Goal: Task Accomplishment & Management: Manage account settings

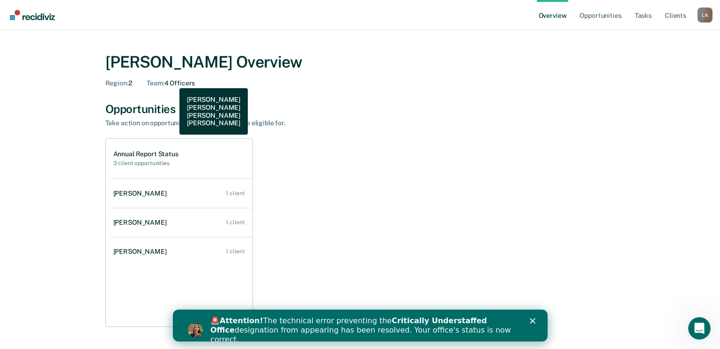
click at [172, 81] on div "Team : 4 Officers" at bounding box center [171, 83] width 48 height 8
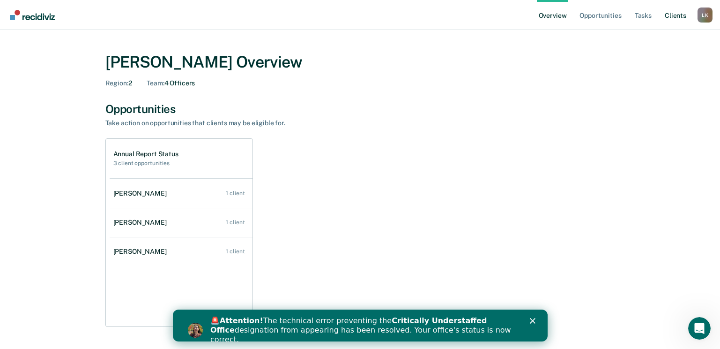
click at [671, 16] on link "Client s" at bounding box center [675, 15] width 25 height 30
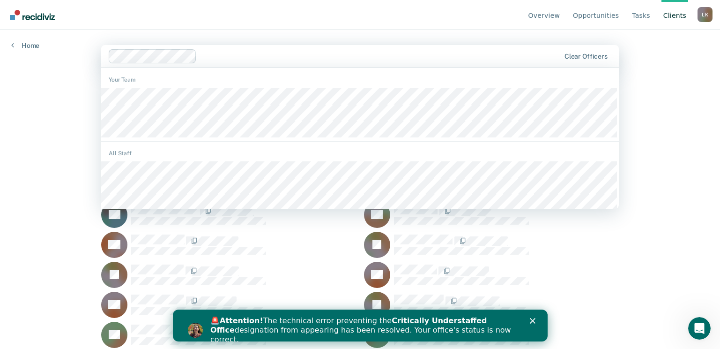
click at [51, 124] on div "Overview Opportunities Tasks Client s Lindley Kary L K Profile How it works Log…" at bounding box center [360, 174] width 720 height 349
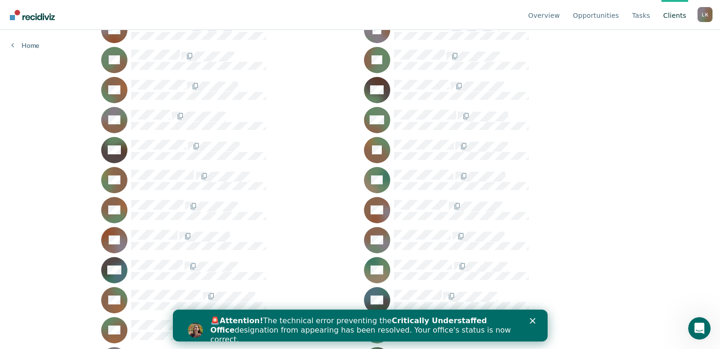
scroll to position [281, 0]
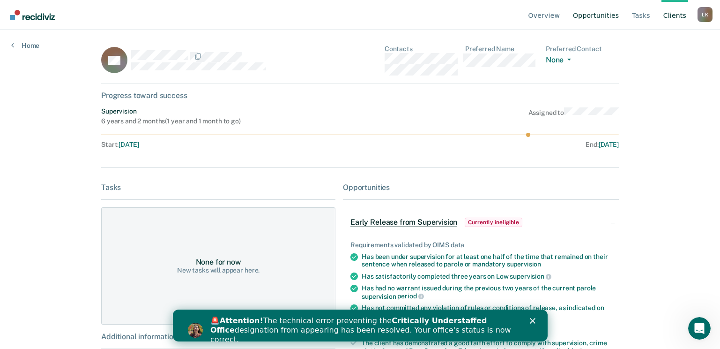
click at [598, 12] on link "Opportunities" at bounding box center [596, 15] width 50 height 30
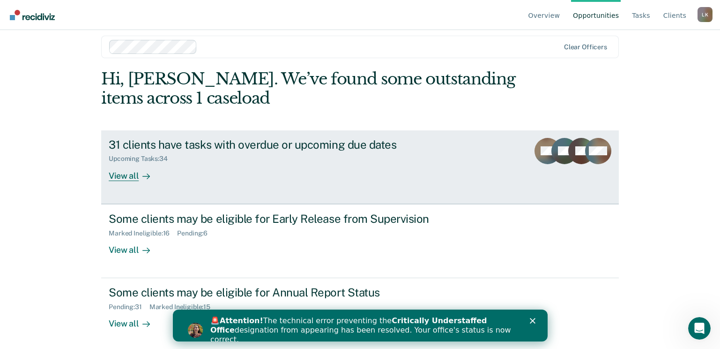
scroll to position [12, 0]
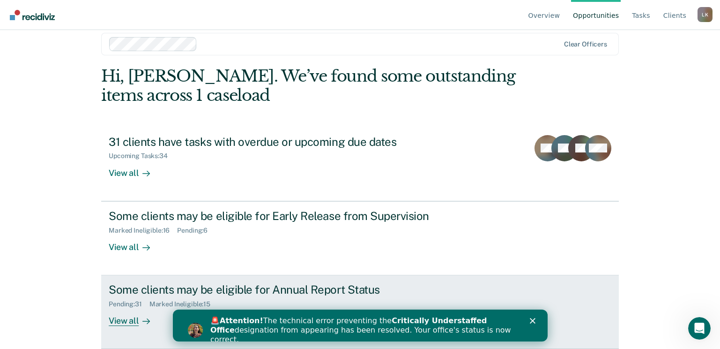
click at [119, 322] on div "View all" at bounding box center [135, 317] width 52 height 18
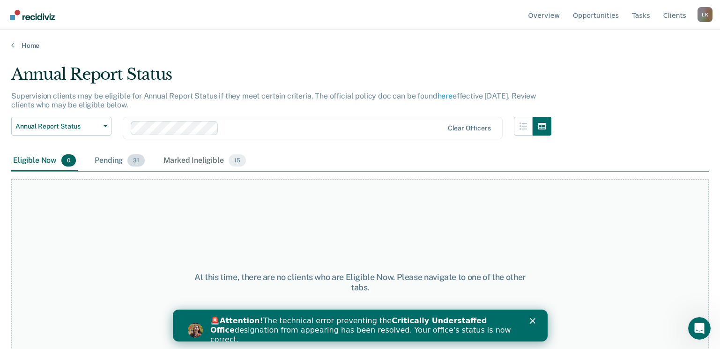
click at [107, 162] on div "Pending 31" at bounding box center [120, 160] width 54 height 21
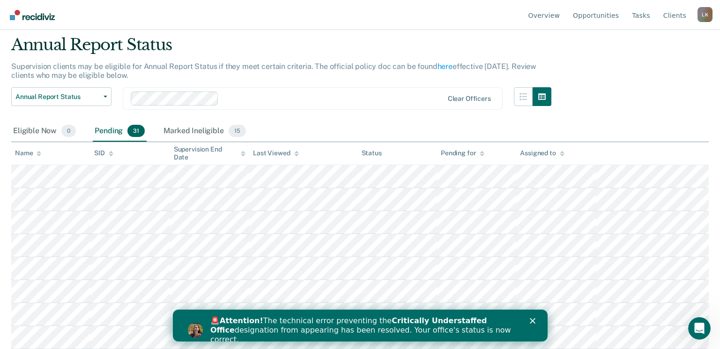
scroll to position [47, 0]
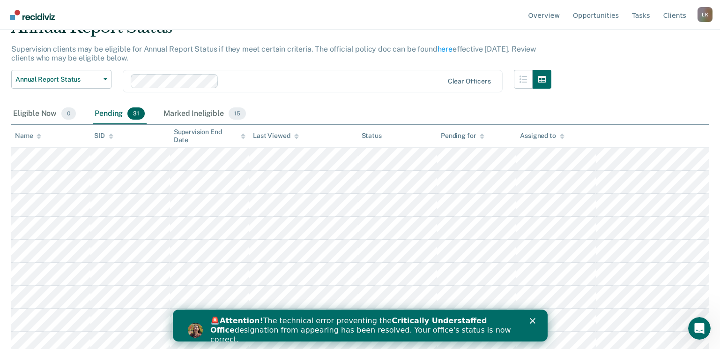
click at [39, 133] on icon at bounding box center [39, 136] width 5 height 6
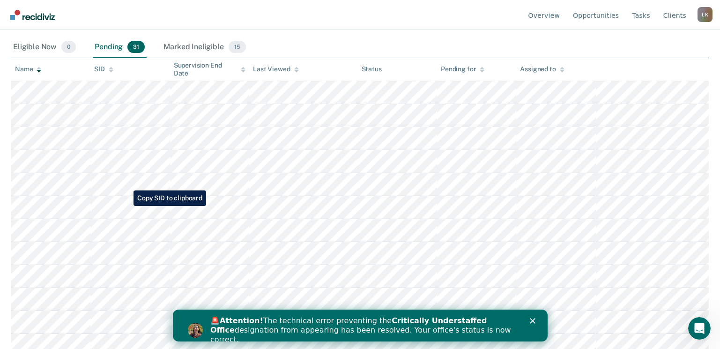
scroll to position [141, 0]
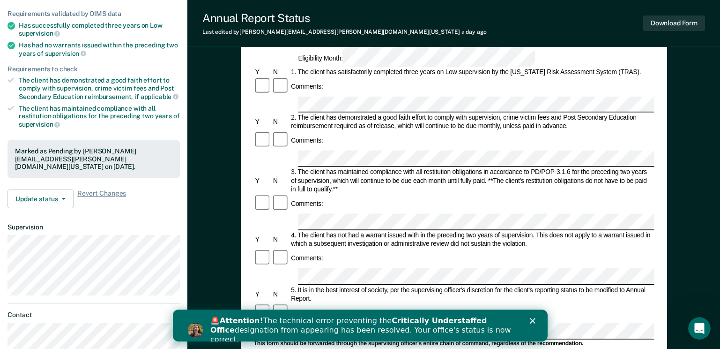
scroll to position [187, 0]
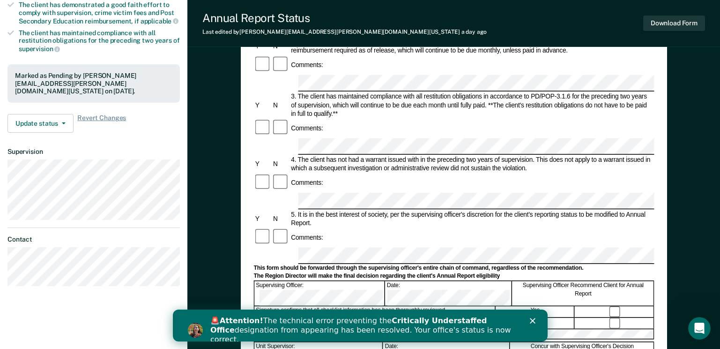
click at [536, 322] on div "Close" at bounding box center [533, 321] width 9 height 6
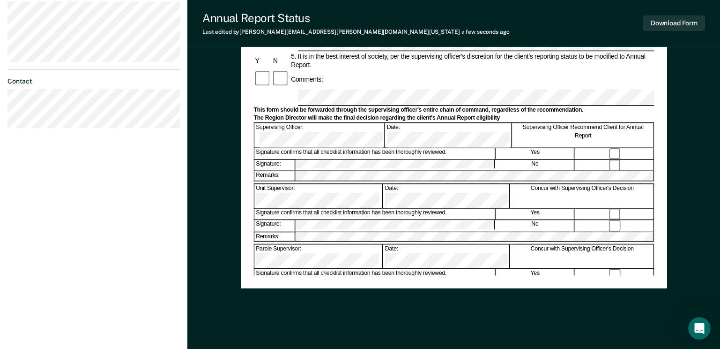
scroll to position [358, 0]
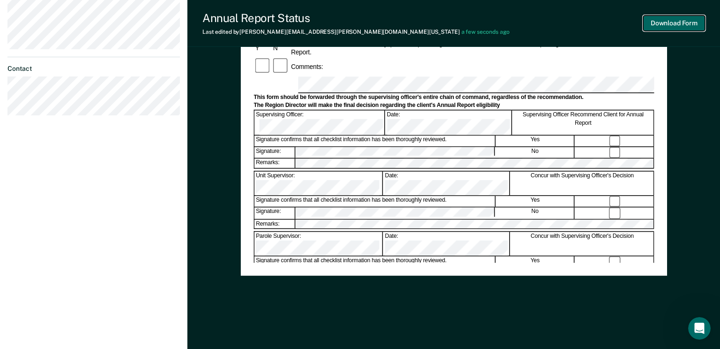
click at [664, 17] on button "Download Form" at bounding box center [674, 22] width 62 height 15
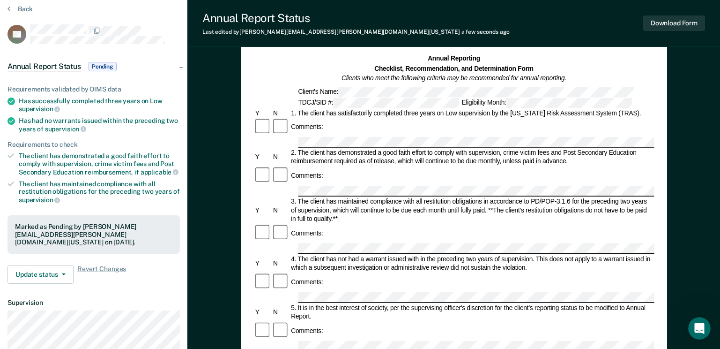
scroll to position [0, 0]
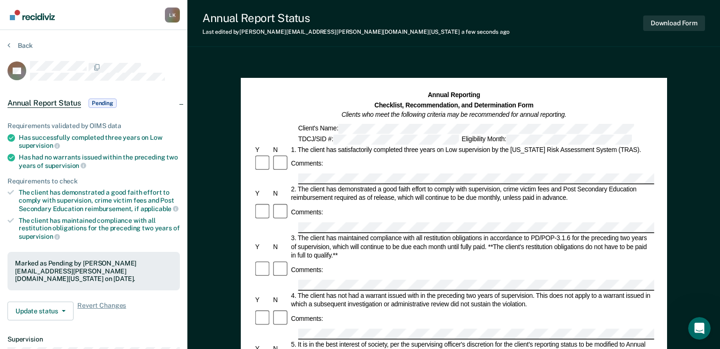
click at [43, 17] on img "Go to Recidiviz Home" at bounding box center [32, 15] width 45 height 10
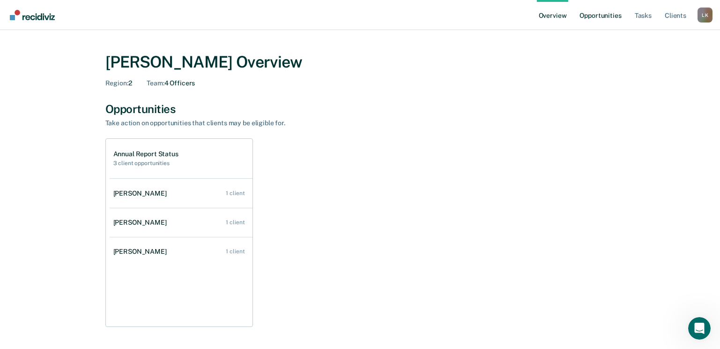
click at [599, 18] on link "Opportunities" at bounding box center [600, 15] width 45 height 30
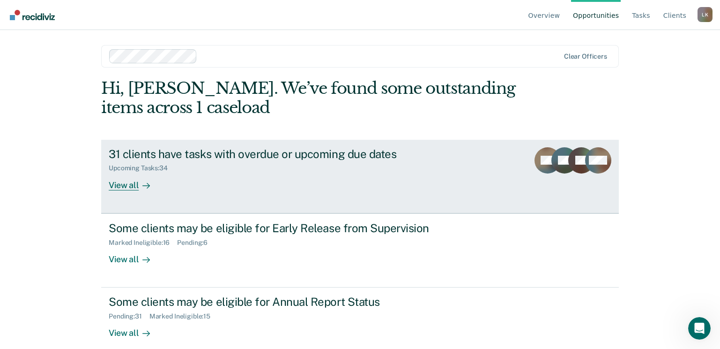
click at [121, 188] on div "View all" at bounding box center [135, 181] width 52 height 18
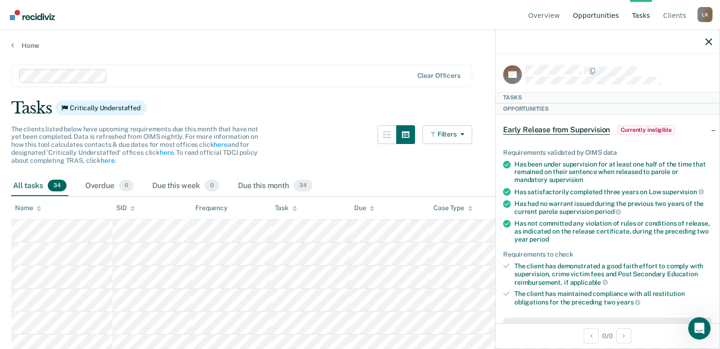
click at [594, 22] on link "Opportunities" at bounding box center [596, 15] width 50 height 30
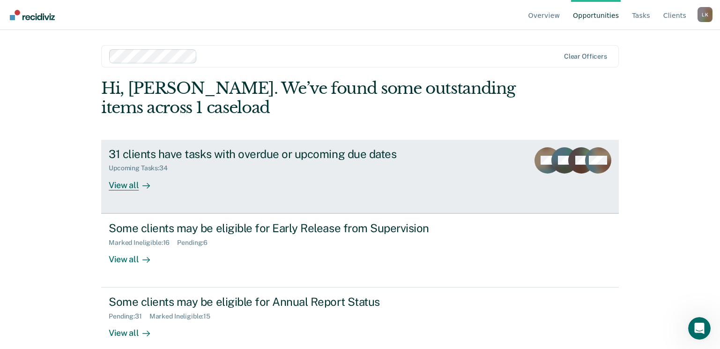
scroll to position [12, 0]
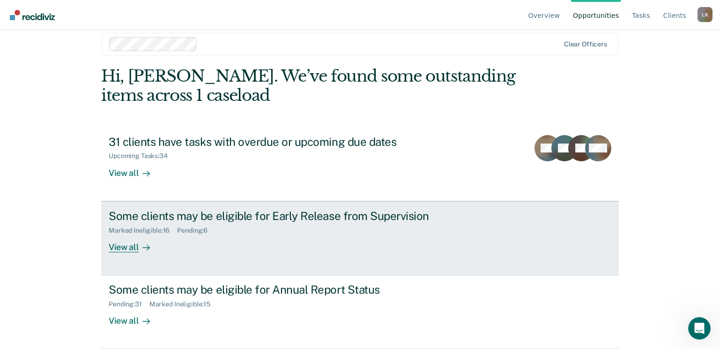
click at [129, 247] on div "View all" at bounding box center [135, 243] width 52 height 18
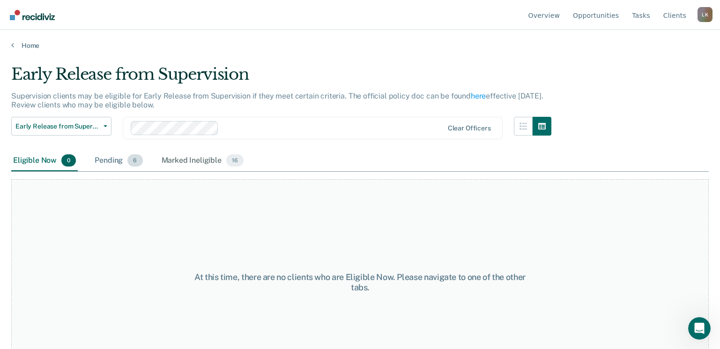
click at [104, 160] on div "Pending 6" at bounding box center [119, 160] width 52 height 21
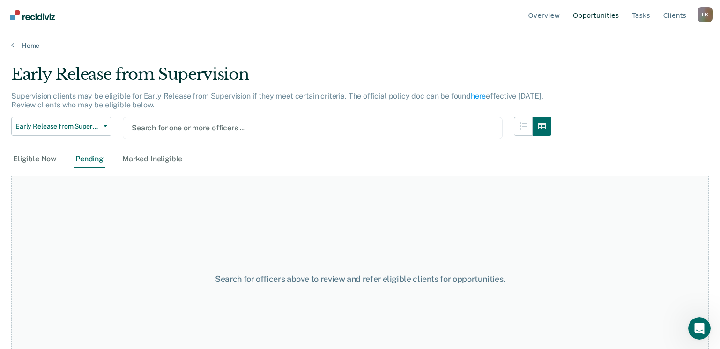
click at [616, 16] on link "Opportunities" at bounding box center [596, 15] width 50 height 30
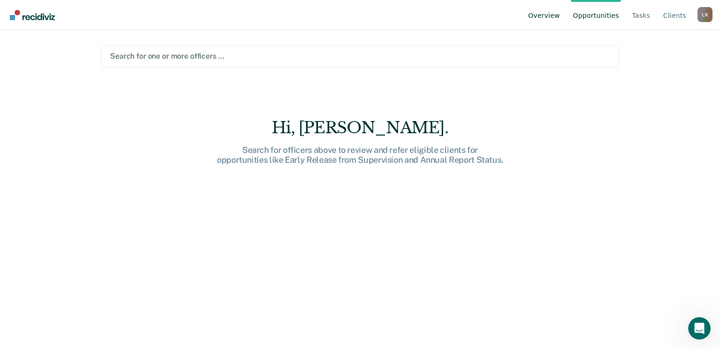
click at [553, 13] on link "Overview" at bounding box center [545, 15] width 36 height 30
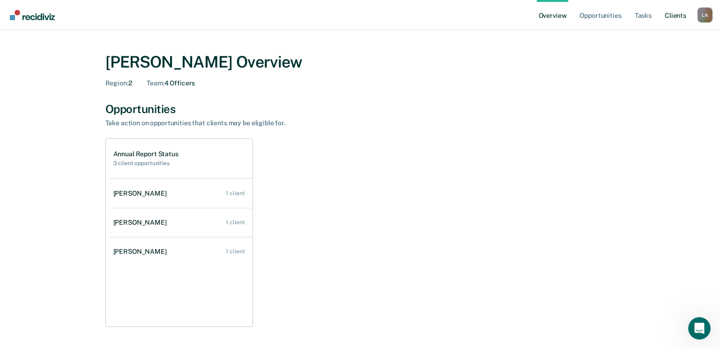
click at [672, 14] on link "Client s" at bounding box center [675, 15] width 25 height 30
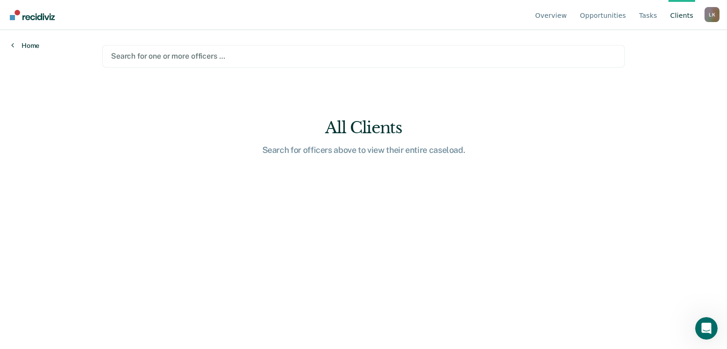
click at [29, 48] on link "Home" at bounding box center [25, 45] width 28 height 8
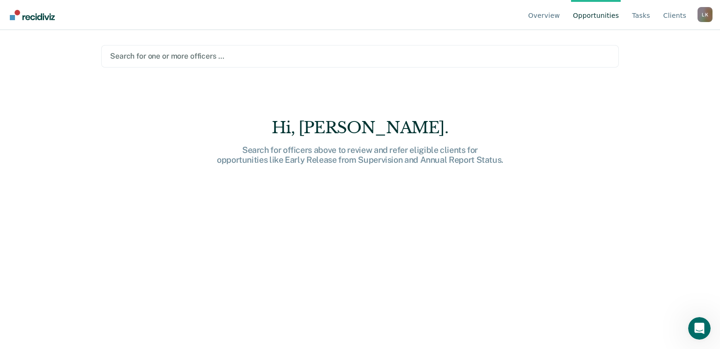
click at [612, 11] on link "Opportunities" at bounding box center [596, 15] width 50 height 30
click at [572, 14] on ul "Overview Opportunities Tasks Client s" at bounding box center [612, 15] width 171 height 30
click at [556, 15] on link "Overview" at bounding box center [545, 15] width 36 height 30
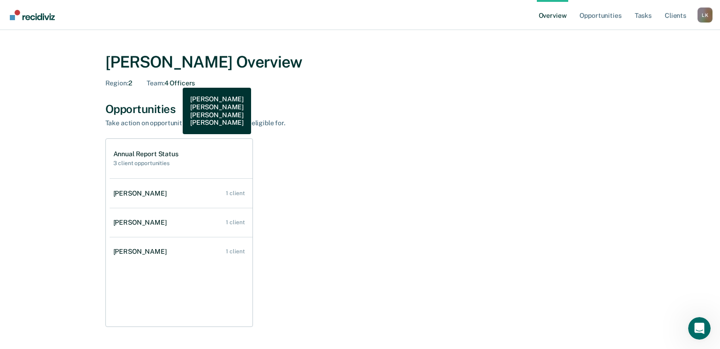
click at [176, 81] on div "Team : 4 Officers" at bounding box center [171, 83] width 48 height 8
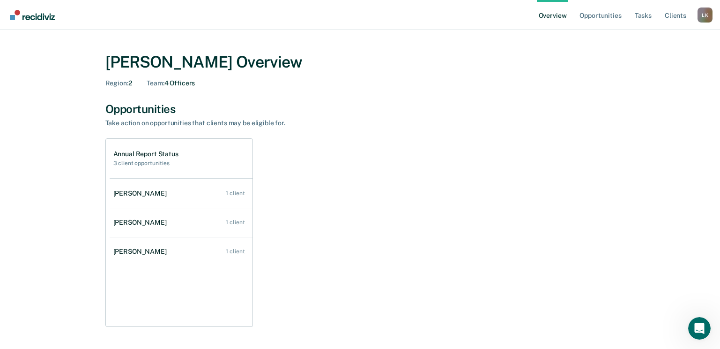
click at [704, 14] on div "L K" at bounding box center [705, 14] width 15 height 15
click at [598, 14] on link "Opportunities" at bounding box center [600, 15] width 45 height 30
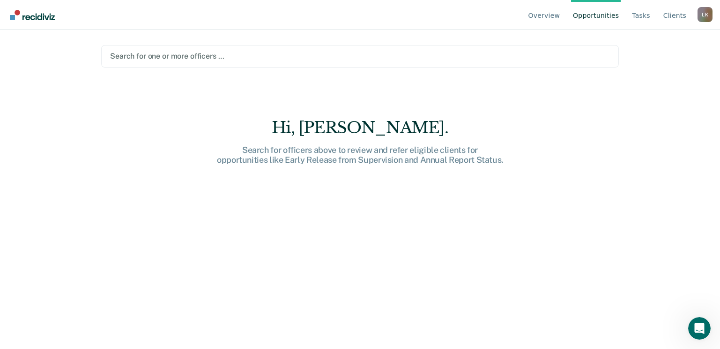
click at [180, 55] on div at bounding box center [360, 56] width 500 height 11
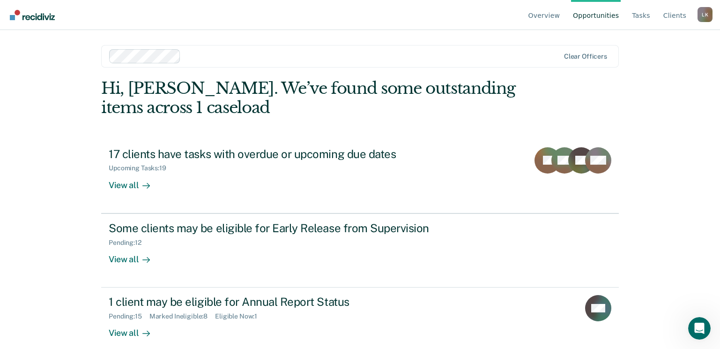
type input "m"
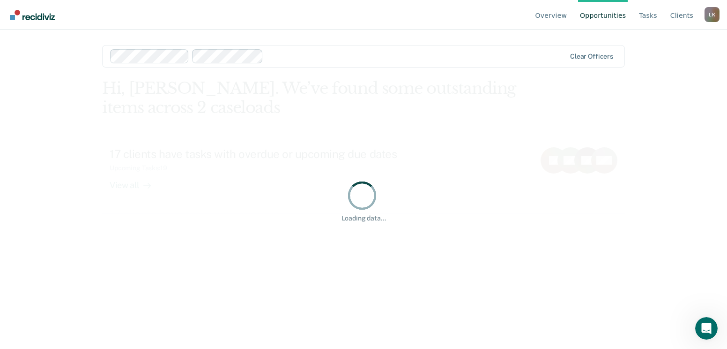
type input "m"
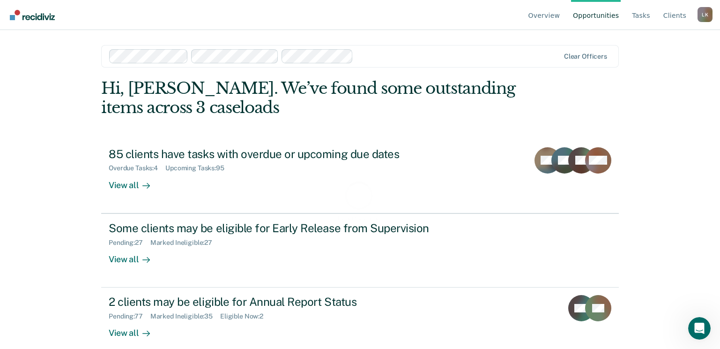
type input "m"
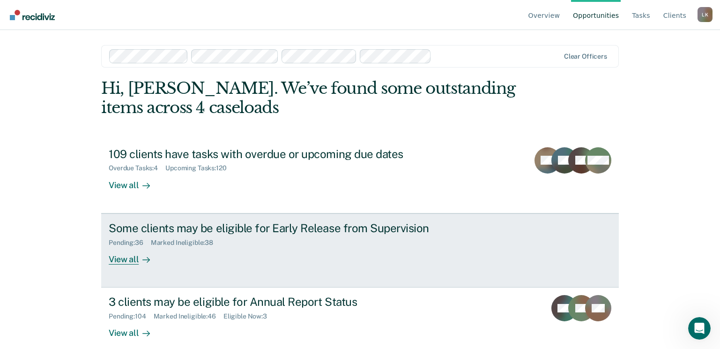
click at [123, 259] on div "View all" at bounding box center [135, 255] width 52 height 18
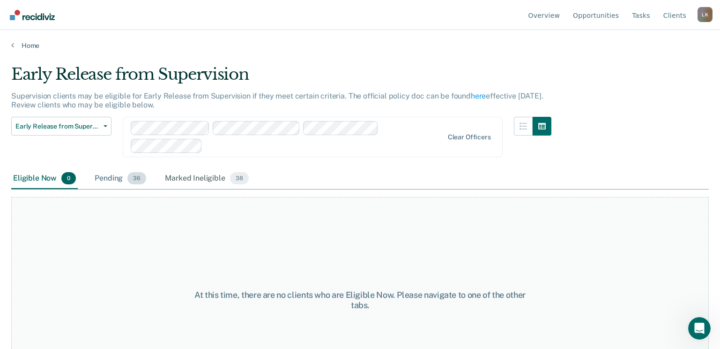
click at [112, 180] on div "Pending 36" at bounding box center [120, 178] width 55 height 21
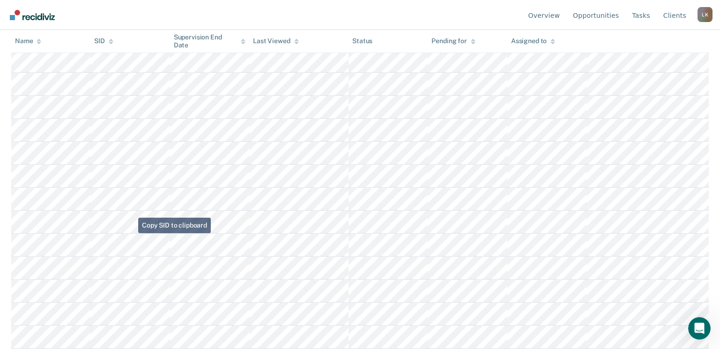
scroll to position [34, 0]
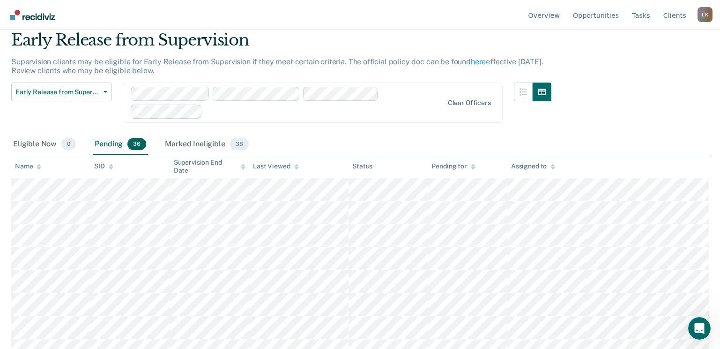
click at [40, 168] on icon at bounding box center [39, 168] width 5 height 2
click at [552, 169] on icon at bounding box center [553, 168] width 5 height 2
click at [38, 165] on icon at bounding box center [39, 165] width 5 height 2
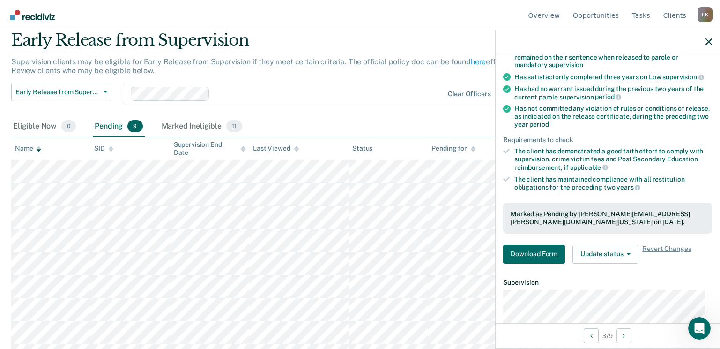
scroll to position [94, 0]
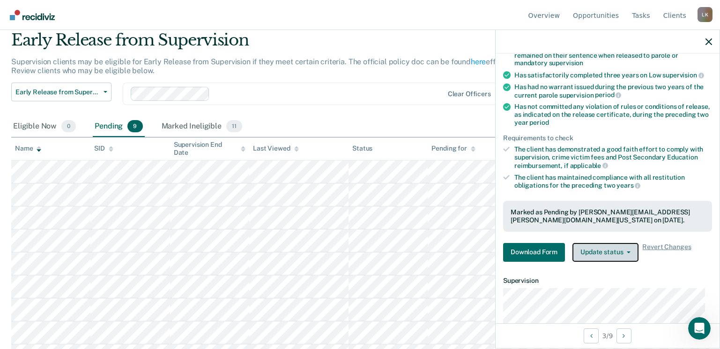
click at [616, 252] on button "Update status" at bounding box center [606, 252] width 66 height 19
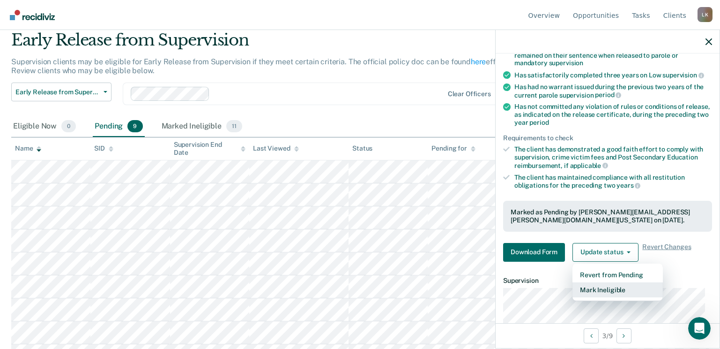
click at [615, 286] on button "Mark Ineligible" at bounding box center [618, 289] width 90 height 15
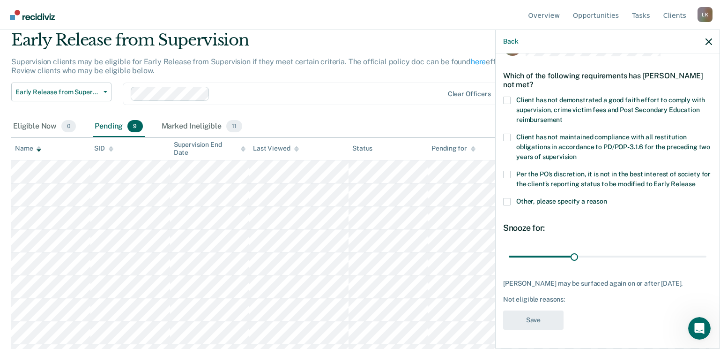
click at [503, 198] on span at bounding box center [506, 201] width 7 height 7
click at [607, 198] on input "Other, please specify a reason" at bounding box center [607, 198] width 0 height 0
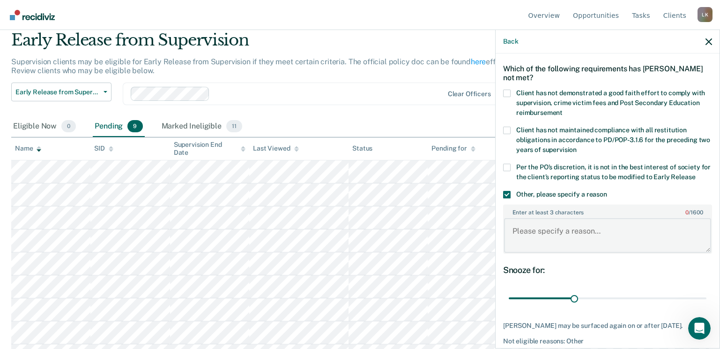
click at [548, 231] on textarea "Enter at least 3 characters 0 / 1600" at bounding box center [607, 235] width 207 height 35
click at [472, 224] on body "Looks like you’re using Internet Explorer 11. For faster loading and a better e…" at bounding box center [360, 140] width 720 height 349
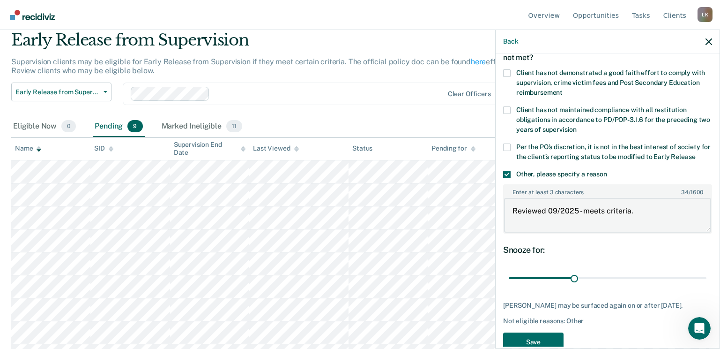
scroll to position [84, 0]
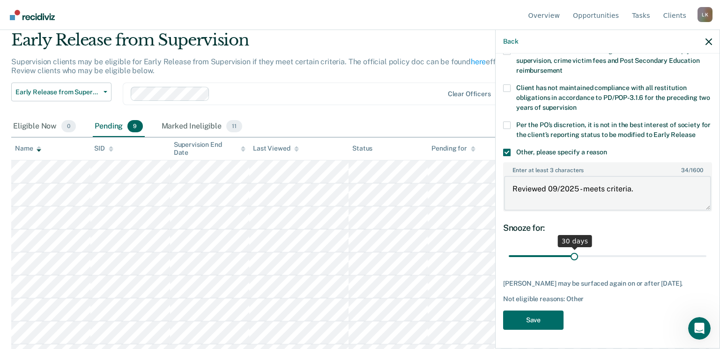
type textarea "Reviewed 09/2025 - meets criteria."
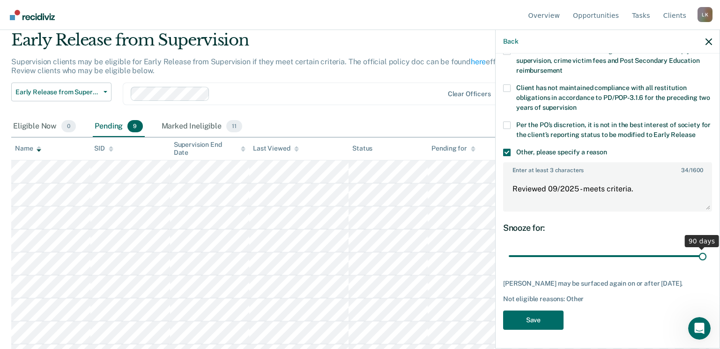
scroll to position [76, 0]
drag, startPoint x: 572, startPoint y: 247, endPoint x: 716, endPoint y: 255, distance: 145.0
type input "90"
click at [707, 255] on input "range" at bounding box center [608, 257] width 198 height 16
click at [523, 323] on button "Save" at bounding box center [533, 320] width 60 height 19
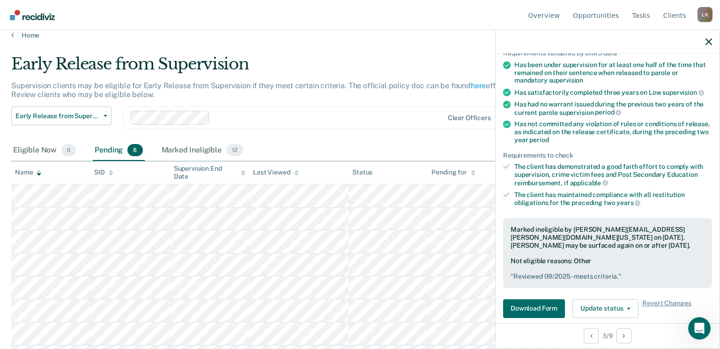
scroll to position [0, 0]
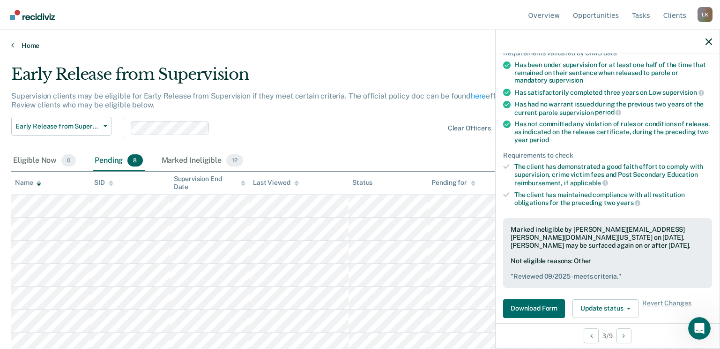
click at [28, 45] on link "Home" at bounding box center [360, 45] width 698 height 8
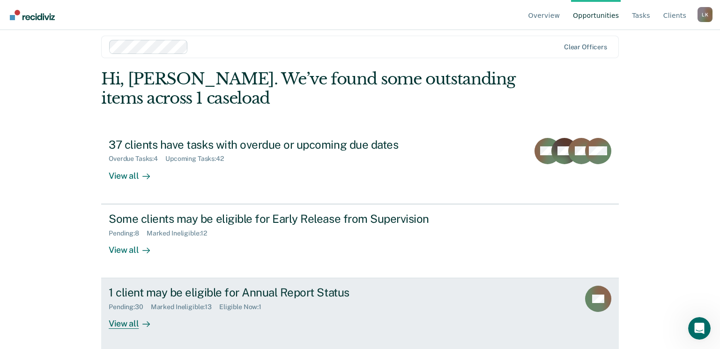
scroll to position [12, 0]
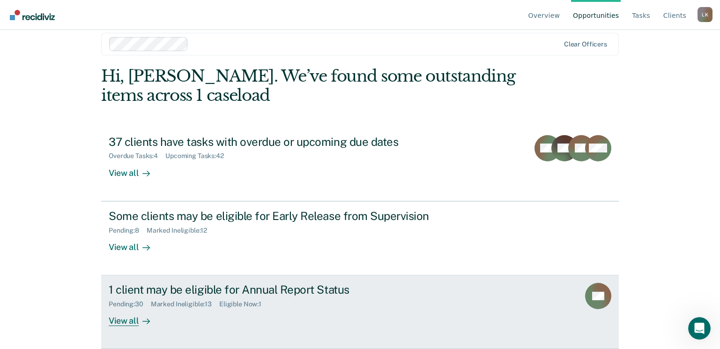
click at [124, 304] on div "Pending : 30" at bounding box center [130, 304] width 42 height 8
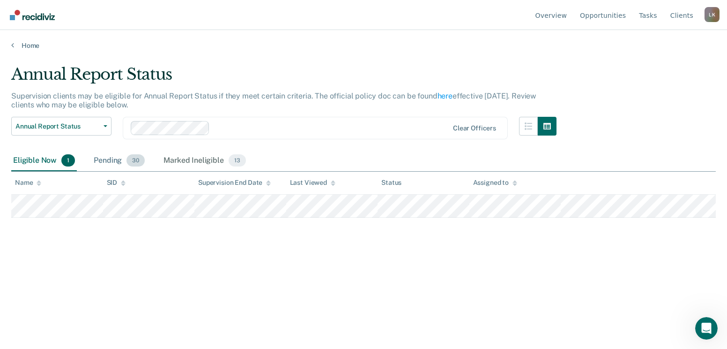
click at [110, 162] on div "Pending 30" at bounding box center [119, 160] width 55 height 21
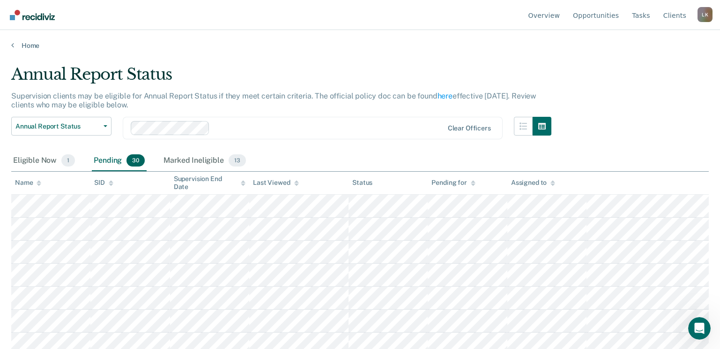
click at [38, 183] on icon at bounding box center [39, 183] width 5 height 6
click at [188, 156] on div "Marked Ineligible 13" at bounding box center [205, 160] width 86 height 21
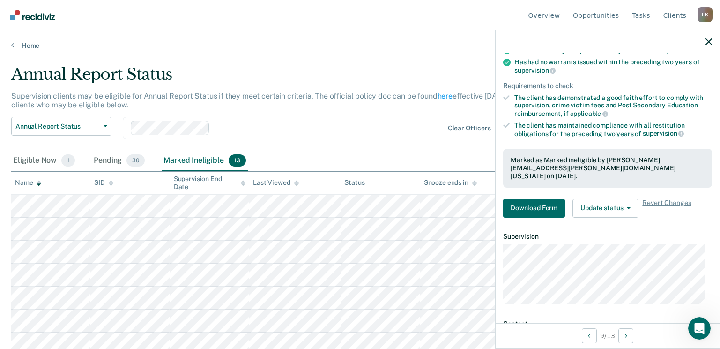
scroll to position [141, 0]
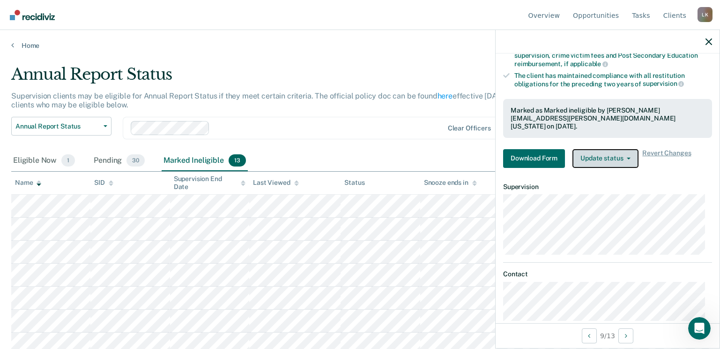
click at [612, 149] on button "Update status" at bounding box center [606, 158] width 66 height 19
click at [597, 126] on div "Marked as Marked ineligible by Lindley.Kary@tdcj.texas.gov on October 7, 2025." at bounding box center [607, 118] width 209 height 38
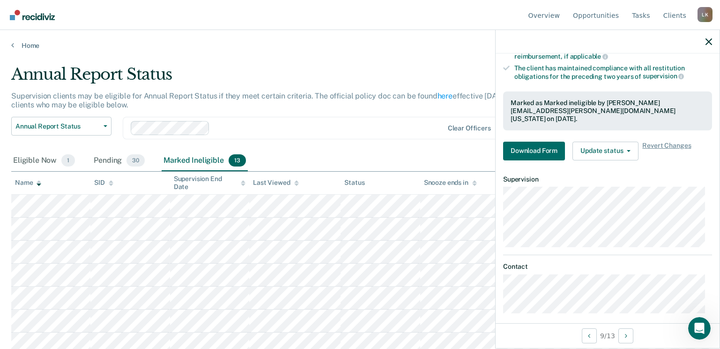
scroll to position [0, 0]
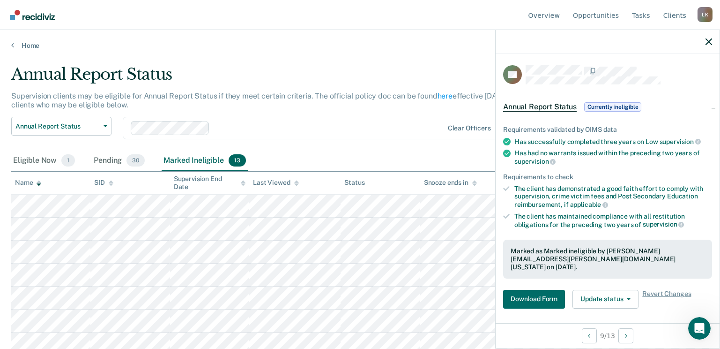
click at [612, 106] on span "Currently ineligible" at bounding box center [613, 106] width 58 height 9
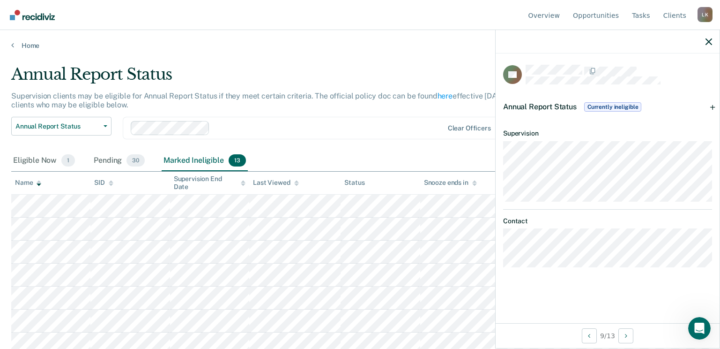
click at [612, 106] on span "Currently ineligible" at bounding box center [613, 106] width 58 height 9
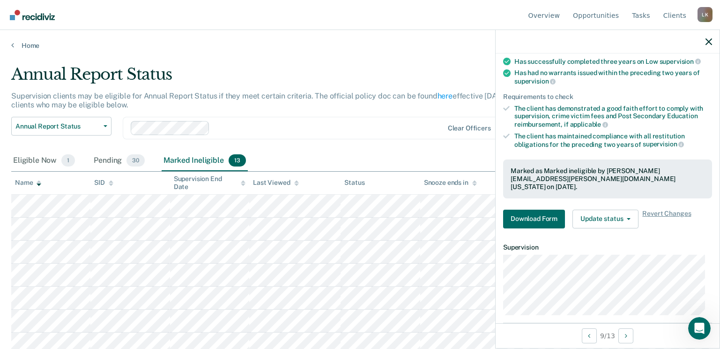
scroll to position [94, 0]
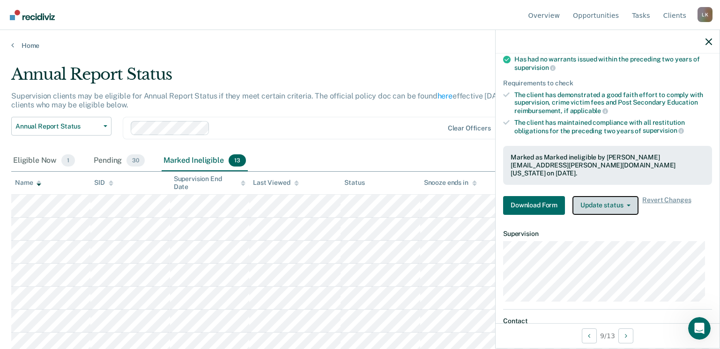
click at [608, 196] on button "Update status" at bounding box center [606, 205] width 66 height 19
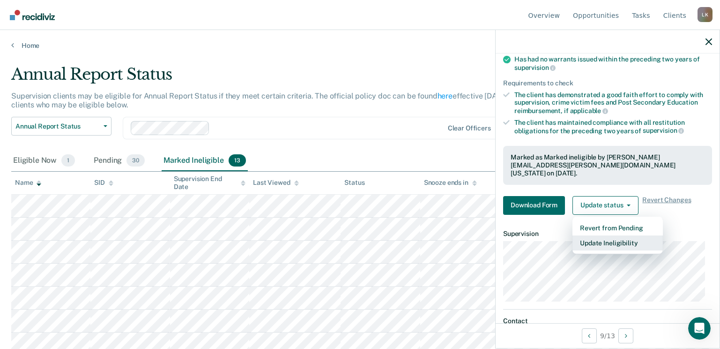
click at [605, 235] on button "Update Ineligibility" at bounding box center [618, 242] width 90 height 15
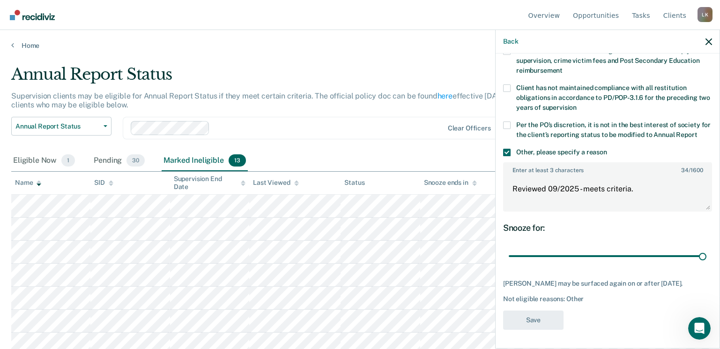
scroll to position [86, 0]
click at [706, 42] on icon "button" at bounding box center [709, 41] width 7 height 7
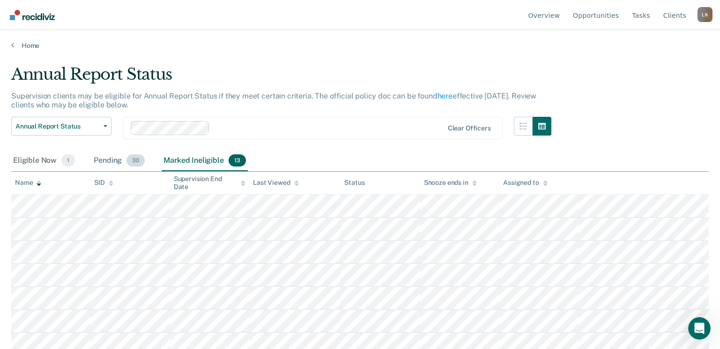
click at [100, 162] on div "Pending 30" at bounding box center [119, 160] width 55 height 21
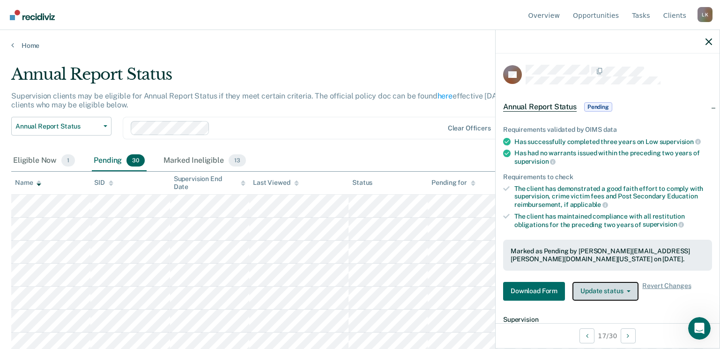
click at [608, 289] on button "Update status" at bounding box center [606, 291] width 66 height 19
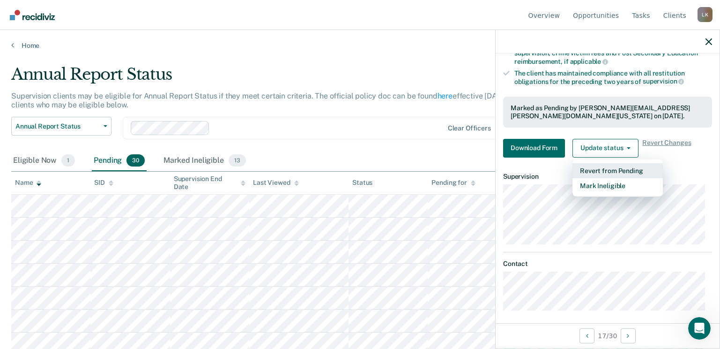
scroll to position [148, 0]
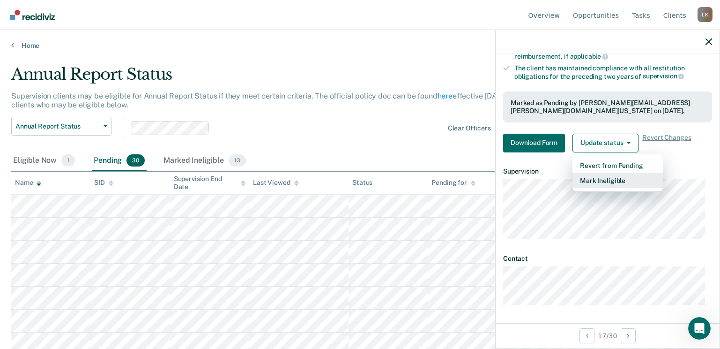
click at [611, 178] on button "Mark Ineligible" at bounding box center [618, 180] width 90 height 15
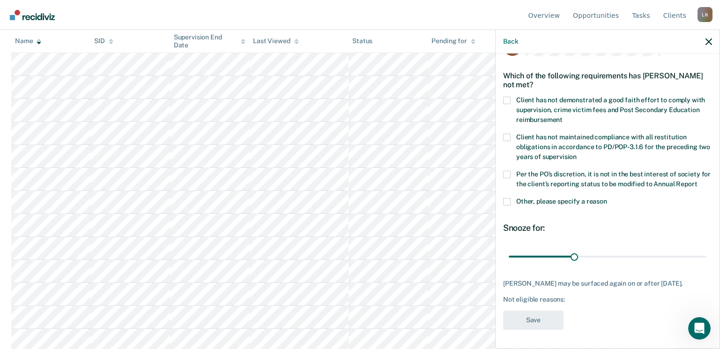
scroll to position [0, 0]
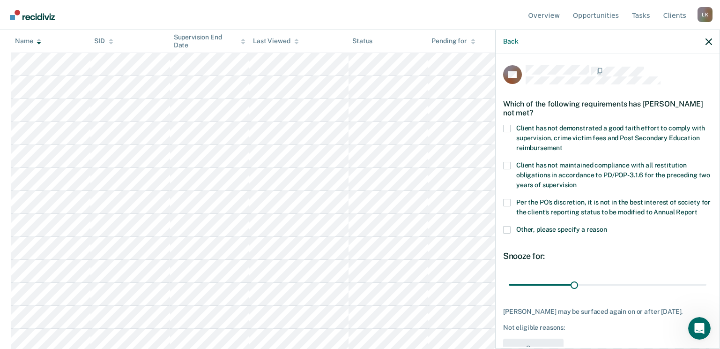
click at [503, 233] on span at bounding box center [506, 229] width 7 height 7
click at [607, 226] on input "Other, please specify a reason" at bounding box center [607, 226] width 0 height 0
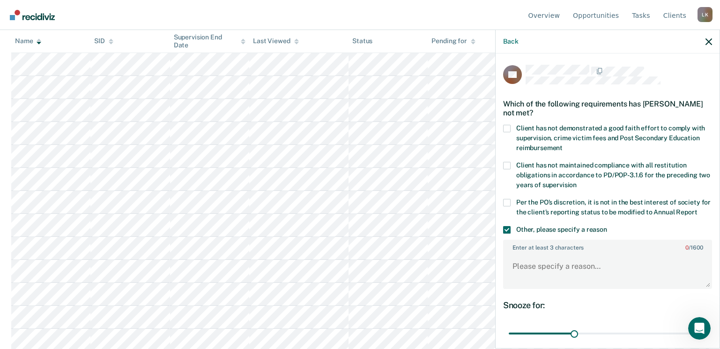
click at [705, 43] on div "Back" at bounding box center [608, 41] width 224 height 23
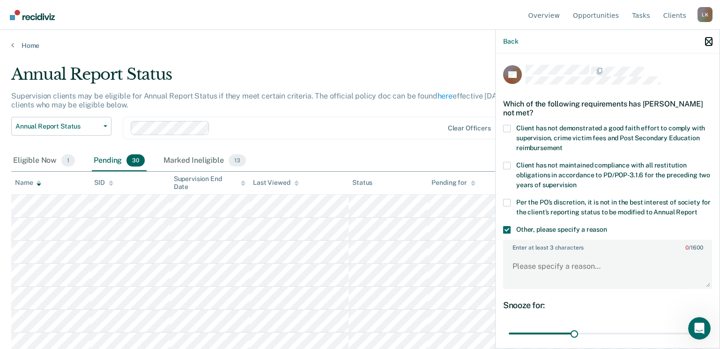
click at [709, 41] on icon "button" at bounding box center [709, 41] width 7 height 7
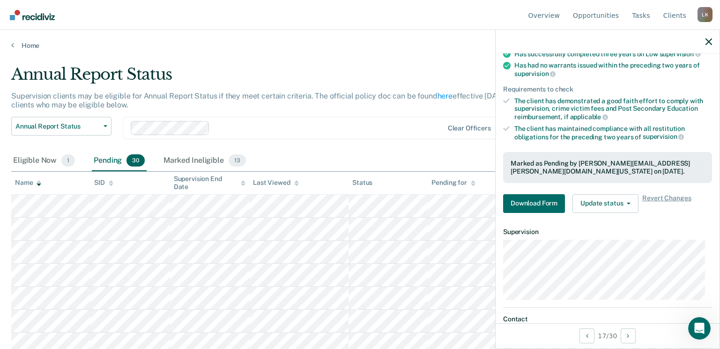
scroll to position [148, 0]
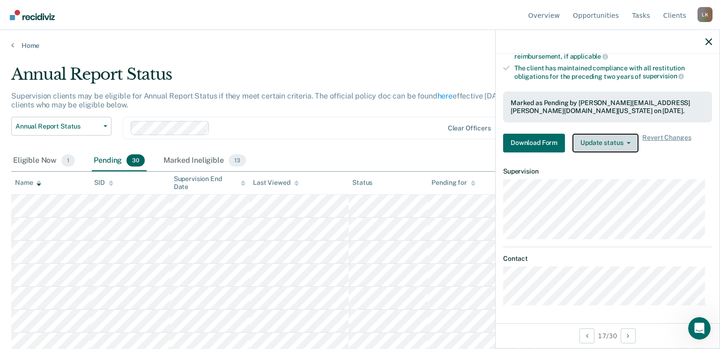
click at [606, 140] on button "Update status" at bounding box center [606, 143] width 66 height 19
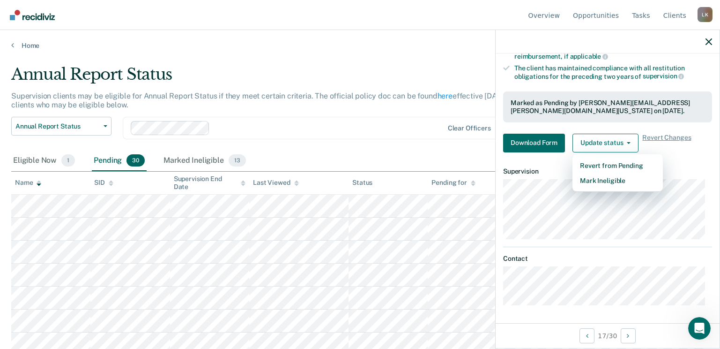
click at [601, 116] on div "Marked as Pending by Lindley.Kary@tdcj.texas.gov on September 29, 2025." at bounding box center [607, 106] width 209 height 31
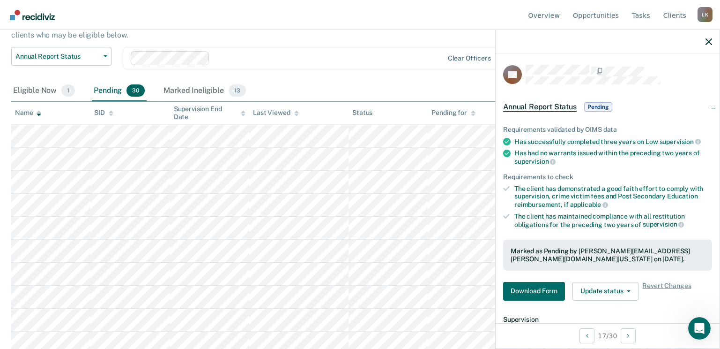
scroll to position [94, 0]
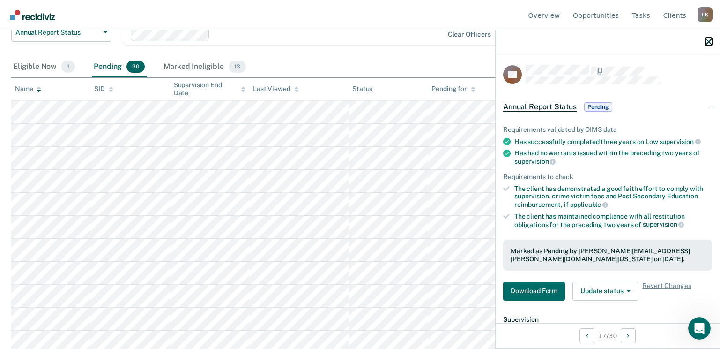
click at [709, 41] on icon "button" at bounding box center [709, 41] width 7 height 7
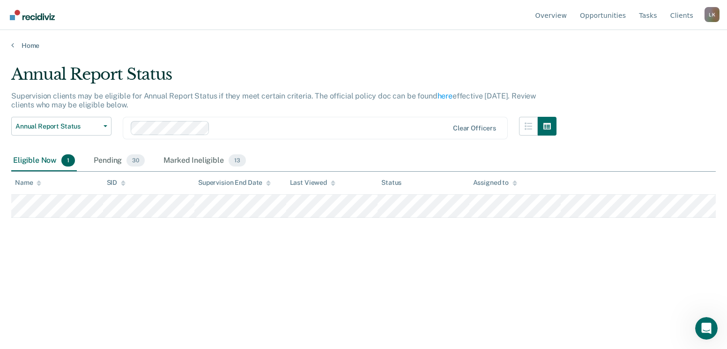
click at [34, 14] on img "Go to Recidiviz Home" at bounding box center [32, 15] width 45 height 10
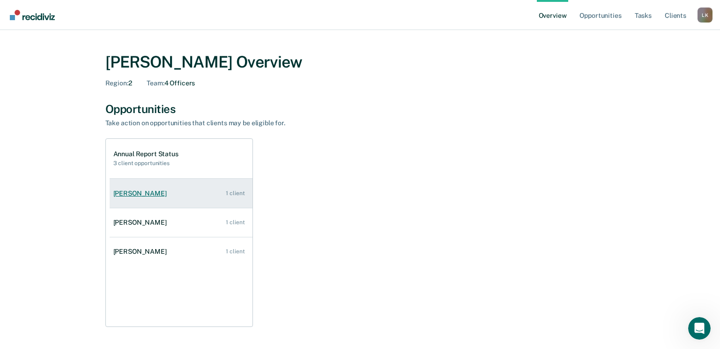
click at [144, 194] on div "[PERSON_NAME]" at bounding box center [141, 193] width 57 height 8
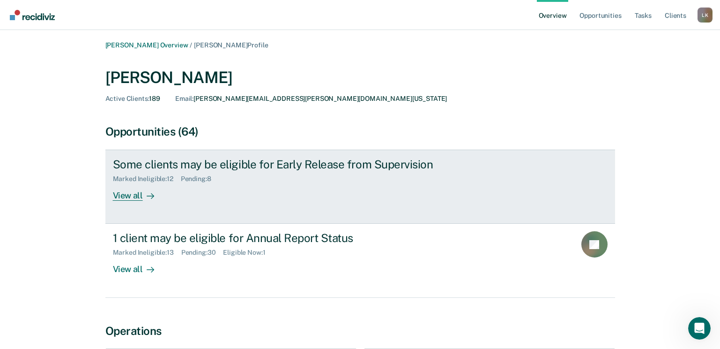
click at [140, 195] on div "View all" at bounding box center [139, 192] width 52 height 18
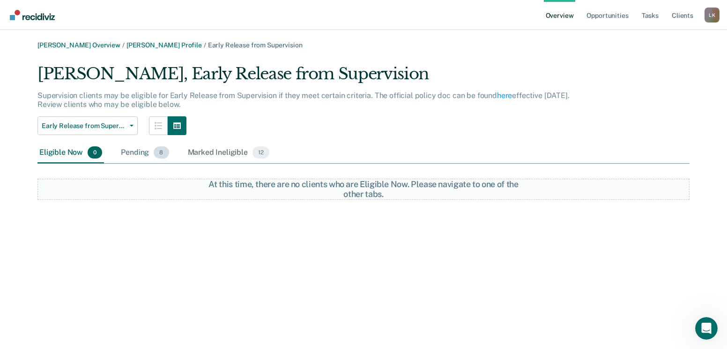
click at [140, 153] on div "Pending 8" at bounding box center [145, 152] width 52 height 21
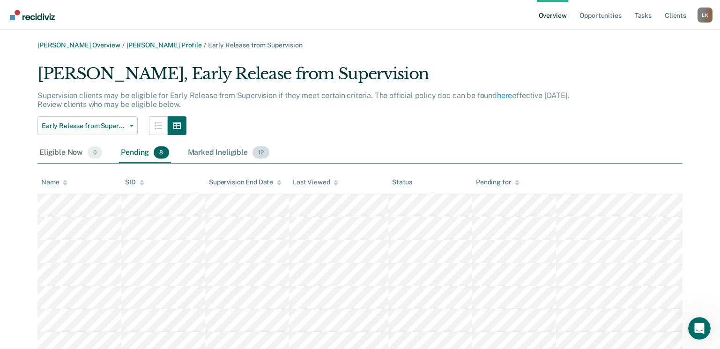
click at [227, 154] on div "Marked Ineligible 12" at bounding box center [228, 152] width 85 height 21
click at [69, 184] on th "Name" at bounding box center [79, 182] width 84 height 23
click at [66, 182] on icon at bounding box center [65, 181] width 5 height 2
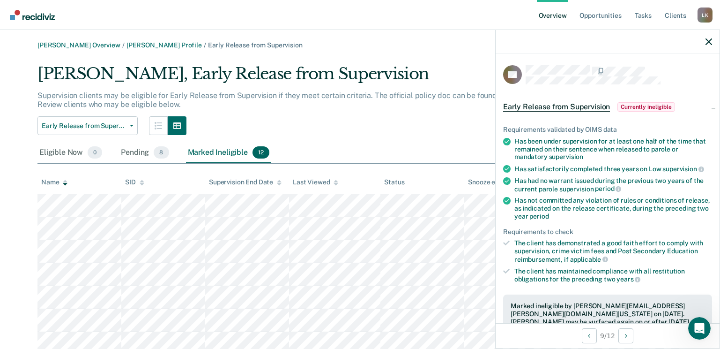
click at [645, 104] on span "Currently ineligible" at bounding box center [647, 106] width 58 height 9
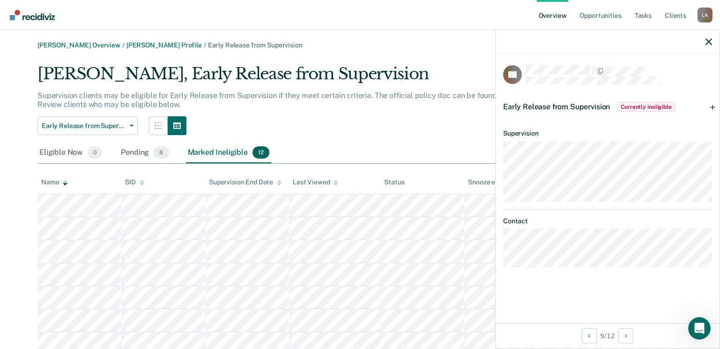
click at [662, 104] on span "Currently ineligible" at bounding box center [647, 106] width 58 height 9
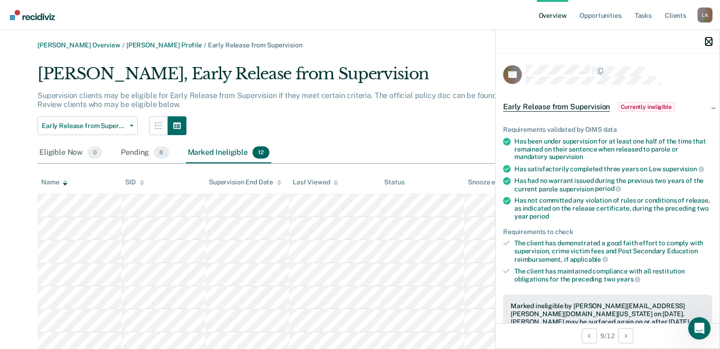
click at [711, 40] on icon "button" at bounding box center [709, 41] width 7 height 7
click at [704, 107] on div "Early Release from Supervision Currently ineligible" at bounding box center [608, 107] width 224 height 30
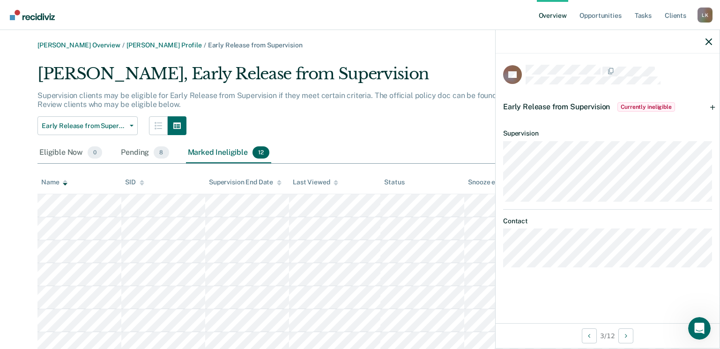
click at [704, 106] on div "Early Release from Supervision Currently ineligible" at bounding box center [608, 107] width 224 height 30
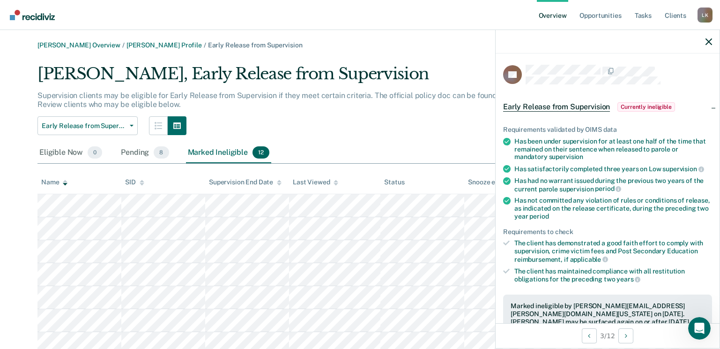
click at [649, 104] on span "Currently ineligible" at bounding box center [647, 106] width 58 height 9
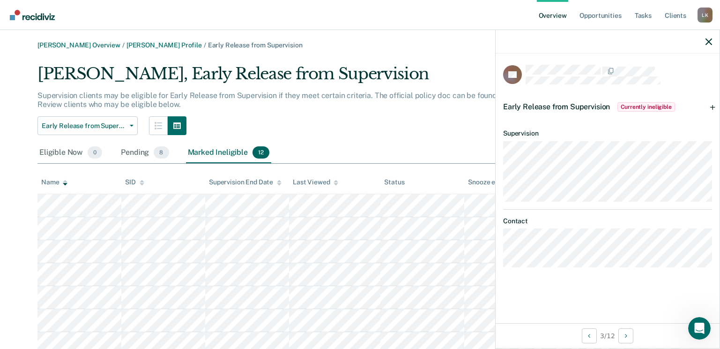
click at [649, 104] on span "Currently ineligible" at bounding box center [647, 106] width 58 height 9
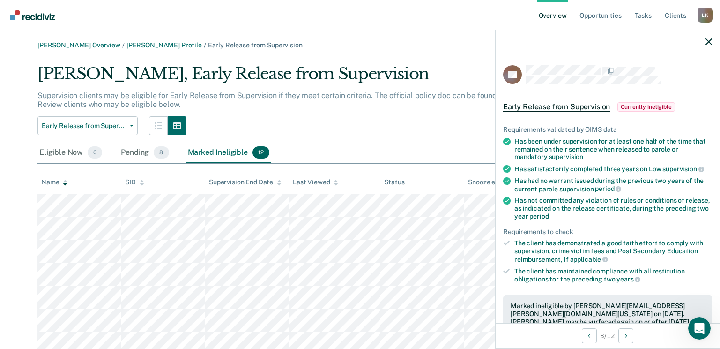
click at [706, 37] on div at bounding box center [608, 41] width 224 height 23
click at [716, 40] on div at bounding box center [608, 41] width 224 height 23
click at [710, 45] on div at bounding box center [608, 41] width 224 height 23
click at [709, 41] on icon "button" at bounding box center [709, 41] width 7 height 7
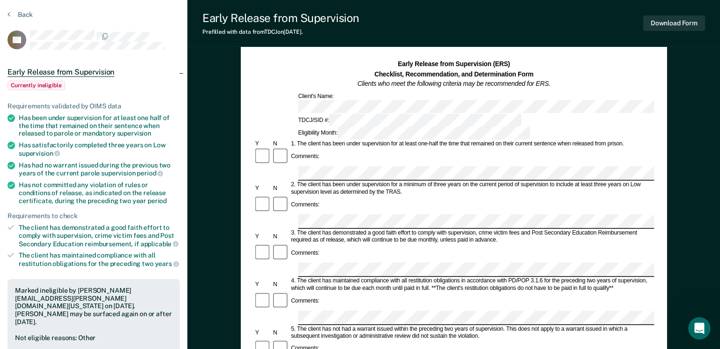
scroll to position [47, 0]
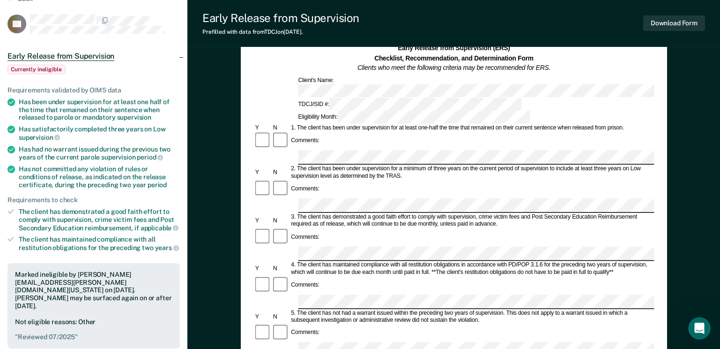
click at [37, 68] on span "Currently ineligible" at bounding box center [36, 69] width 58 height 9
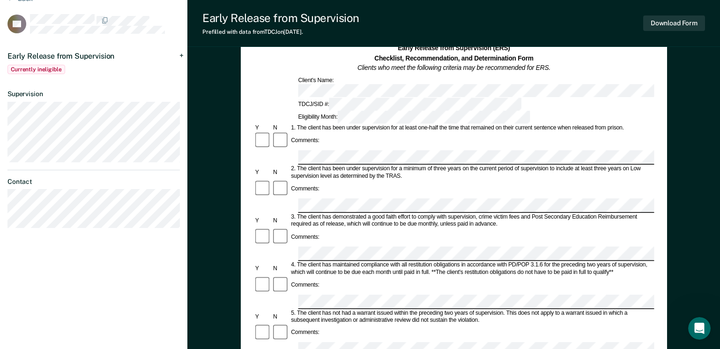
click at [37, 68] on span "Currently ineligible" at bounding box center [36, 69] width 58 height 9
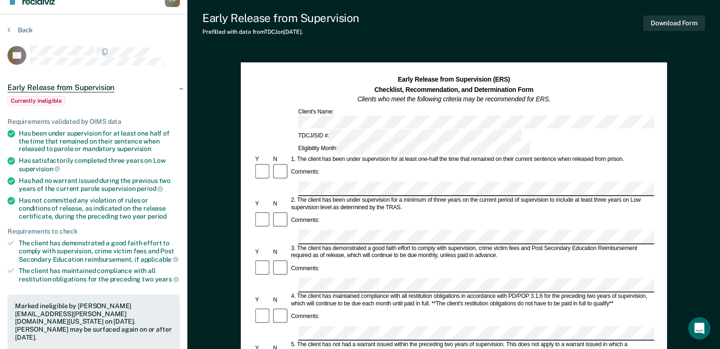
scroll to position [0, 0]
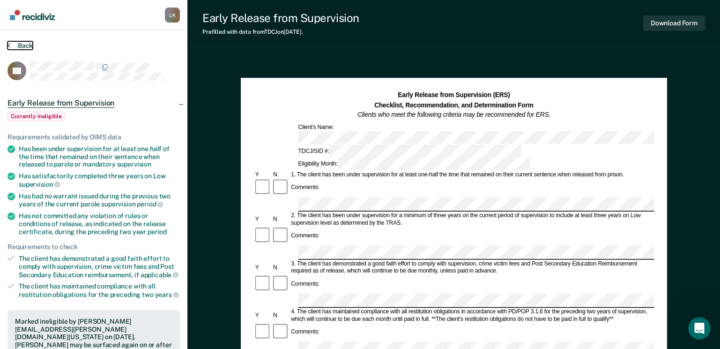
click at [9, 47] on icon at bounding box center [8, 44] width 3 height 7
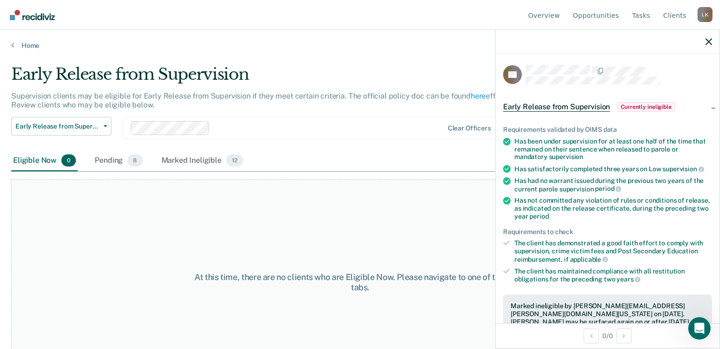
click at [705, 107] on div "Early Release from Supervision Currently ineligible" at bounding box center [608, 107] width 224 height 30
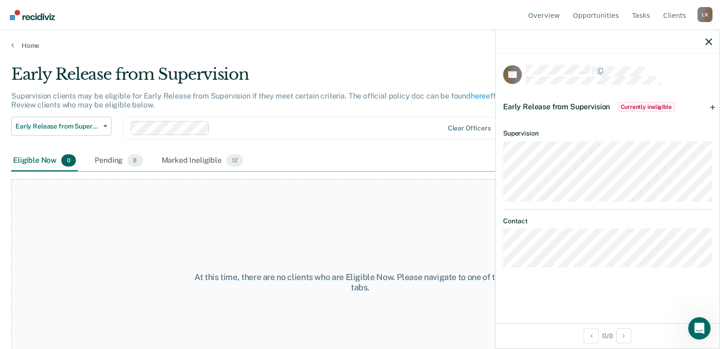
click at [705, 107] on div "Early Release from Supervision Currently ineligible" at bounding box center [608, 107] width 224 height 30
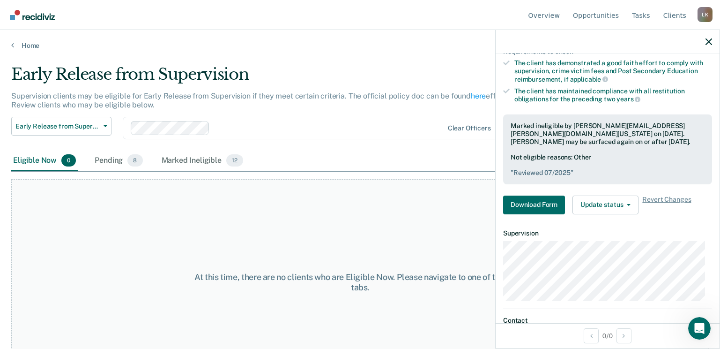
scroll to position [187, 0]
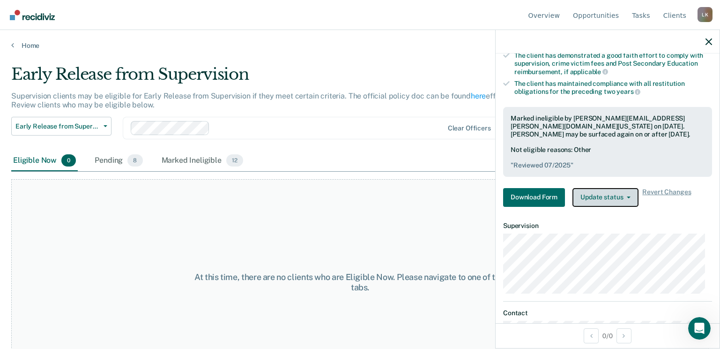
click at [622, 199] on button "Update status" at bounding box center [606, 197] width 66 height 19
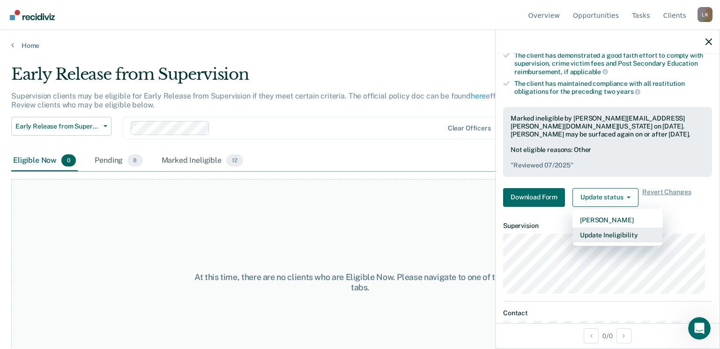
click at [618, 234] on button "Update Ineligibility" at bounding box center [618, 234] width 90 height 15
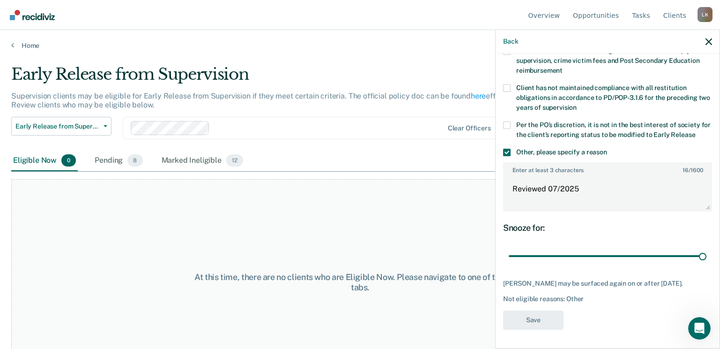
scroll to position [84, 0]
click at [711, 41] on icon "button" at bounding box center [709, 41] width 7 height 7
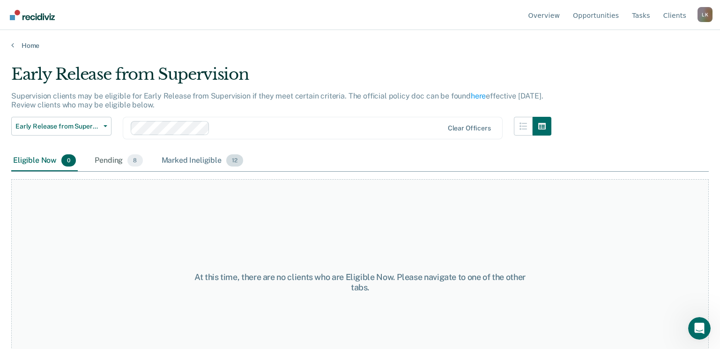
click at [185, 159] on div "Marked Ineligible 12" at bounding box center [202, 160] width 85 height 21
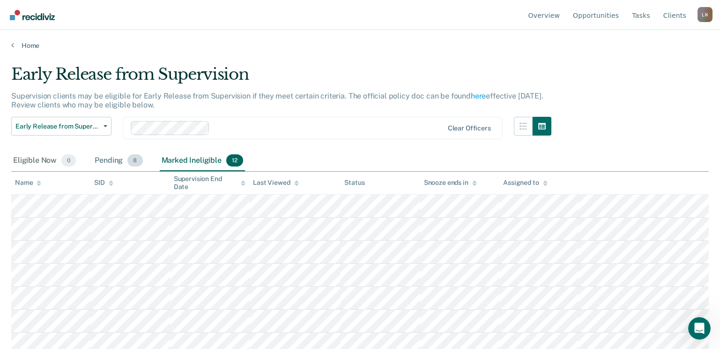
click at [109, 161] on div "Pending 8" at bounding box center [119, 160] width 52 height 21
click at [33, 181] on div "Name" at bounding box center [28, 183] width 26 height 8
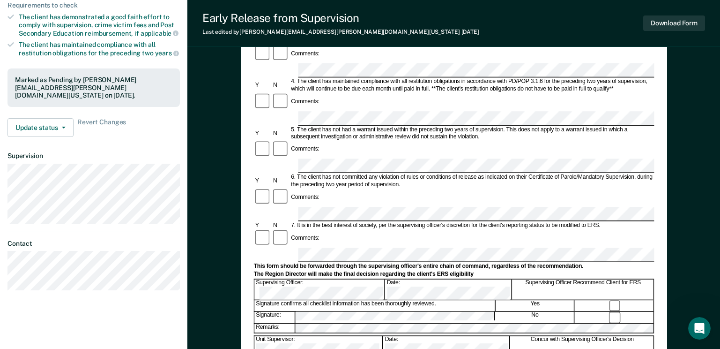
scroll to position [234, 0]
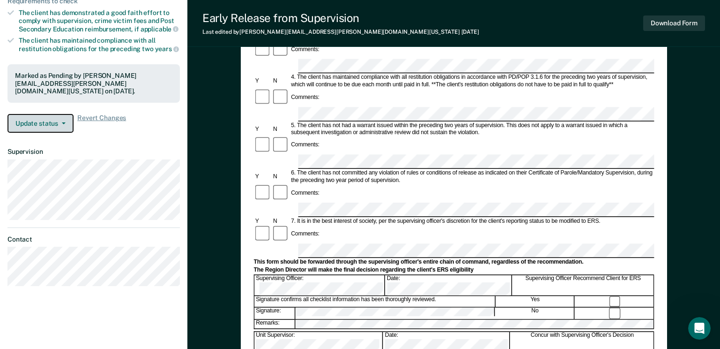
click at [66, 119] on button "Update status" at bounding box center [40, 123] width 66 height 19
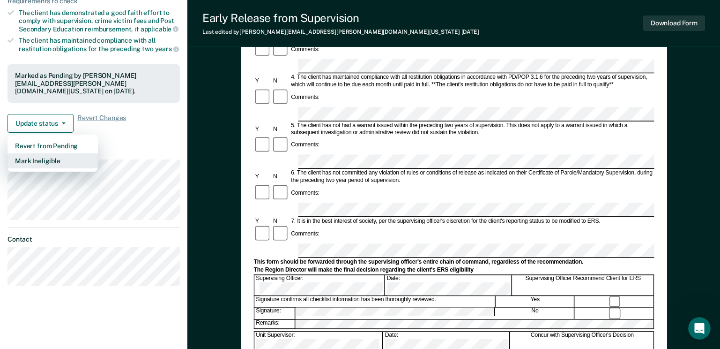
click at [60, 153] on button "Mark Ineligible" at bounding box center [52, 160] width 90 height 15
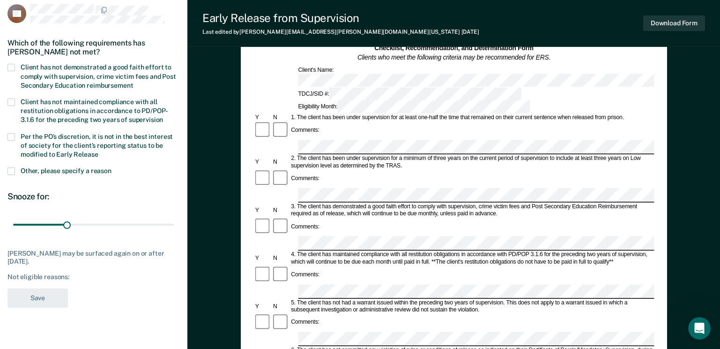
scroll to position [47, 0]
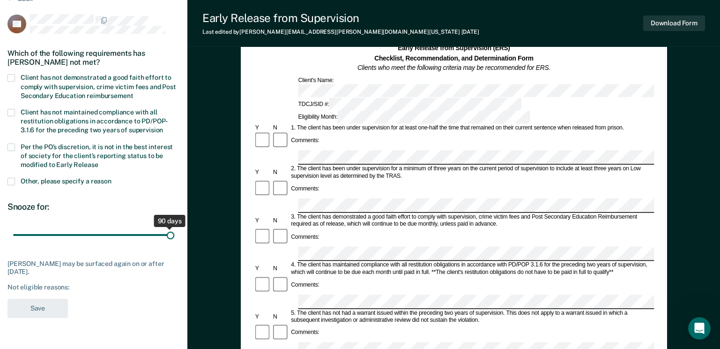
drag, startPoint x: 67, startPoint y: 232, endPoint x: 238, endPoint y: 237, distance: 171.1
type input "90"
click at [174, 237] on input "range" at bounding box center [93, 235] width 161 height 16
click at [11, 181] on span at bounding box center [10, 181] width 7 height 7
click at [112, 178] on input "Other, please specify a reason" at bounding box center [112, 178] width 0 height 0
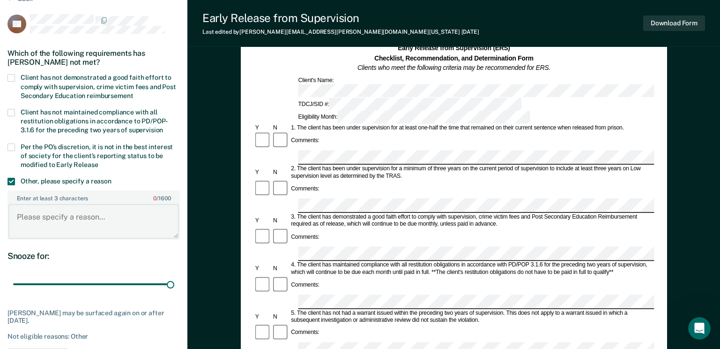
click at [57, 215] on textarea "Enter at least 3 characters 0 / 1600" at bounding box center [93, 221] width 171 height 35
paste textarea "50683918"
type textarea "5"
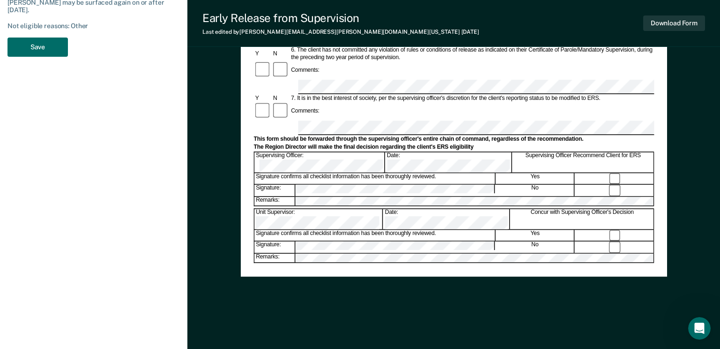
scroll to position [358, 0]
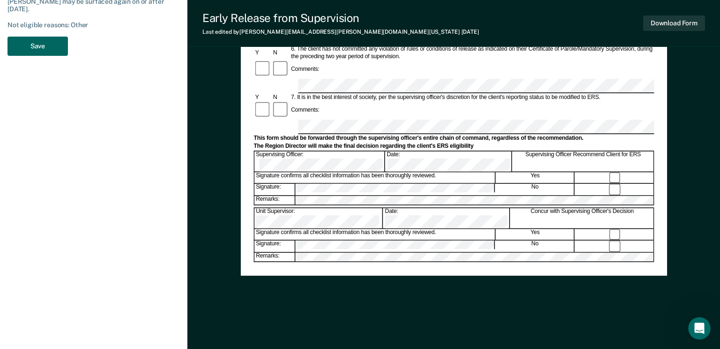
type textarea "Reviewed 09/2025 = Does not meet criteria"
click at [38, 46] on button "Save" at bounding box center [37, 46] width 60 height 19
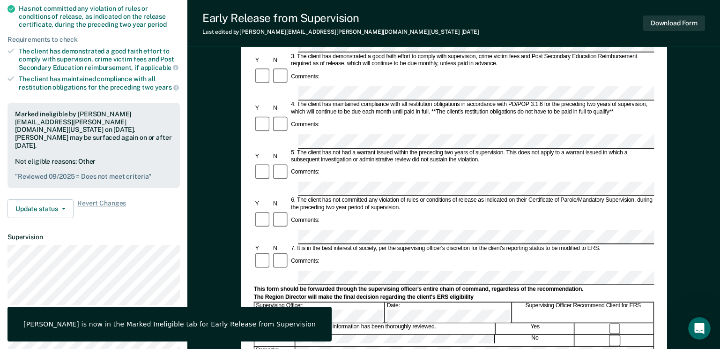
scroll to position [0, 0]
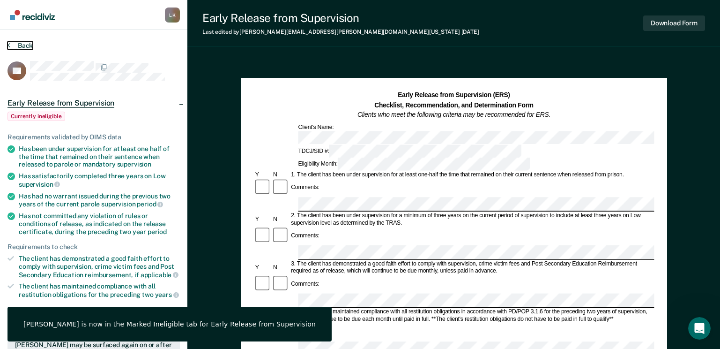
click at [17, 44] on button "Back" at bounding box center [19, 45] width 25 height 8
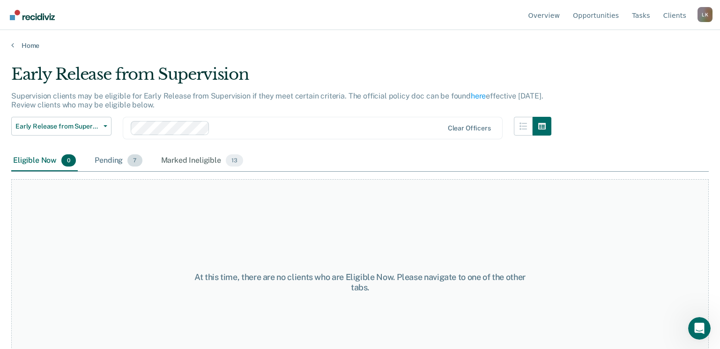
click at [109, 162] on div "Pending 7" at bounding box center [118, 160] width 51 height 21
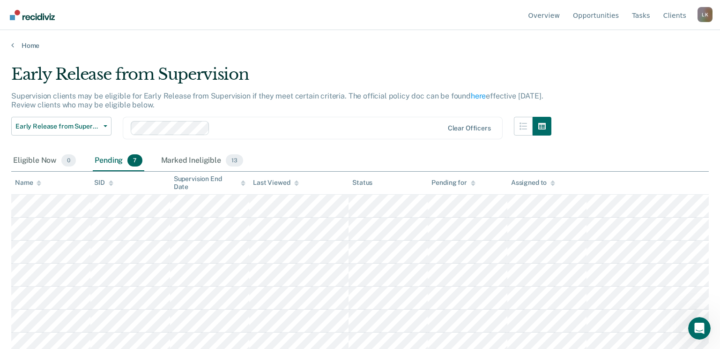
click at [40, 179] on div at bounding box center [39, 183] width 5 height 8
click at [197, 166] on div "Marked Ineligible 13" at bounding box center [202, 160] width 86 height 21
click at [35, 45] on link "Home" at bounding box center [360, 45] width 698 height 8
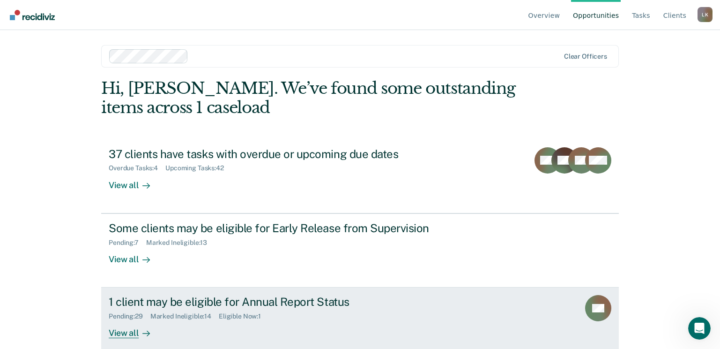
click at [134, 329] on div "View all" at bounding box center [135, 329] width 52 height 18
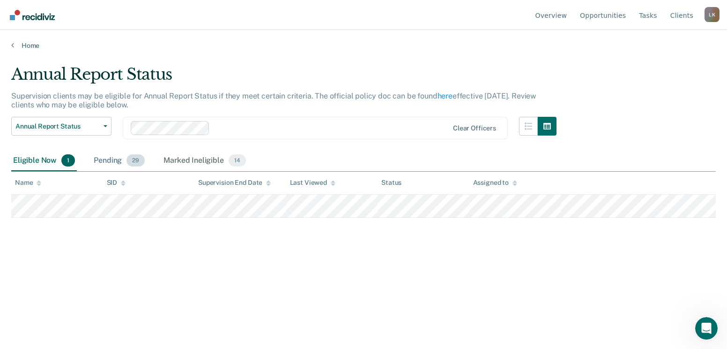
click at [113, 160] on div "Pending 29" at bounding box center [119, 160] width 55 height 21
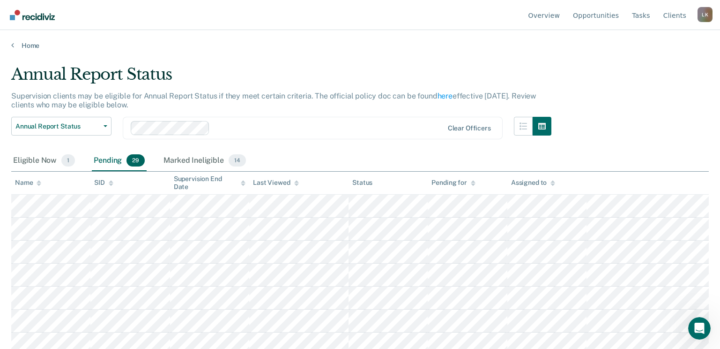
click at [39, 181] on icon at bounding box center [39, 181] width 5 height 2
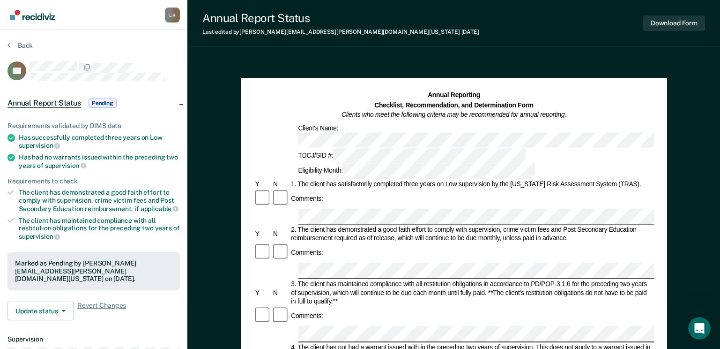
click at [101, 103] on span "Pending" at bounding box center [103, 102] width 28 height 9
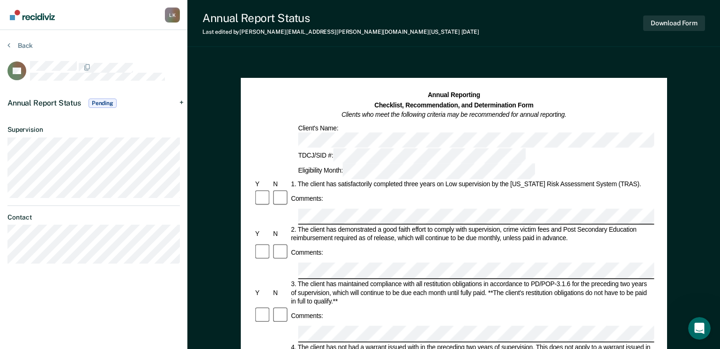
click at [102, 103] on span "Pending" at bounding box center [103, 102] width 28 height 9
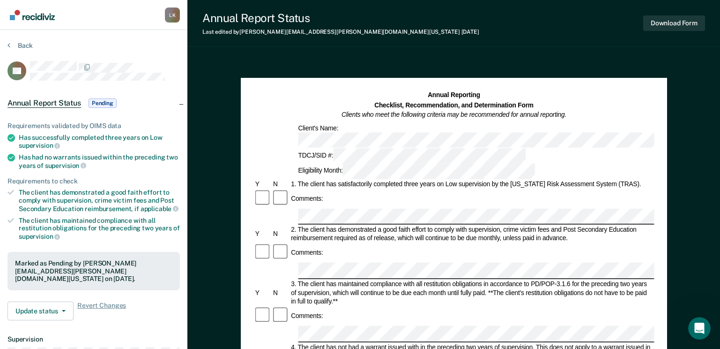
scroll to position [94, 0]
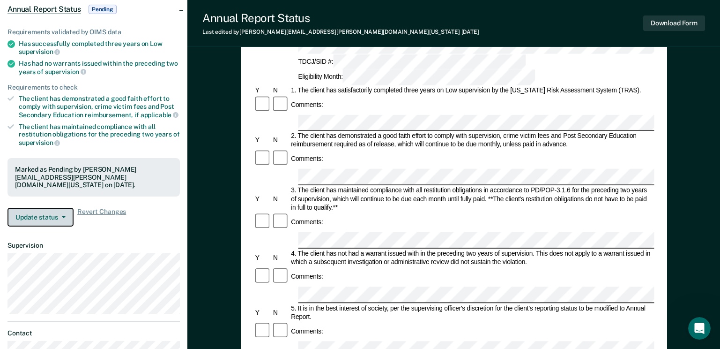
click at [64, 213] on button "Update status" at bounding box center [40, 217] width 66 height 19
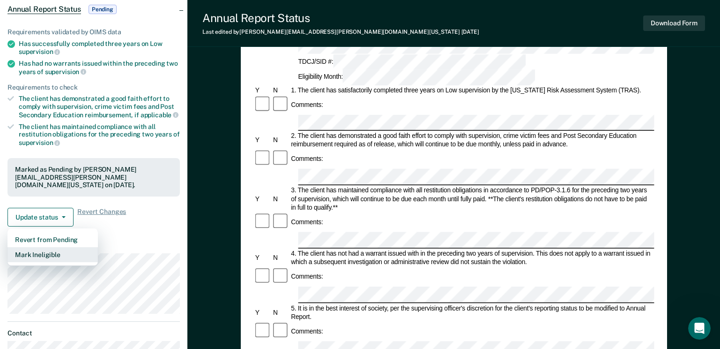
click at [38, 247] on button "Mark Ineligible" at bounding box center [52, 254] width 90 height 15
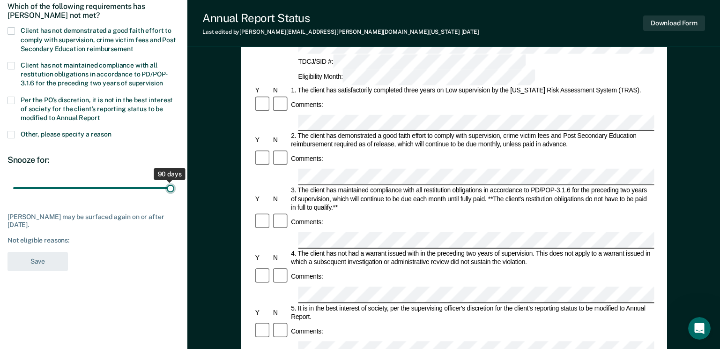
drag, startPoint x: 66, startPoint y: 187, endPoint x: 194, endPoint y: 194, distance: 128.5
type input "90"
click at [174, 194] on input "range" at bounding box center [93, 188] width 161 height 16
click at [9, 134] on span at bounding box center [10, 134] width 7 height 7
click at [112, 131] on input "Other, please specify a reason" at bounding box center [112, 131] width 0 height 0
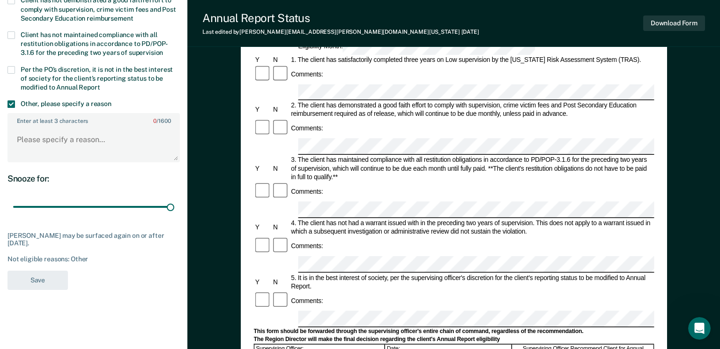
scroll to position [141, 0]
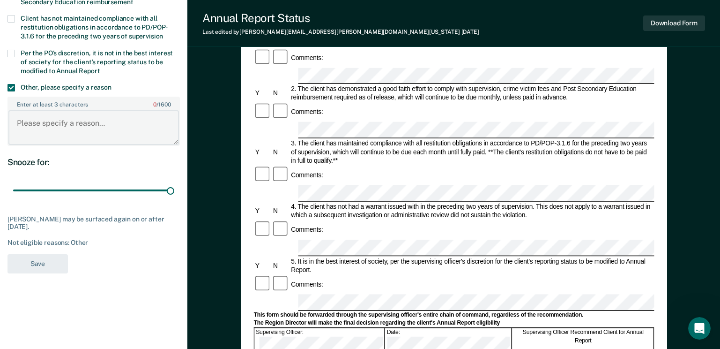
click at [79, 125] on textarea "Enter at least 3 characters 0 / 1600" at bounding box center [93, 127] width 171 height 35
paste textarea "Reviewed 09/2025 – Does not meet criteria."
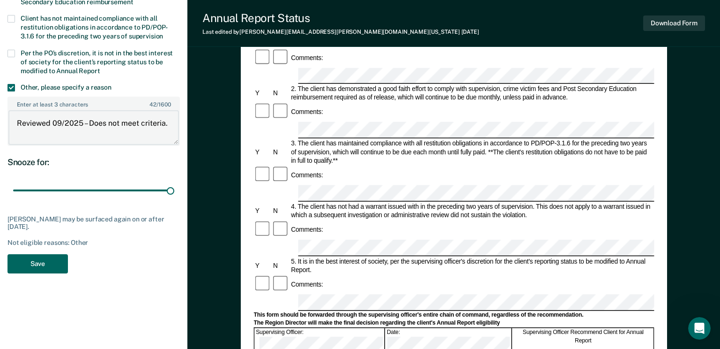
type textarea "Reviewed 09/2025 – Does not meet criteria."
click at [57, 256] on button "Save" at bounding box center [37, 263] width 60 height 19
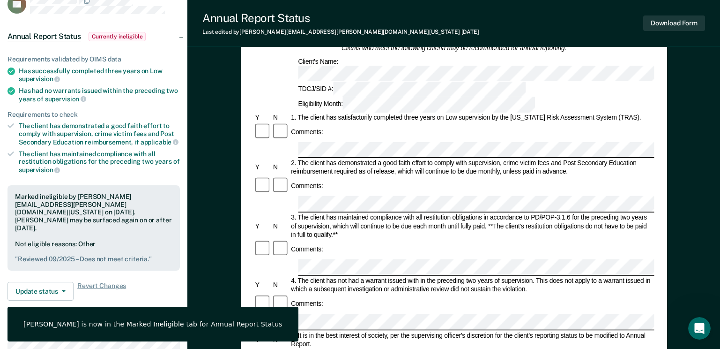
scroll to position [0, 0]
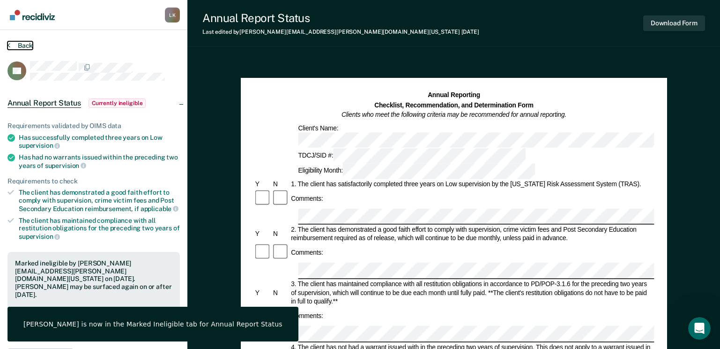
click at [18, 44] on button "Back" at bounding box center [19, 45] width 25 height 8
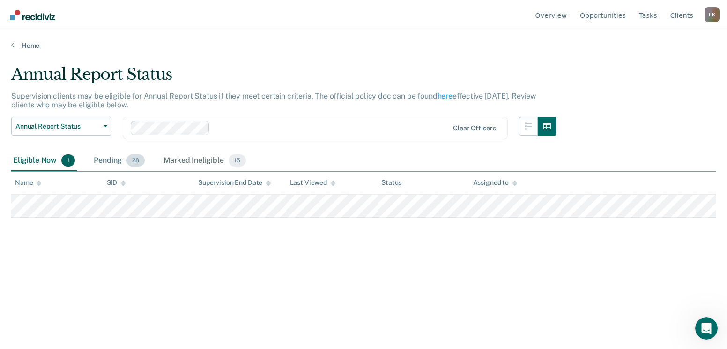
click at [113, 164] on div "Pending 28" at bounding box center [119, 160] width 55 height 21
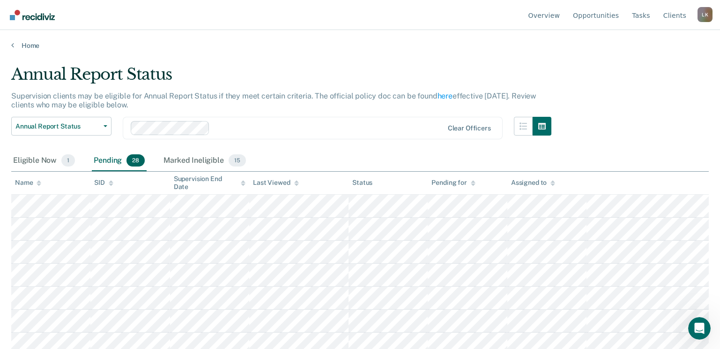
click at [37, 181] on icon at bounding box center [39, 183] width 5 height 6
click at [204, 156] on div "Marked Ineligible 15" at bounding box center [205, 160] width 86 height 21
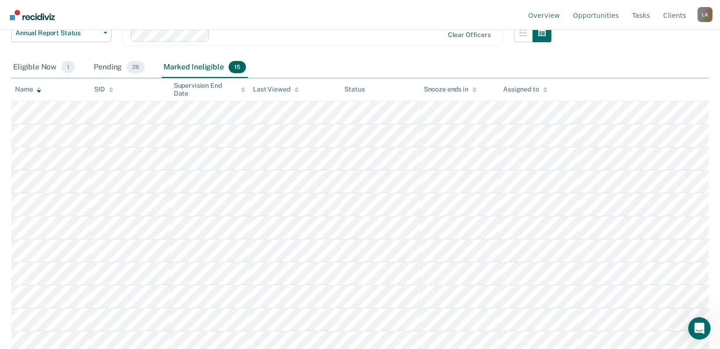
scroll to position [94, 0]
click at [103, 74] on div "Pending 28" at bounding box center [119, 67] width 55 height 21
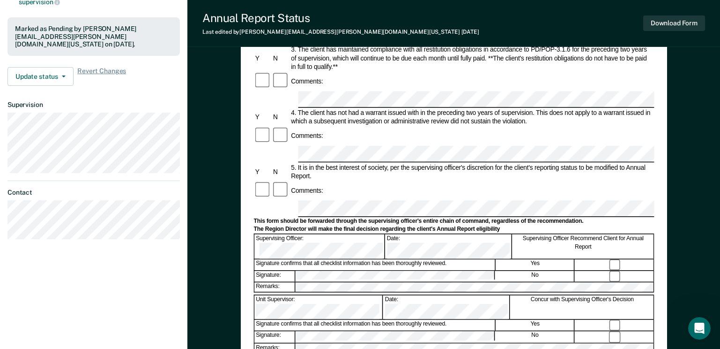
scroll to position [187, 0]
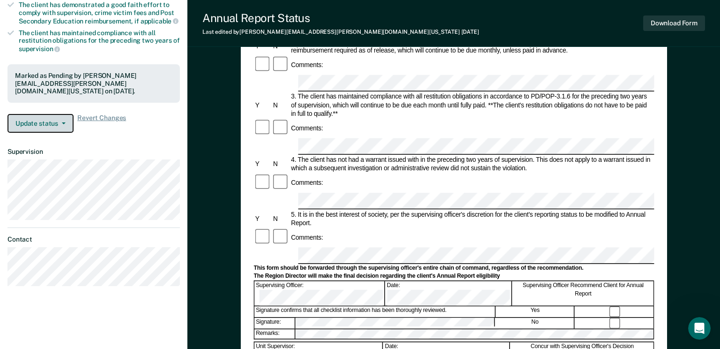
click at [50, 118] on button "Update status" at bounding box center [40, 123] width 66 height 19
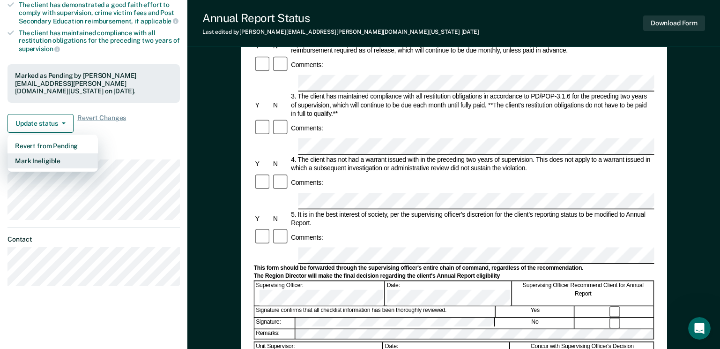
click at [45, 153] on button "Mark Ineligible" at bounding box center [52, 160] width 90 height 15
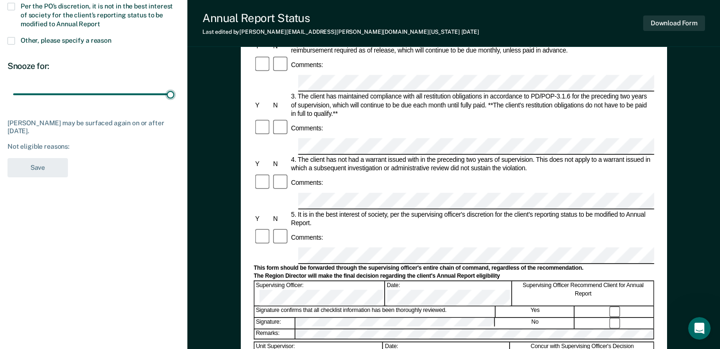
drag, startPoint x: 67, startPoint y: 94, endPoint x: 229, endPoint y: 97, distance: 161.7
type input "90"
click at [174, 102] on input "range" at bounding box center [93, 94] width 161 height 16
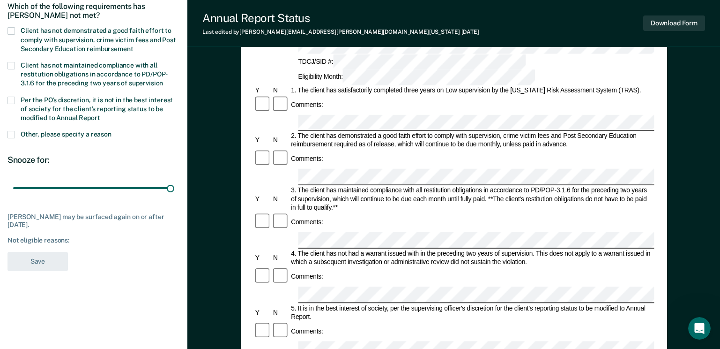
click at [9, 134] on span at bounding box center [10, 134] width 7 height 7
click at [112, 131] on input "Other, please specify a reason" at bounding box center [112, 131] width 0 height 0
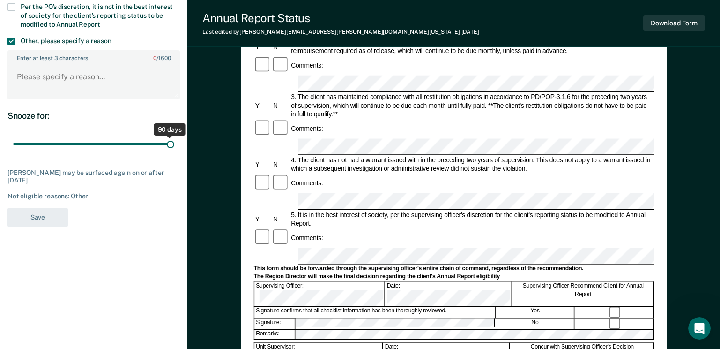
scroll to position [187, 0]
click at [67, 76] on textarea "Enter at least 3 characters 0 / 1600" at bounding box center [93, 80] width 171 height 35
paste textarea "Reviewed 09/2025 – Does not meet criteria."
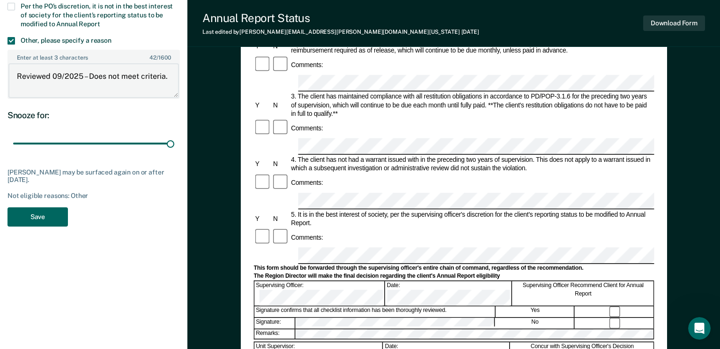
type textarea "Reviewed 09/2025 – Does not meet criteria."
click at [37, 221] on button "Save" at bounding box center [37, 216] width 60 height 19
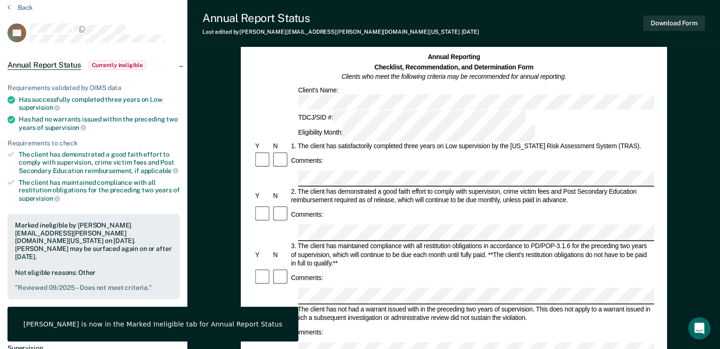
scroll to position [0, 0]
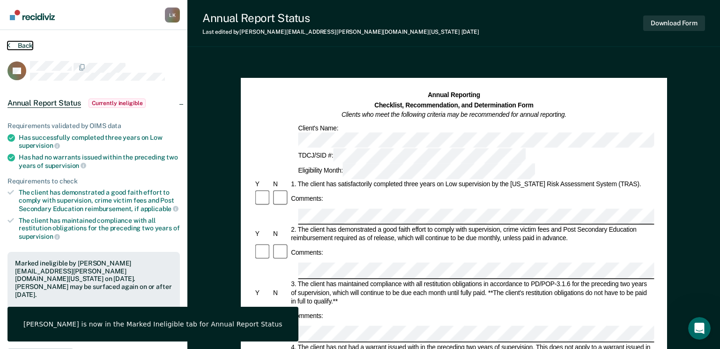
click at [26, 47] on button "Back" at bounding box center [19, 45] width 25 height 8
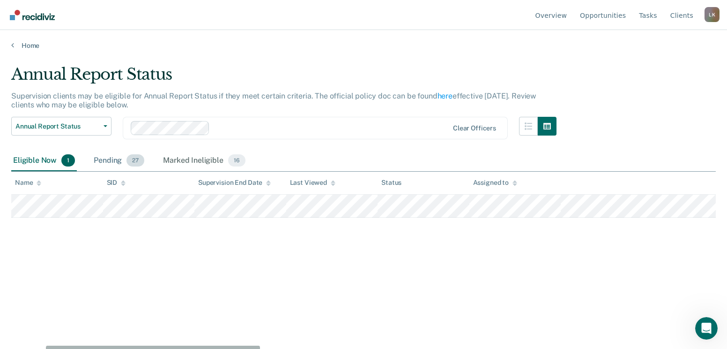
click at [95, 157] on div "Pending 27" at bounding box center [119, 160] width 54 height 21
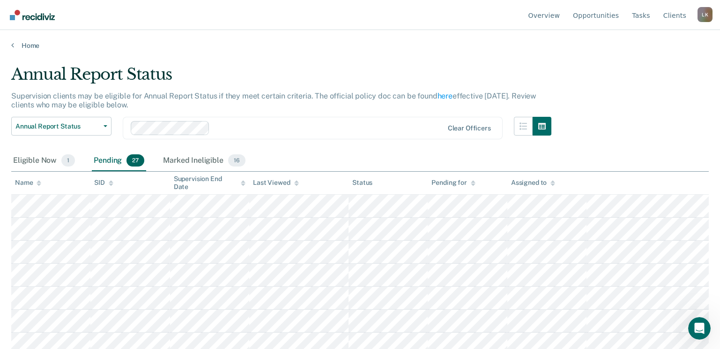
click at [40, 179] on div at bounding box center [39, 183] width 5 height 8
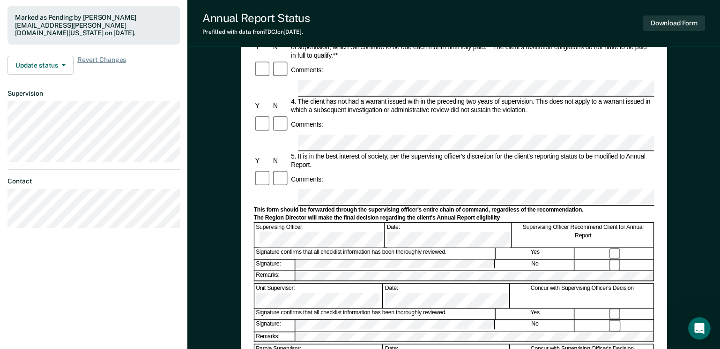
scroll to position [281, 0]
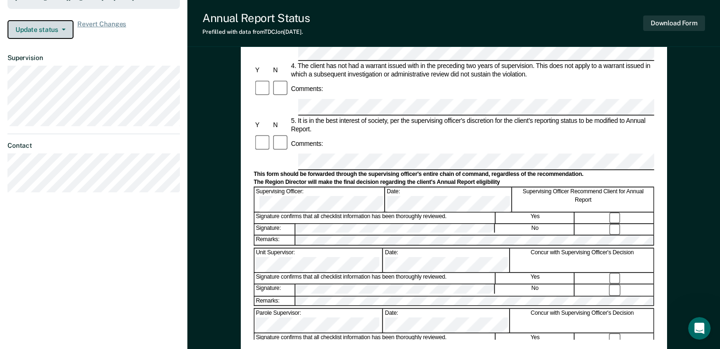
click at [43, 20] on button "Update status" at bounding box center [40, 29] width 66 height 19
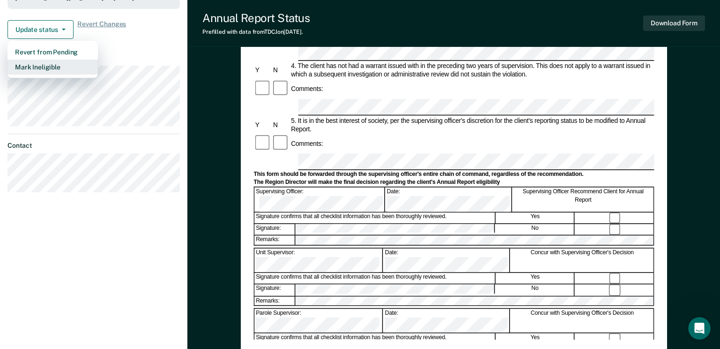
click at [42, 60] on button "Mark Ineligible" at bounding box center [52, 67] width 90 height 15
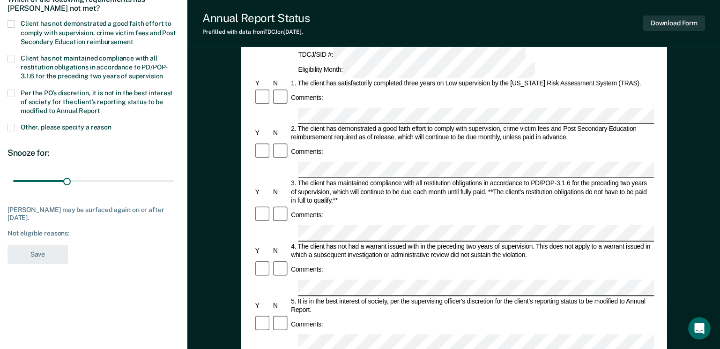
scroll to position [94, 0]
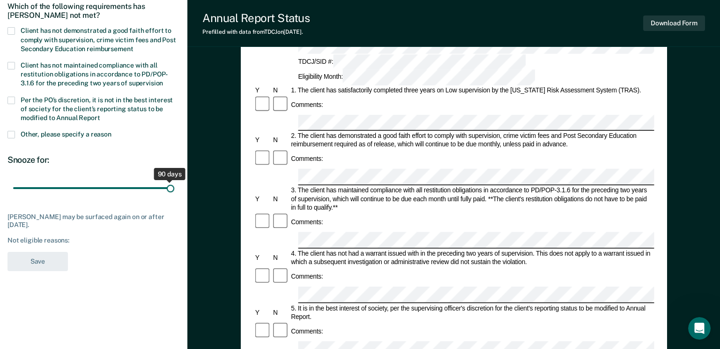
drag, startPoint x: 67, startPoint y: 186, endPoint x: 232, endPoint y: 184, distance: 165.4
type input "90"
click at [174, 184] on input "range" at bounding box center [93, 188] width 161 height 16
click at [13, 134] on span at bounding box center [10, 134] width 7 height 7
click at [112, 131] on input "Other, please specify a reason" at bounding box center [112, 131] width 0 height 0
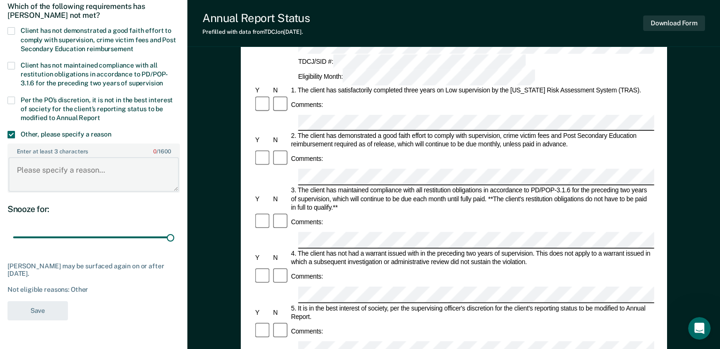
click at [38, 170] on textarea "Enter at least 3 characters 0 / 1600" at bounding box center [93, 174] width 171 height 35
paste textarea "Reviewed 09/2025 – Meets criteria."
type textarea "Reviewed 09/2025 – Meets criteria."
click at [45, 307] on button "Save" at bounding box center [37, 310] width 60 height 19
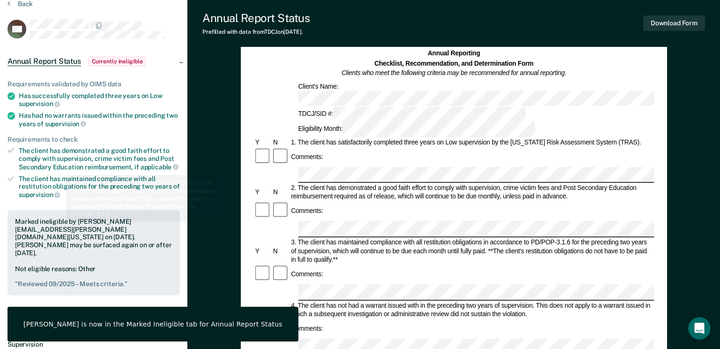
scroll to position [0, 0]
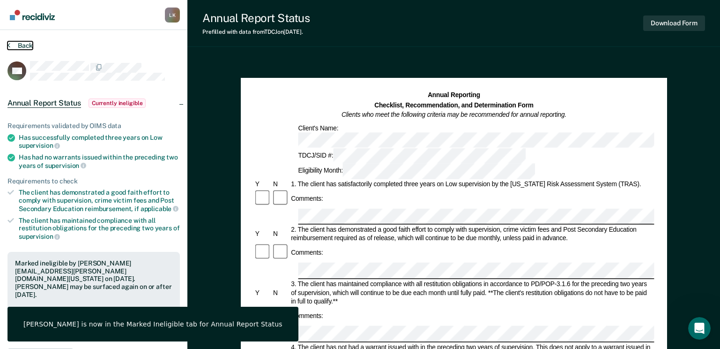
click at [22, 45] on button "Back" at bounding box center [19, 45] width 25 height 8
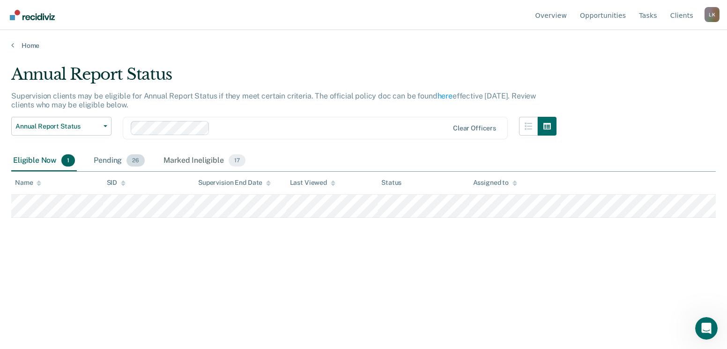
click at [98, 157] on div "Pending 26" at bounding box center [119, 160] width 55 height 21
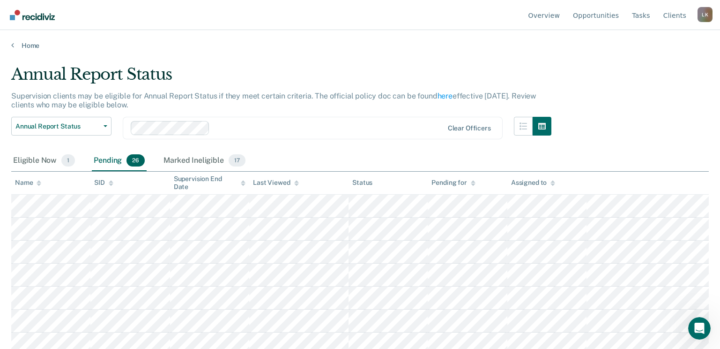
click at [38, 184] on icon at bounding box center [39, 184] width 5 height 2
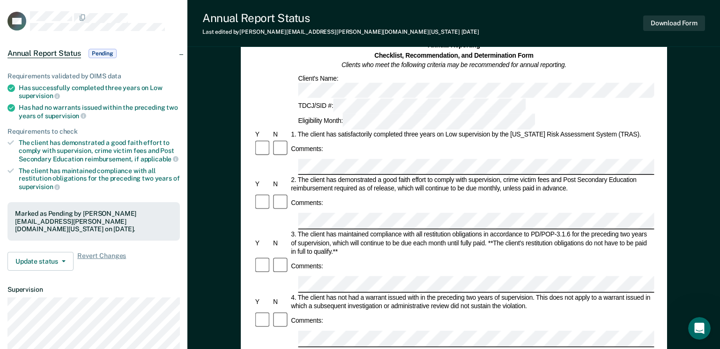
scroll to position [141, 0]
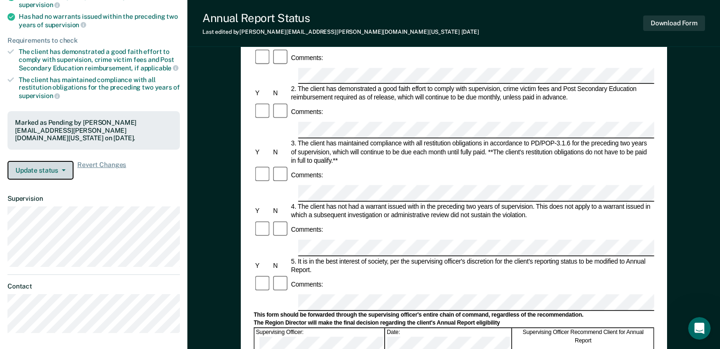
click at [52, 161] on button "Update status" at bounding box center [40, 170] width 66 height 19
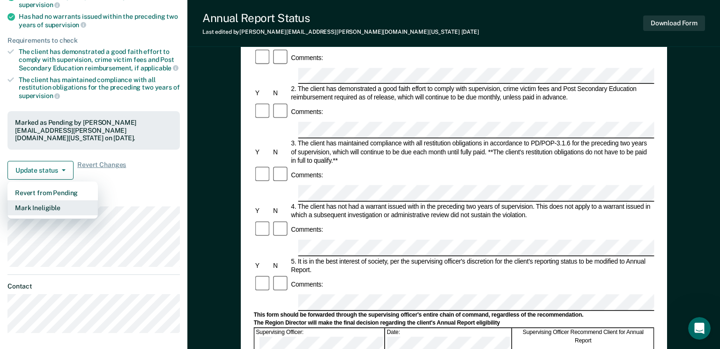
click at [47, 202] on button "Mark Ineligible" at bounding box center [52, 207] width 90 height 15
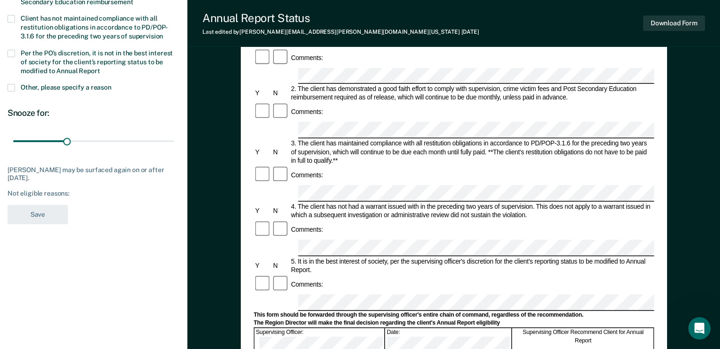
click at [11, 86] on span at bounding box center [10, 87] width 7 height 7
click at [112, 84] on input "Other, please specify a reason" at bounding box center [112, 84] width 0 height 0
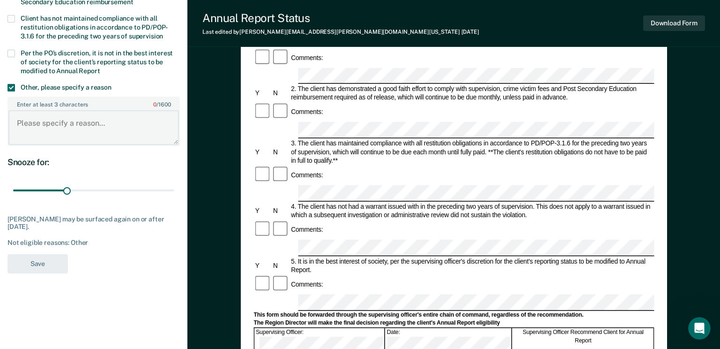
click at [33, 127] on textarea "Enter at least 3 characters 0 / 1600" at bounding box center [93, 127] width 171 height 35
paste textarea "Reviewed 09/2025 – Meets criteria."
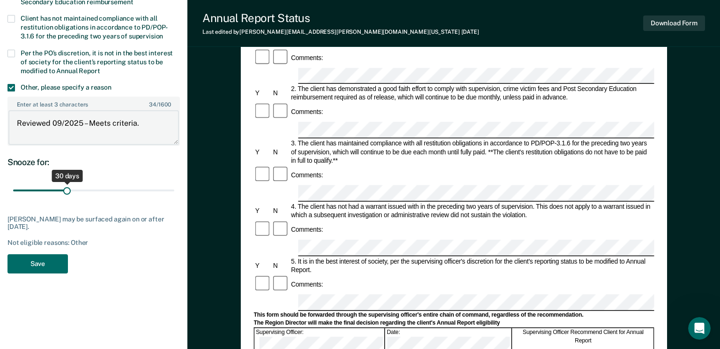
type textarea "Reviewed 09/2025 – Meets criteria."
drag, startPoint x: 67, startPoint y: 186, endPoint x: 187, endPoint y: 186, distance: 120.4
type input "90"
click at [174, 186] on input "range" at bounding box center [93, 190] width 161 height 16
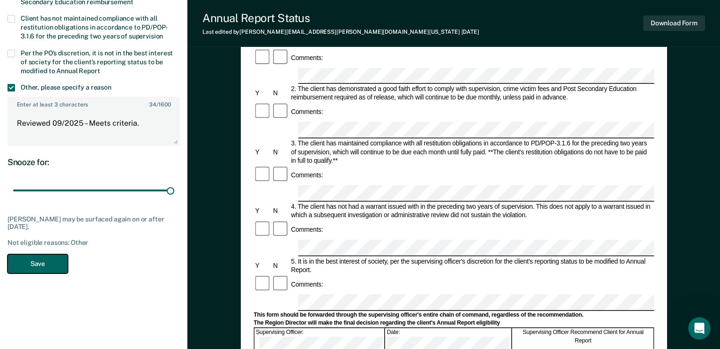
click at [27, 268] on button "Save" at bounding box center [37, 263] width 60 height 19
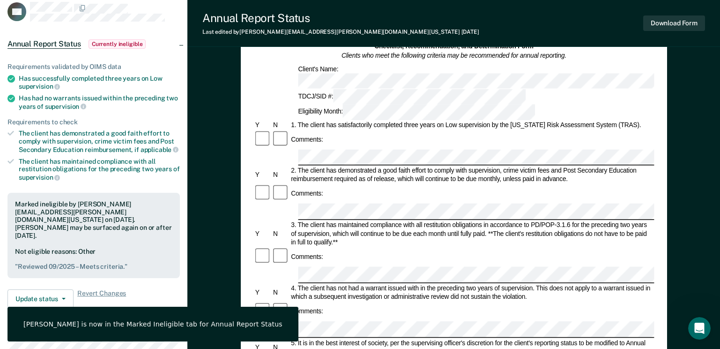
scroll to position [0, 0]
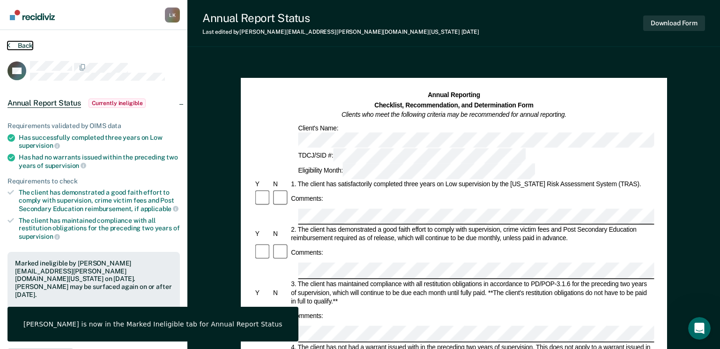
click at [24, 48] on button "Back" at bounding box center [19, 45] width 25 height 8
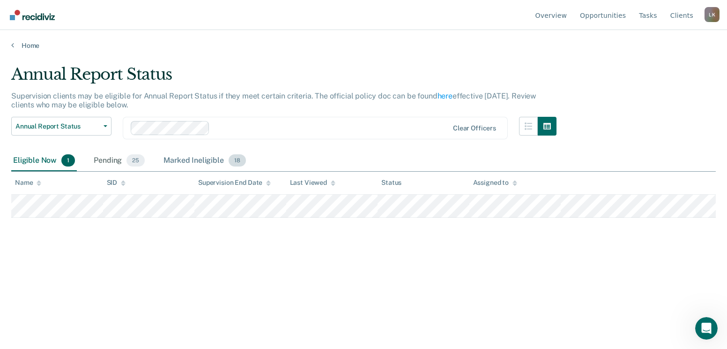
click at [191, 161] on div "Marked Ineligible 18" at bounding box center [205, 160] width 86 height 21
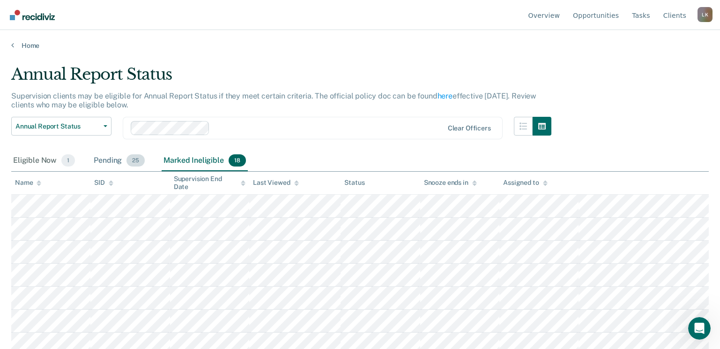
click at [110, 153] on div "Pending 25" at bounding box center [119, 160] width 55 height 21
click at [38, 180] on icon at bounding box center [39, 183] width 5 height 6
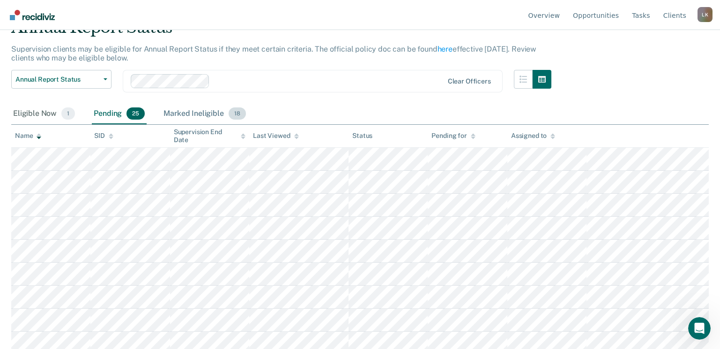
click at [189, 113] on div "Marked Ineligible 18" at bounding box center [205, 114] width 86 height 21
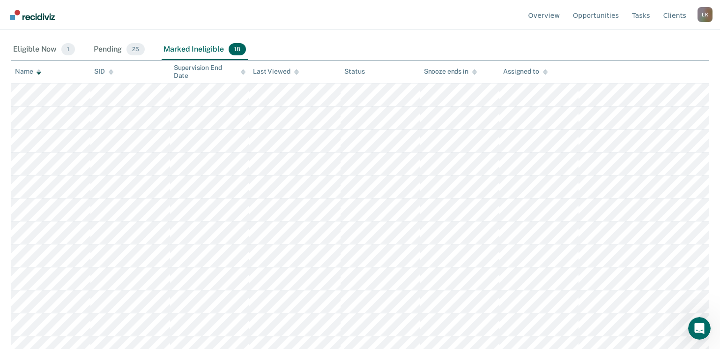
scroll to position [141, 0]
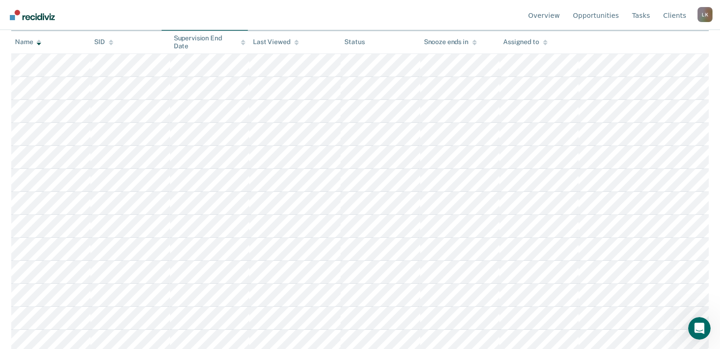
click at [40, 45] on icon at bounding box center [39, 42] width 5 height 6
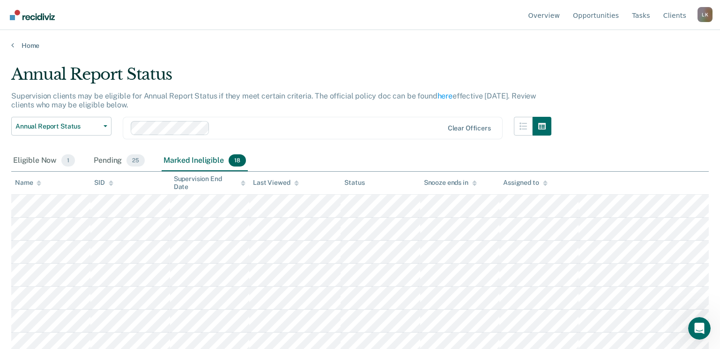
scroll to position [94, 0]
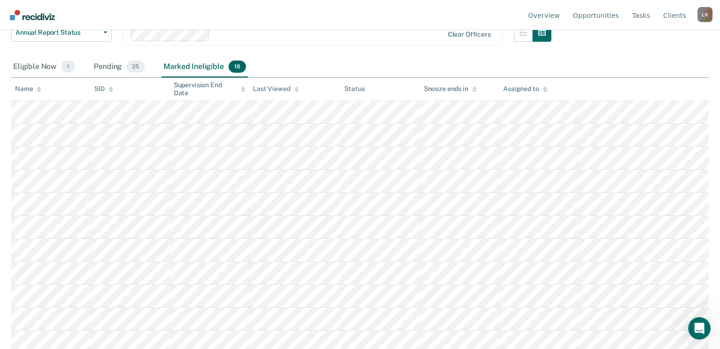
click at [39, 87] on icon at bounding box center [39, 88] width 5 height 2
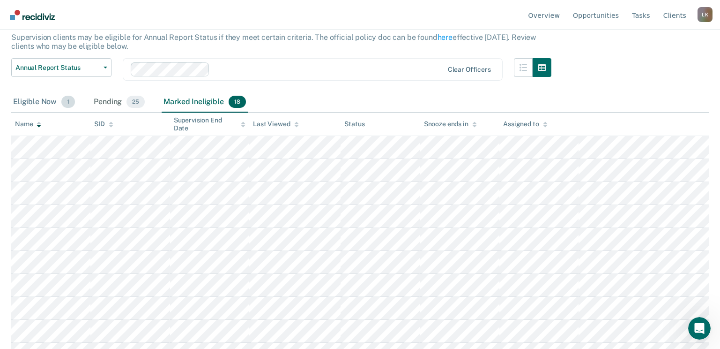
scroll to position [0, 0]
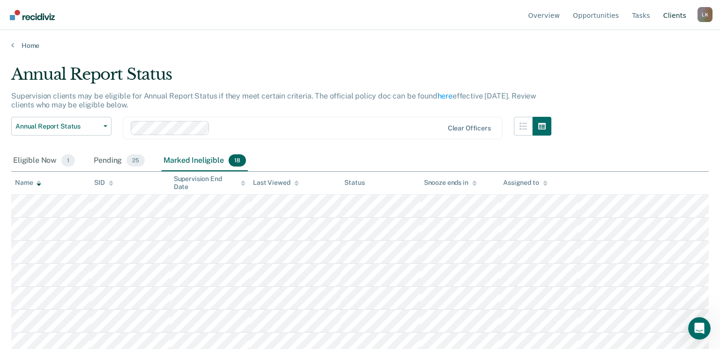
click at [668, 15] on link "Client s" at bounding box center [675, 15] width 27 height 30
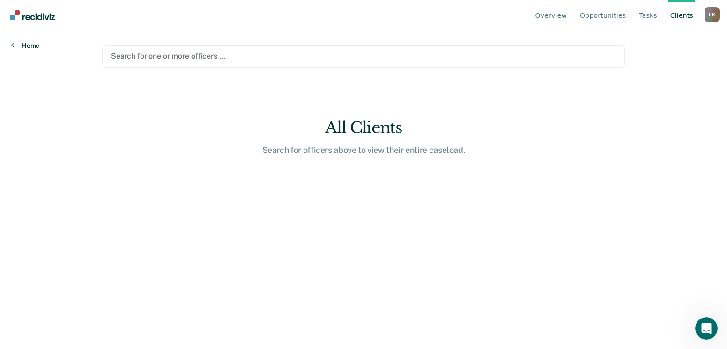
click at [35, 41] on link "Home" at bounding box center [25, 45] width 28 height 8
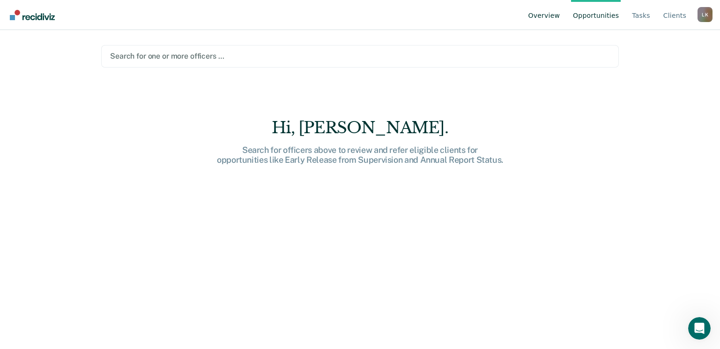
click at [553, 17] on link "Overview" at bounding box center [545, 15] width 36 height 30
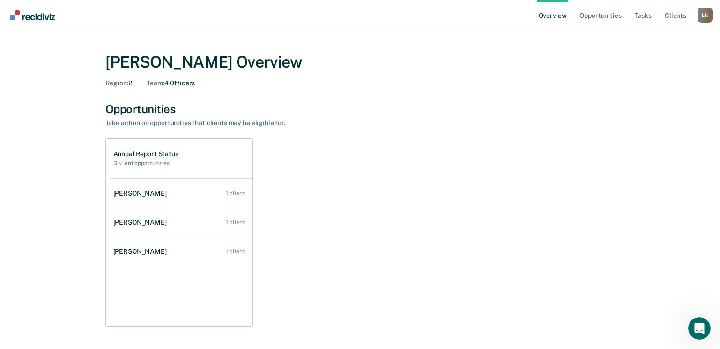
click at [139, 154] on h1 "Annual Report Status" at bounding box center [145, 154] width 65 height 8
click at [677, 17] on link "Client s" at bounding box center [675, 15] width 25 height 30
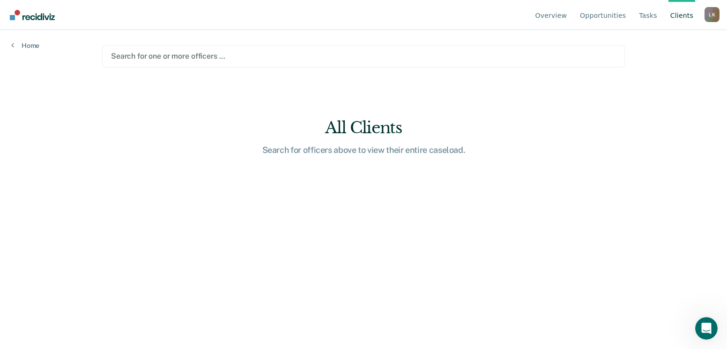
click at [366, 151] on div "Search for officers above to view their entire caseload." at bounding box center [364, 150] width 300 height 10
click at [366, 125] on div "All Clients" at bounding box center [364, 127] width 300 height 19
click at [612, 15] on link "Opportunities" at bounding box center [603, 15] width 50 height 30
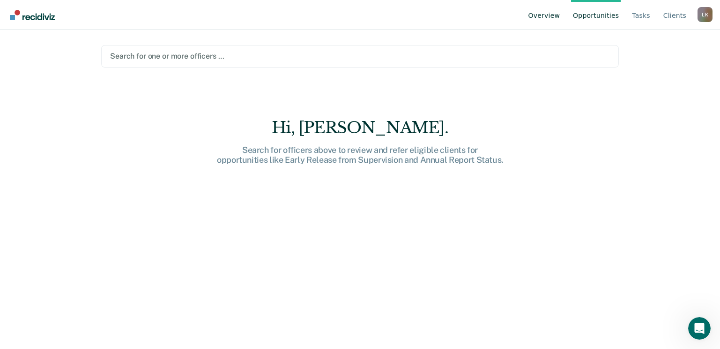
click at [561, 17] on link "Overview" at bounding box center [545, 15] width 36 height 30
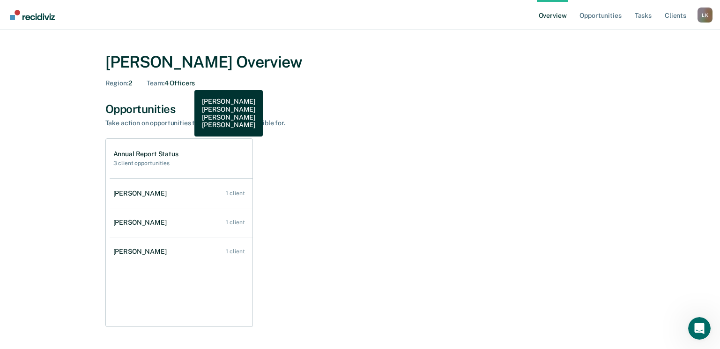
click at [187, 83] on div "Team : 4 Officers" at bounding box center [171, 83] width 48 height 8
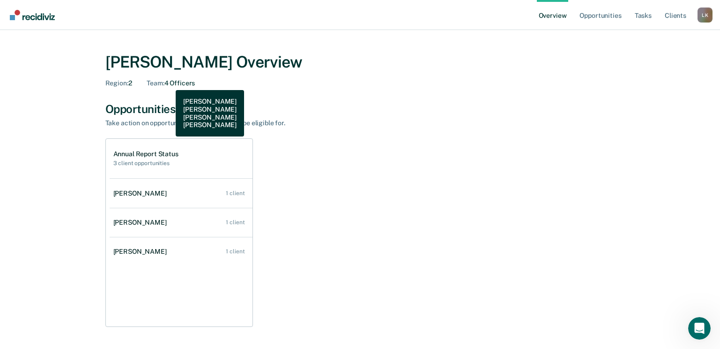
click at [169, 83] on div "Team : 4 Officers" at bounding box center [171, 83] width 48 height 8
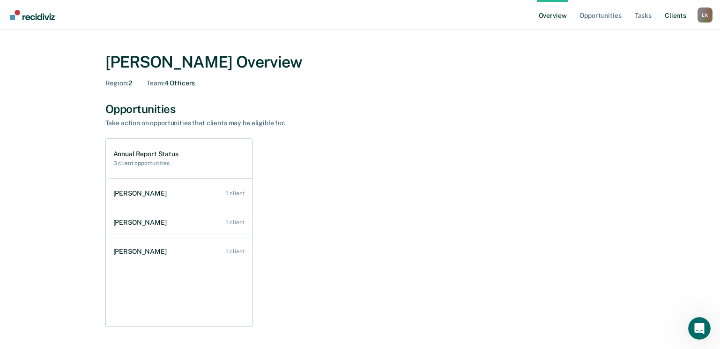
click at [672, 16] on link "Client s" at bounding box center [675, 15] width 25 height 30
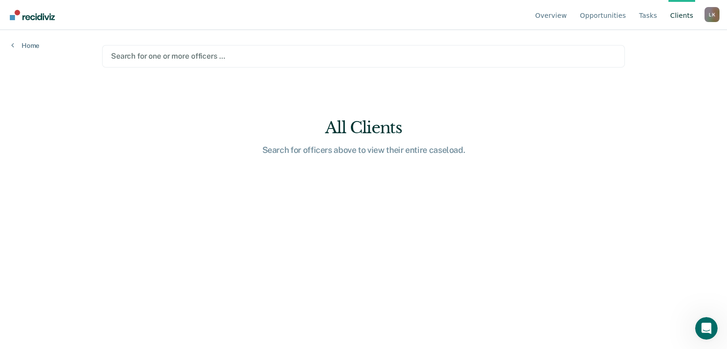
click at [398, 149] on div "Search for officers above to view their entire caseload." at bounding box center [364, 150] width 300 height 10
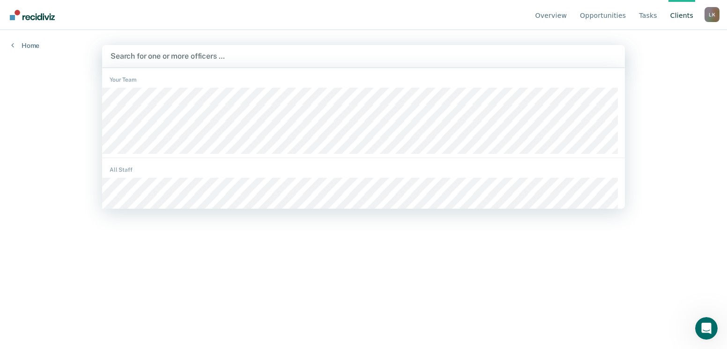
click at [172, 55] on div at bounding box center [364, 56] width 506 height 11
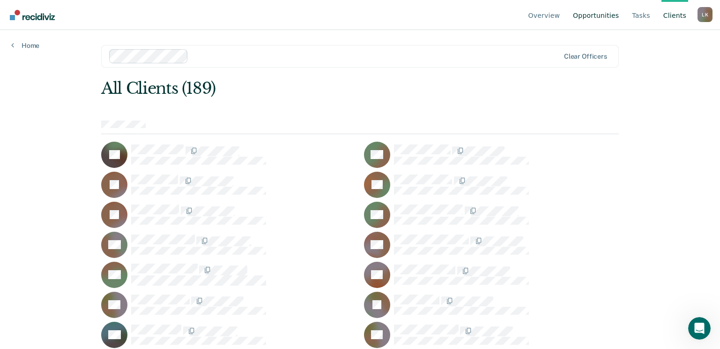
click at [613, 17] on link "Opportunities" at bounding box center [596, 15] width 50 height 30
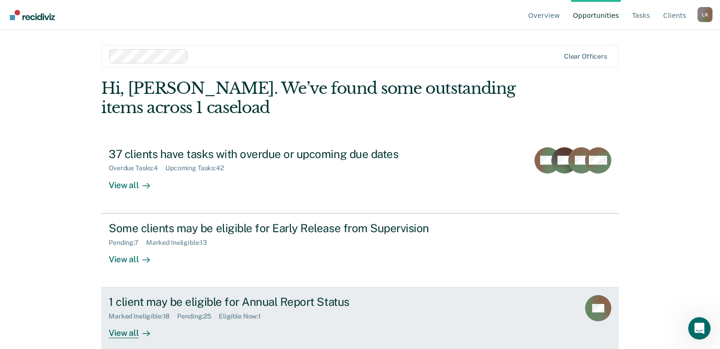
click at [197, 314] on div "Pending : 25" at bounding box center [198, 316] width 42 height 8
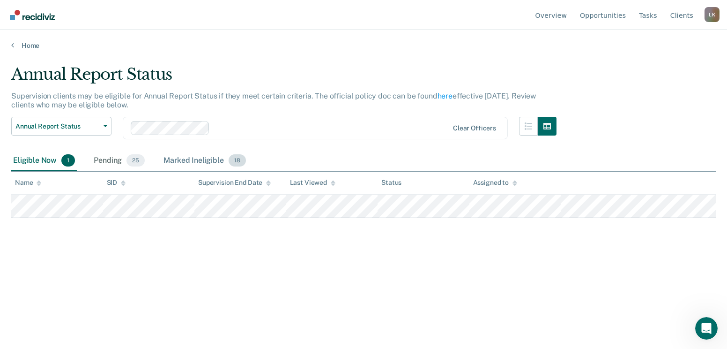
click at [213, 164] on div "Marked Ineligible 18" at bounding box center [205, 160] width 86 height 21
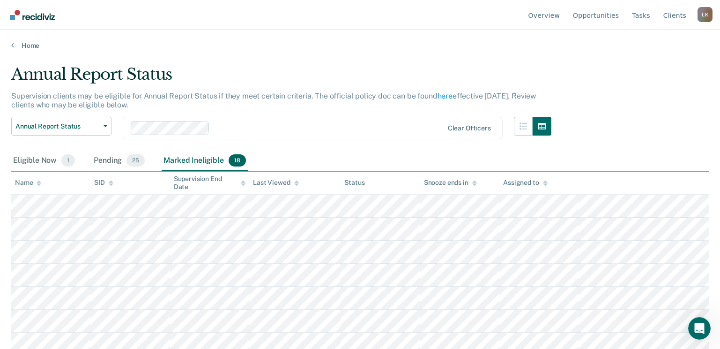
click at [40, 181] on icon at bounding box center [39, 181] width 5 height 2
click at [41, 163] on div "Eligible Now 1" at bounding box center [44, 160] width 66 height 21
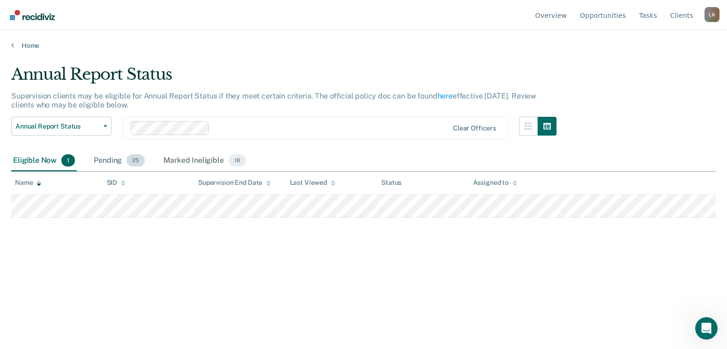
click at [110, 162] on div "Pending 25" at bounding box center [119, 160] width 55 height 21
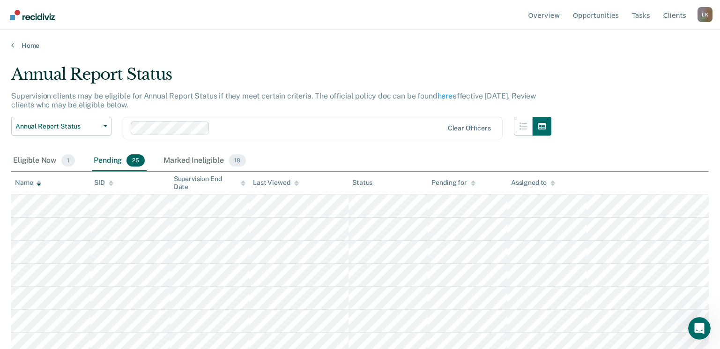
click at [40, 183] on icon at bounding box center [39, 183] width 5 height 6
click at [30, 43] on link "Home" at bounding box center [360, 45] width 698 height 8
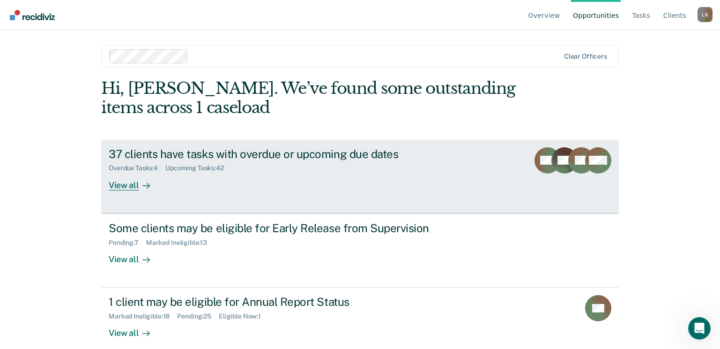
click at [129, 184] on div "View all" at bounding box center [135, 181] width 52 height 18
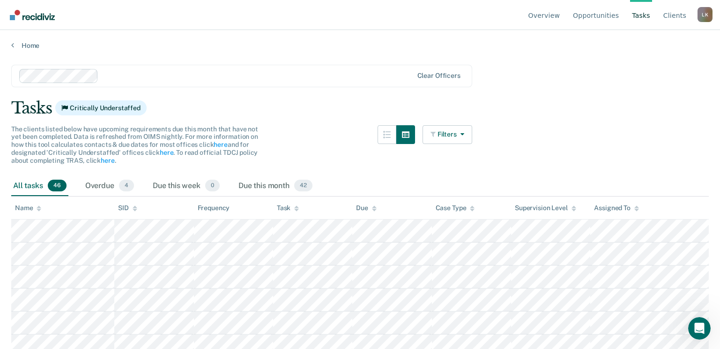
click at [37, 206] on icon at bounding box center [39, 208] width 5 height 6
click at [40, 208] on icon at bounding box center [39, 209] width 5 height 2
click at [39, 210] on icon at bounding box center [39, 209] width 5 height 2
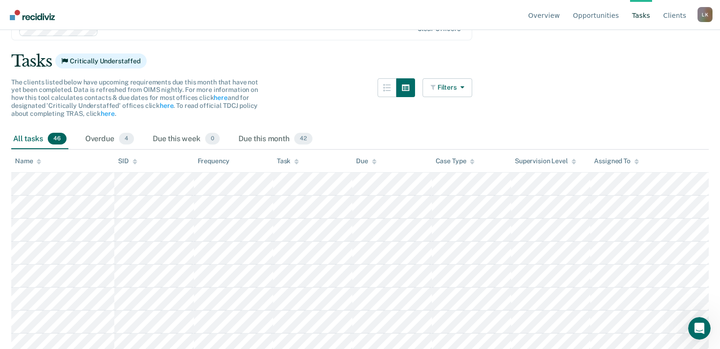
click at [36, 159] on div "Name" at bounding box center [28, 161] width 26 height 8
click at [37, 159] on icon at bounding box center [39, 161] width 5 height 6
click at [39, 163] on icon at bounding box center [39, 163] width 5 height 2
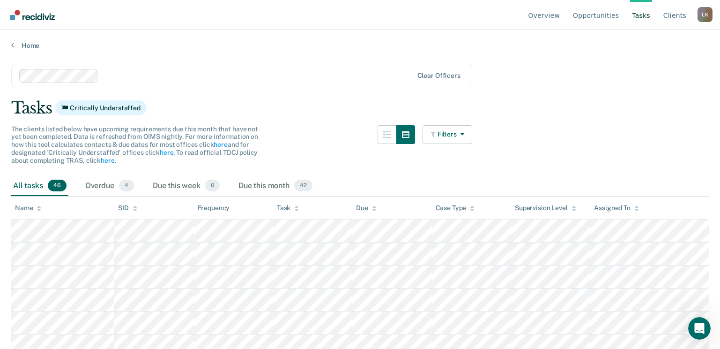
click at [49, 15] on img "Go to Recidiviz Home" at bounding box center [32, 15] width 45 height 10
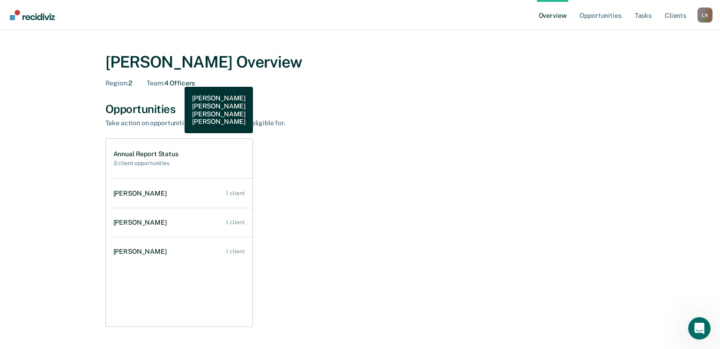
click at [178, 80] on div "Team : 4 Officers" at bounding box center [171, 83] width 48 height 8
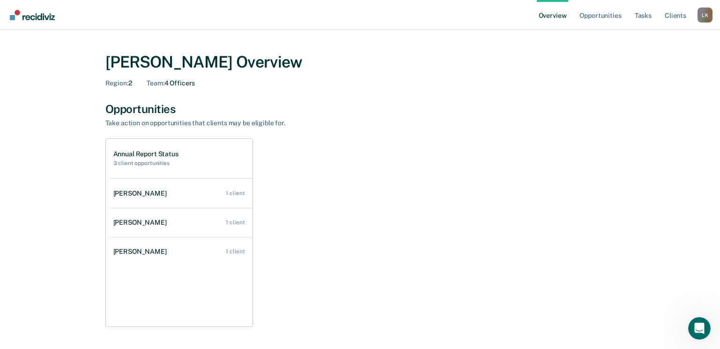
click at [191, 100] on div "Kary Lindley Overview Region : 2 Team : 4 Officers Opportunities Take action on…" at bounding box center [360, 318] width 562 height 555
click at [607, 19] on link "Opportunities" at bounding box center [600, 15] width 45 height 30
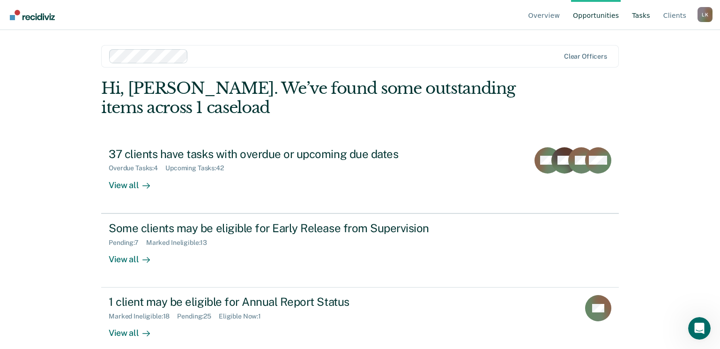
click at [648, 17] on link "Tasks" at bounding box center [641, 15] width 22 height 30
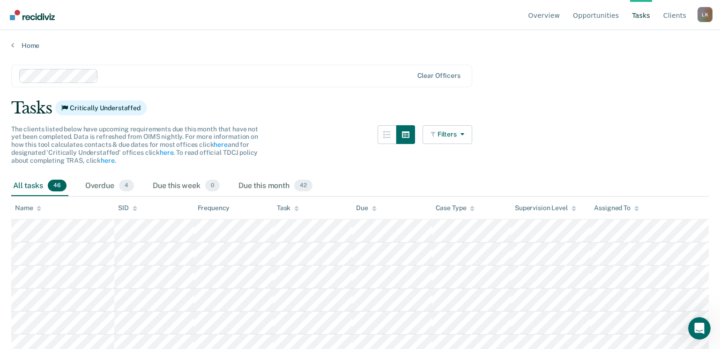
click at [29, 12] on img "Go to Recidiviz Home" at bounding box center [32, 15] width 45 height 10
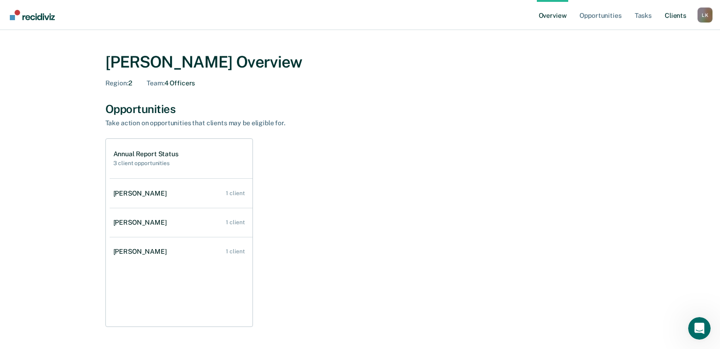
click at [668, 14] on link "Client s" at bounding box center [675, 15] width 25 height 30
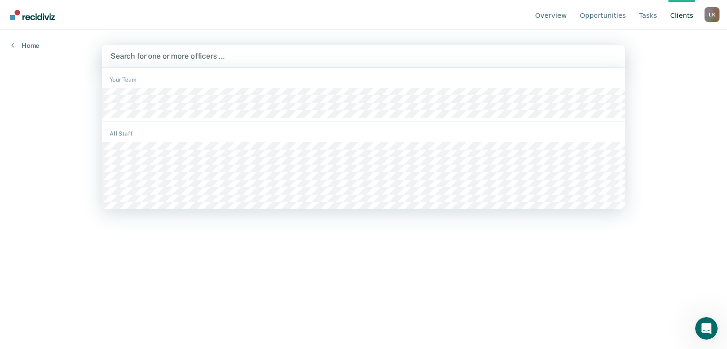
click at [177, 54] on div at bounding box center [364, 56] width 506 height 11
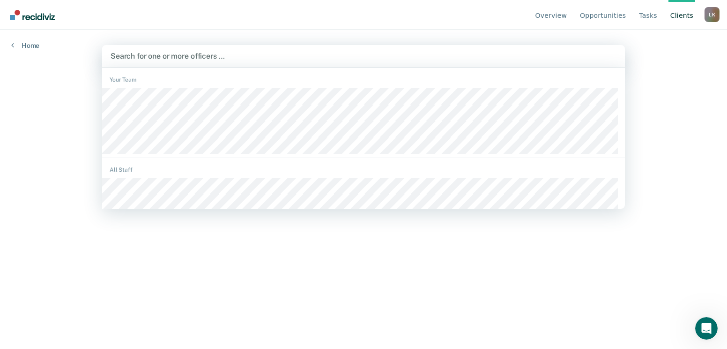
click at [136, 85] on div "Your Team" at bounding box center [363, 115] width 523 height 86
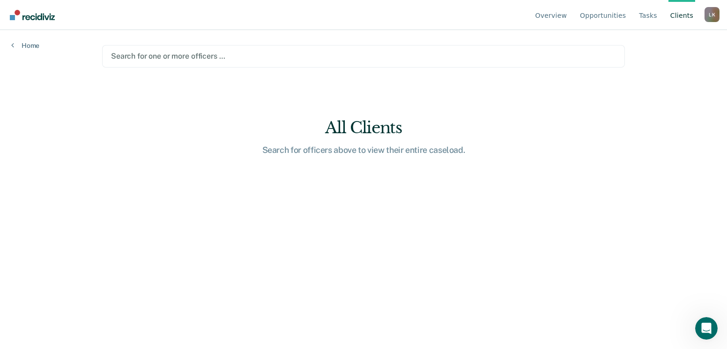
click at [164, 54] on div at bounding box center [363, 56] width 505 height 11
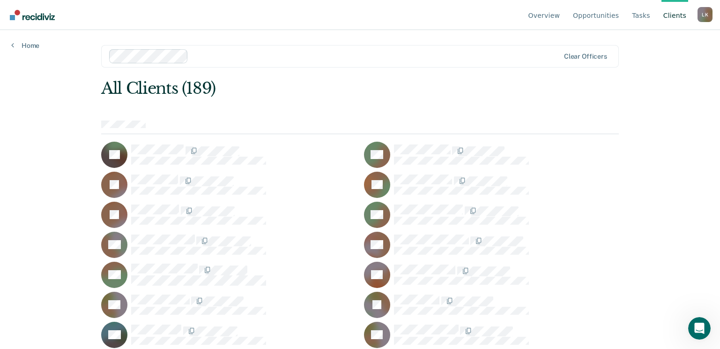
click at [415, 258] on div "Overview Opportunities Tasks Client s Lindley Kary L K Profile How it works Log…" at bounding box center [360, 174] width 720 height 349
click at [380, 260] on div "Overview Opportunities Tasks Client s Lindley Kary L K Profile How it works Log…" at bounding box center [360, 174] width 720 height 349
click at [418, 266] on div "Overview Opportunities Tasks Client s Lindley Kary L K Profile How it works Log…" at bounding box center [360, 174] width 720 height 349
click at [472, 253] on div "Overview Opportunities Tasks Client s Lindley Kary L K Profile How it works Log…" at bounding box center [360, 174] width 720 height 349
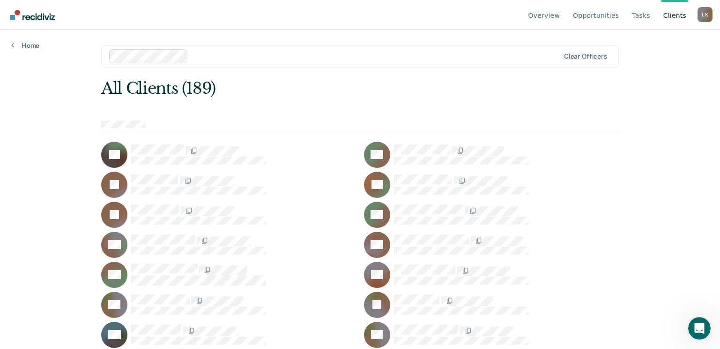
click at [404, 253] on div "Overview Opportunities Tasks Client s Lindley Kary L K Profile How it works Log…" at bounding box center [360, 174] width 720 height 349
click at [367, 256] on div "Overview Opportunities Tasks Client s Lindley Kary L K Profile How it works Log…" at bounding box center [360, 174] width 720 height 349
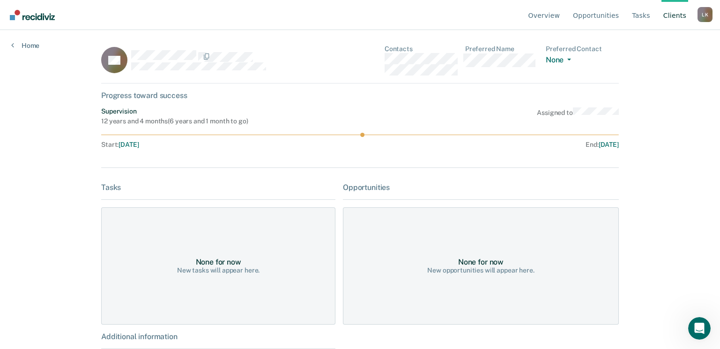
click at [370, 187] on div "Opportunities" at bounding box center [481, 187] width 276 height 9
click at [365, 191] on div "Opportunities" at bounding box center [481, 187] width 276 height 9
click at [240, 257] on div "None for now New tasks will appear here." at bounding box center [218, 265] width 234 height 117
click at [23, 43] on link "Home" at bounding box center [25, 45] width 28 height 8
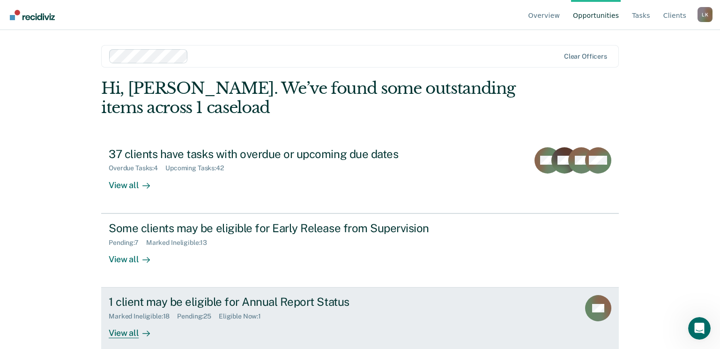
scroll to position [12, 0]
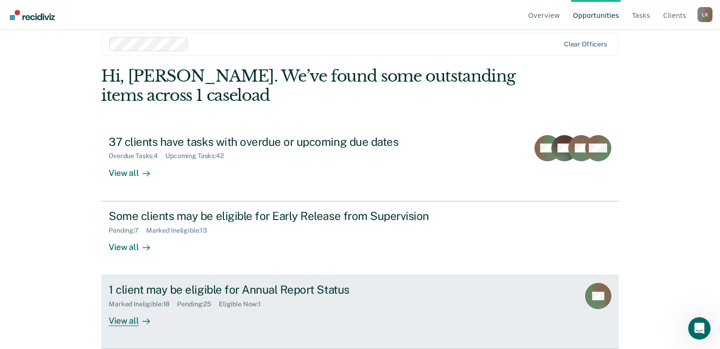
click at [122, 323] on div "View all" at bounding box center [135, 317] width 52 height 18
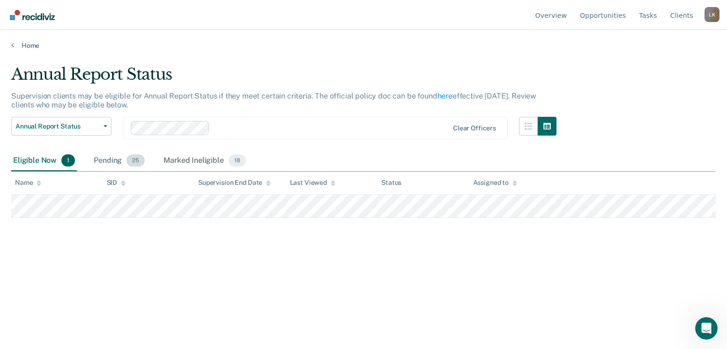
click at [104, 159] on div "Pending 25" at bounding box center [119, 160] width 55 height 21
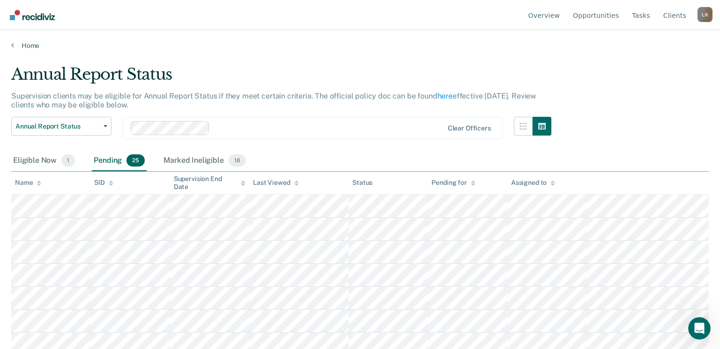
click at [37, 185] on icon at bounding box center [39, 183] width 5 height 6
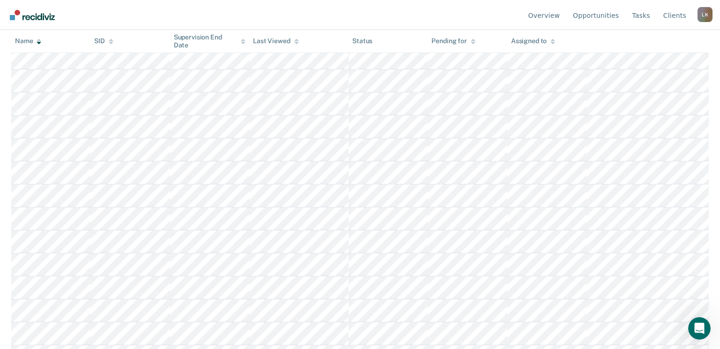
scroll to position [45, 0]
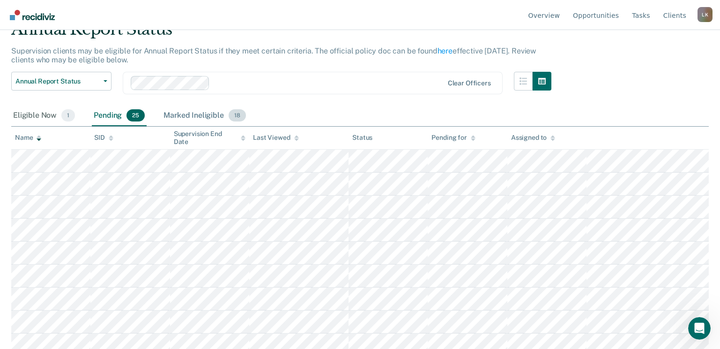
click at [182, 115] on div "Marked Ineligible 18" at bounding box center [205, 115] width 86 height 21
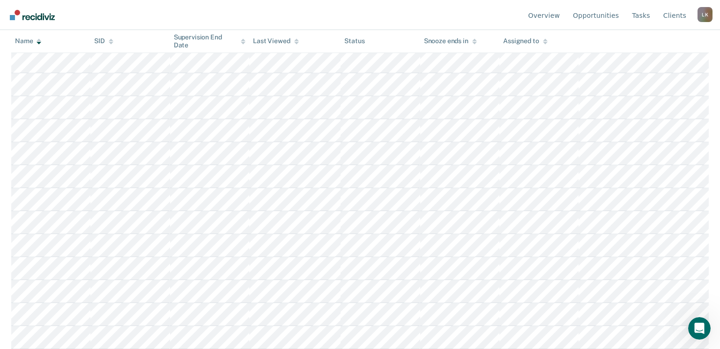
scroll to position [0, 0]
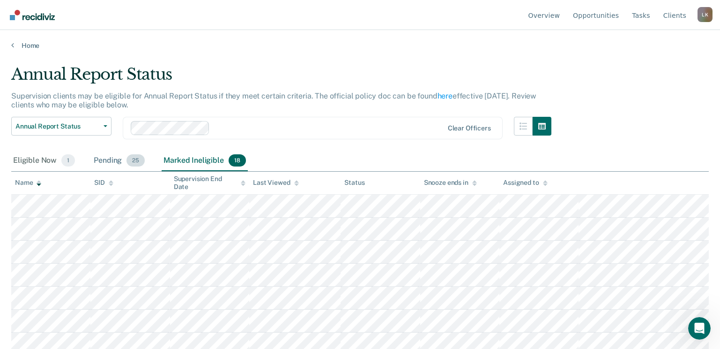
click at [105, 163] on div "Pending 25" at bounding box center [119, 160] width 55 height 21
click at [37, 163] on div "Eligible Now 1" at bounding box center [44, 160] width 66 height 21
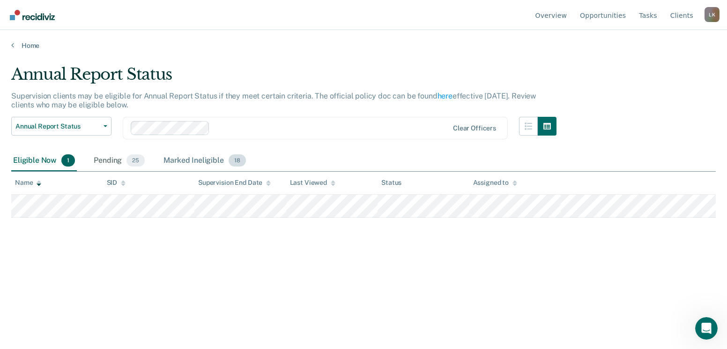
click at [201, 156] on div "Marked Ineligible 18" at bounding box center [205, 160] width 86 height 21
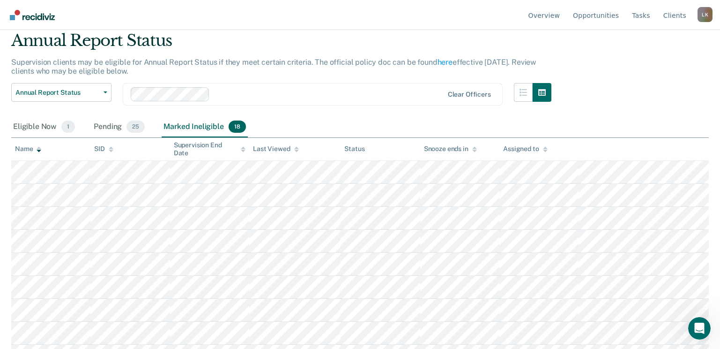
scroll to position [25, 0]
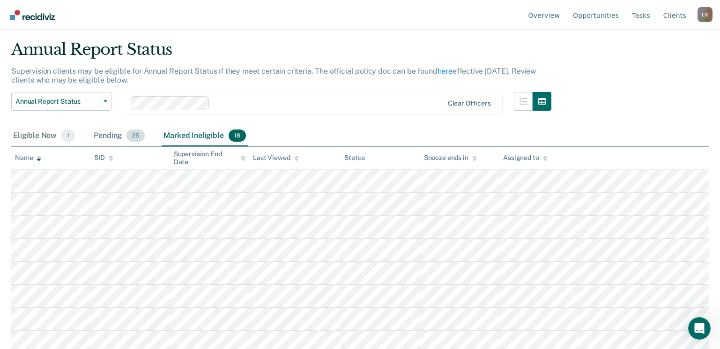
click at [112, 134] on div "Pending 25" at bounding box center [119, 136] width 55 height 21
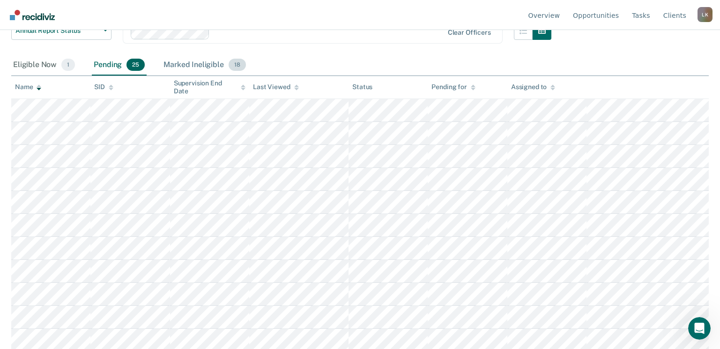
scroll to position [0, 0]
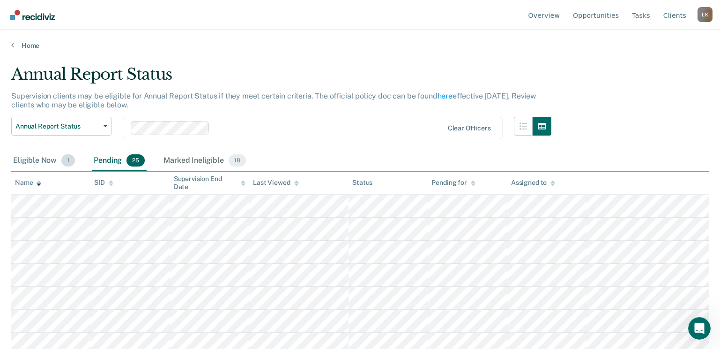
click at [44, 156] on div "Eligible Now 1" at bounding box center [44, 160] width 66 height 21
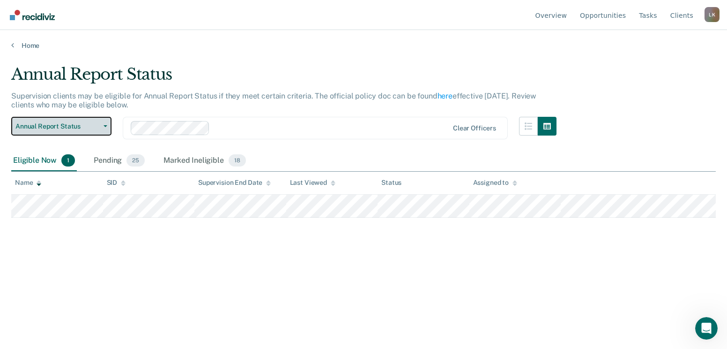
click at [74, 131] on button "Annual Report Status" at bounding box center [61, 126] width 100 height 19
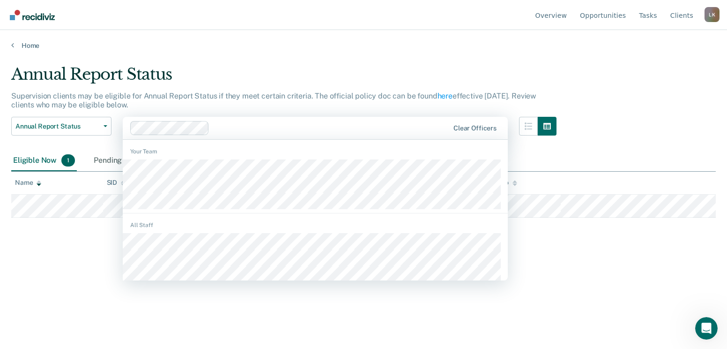
click at [250, 124] on div at bounding box center [331, 127] width 236 height 11
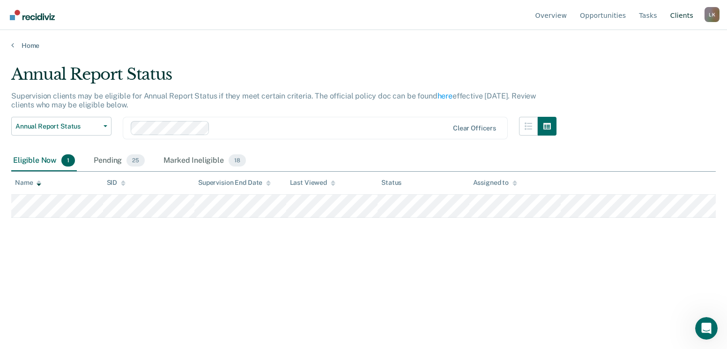
click at [686, 19] on link "Client s" at bounding box center [682, 15] width 27 height 30
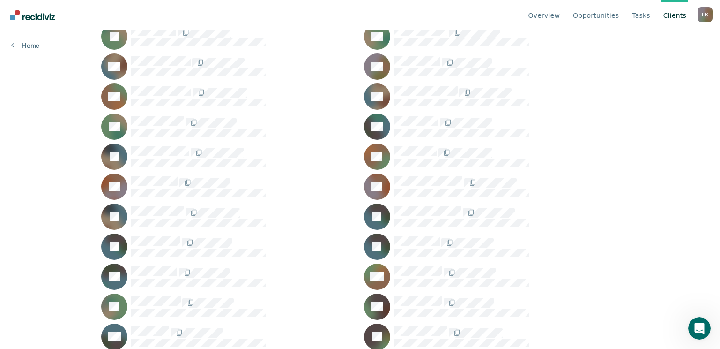
scroll to position [750, 0]
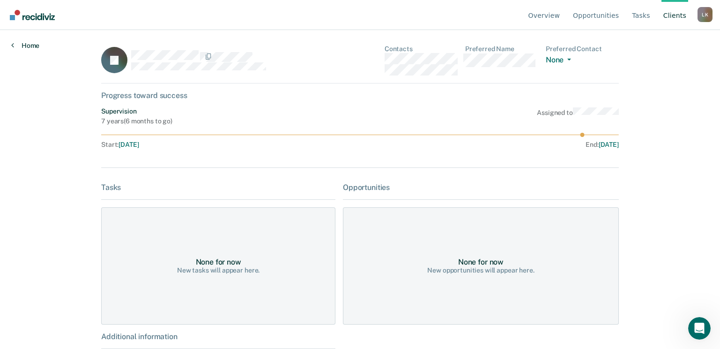
click at [32, 45] on link "Home" at bounding box center [25, 45] width 28 height 8
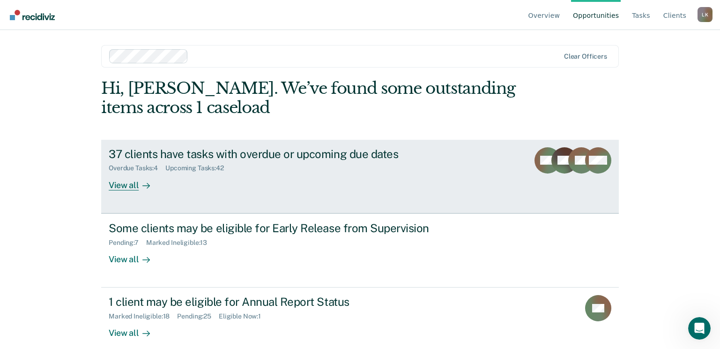
click at [123, 187] on div "View all" at bounding box center [135, 181] width 52 height 18
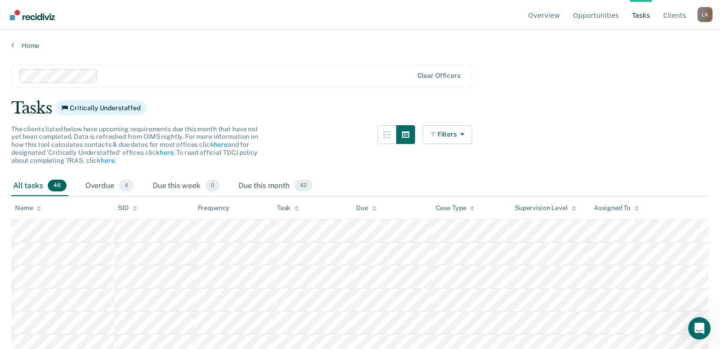
click at [36, 207] on div "Name" at bounding box center [28, 208] width 26 height 8
click at [41, 212] on th "Name" at bounding box center [62, 207] width 103 height 23
click at [37, 208] on icon at bounding box center [39, 208] width 5 height 6
click at [38, 211] on th "Name" at bounding box center [62, 207] width 103 height 23
click at [39, 210] on icon at bounding box center [39, 209] width 5 height 2
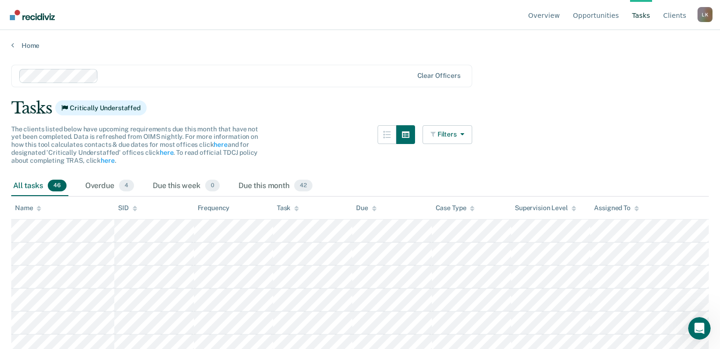
click at [37, 208] on icon at bounding box center [39, 209] width 5 height 2
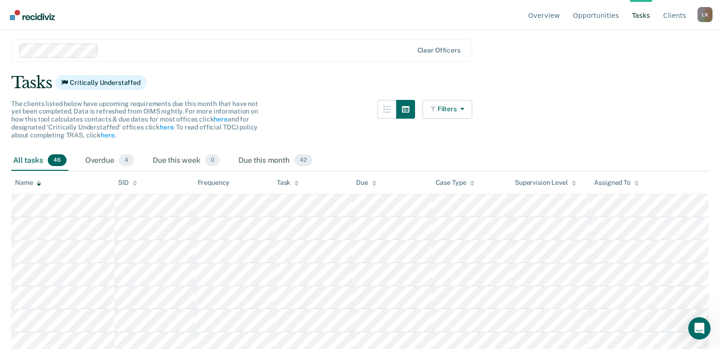
scroll to position [47, 0]
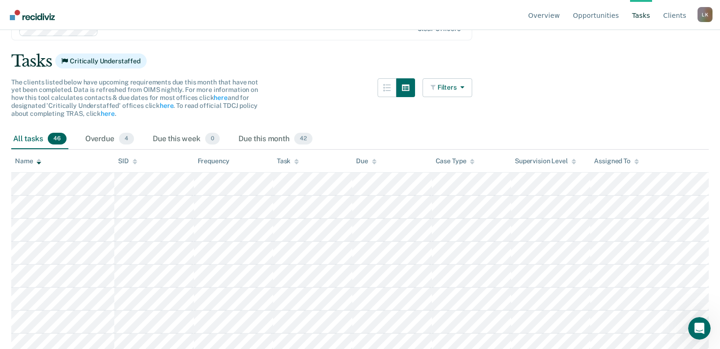
click at [41, 162] on icon at bounding box center [39, 161] width 5 height 6
click at [40, 162] on icon at bounding box center [39, 163] width 5 height 2
click at [39, 163] on icon at bounding box center [39, 163] width 5 height 2
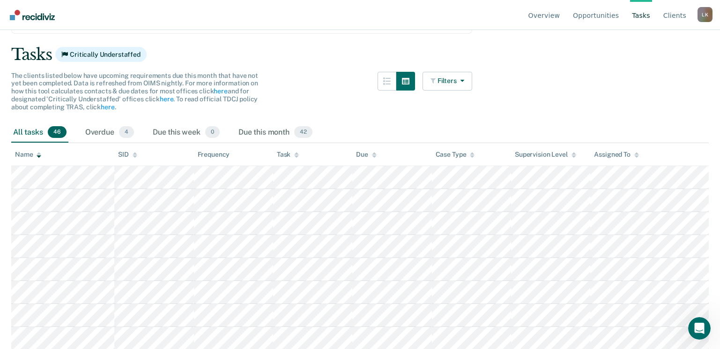
scroll to position [0, 0]
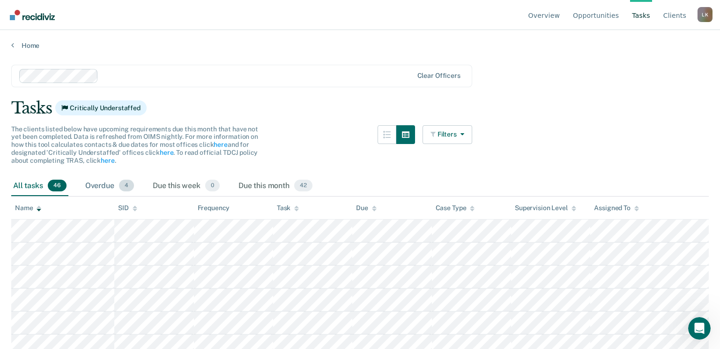
click at [106, 185] on div "Overdue 4" at bounding box center [109, 186] width 52 height 21
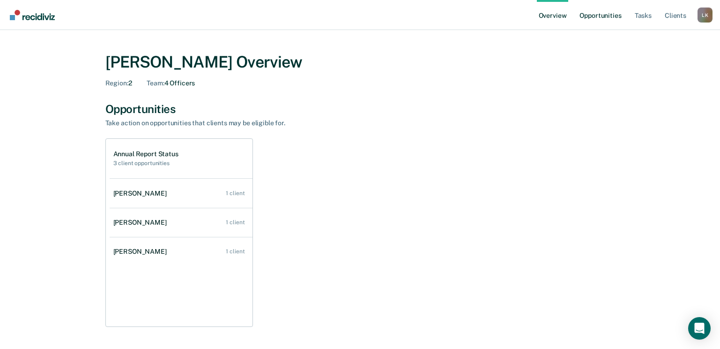
click at [614, 17] on link "Opportunities" at bounding box center [600, 15] width 45 height 30
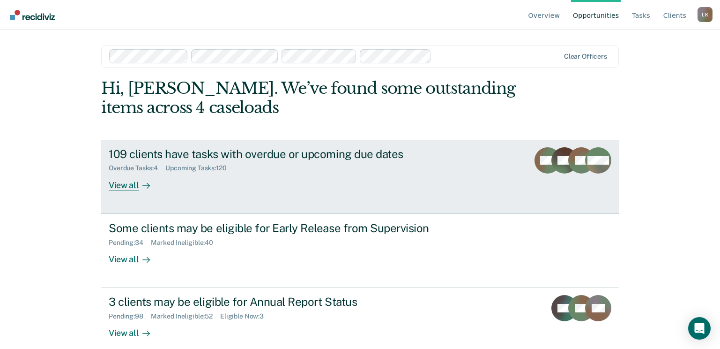
scroll to position [12, 0]
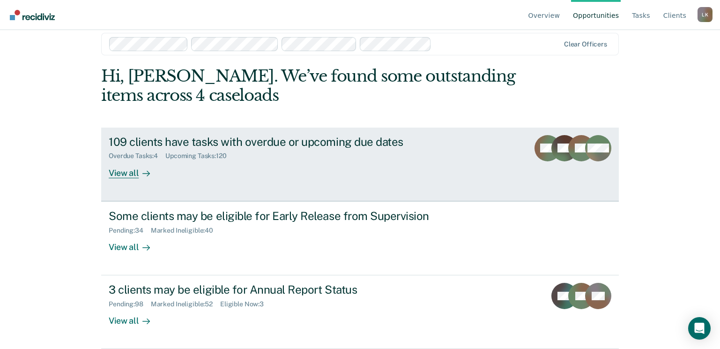
click at [123, 173] on div "View all" at bounding box center [135, 169] width 52 height 18
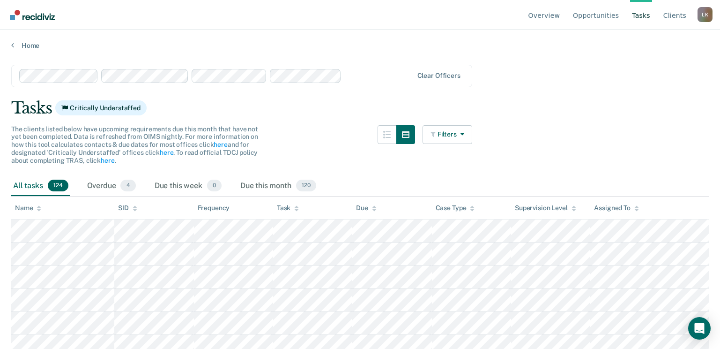
scroll to position [12, 0]
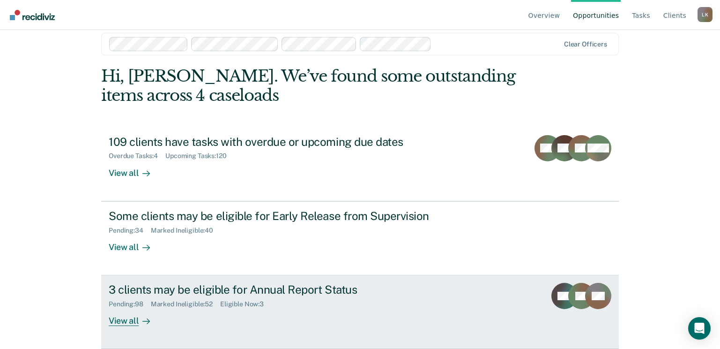
click at [139, 320] on div at bounding box center [144, 320] width 11 height 11
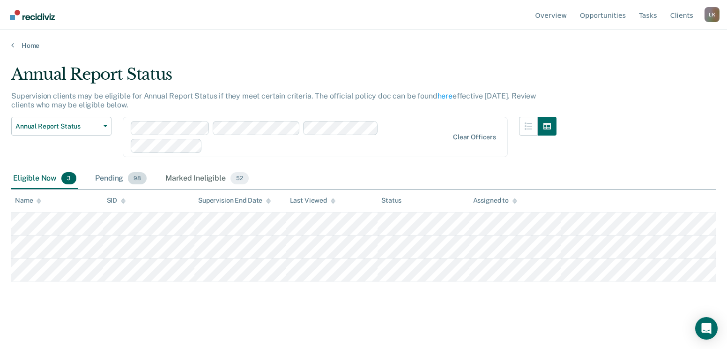
click at [105, 183] on div "Pending 98" at bounding box center [120, 178] width 55 height 21
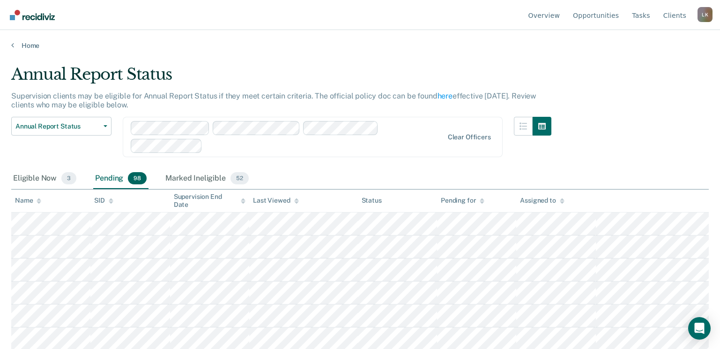
click at [40, 201] on icon at bounding box center [39, 201] width 5 height 6
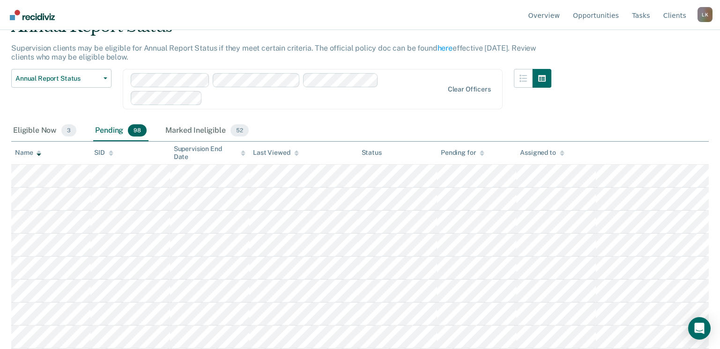
scroll to position [47, 0]
click at [189, 127] on div "Marked Ineligible 52" at bounding box center [207, 131] width 87 height 21
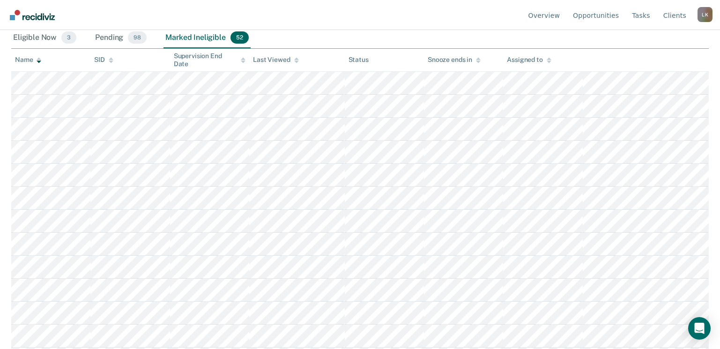
scroll to position [0, 0]
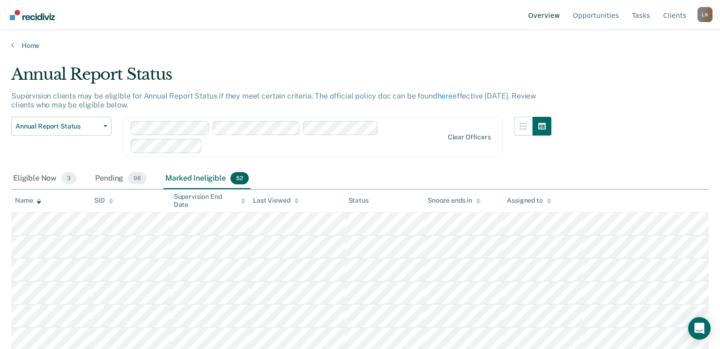
click at [557, 15] on link "Overview" at bounding box center [545, 15] width 36 height 30
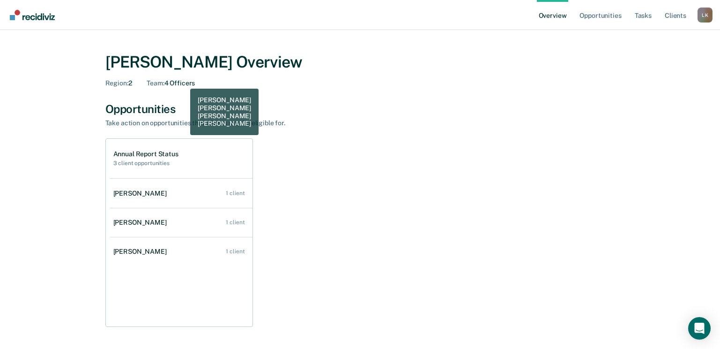
click at [184, 82] on div "Team : 4 Officers" at bounding box center [171, 83] width 48 height 8
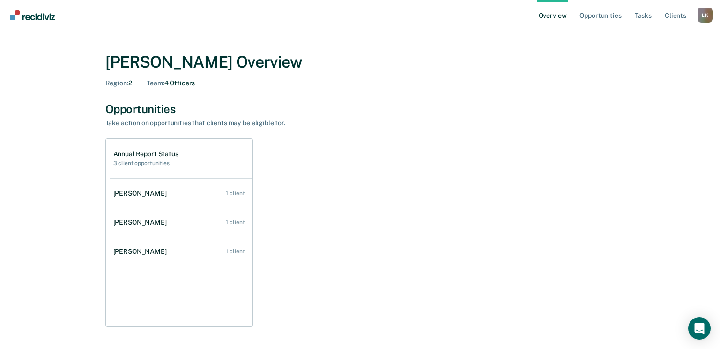
drag, startPoint x: 184, startPoint y: 82, endPoint x: 152, endPoint y: 123, distance: 52.5
click at [152, 123] on div "Take action on opportunities that clients may be eligible for." at bounding box center [269, 123] width 328 height 8
click at [152, 165] on h2 "3 client opportunities" at bounding box center [145, 163] width 65 height 7
click at [146, 149] on div "Annual Report Status 3 client opportunities" at bounding box center [181, 158] width 143 height 39
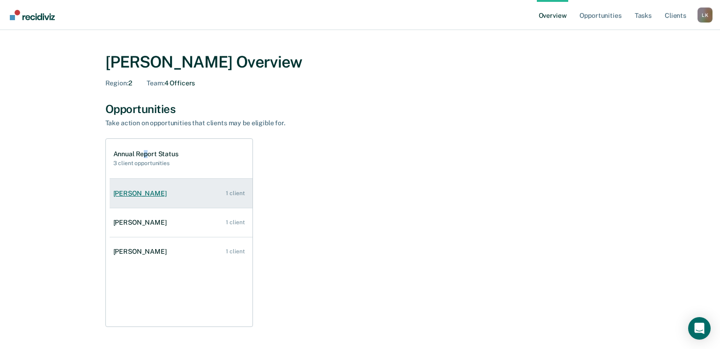
drag, startPoint x: 146, startPoint y: 149, endPoint x: 156, endPoint y: 196, distance: 48.2
click at [156, 196] on div "[PERSON_NAME]" at bounding box center [141, 193] width 57 height 8
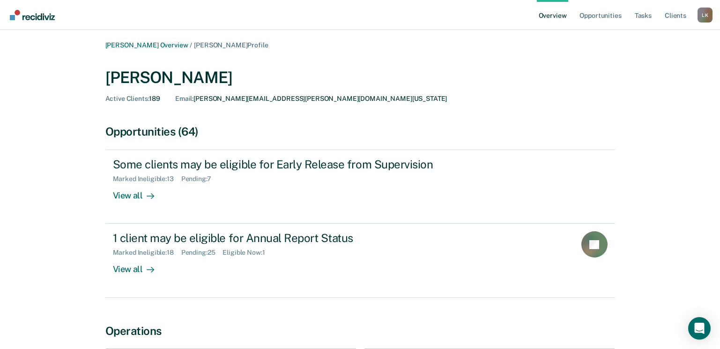
click at [154, 101] on div "Active Clients : 189" at bounding box center [132, 99] width 55 height 8
click at [132, 100] on span "Active Clients :" at bounding box center [127, 98] width 44 height 7
click at [666, 16] on link "Client s" at bounding box center [675, 15] width 25 height 30
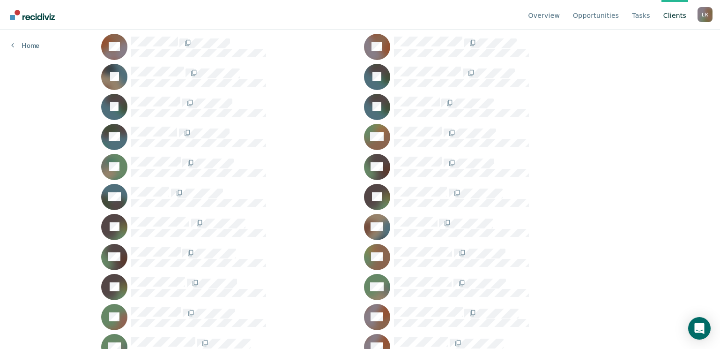
scroll to position [890, 0]
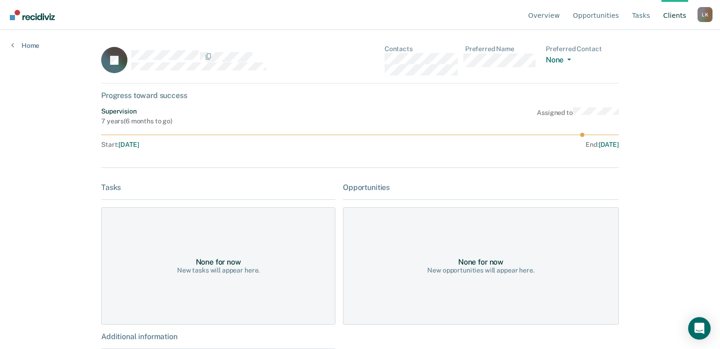
click at [119, 110] on div "Supervision" at bounding box center [136, 111] width 71 height 8
click at [23, 41] on div "Home" at bounding box center [25, 40] width 51 height 20
click at [23, 45] on link "Home" at bounding box center [25, 45] width 28 height 8
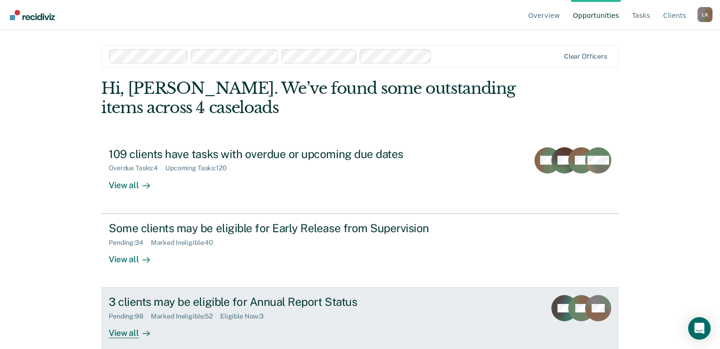
scroll to position [12, 0]
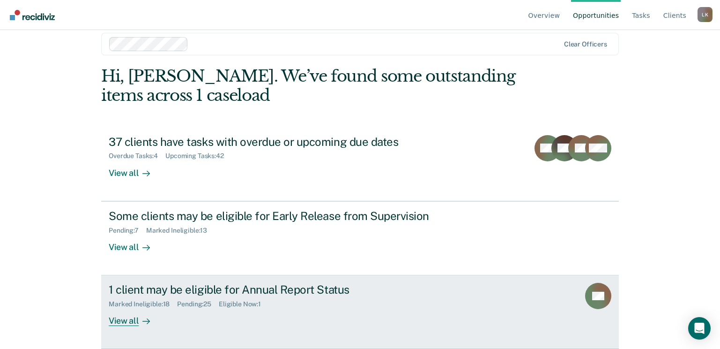
click at [143, 306] on div "Marked Ineligible : 18" at bounding box center [143, 304] width 68 height 8
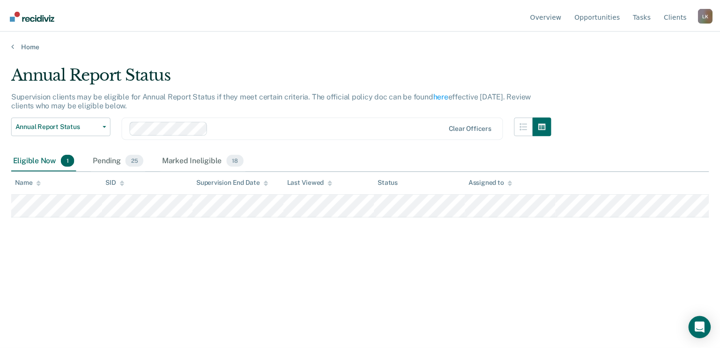
scroll to position [12, 0]
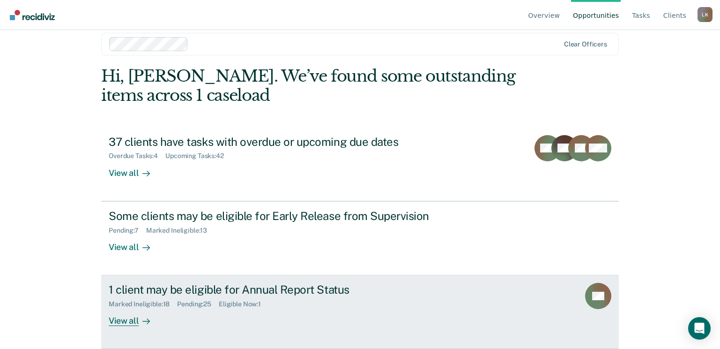
click at [119, 318] on div "View all" at bounding box center [135, 317] width 52 height 18
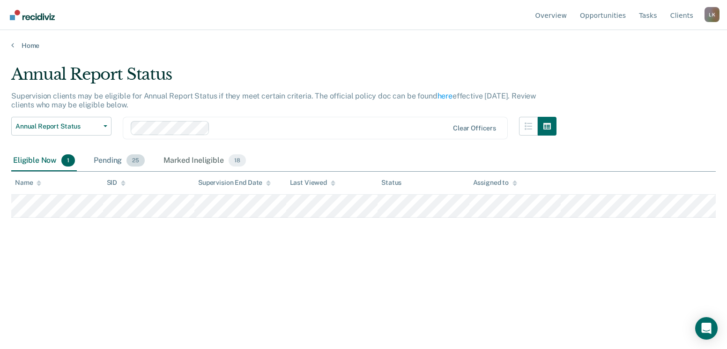
click at [102, 159] on div "Pending 25" at bounding box center [119, 160] width 55 height 21
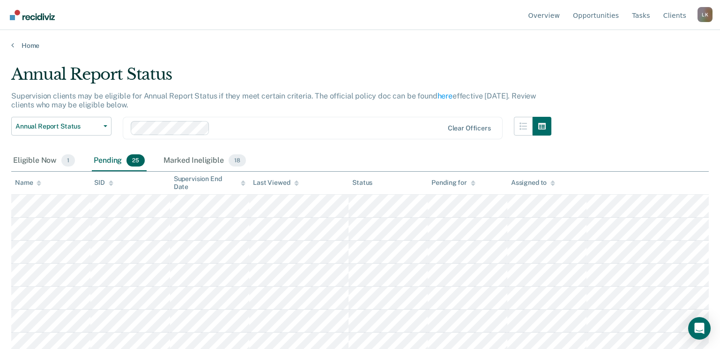
click at [110, 159] on div "Pending 25" at bounding box center [119, 160] width 55 height 21
click at [39, 186] on icon at bounding box center [39, 183] width 5 height 6
click at [177, 159] on div "Marked Ineligible 18" at bounding box center [205, 160] width 86 height 21
click at [105, 160] on div "Pending 25" at bounding box center [119, 160] width 55 height 21
click at [208, 163] on div "Marked Ineligible 18" at bounding box center [205, 160] width 86 height 21
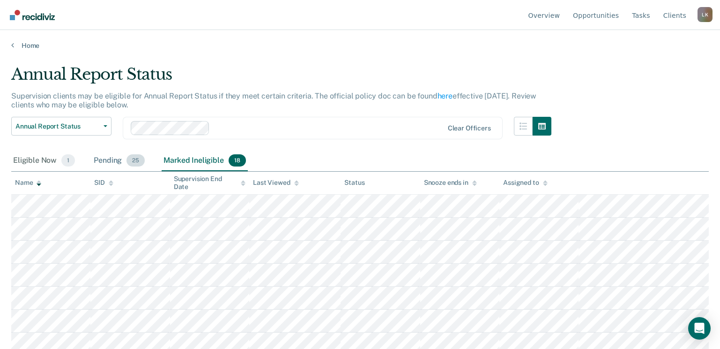
click at [97, 156] on div "Pending 25" at bounding box center [119, 160] width 55 height 21
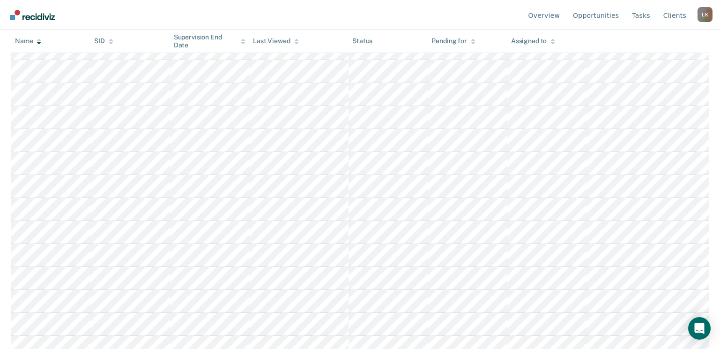
scroll to position [234, 0]
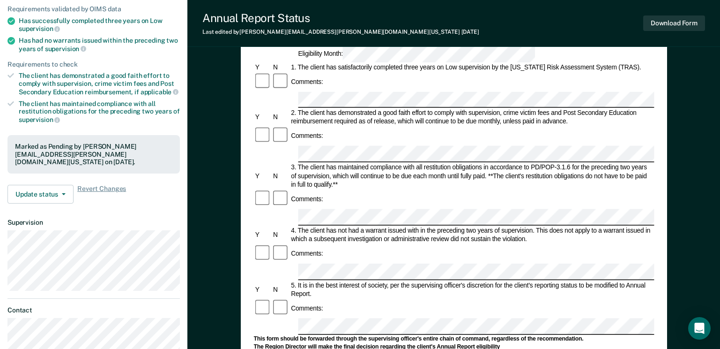
scroll to position [141, 0]
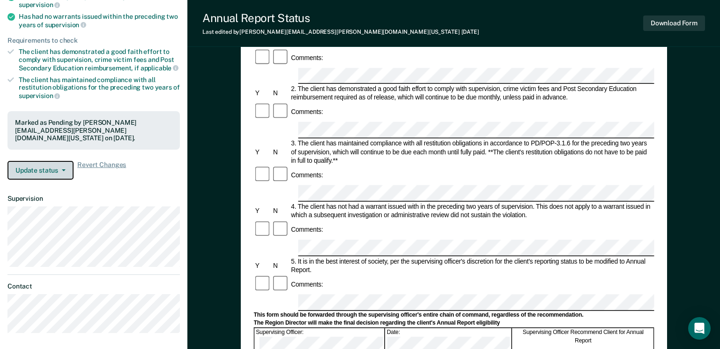
click at [59, 169] on span "button" at bounding box center [61, 170] width 7 height 2
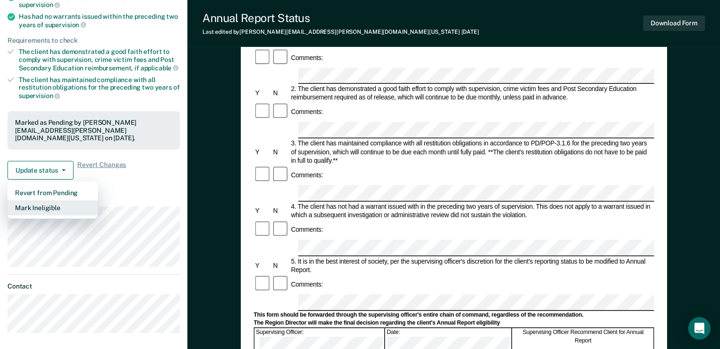
click at [35, 200] on button "Mark Ineligible" at bounding box center [52, 207] width 90 height 15
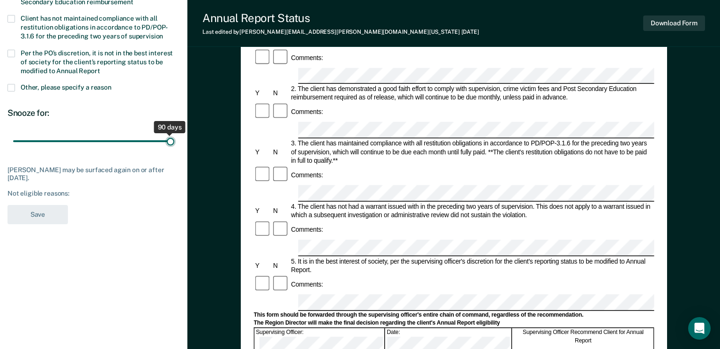
drag, startPoint x: 66, startPoint y: 141, endPoint x: 194, endPoint y: 146, distance: 128.0
type input "90"
click at [174, 146] on input "range" at bounding box center [93, 141] width 161 height 16
click at [10, 86] on span at bounding box center [10, 87] width 7 height 7
click at [112, 84] on input "Other, please specify a reason" at bounding box center [112, 84] width 0 height 0
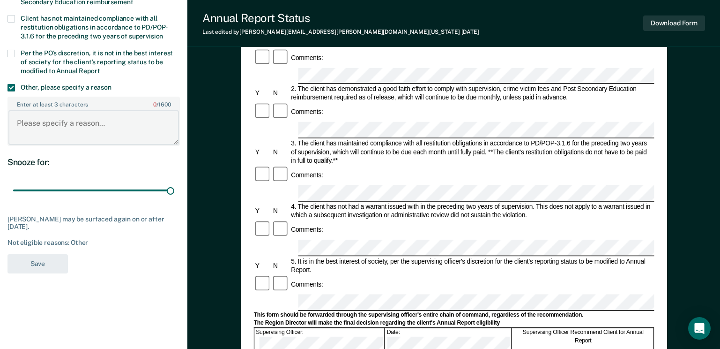
click at [37, 128] on textarea "Enter at least 3 characters 0 / 1600" at bounding box center [93, 127] width 171 height 35
paste textarea "Reviewed 09/2025 – Meets criteria."
type textarea "Reviewed 09/2025 – Meets criteria."
click at [44, 261] on button "Save" at bounding box center [37, 263] width 60 height 19
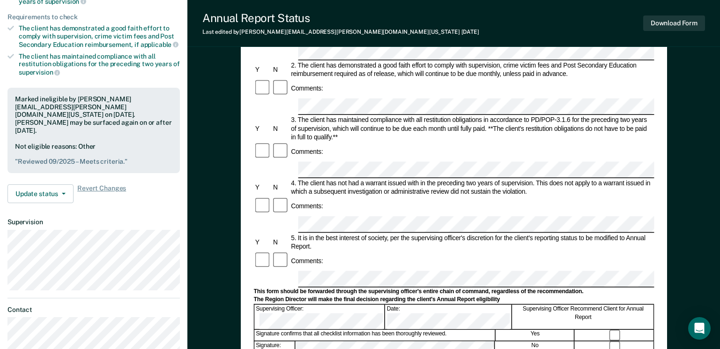
scroll to position [0, 0]
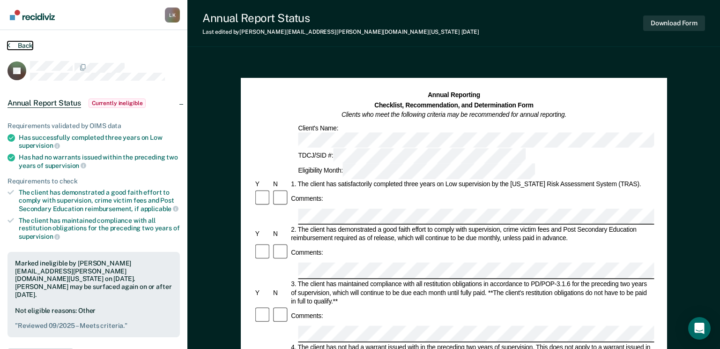
click at [23, 42] on button "Back" at bounding box center [19, 45] width 25 height 8
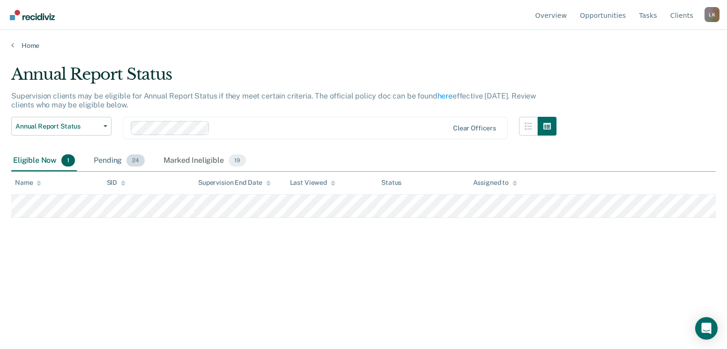
click at [109, 161] on div "Pending 24" at bounding box center [119, 160] width 55 height 21
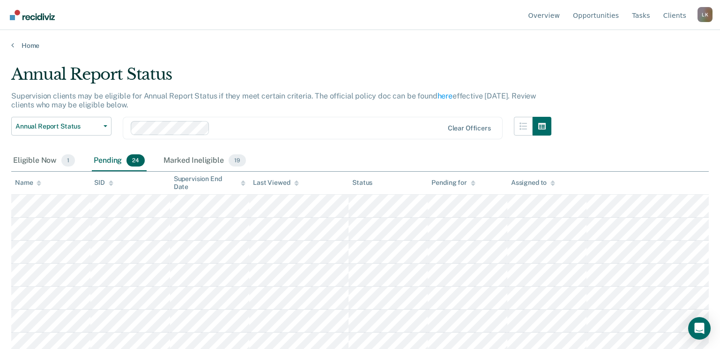
click at [39, 183] on icon at bounding box center [39, 183] width 5 height 6
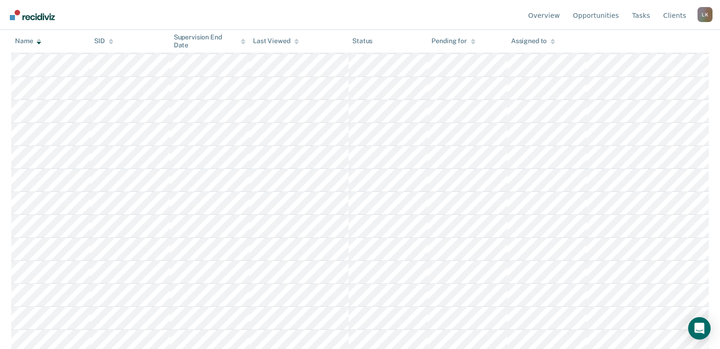
scroll to position [234, 0]
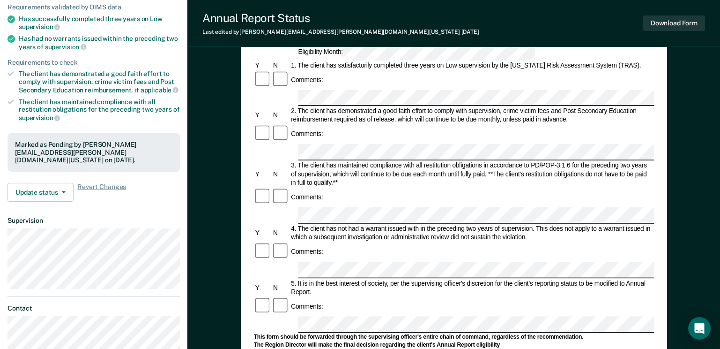
scroll to position [141, 0]
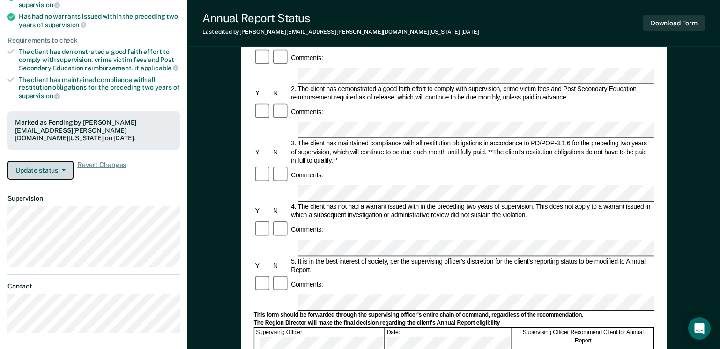
click at [45, 167] on button "Update status" at bounding box center [40, 170] width 66 height 19
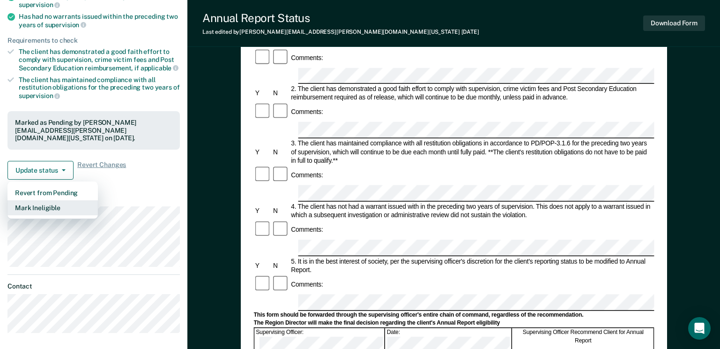
click at [50, 200] on button "Mark Ineligible" at bounding box center [52, 207] width 90 height 15
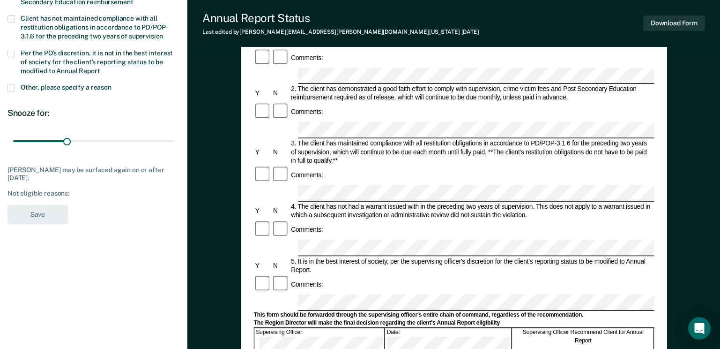
click at [12, 84] on span at bounding box center [10, 87] width 7 height 7
click at [112, 84] on input "Other, please specify a reason" at bounding box center [112, 84] width 0 height 0
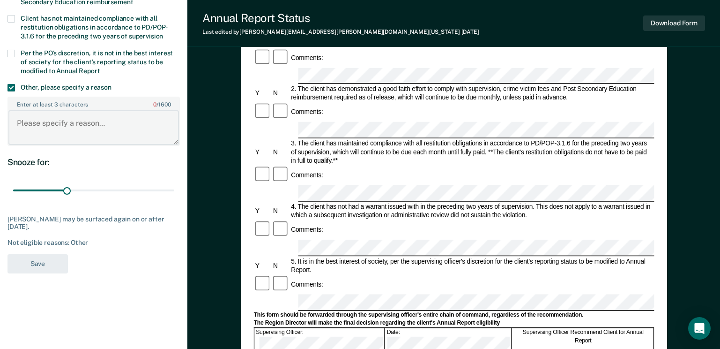
click at [40, 130] on textarea "Enter at least 3 characters 0 / 1600" at bounding box center [93, 127] width 171 height 35
paste textarea "Reviewed 09/2025 – Meets criteria."
type textarea "Reviewed 09/2025 – Meets criteria."
click at [50, 265] on button "Save" at bounding box center [37, 263] width 60 height 19
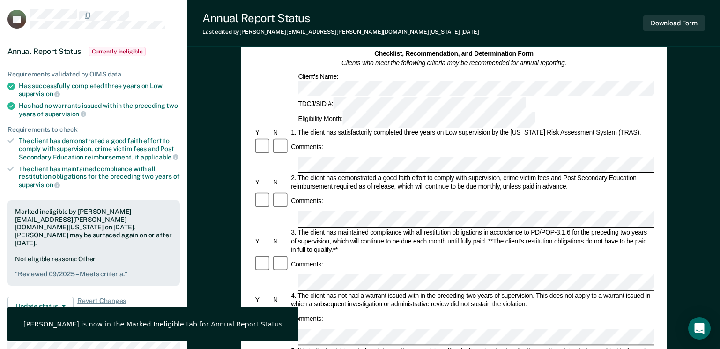
scroll to position [0, 0]
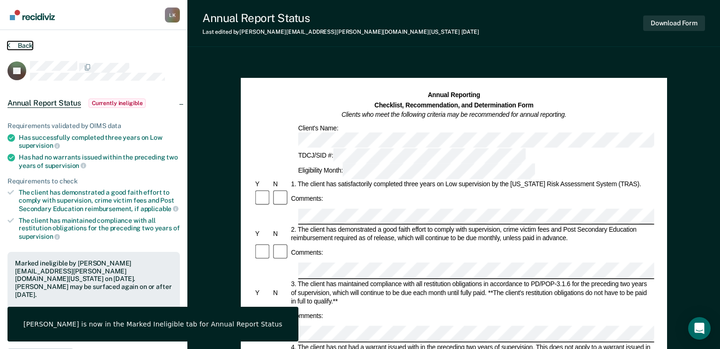
click at [20, 44] on button "Back" at bounding box center [19, 45] width 25 height 8
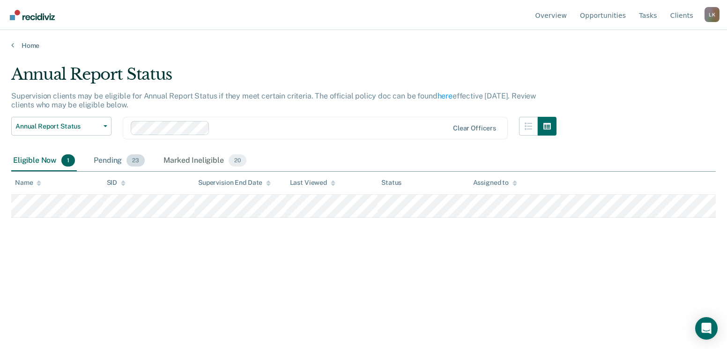
click at [104, 158] on div "Pending 23" at bounding box center [119, 160] width 55 height 21
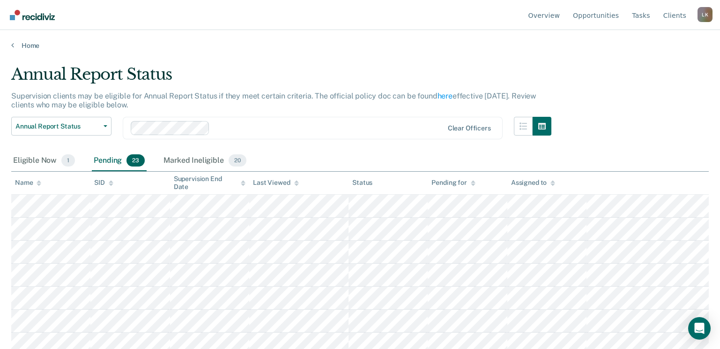
click at [41, 186] on icon at bounding box center [39, 183] width 5 height 6
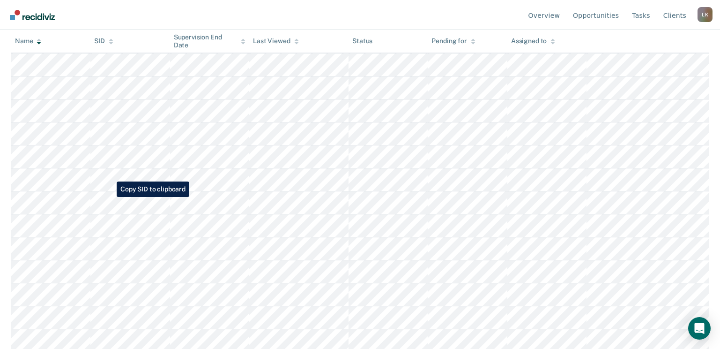
scroll to position [187, 0]
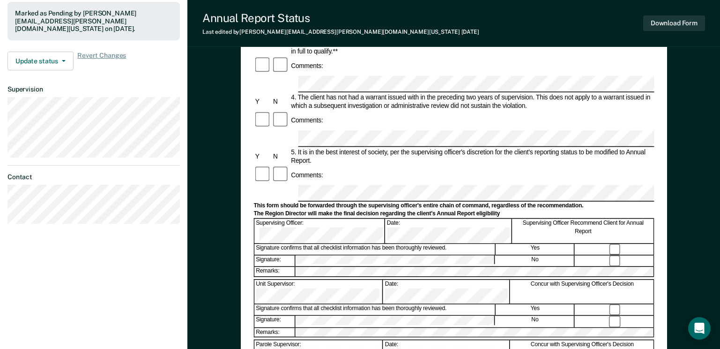
scroll to position [234, 0]
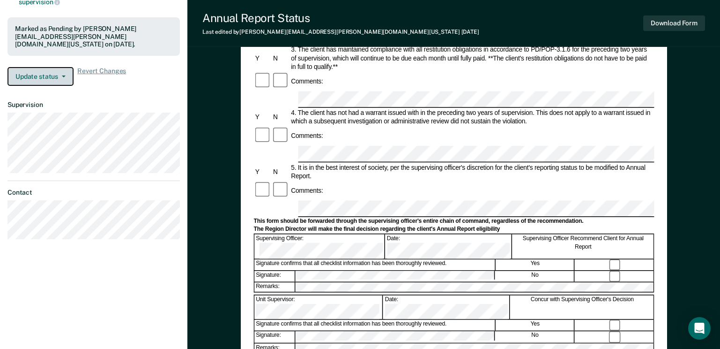
click at [57, 70] on button "Update status" at bounding box center [40, 76] width 66 height 19
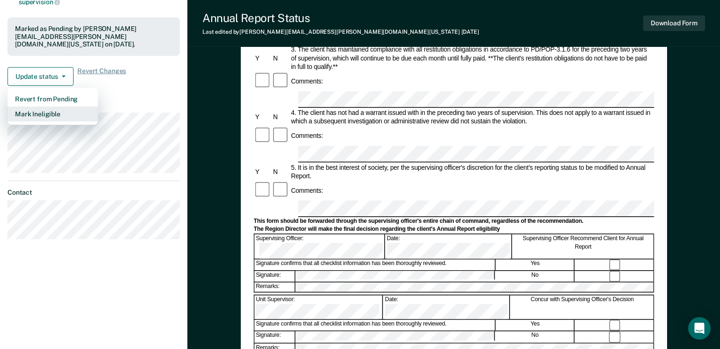
click at [48, 106] on button "Mark Ineligible" at bounding box center [52, 113] width 90 height 15
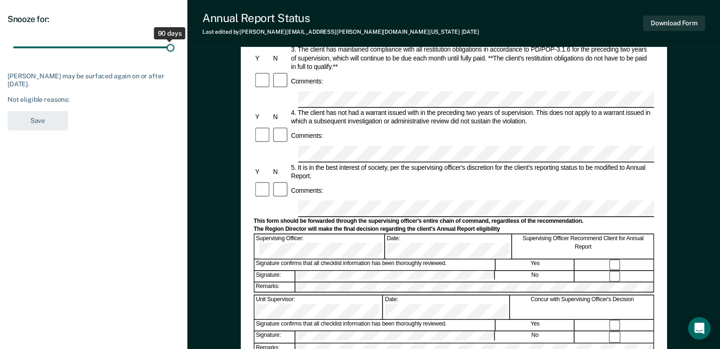
drag, startPoint x: 69, startPoint y: 46, endPoint x: 213, endPoint y: 61, distance: 144.2
type input "90"
click at [174, 56] on input "range" at bounding box center [93, 47] width 161 height 16
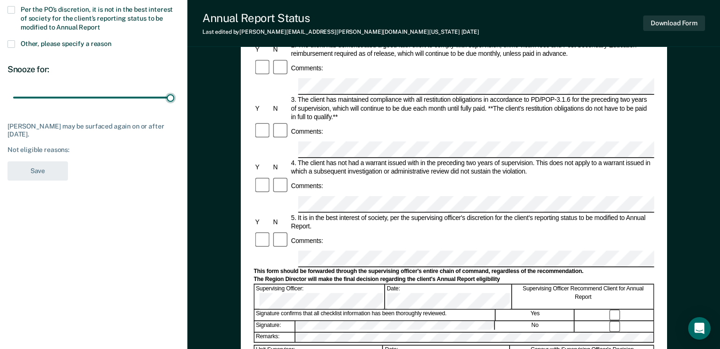
scroll to position [94, 0]
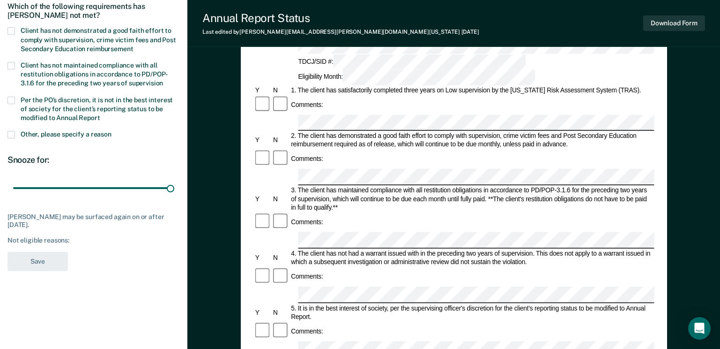
click at [11, 132] on span at bounding box center [10, 134] width 7 height 7
click at [112, 131] on input "Other, please specify a reason" at bounding box center [112, 131] width 0 height 0
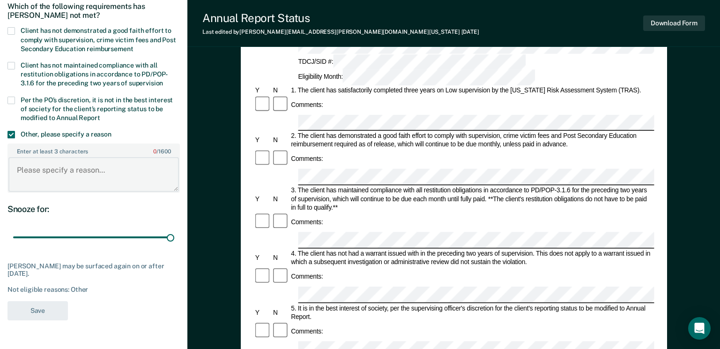
click at [39, 171] on textarea "Enter at least 3 characters 0 / 1600" at bounding box center [93, 174] width 171 height 35
paste textarea "Reviewed 09/2025 – Meets criteria."
type textarea "Reviewed 09/2025 – Meets criteria."
click at [47, 315] on button "Save" at bounding box center [37, 310] width 60 height 19
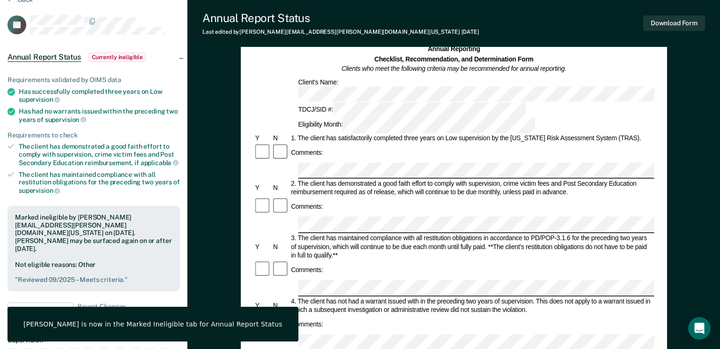
scroll to position [0, 0]
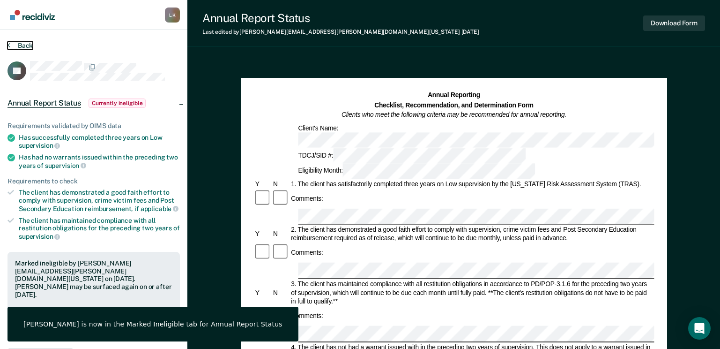
click at [22, 45] on button "Back" at bounding box center [19, 45] width 25 height 8
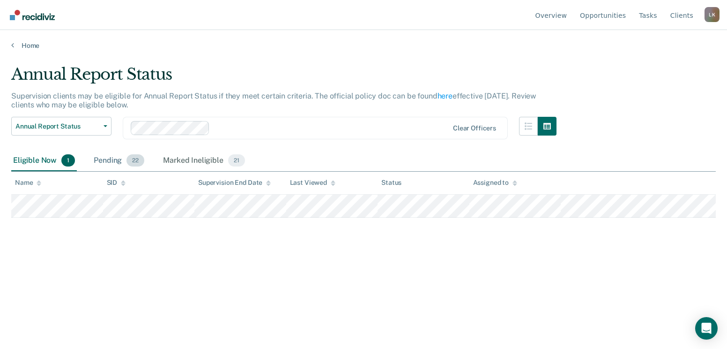
click at [104, 158] on div "Pending 22" at bounding box center [119, 160] width 54 height 21
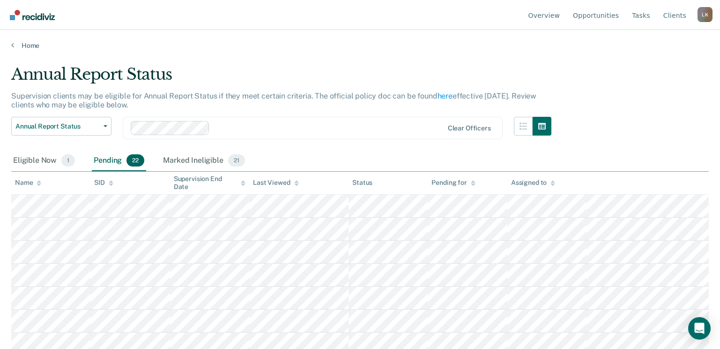
click at [39, 185] on icon at bounding box center [39, 184] width 5 height 2
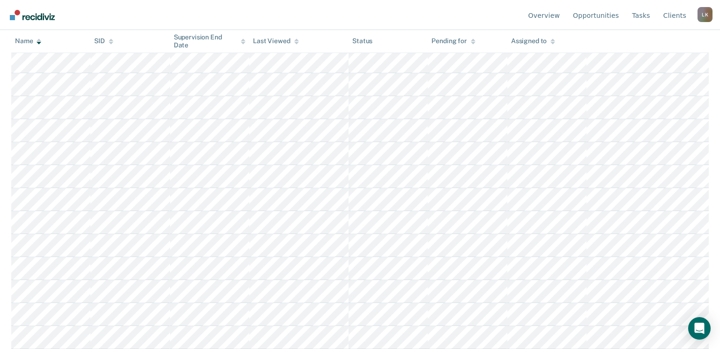
scroll to position [234, 0]
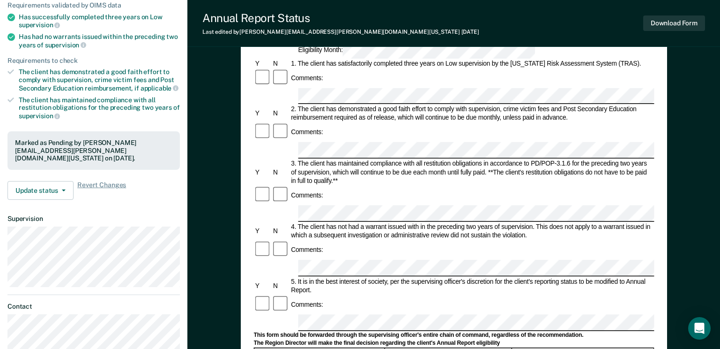
scroll to position [141, 0]
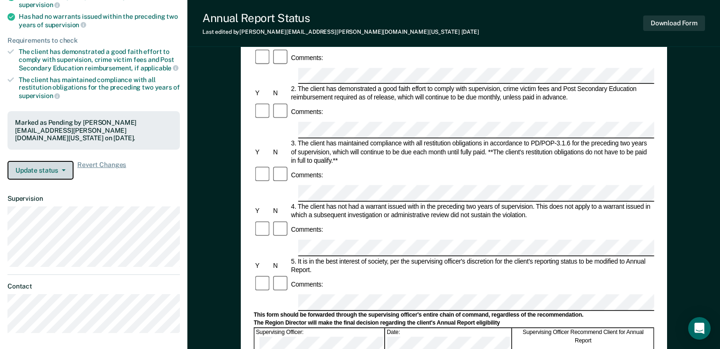
click at [43, 161] on button "Update status" at bounding box center [40, 170] width 66 height 19
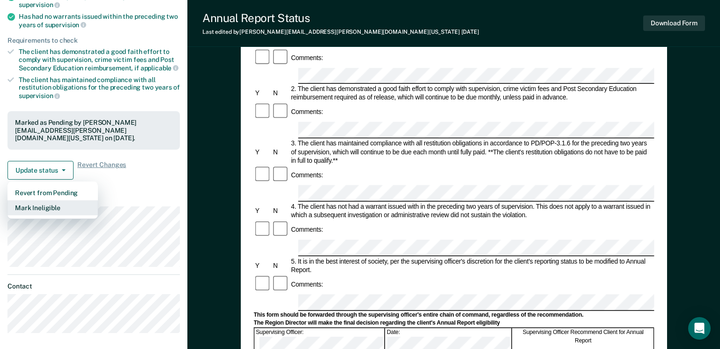
click at [40, 200] on button "Mark Ineligible" at bounding box center [52, 207] width 90 height 15
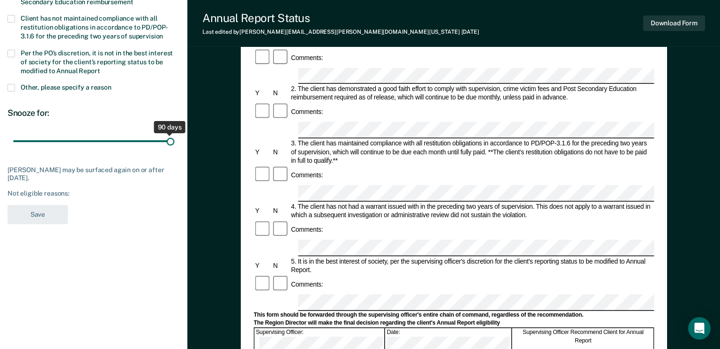
drag, startPoint x: 67, startPoint y: 139, endPoint x: 186, endPoint y: 140, distance: 118.5
type input "90"
click at [174, 140] on input "range" at bounding box center [93, 141] width 161 height 16
click at [10, 86] on span at bounding box center [10, 87] width 7 height 7
click at [112, 84] on input "Other, please specify a reason" at bounding box center [112, 84] width 0 height 0
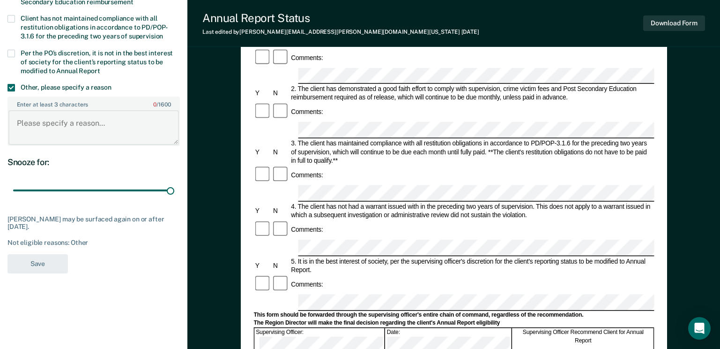
click at [60, 124] on textarea "Enter at least 3 characters 0 / 1600" at bounding box center [93, 127] width 171 height 35
paste textarea "Reviewed 09/2025 – Meets criteria."
type textarea "Reviewed 09/2025 – Meets criteria."
click at [43, 260] on button "Save" at bounding box center [37, 263] width 60 height 19
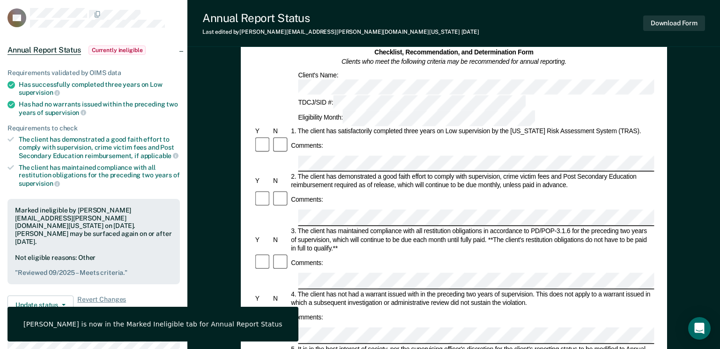
scroll to position [0, 0]
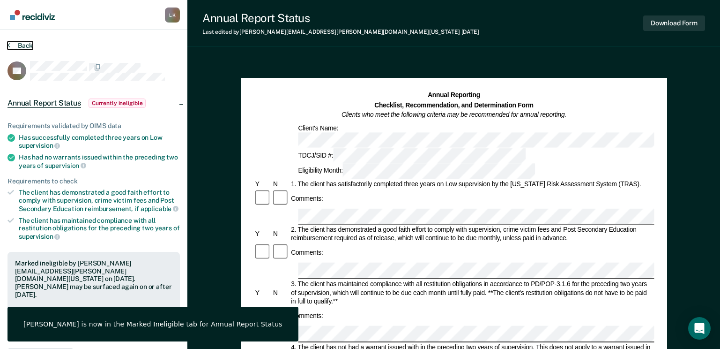
click at [30, 45] on button "Back" at bounding box center [19, 45] width 25 height 8
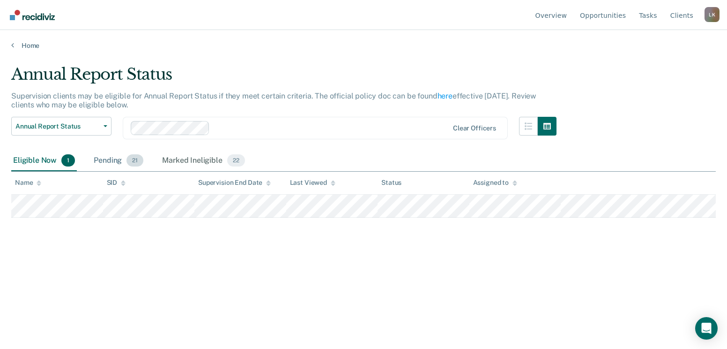
click at [107, 158] on div "Pending 21" at bounding box center [118, 160] width 53 height 21
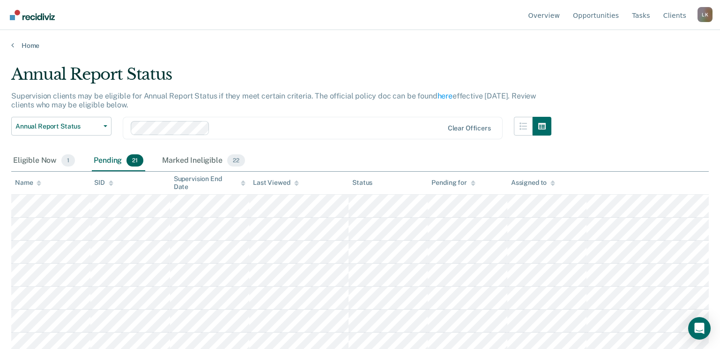
click at [38, 183] on icon at bounding box center [39, 183] width 5 height 6
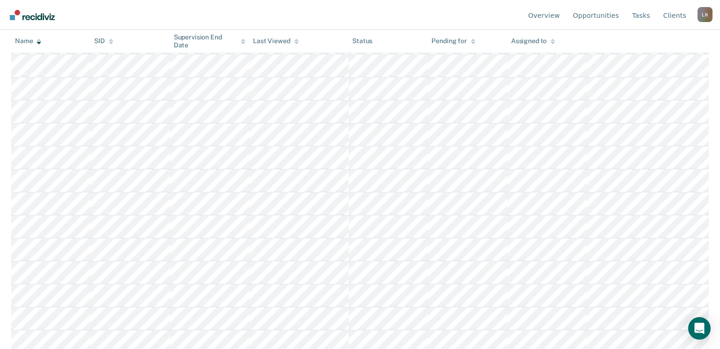
scroll to position [281, 0]
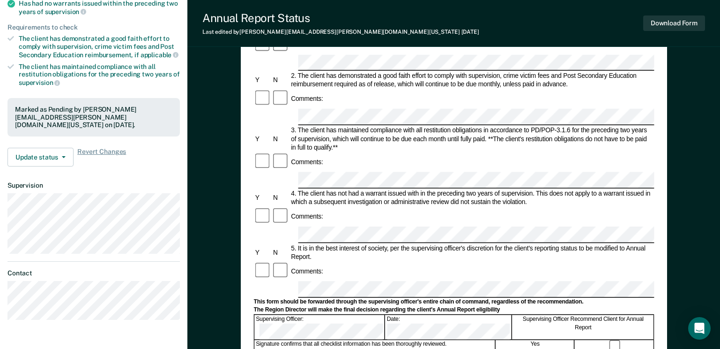
scroll to position [187, 0]
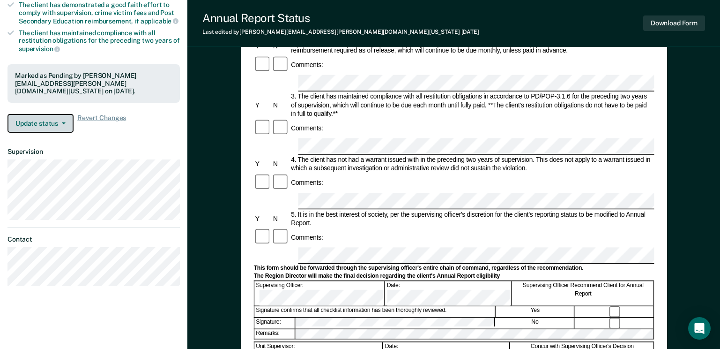
click at [60, 122] on span "button" at bounding box center [61, 123] width 7 height 2
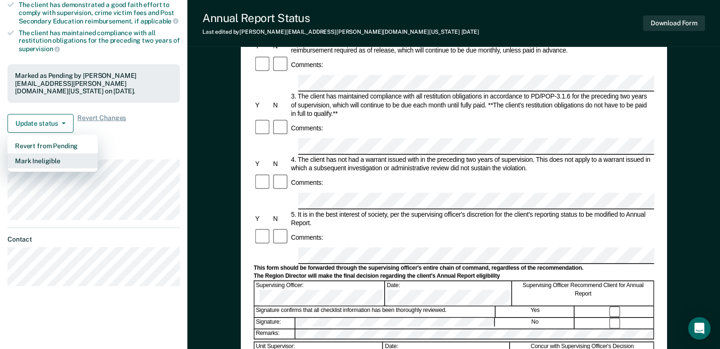
click at [53, 153] on button "Mark Ineligible" at bounding box center [52, 160] width 90 height 15
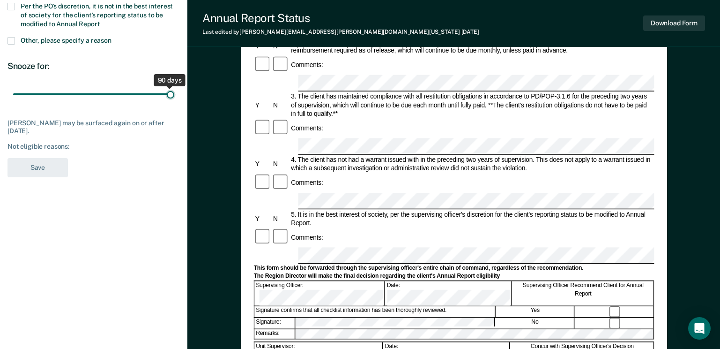
drag, startPoint x: 68, startPoint y: 93, endPoint x: 199, endPoint y: 101, distance: 131.4
type input "90"
click at [174, 101] on input "range" at bounding box center [93, 94] width 161 height 16
click at [13, 38] on span at bounding box center [10, 40] width 7 height 7
click at [112, 37] on input "Other, please specify a reason" at bounding box center [112, 37] width 0 height 0
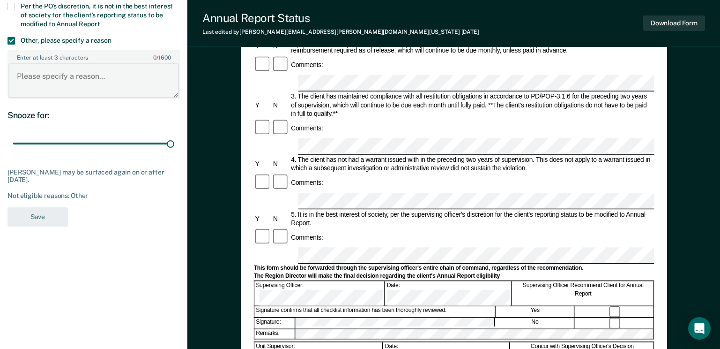
click at [44, 83] on textarea "Enter at least 3 characters 0 / 1600" at bounding box center [93, 80] width 171 height 35
paste textarea "Reviewed 09/2025 – Meets criteria."
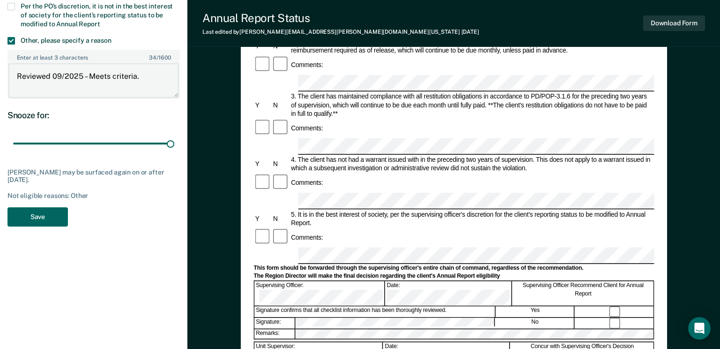
type textarea "Reviewed 09/2025 – Meets criteria."
click at [43, 216] on button "Save" at bounding box center [37, 216] width 60 height 19
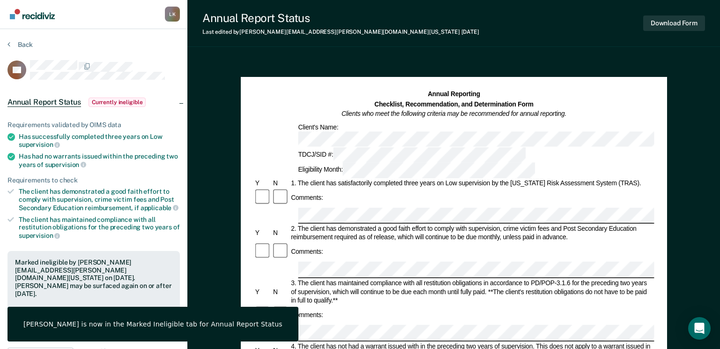
scroll to position [0, 0]
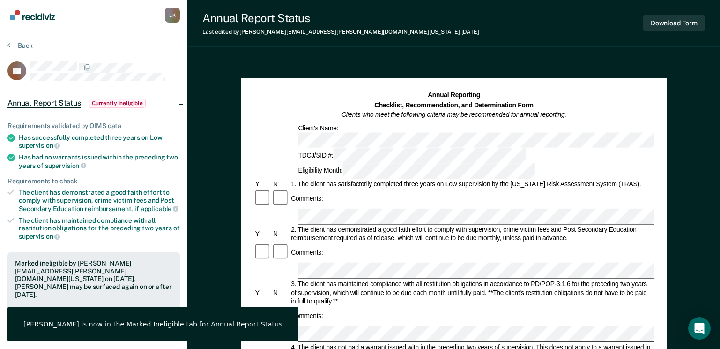
click at [23, 37] on section "Back CR Annual Report Status Currently ineligible Requirements validated by OIM…" at bounding box center [93, 284] width 187 height 509
click at [19, 48] on button "Back" at bounding box center [19, 45] width 25 height 8
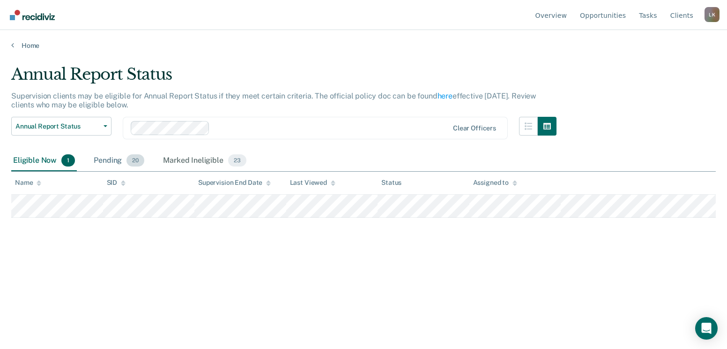
click at [104, 162] on div "Pending 20" at bounding box center [119, 160] width 54 height 21
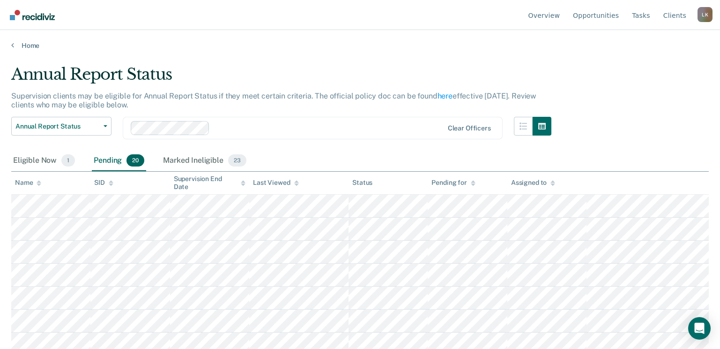
click at [39, 184] on icon at bounding box center [39, 184] width 5 height 2
click at [201, 155] on div "Marked Ineligible 23" at bounding box center [204, 160] width 87 height 21
click at [106, 160] on div "Pending 20" at bounding box center [119, 160] width 54 height 21
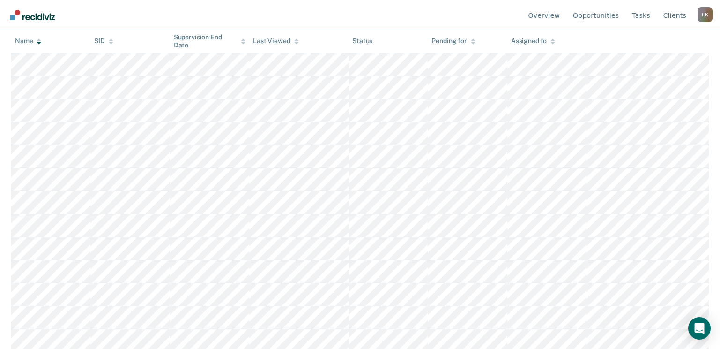
scroll to position [305, 0]
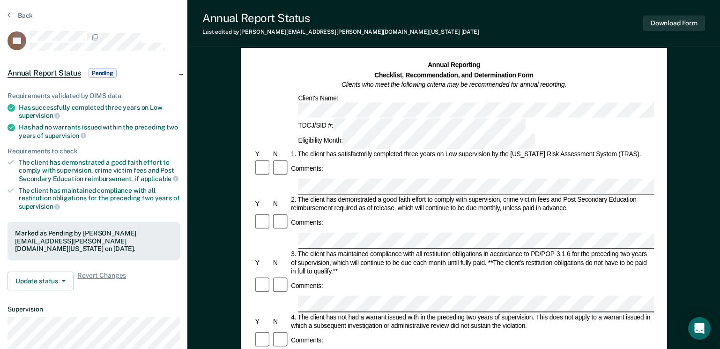
scroll to position [47, 0]
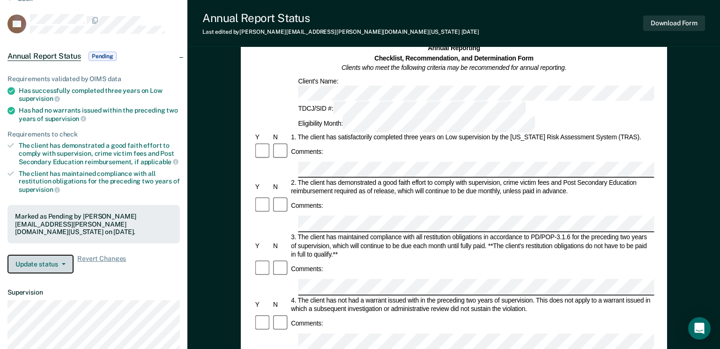
click at [31, 256] on button "Update status" at bounding box center [40, 263] width 66 height 19
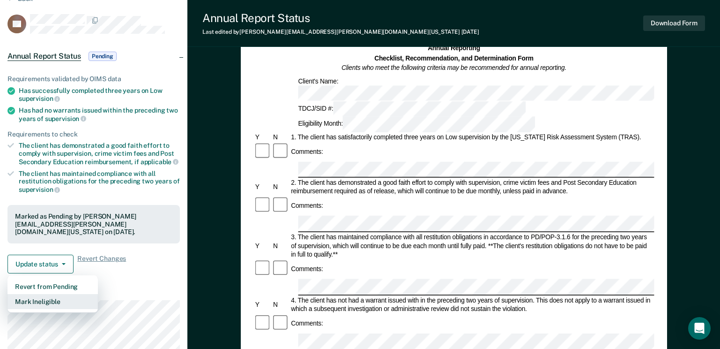
click at [37, 294] on button "Mark Ineligible" at bounding box center [52, 301] width 90 height 15
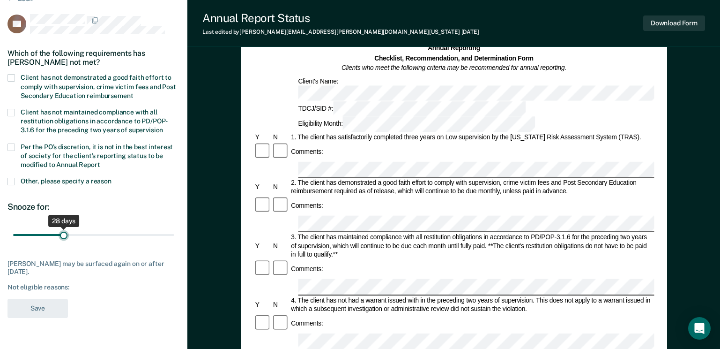
click at [64, 231] on input "range" at bounding box center [93, 235] width 161 height 16
drag, startPoint x: 65, startPoint y: 234, endPoint x: 183, endPoint y: 242, distance: 118.8
type input "90"
click at [174, 242] on input "range" at bounding box center [93, 235] width 161 height 16
click at [8, 180] on span at bounding box center [10, 181] width 7 height 7
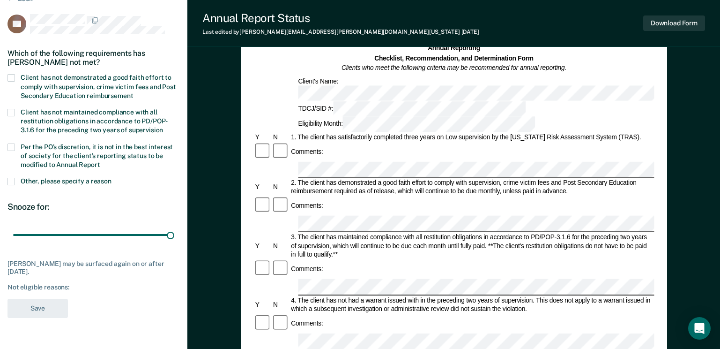
click at [112, 178] on input "Other, please specify a reason" at bounding box center [112, 178] width 0 height 0
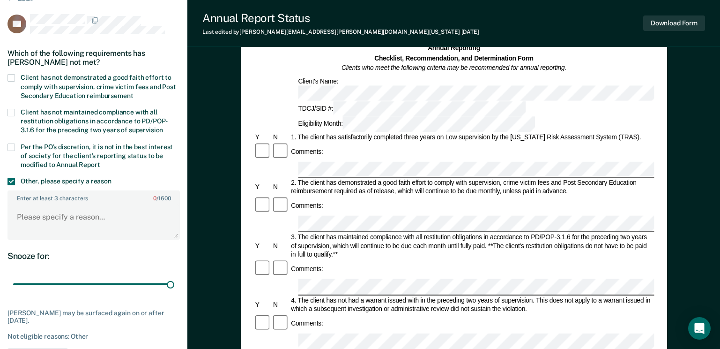
click at [48, 257] on div "Snooze for:" at bounding box center [93, 256] width 172 height 10
click at [49, 216] on textarea "Enter at least 3 characters 0 / 1600" at bounding box center [93, 221] width 171 height 35
paste textarea "Reviewed 09/2025 – Meets criteria."
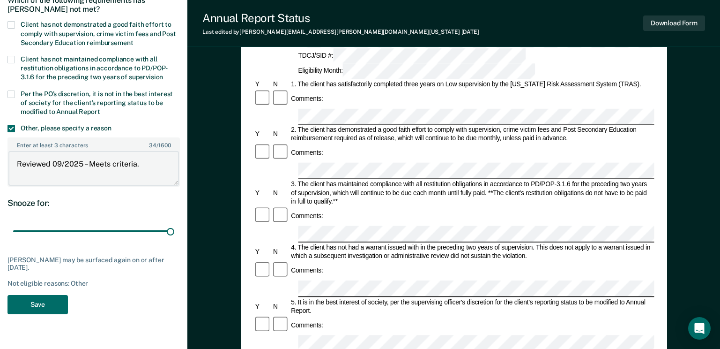
scroll to position [281, 0]
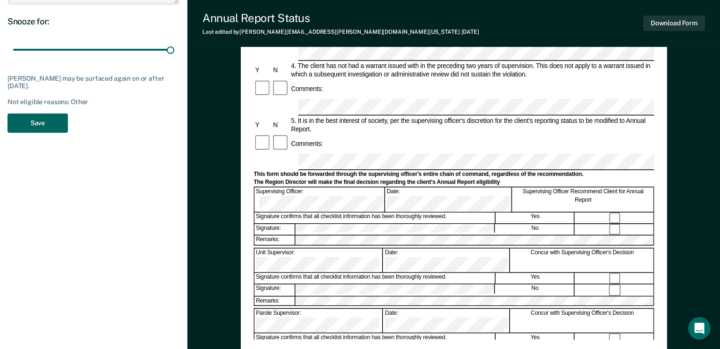
type textarea "Reviewed 09/2025 – Meets criteria."
click at [35, 127] on button "Save" at bounding box center [37, 122] width 60 height 19
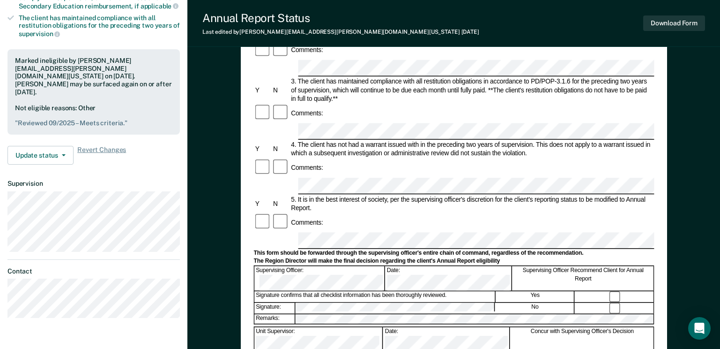
scroll to position [0, 0]
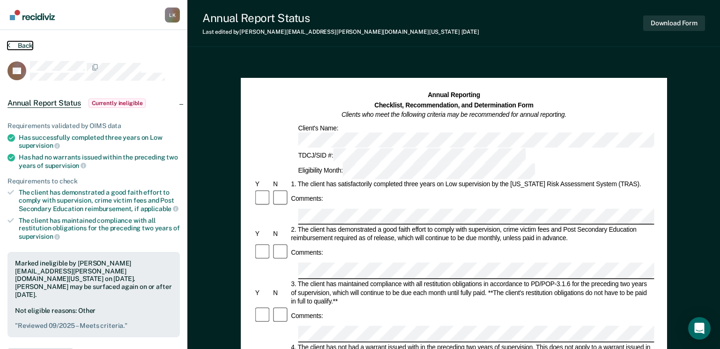
click at [27, 47] on button "Back" at bounding box center [19, 45] width 25 height 8
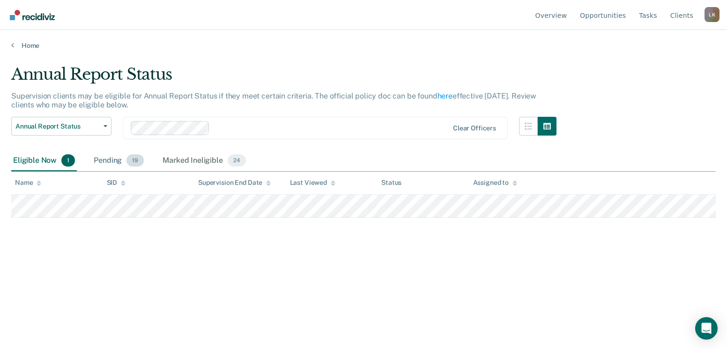
click at [105, 162] on div "Pending 19" at bounding box center [119, 160] width 54 height 21
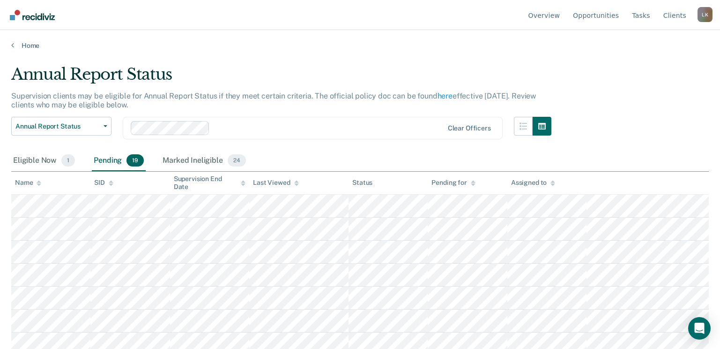
click at [40, 185] on icon at bounding box center [39, 183] width 5 height 6
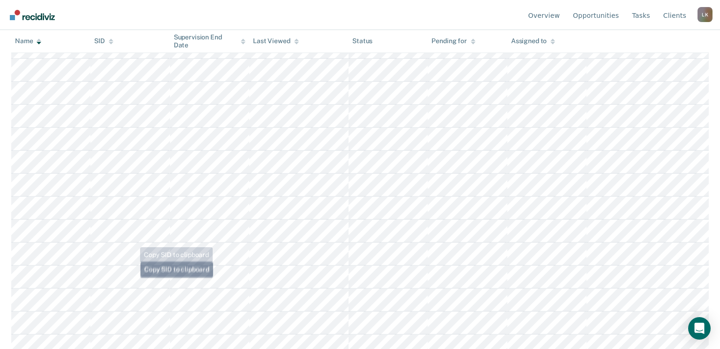
scroll to position [281, 0]
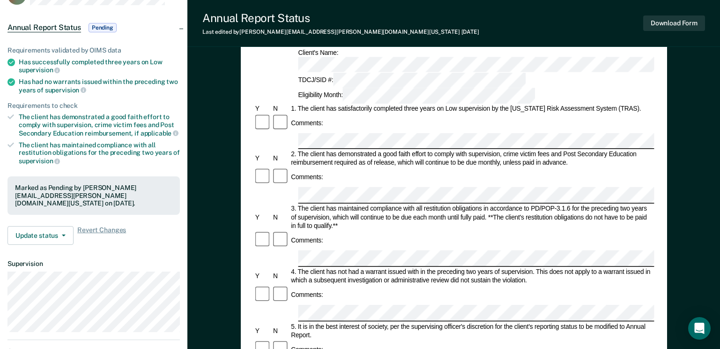
scroll to position [187, 0]
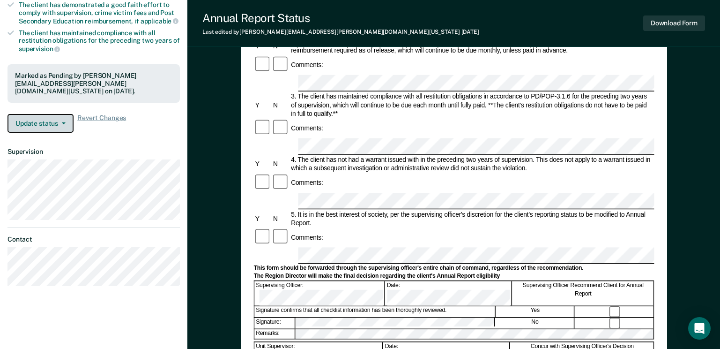
click at [48, 119] on button "Update status" at bounding box center [40, 123] width 66 height 19
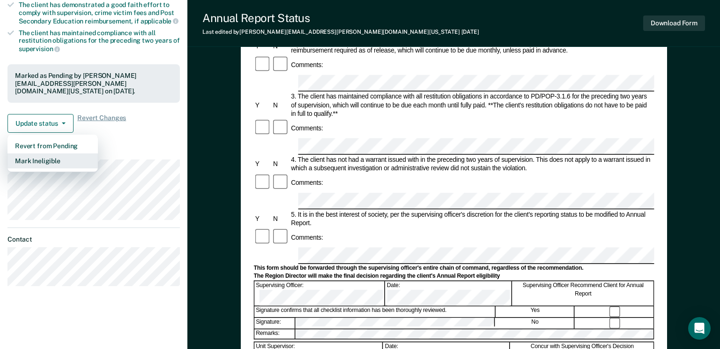
click at [43, 154] on button "Mark Ineligible" at bounding box center [52, 160] width 90 height 15
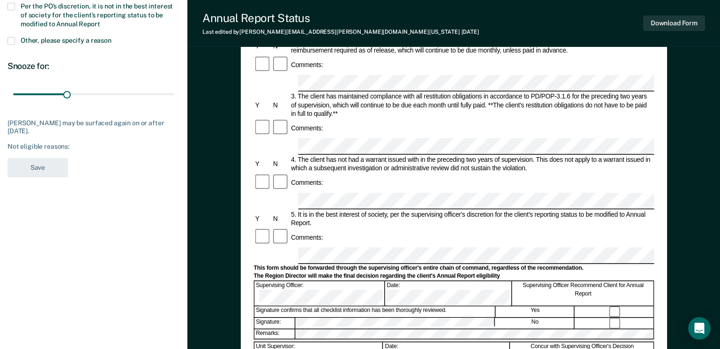
click at [14, 44] on label "Other, please specify a reason" at bounding box center [93, 41] width 172 height 9
click at [112, 37] on input "Other, please specify a reason" at bounding box center [112, 37] width 0 height 0
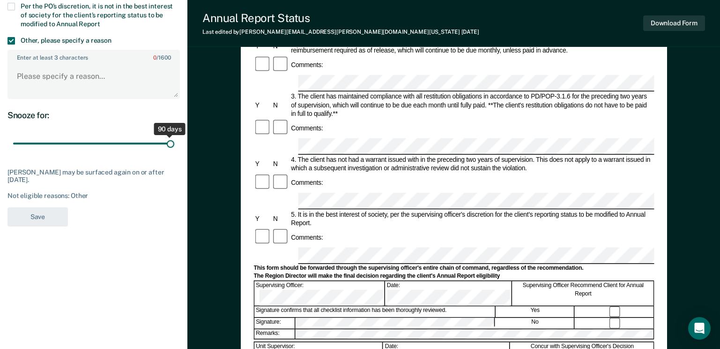
drag, startPoint x: 67, startPoint y: 141, endPoint x: 186, endPoint y: 144, distance: 118.6
type input "90"
click at [174, 144] on input "range" at bounding box center [93, 143] width 161 height 16
click at [82, 76] on textarea "Enter at least 3 characters 0 / 1600" at bounding box center [93, 80] width 171 height 35
paste textarea "Reviewed 09/2025 – Meets criteria."
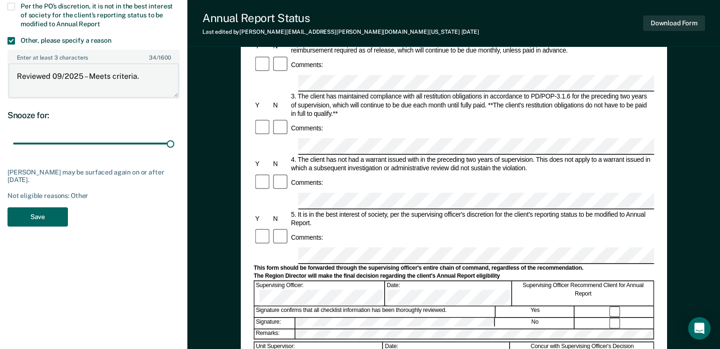
type textarea "Reviewed 09/2025 – Meets criteria."
click at [56, 214] on button "Save" at bounding box center [37, 216] width 60 height 19
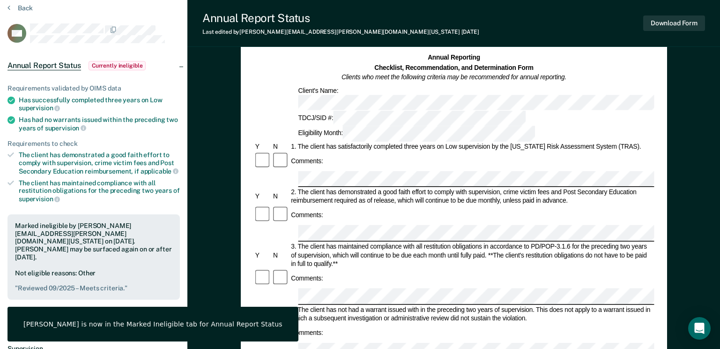
scroll to position [0, 0]
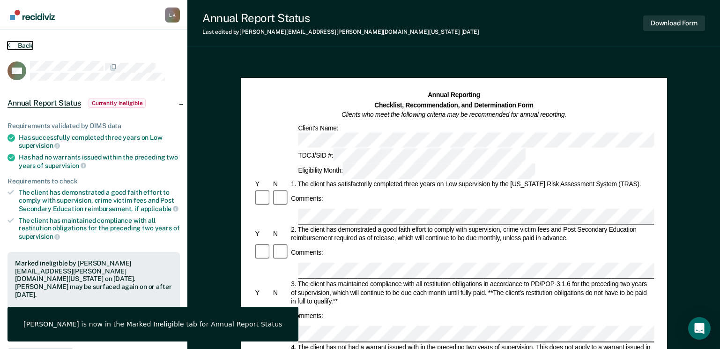
click at [26, 49] on button "Back" at bounding box center [19, 45] width 25 height 8
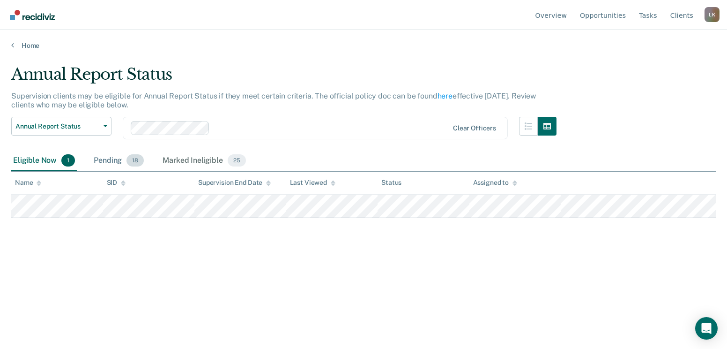
click at [105, 157] on div "Pending 18" at bounding box center [119, 160] width 54 height 21
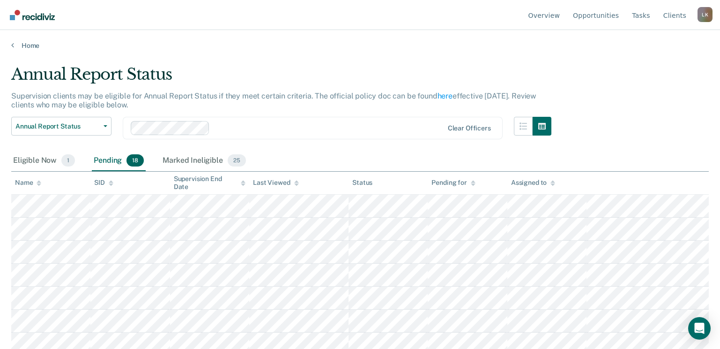
click at [37, 184] on icon at bounding box center [39, 184] width 5 height 2
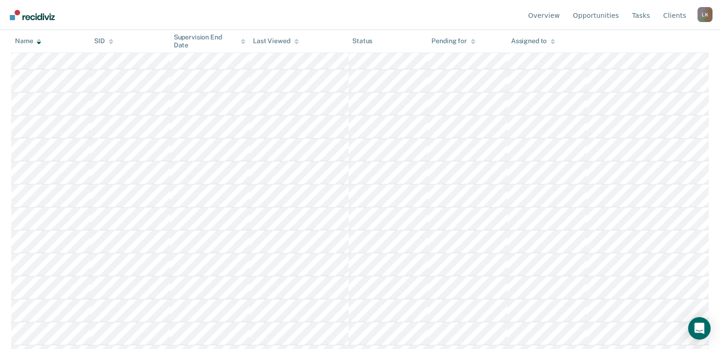
scroll to position [259, 0]
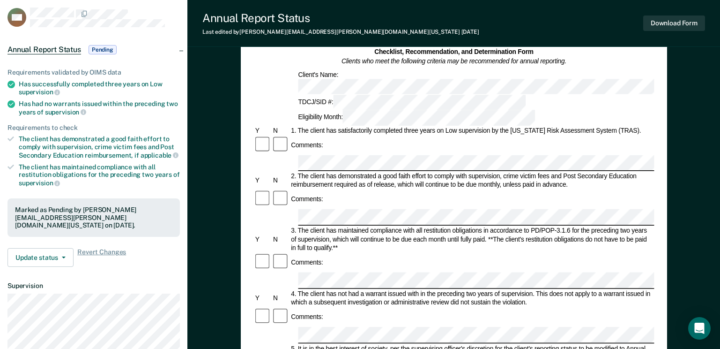
scroll to position [234, 0]
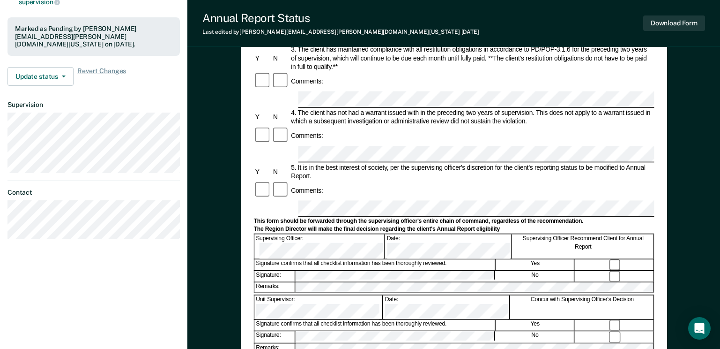
click at [37, 75] on button "Update status" at bounding box center [40, 76] width 66 height 19
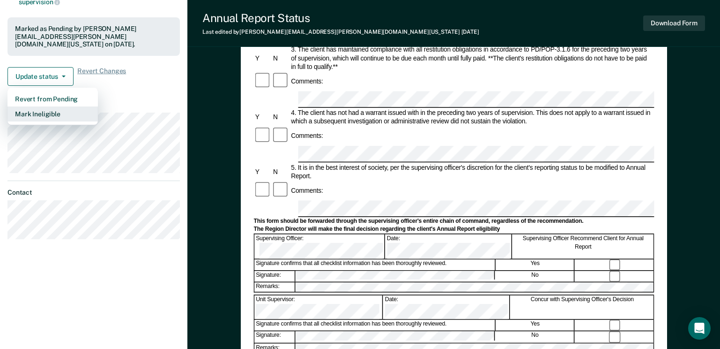
click at [48, 106] on button "Mark Ineligible" at bounding box center [52, 113] width 90 height 15
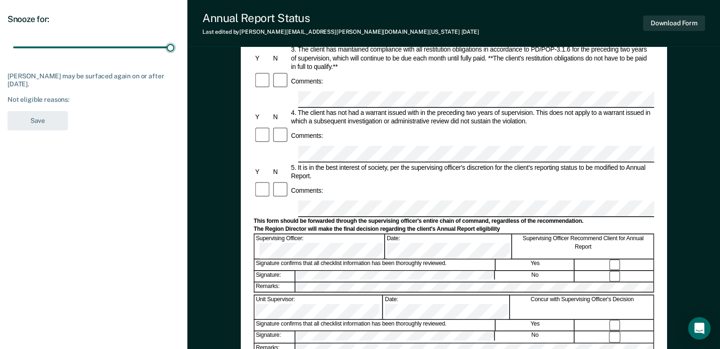
drag, startPoint x: 68, startPoint y: 48, endPoint x: 209, endPoint y: 73, distance: 142.7
type input "90"
click at [174, 56] on input "range" at bounding box center [93, 47] width 161 height 16
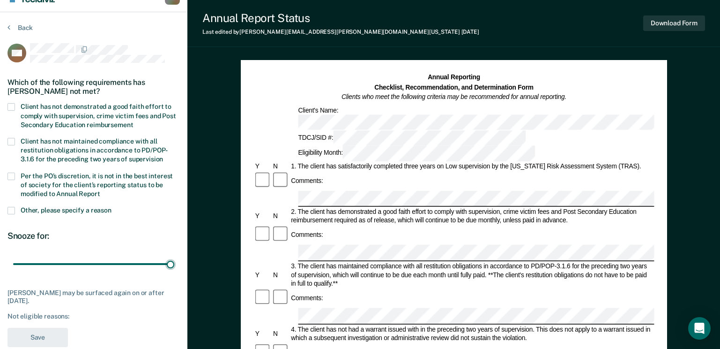
scroll to position [0, 0]
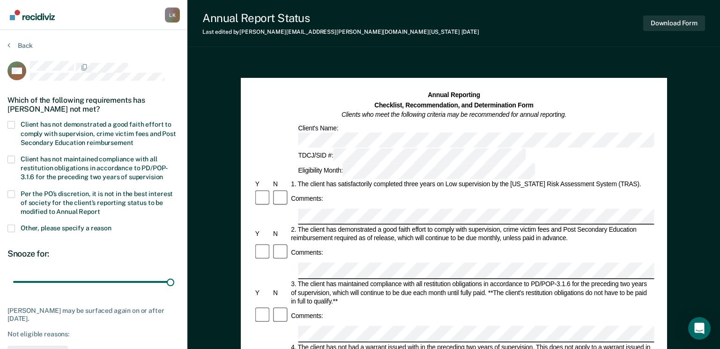
click at [9, 224] on span at bounding box center [10, 227] width 7 height 7
click at [112, 224] on input "Other, please specify a reason" at bounding box center [112, 224] width 0 height 0
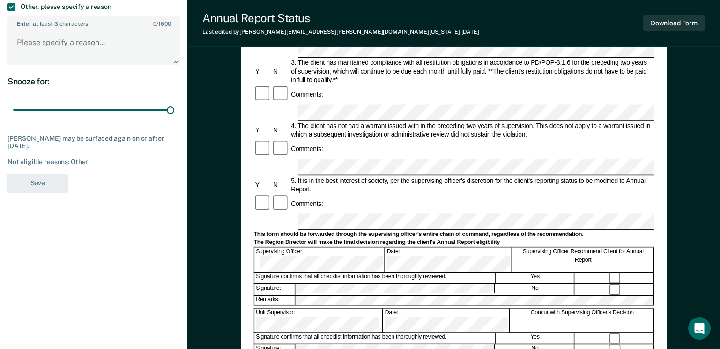
scroll to position [234, 0]
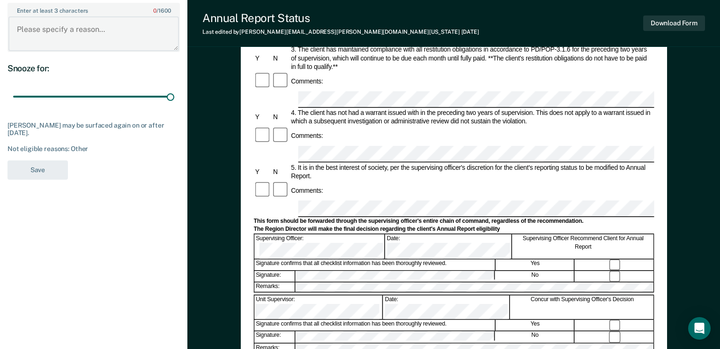
click at [60, 28] on textarea "Enter at least 3 characters 0 / 1600" at bounding box center [93, 33] width 171 height 35
paste textarea "Reviewed 09/2025 – Meets criteria."
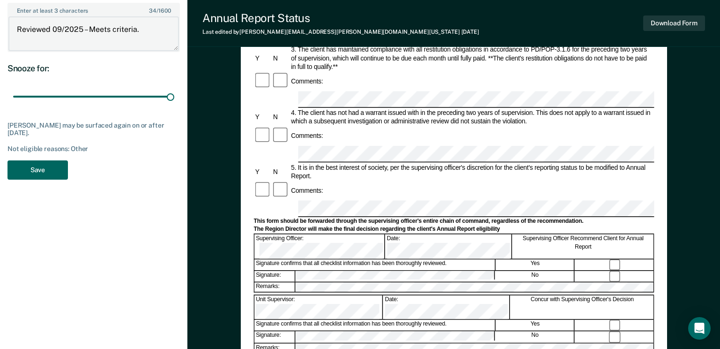
type textarea "Reviewed 09/2025 – Meets criteria."
click at [49, 170] on button "Save" at bounding box center [37, 169] width 60 height 19
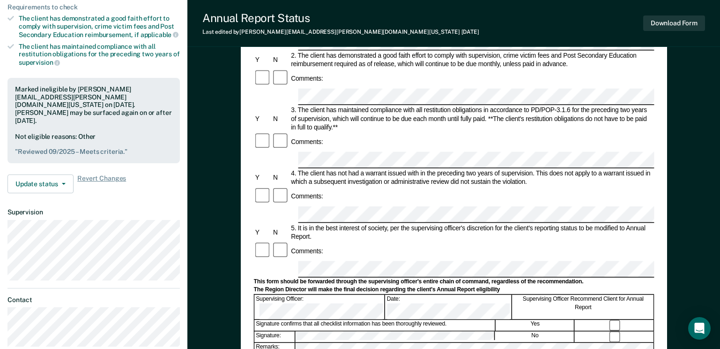
scroll to position [0, 0]
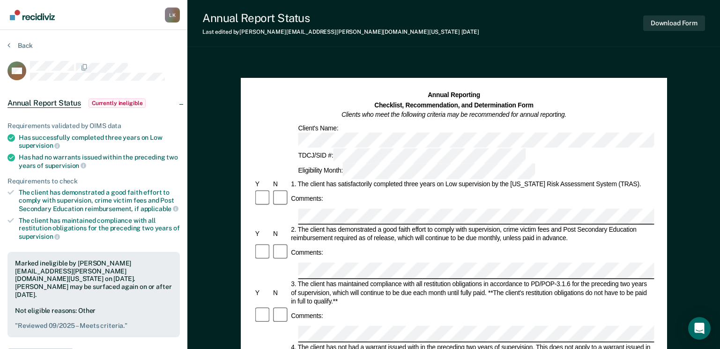
click at [37, 14] on img "Go to Recidiviz Home" at bounding box center [32, 15] width 45 height 10
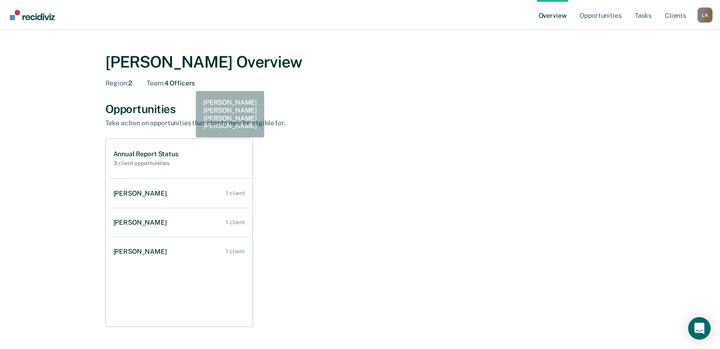
click at [231, 103] on div "Opportunities" at bounding box center [360, 109] width 510 height 14
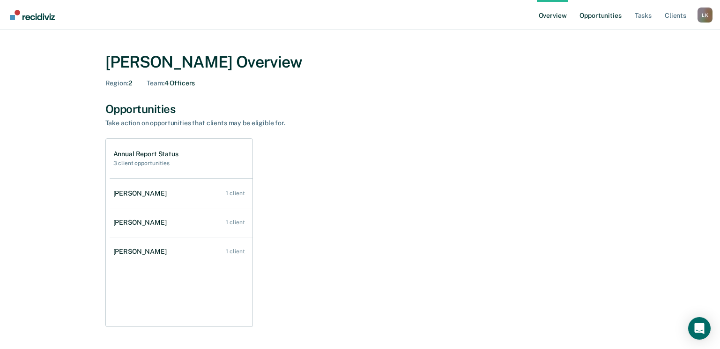
click at [591, 19] on link "Opportunities" at bounding box center [600, 15] width 45 height 30
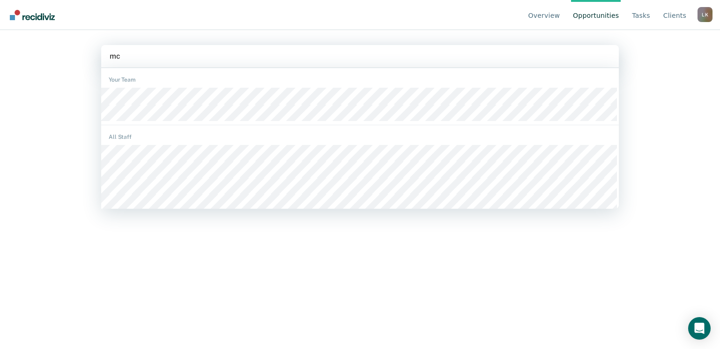
type input "mck"
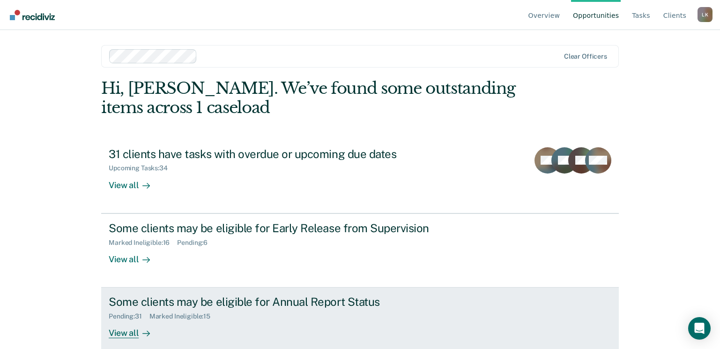
click at [122, 332] on div "View all" at bounding box center [135, 329] width 52 height 18
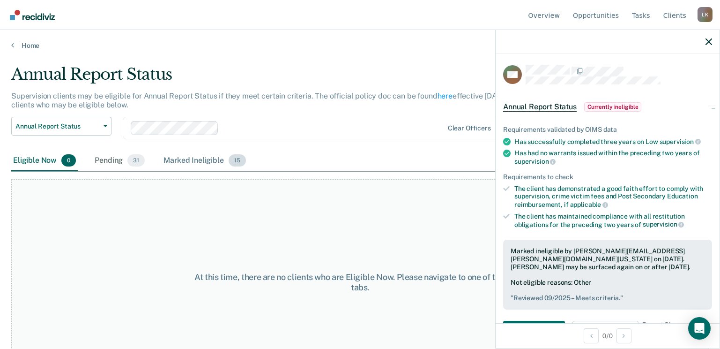
click at [196, 159] on div "Marked Ineligible 15" at bounding box center [205, 160] width 86 height 21
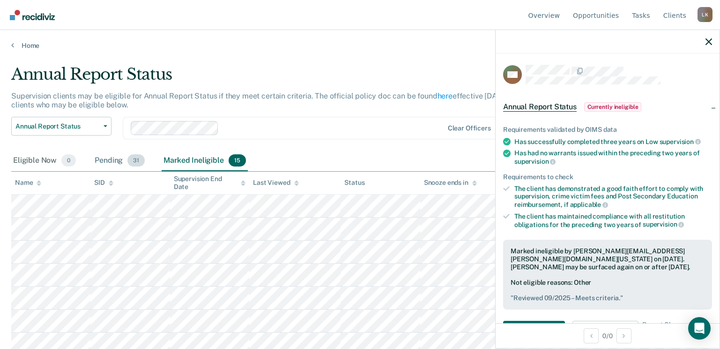
click at [112, 160] on div "Pending 31" at bounding box center [120, 160] width 54 height 21
click at [38, 185] on icon at bounding box center [39, 183] width 5 height 6
click at [710, 38] on button "button" at bounding box center [709, 41] width 7 height 8
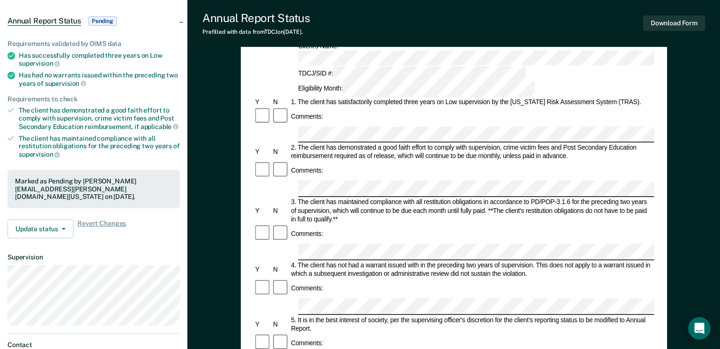
scroll to position [94, 0]
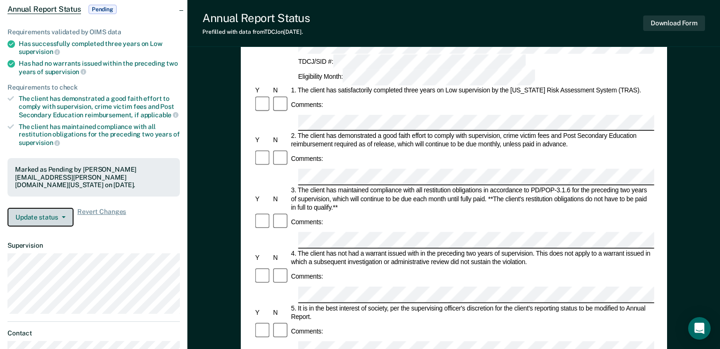
click at [52, 208] on button "Update status" at bounding box center [40, 217] width 66 height 19
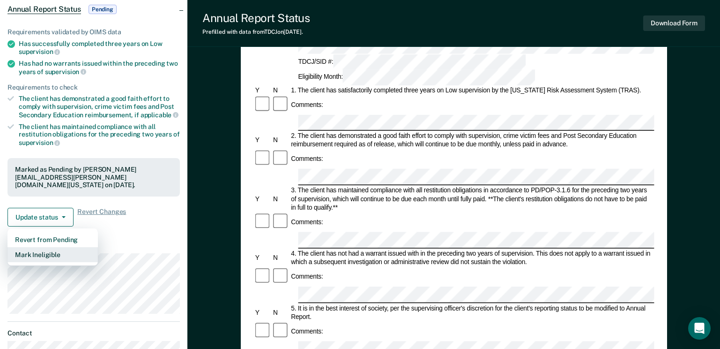
click at [47, 248] on button "Mark Ineligible" at bounding box center [52, 254] width 90 height 15
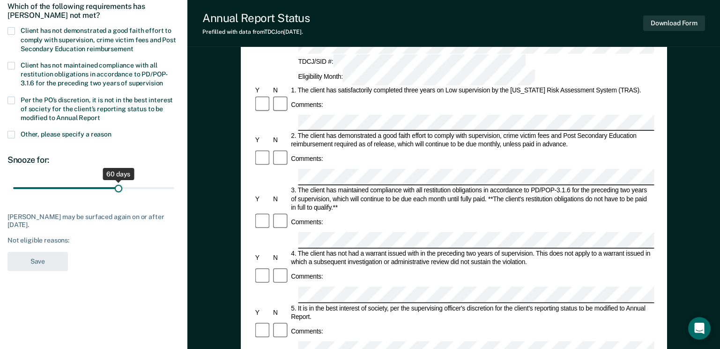
drag, startPoint x: 67, startPoint y: 187, endPoint x: 118, endPoint y: 186, distance: 51.5
type input "60"
click at [118, 186] on input "range" at bounding box center [93, 188] width 161 height 16
click at [14, 131] on span at bounding box center [10, 134] width 7 height 7
click at [112, 131] on input "Other, please specify a reason" at bounding box center [112, 131] width 0 height 0
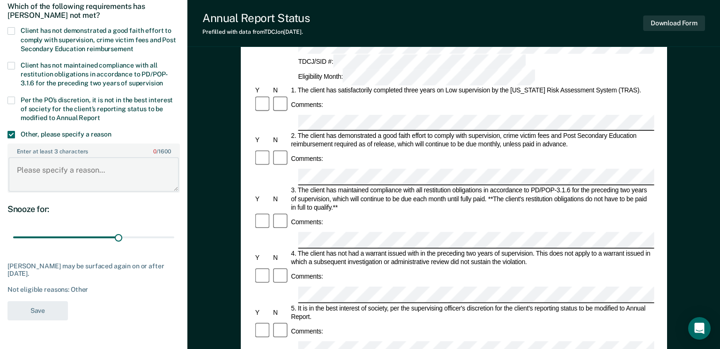
click at [46, 166] on textarea "Enter at least 3 characters 0 / 1600" at bounding box center [93, 174] width 171 height 35
paste textarea "01561800"
drag, startPoint x: 71, startPoint y: 167, endPoint x: -2, endPoint y: 167, distance: 72.6
click at [0, 167] on html "Looks like you’re using Internet Explorer 11. For faster loading and a better e…" at bounding box center [360, 80] width 720 height 349
paste textarea "Reviewed 09/2025"
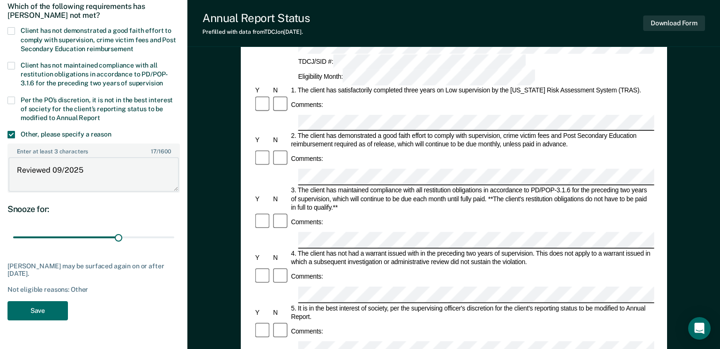
drag, startPoint x: 61, startPoint y: 168, endPoint x: 53, endPoint y: 172, distance: 9.0
click at [53, 172] on textarea "Reviewed 09/2025" at bounding box center [93, 174] width 171 height 35
click at [92, 158] on textarea "Reviewed 12/2025" at bounding box center [93, 174] width 171 height 35
type textarea "Reviewed 12/2024"
click at [29, 312] on button "Save" at bounding box center [37, 310] width 60 height 19
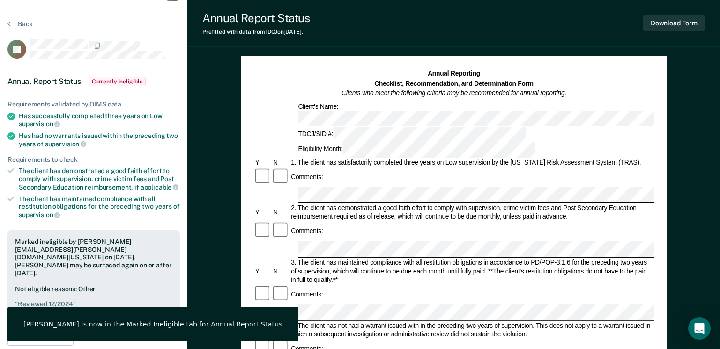
scroll to position [0, 0]
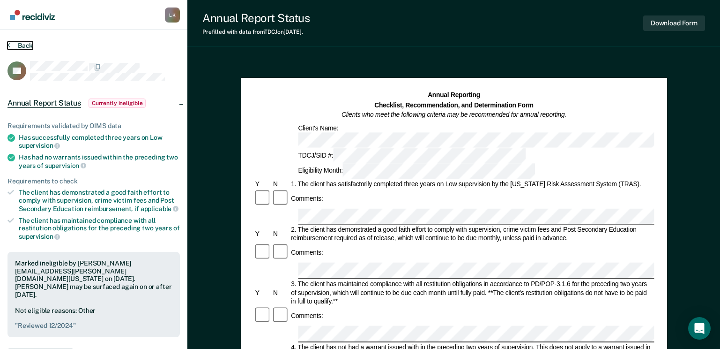
click at [31, 45] on button "Back" at bounding box center [19, 45] width 25 height 8
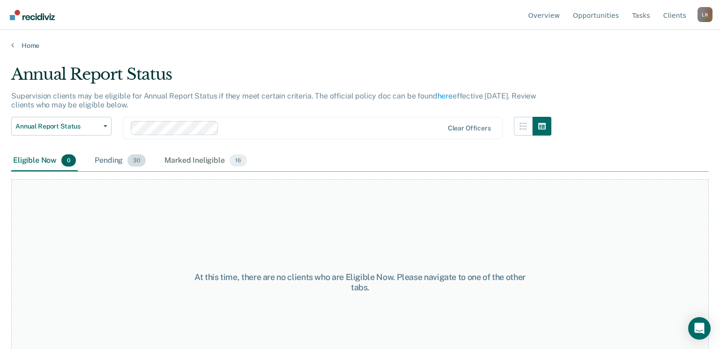
click at [118, 161] on div "Pending 30" at bounding box center [120, 160] width 55 height 21
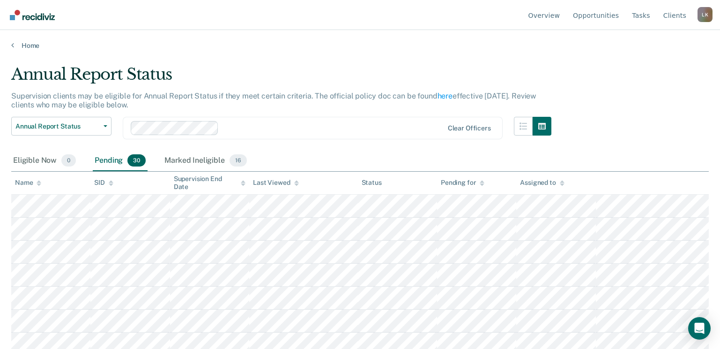
click at [38, 184] on icon at bounding box center [39, 184] width 5 height 2
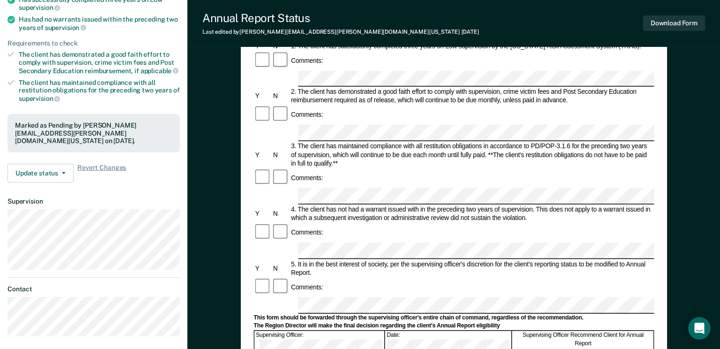
scroll to position [141, 0]
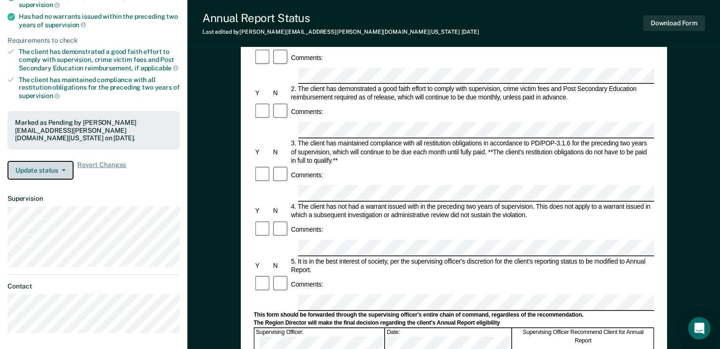
click at [46, 163] on button "Update status" at bounding box center [40, 170] width 66 height 19
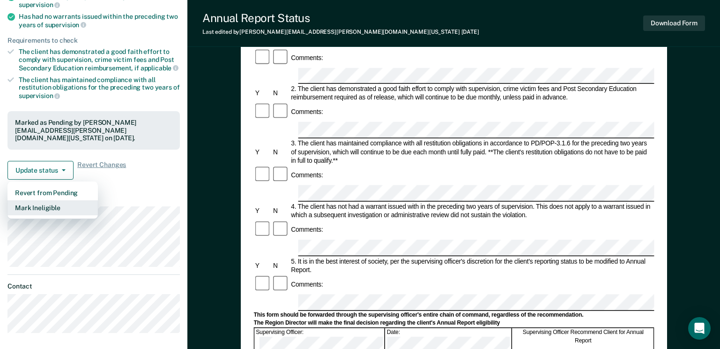
click at [40, 200] on button "Mark Ineligible" at bounding box center [52, 207] width 90 height 15
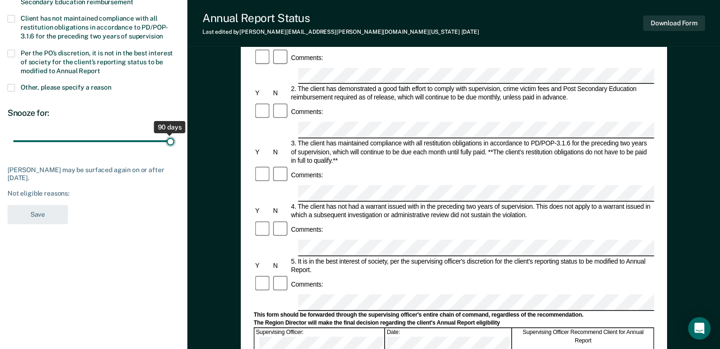
drag, startPoint x: 67, startPoint y: 140, endPoint x: 232, endPoint y: 142, distance: 164.9
type input "90"
click at [174, 142] on input "range" at bounding box center [93, 141] width 161 height 16
click at [9, 88] on span at bounding box center [10, 87] width 7 height 7
click at [112, 84] on input "Other, please specify a reason" at bounding box center [112, 84] width 0 height 0
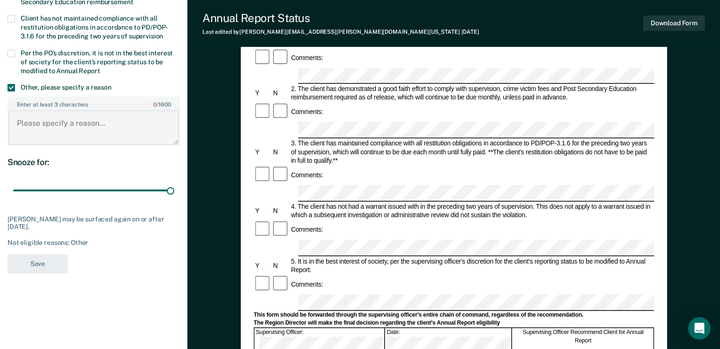
click at [32, 123] on textarea "Enter at least 3 characters 0 / 1600" at bounding box center [93, 127] width 171 height 35
paste textarea "Reviewed 09/2025 – Meets criteria."
type textarea "Reviewed 09/2025 – Meets criteria."
click at [43, 254] on button "Save" at bounding box center [37, 263] width 60 height 19
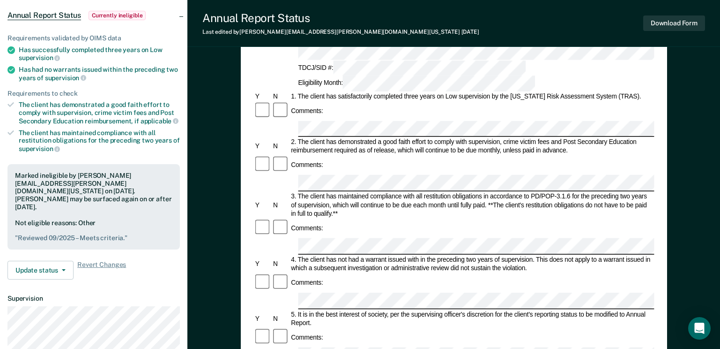
scroll to position [0, 0]
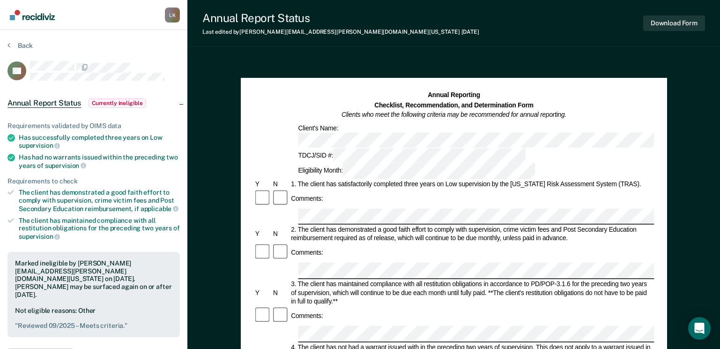
click at [22, 40] on section "Back CA Annual Report Status Currently ineligible Requirements validated by OIM…" at bounding box center [93, 284] width 187 height 509
click at [22, 46] on button "Back" at bounding box center [19, 45] width 25 height 8
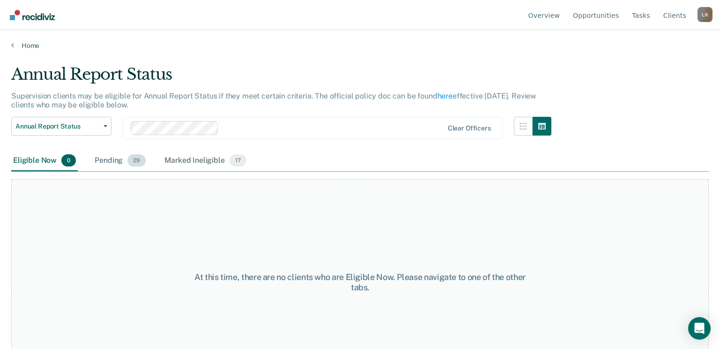
click at [113, 159] on div "Pending 29" at bounding box center [120, 160] width 55 height 21
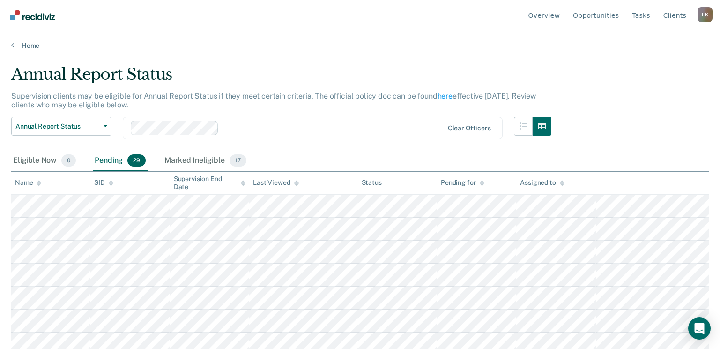
click at [38, 183] on icon at bounding box center [39, 183] width 5 height 6
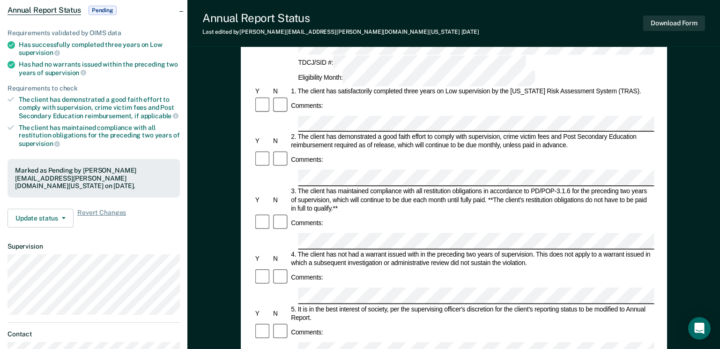
scroll to position [94, 0]
click at [36, 215] on button "Update status" at bounding box center [40, 217] width 66 height 19
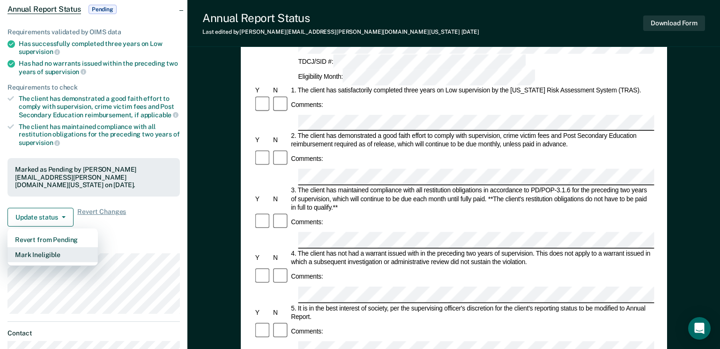
click at [36, 249] on button "Mark Ineligible" at bounding box center [52, 254] width 90 height 15
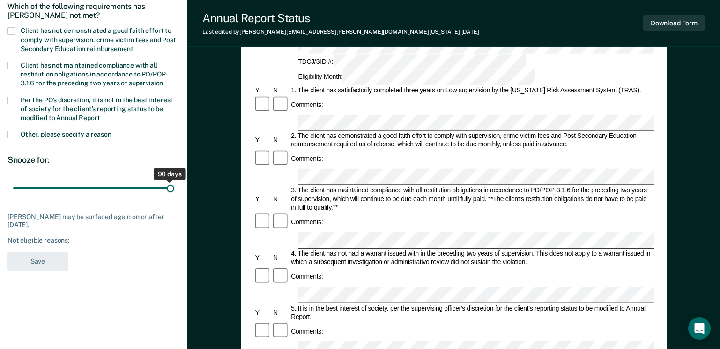
drag, startPoint x: 67, startPoint y: 188, endPoint x: 196, endPoint y: 187, distance: 129.3
type input "90"
click at [174, 187] on input "range" at bounding box center [93, 188] width 161 height 16
click at [15, 133] on span at bounding box center [10, 134] width 7 height 7
click at [112, 131] on input "Other, please specify a reason" at bounding box center [112, 131] width 0 height 0
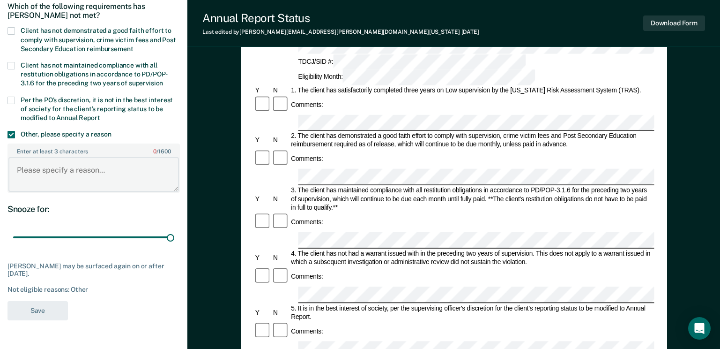
click at [71, 171] on textarea "Enter at least 3 characters 0 / 1600" at bounding box center [93, 174] width 171 height 35
paste textarea "Reviewed 09/2025 – Meets criteria."
type textarea "Reviewed 09/2025 – Meets criteria."
click at [34, 311] on button "Save" at bounding box center [37, 310] width 60 height 19
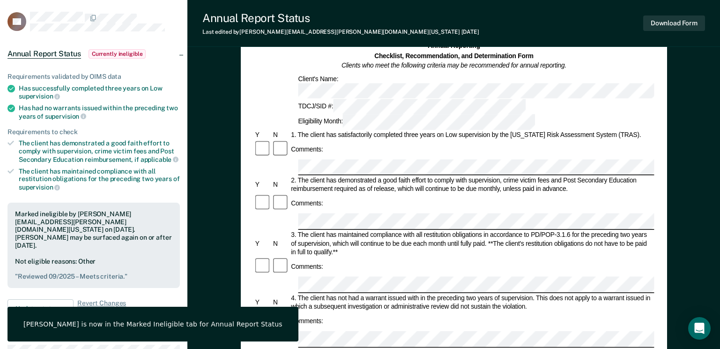
scroll to position [0, 0]
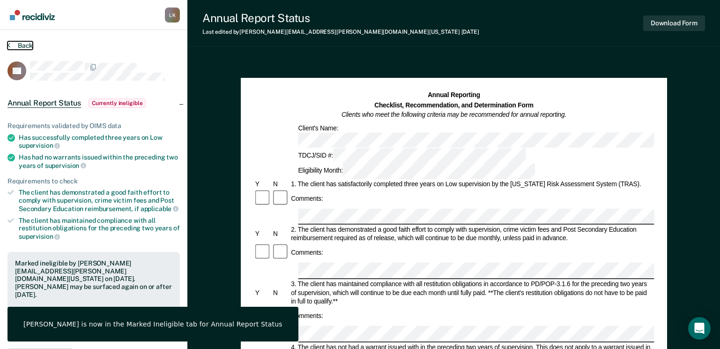
click at [19, 44] on button "Back" at bounding box center [19, 45] width 25 height 8
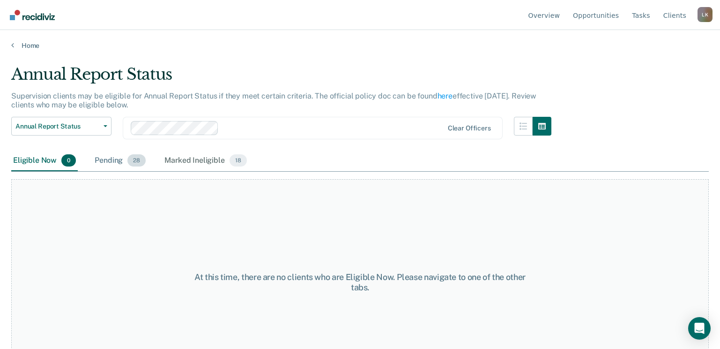
click at [116, 160] on div "Pending 28" at bounding box center [120, 160] width 55 height 21
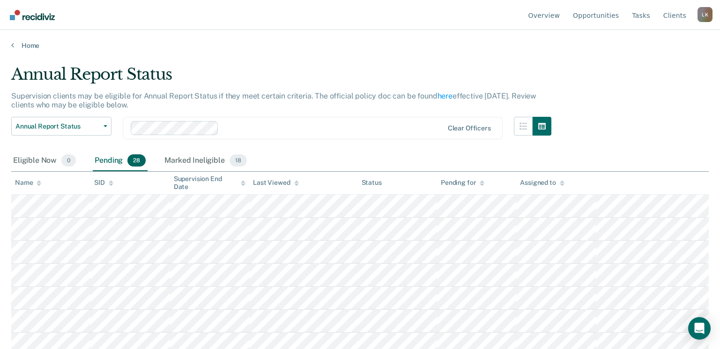
click at [39, 186] on icon at bounding box center [39, 184] width 5 height 2
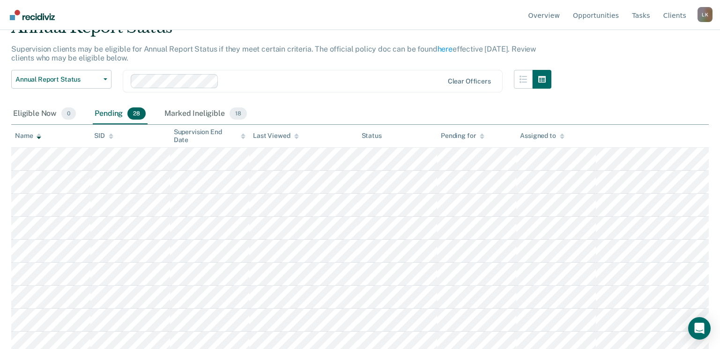
scroll to position [94, 0]
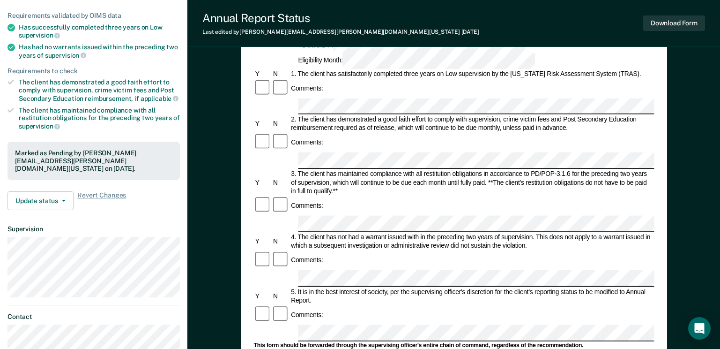
scroll to position [141, 0]
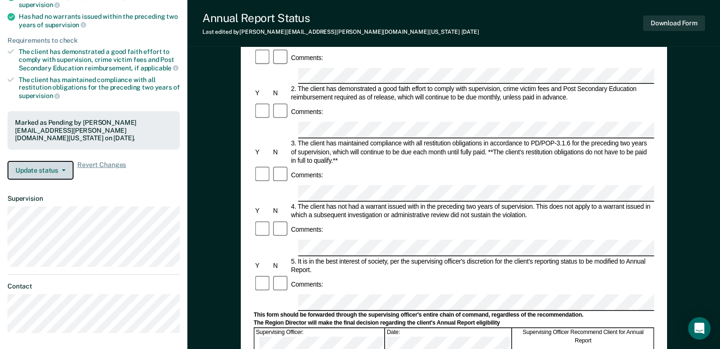
click at [37, 165] on button "Update status" at bounding box center [40, 170] width 66 height 19
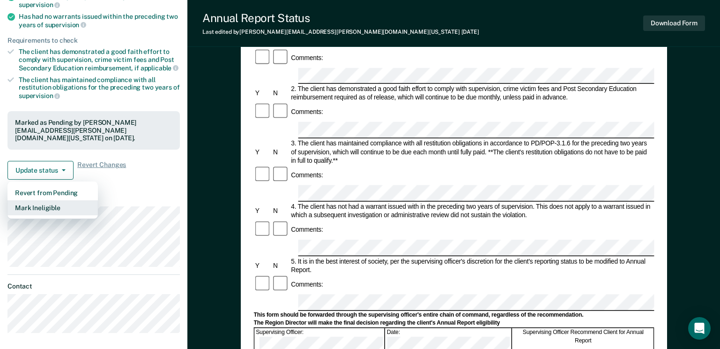
click at [38, 200] on button "Mark Ineligible" at bounding box center [52, 207] width 90 height 15
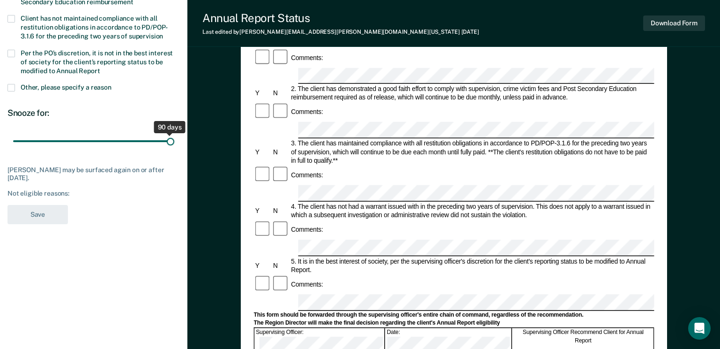
drag, startPoint x: 69, startPoint y: 142, endPoint x: 218, endPoint y: 137, distance: 148.6
type input "90"
click at [174, 137] on input "range" at bounding box center [93, 141] width 161 height 16
click at [14, 85] on span at bounding box center [10, 87] width 7 height 7
click at [112, 84] on input "Other, please specify a reason" at bounding box center [112, 84] width 0 height 0
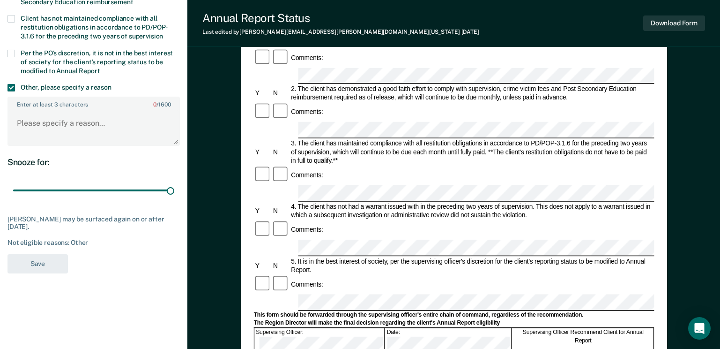
click at [53, 105] on label "Enter at least 3 characters 0 / 1600" at bounding box center [93, 102] width 171 height 10
click at [53, 110] on textarea "Enter at least 3 characters 0 / 1600" at bounding box center [93, 127] width 171 height 35
paste textarea "Reviewed 09/2025 – Does not meet criteria."
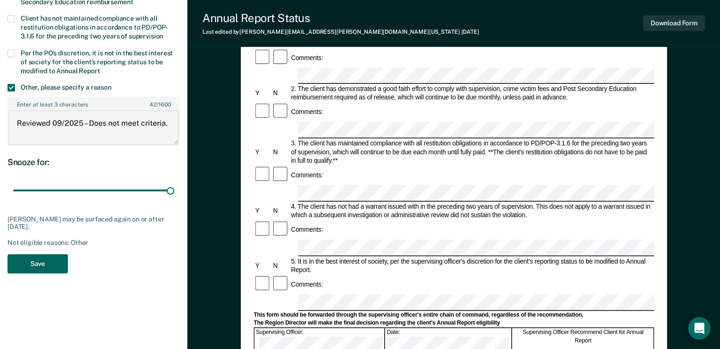
type textarea "Reviewed 09/2025 – Does not meet criteria."
click at [36, 259] on button "Save" at bounding box center [37, 263] width 60 height 19
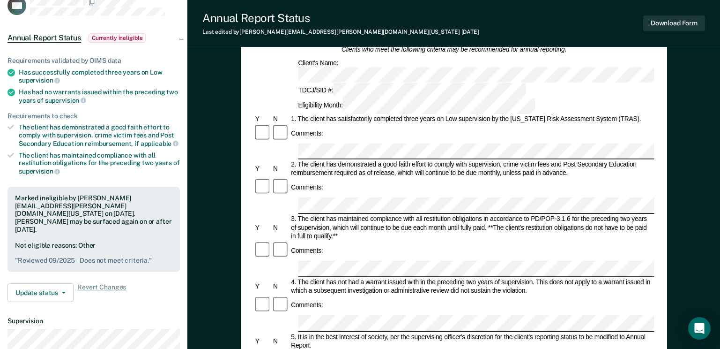
scroll to position [0, 0]
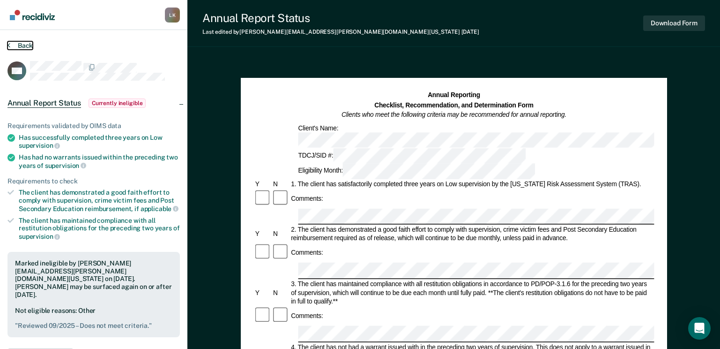
click at [22, 45] on button "Back" at bounding box center [19, 45] width 25 height 8
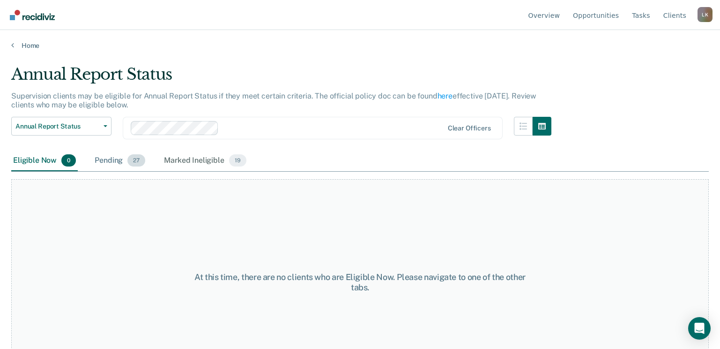
click at [103, 159] on div "Pending 27" at bounding box center [120, 160] width 54 height 21
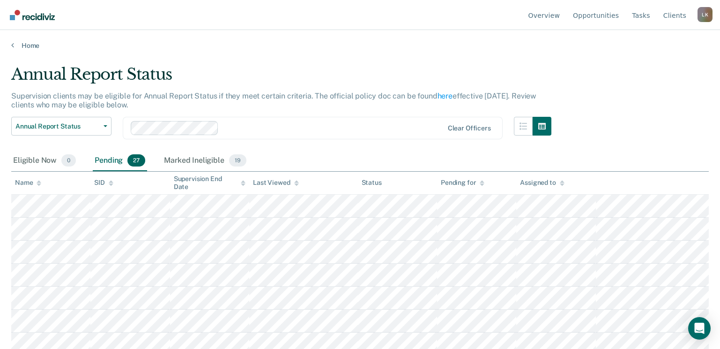
click at [37, 184] on icon at bounding box center [39, 183] width 5 height 6
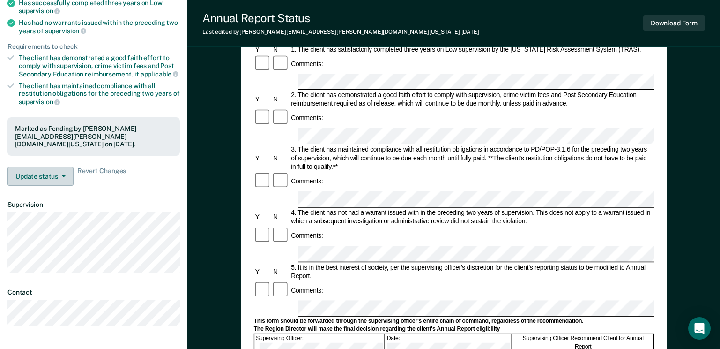
scroll to position [141, 0]
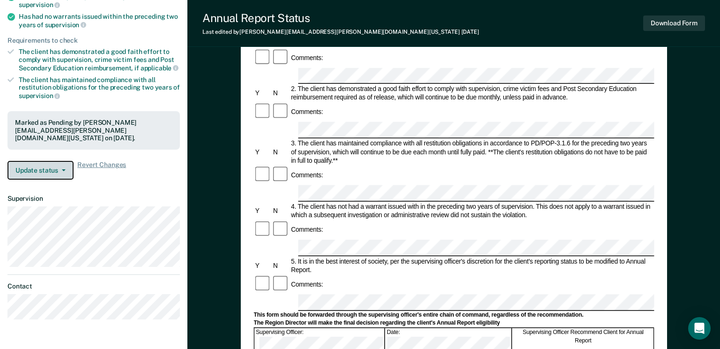
click at [44, 161] on button "Update status" at bounding box center [40, 170] width 66 height 19
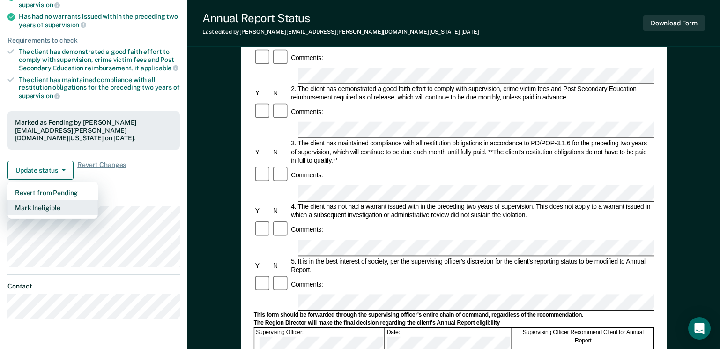
click at [44, 201] on button "Mark Ineligible" at bounding box center [52, 207] width 90 height 15
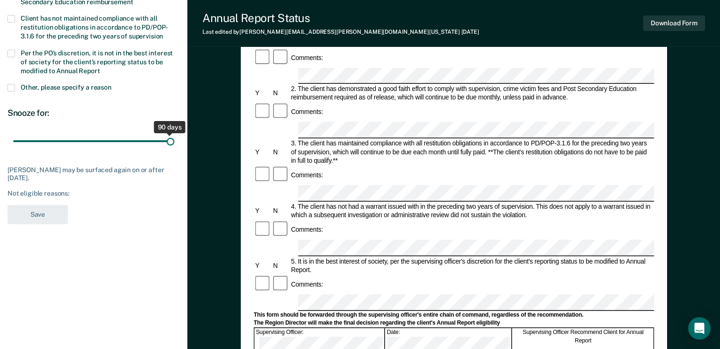
drag, startPoint x: 67, startPoint y: 141, endPoint x: 178, endPoint y: 138, distance: 111.1
type input "90"
click at [174, 138] on input "range" at bounding box center [93, 141] width 161 height 16
click at [10, 89] on span at bounding box center [10, 87] width 7 height 7
click at [112, 84] on input "Other, please specify a reason" at bounding box center [112, 84] width 0 height 0
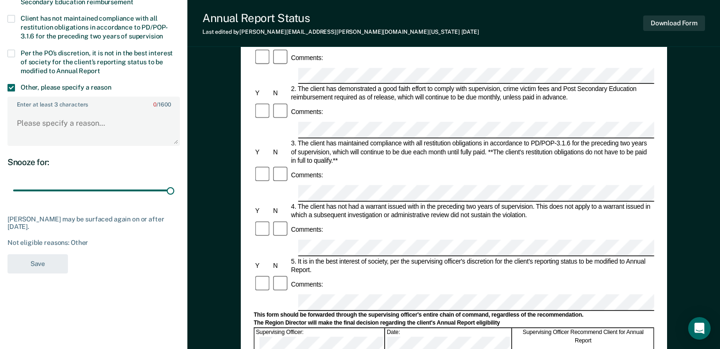
click at [36, 100] on label "Enter at least 3 characters 0 / 1600" at bounding box center [93, 102] width 171 height 10
click at [36, 110] on textarea "Enter at least 3 characters 0 / 1600" at bounding box center [93, 127] width 171 height 35
click at [43, 133] on textarea "Enter at least 3 characters 0 / 1600" at bounding box center [93, 127] width 171 height 35
click at [45, 118] on textarea "Enter at least 3 characters 0 / 1600" at bounding box center [93, 127] width 171 height 35
paste textarea "Reviewed 09/2025 – Meets criteria."
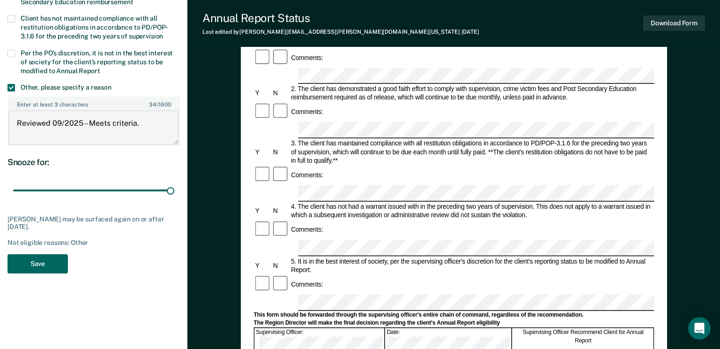
type textarea "Reviewed 09/2025 – Meets criteria."
click at [53, 268] on button "Save" at bounding box center [37, 263] width 60 height 19
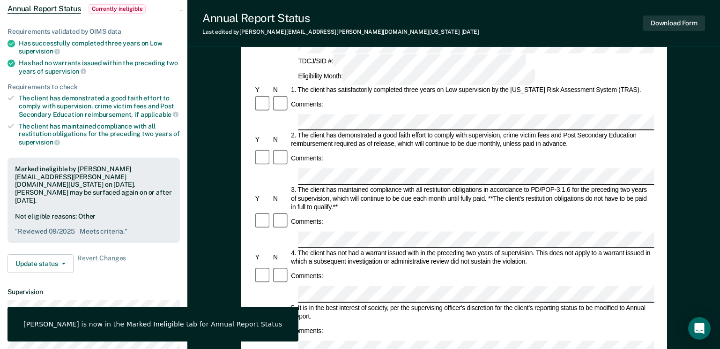
scroll to position [0, 0]
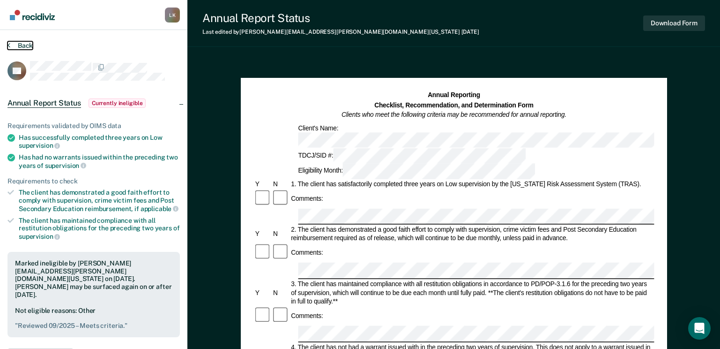
click at [22, 45] on button "Back" at bounding box center [19, 45] width 25 height 8
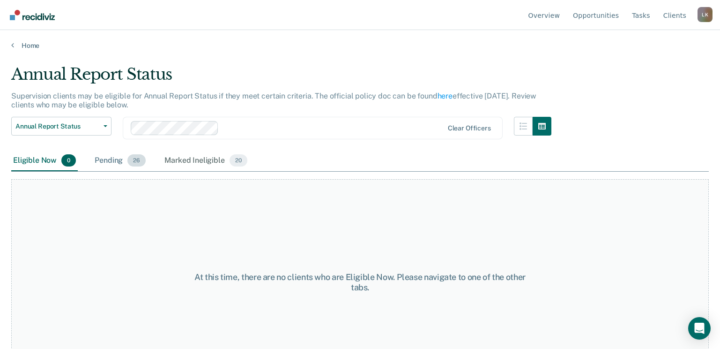
click at [101, 158] on div "Pending 26" at bounding box center [120, 160] width 55 height 21
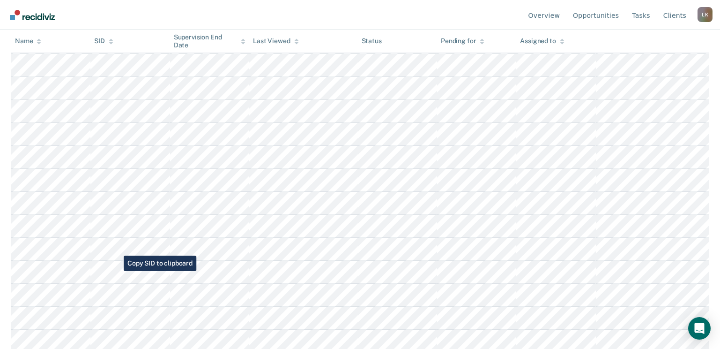
scroll to position [187, 0]
click at [39, 44] on icon at bounding box center [39, 43] width 5 height 2
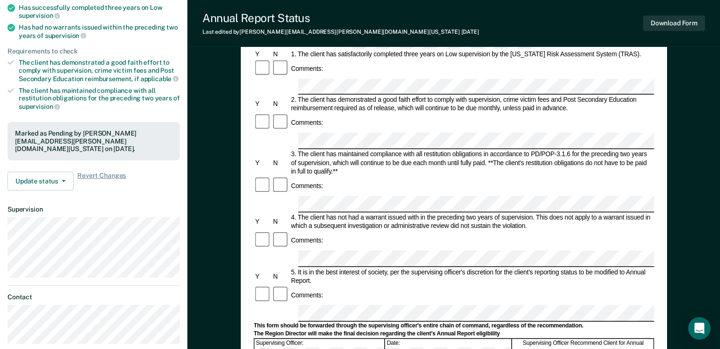
scroll to position [141, 0]
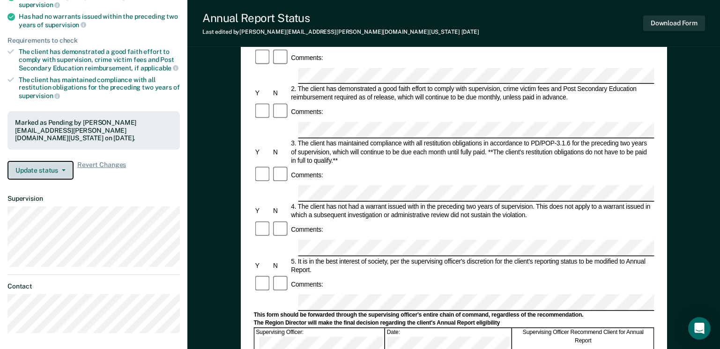
click at [62, 169] on icon "button" at bounding box center [64, 170] width 4 height 2
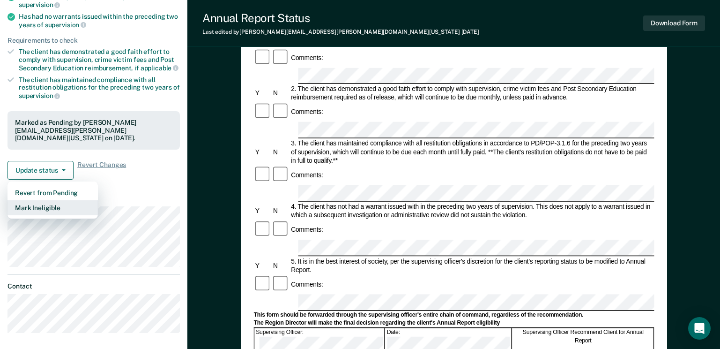
click at [51, 200] on button "Mark Ineligible" at bounding box center [52, 207] width 90 height 15
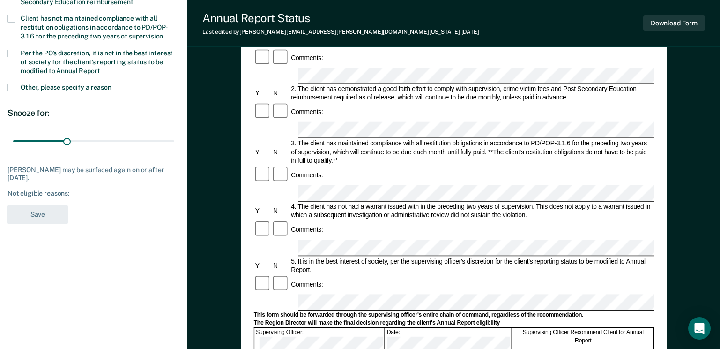
click at [9, 87] on span at bounding box center [10, 87] width 7 height 7
click at [112, 84] on input "Other, please specify a reason" at bounding box center [112, 84] width 0 height 0
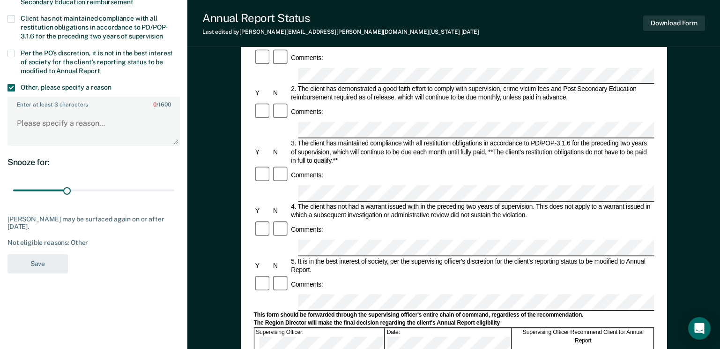
click at [25, 106] on label "Enter at least 3 characters 0 / 1600" at bounding box center [93, 102] width 171 height 10
click at [25, 110] on textarea "Enter at least 3 characters 0 / 1600" at bounding box center [93, 127] width 171 height 35
click at [32, 119] on textarea "Enter at least 3 characters 0 / 1600" at bounding box center [93, 127] width 171 height 35
paste textarea "Reviewed 09/2025 – Meets criteria."
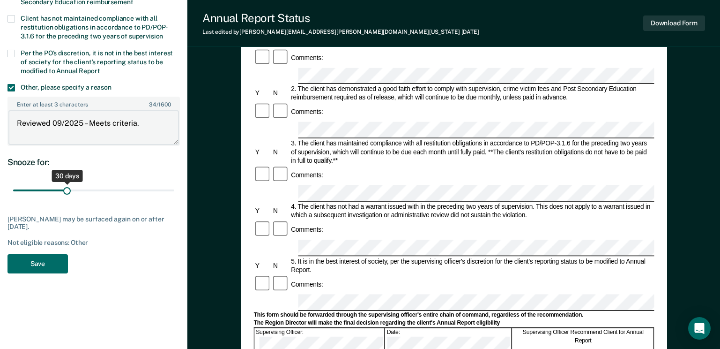
type textarea "Reviewed 09/2025 – Meets criteria."
drag, startPoint x: 66, startPoint y: 189, endPoint x: 148, endPoint y: 216, distance: 85.6
type input "90"
click at [174, 187] on input "range" at bounding box center [93, 190] width 161 height 16
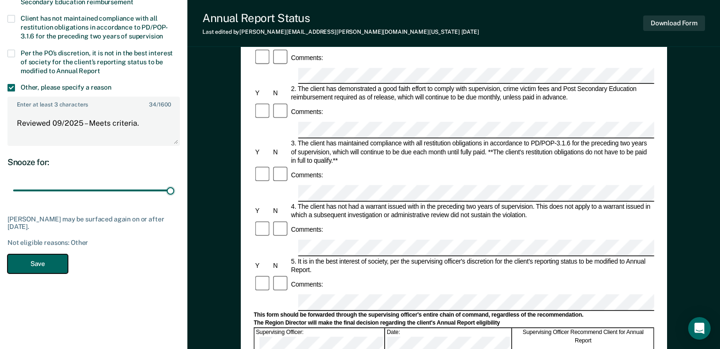
click at [41, 268] on button "Save" at bounding box center [37, 263] width 60 height 19
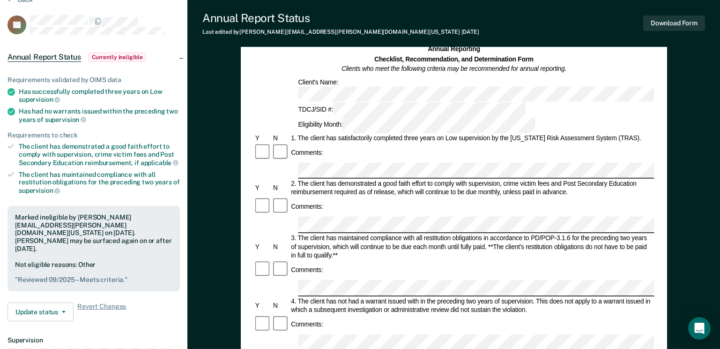
scroll to position [0, 0]
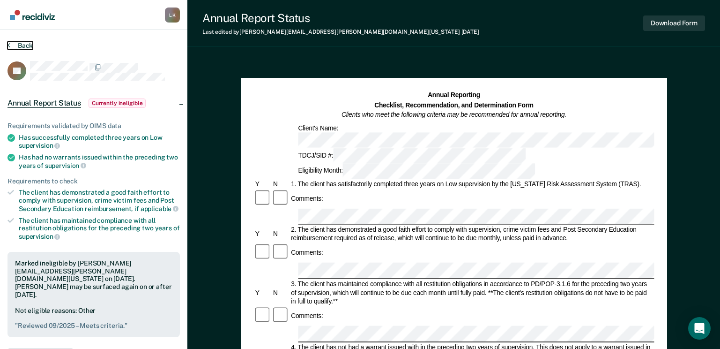
click at [23, 45] on button "Back" at bounding box center [19, 45] width 25 height 8
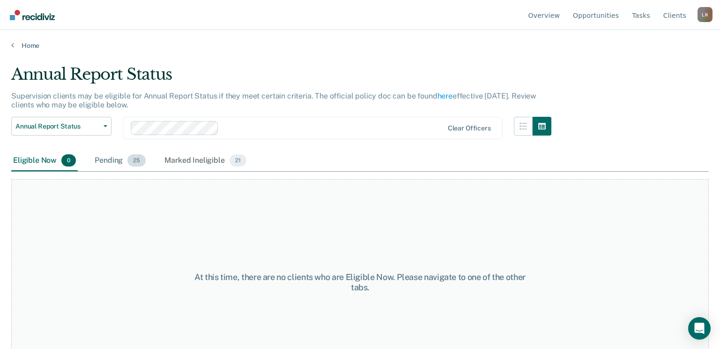
click at [107, 156] on div "Pending 25" at bounding box center [120, 160] width 55 height 21
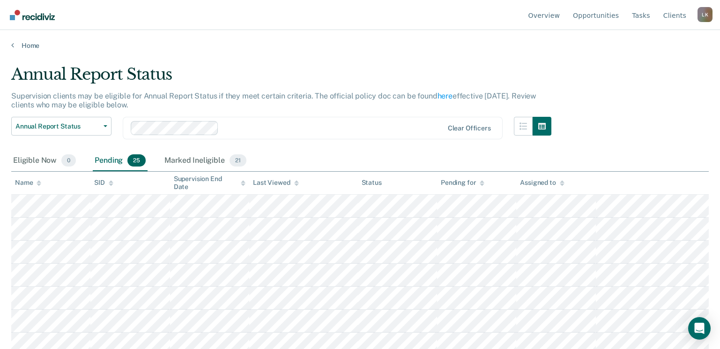
click at [38, 184] on icon at bounding box center [39, 184] width 5 height 2
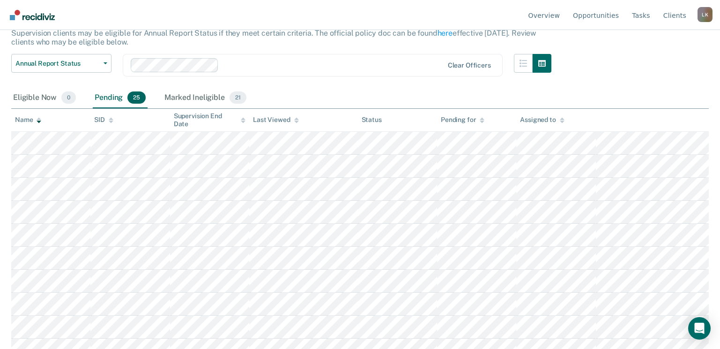
scroll to position [187, 0]
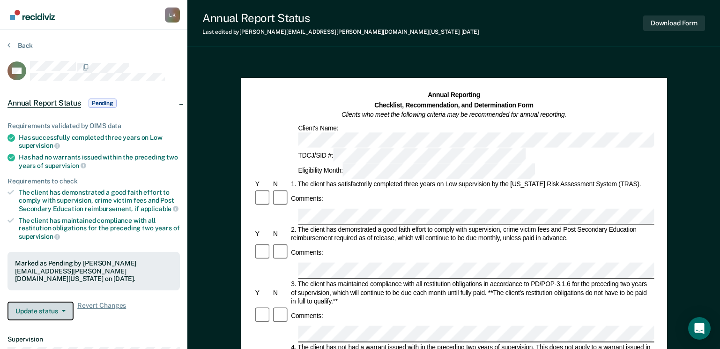
click at [58, 310] on span "button" at bounding box center [61, 311] width 7 height 2
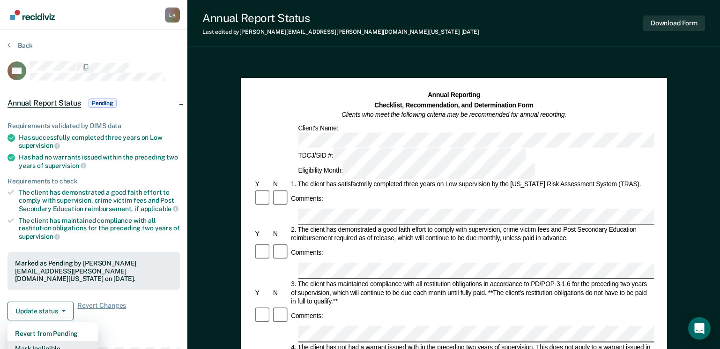
click at [43, 343] on button "Mark Ineligible" at bounding box center [52, 348] width 90 height 15
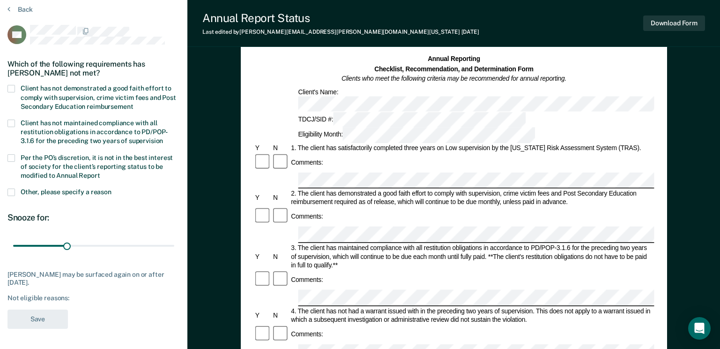
scroll to position [47, 0]
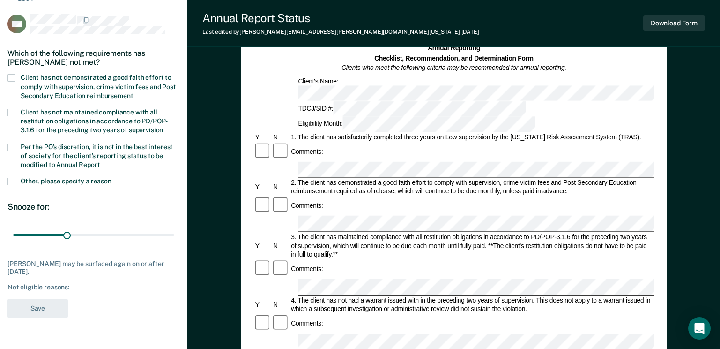
click at [13, 178] on span at bounding box center [10, 181] width 7 height 7
click at [112, 178] on input "Other, please specify a reason" at bounding box center [112, 178] width 0 height 0
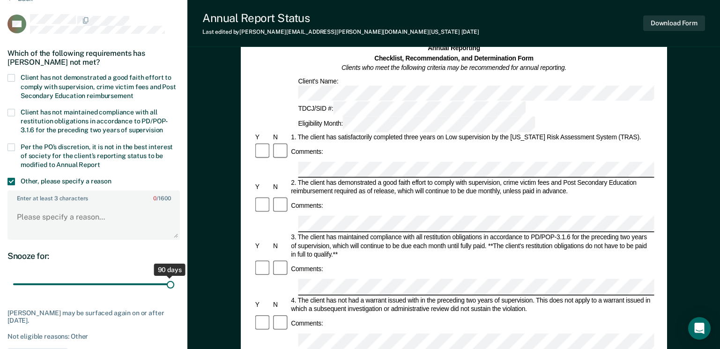
drag, startPoint x: 67, startPoint y: 285, endPoint x: 223, endPoint y: 284, distance: 156.0
type input "90"
click at [174, 284] on input "range" at bounding box center [93, 284] width 161 height 16
click at [63, 215] on textarea "Enter at least 3 characters 0 / 1600" at bounding box center [93, 221] width 171 height 35
paste textarea "Reviewed 09/2025 – Meets criteria."
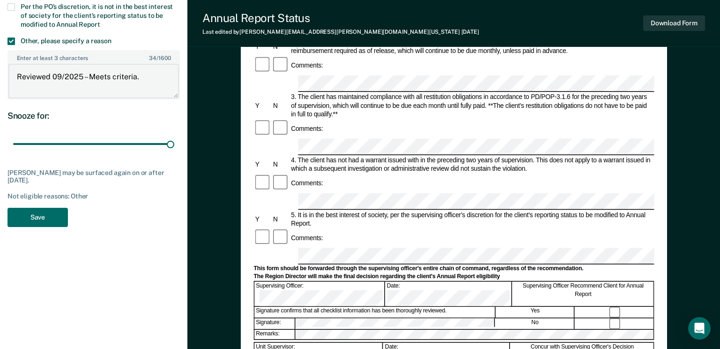
scroll to position [187, 0]
drag, startPoint x: 143, startPoint y: 75, endPoint x: 0, endPoint y: 82, distance: 143.5
paste textarea "Does not meet"
type textarea "Reviewed 09/2025 – Does not meet criteria."
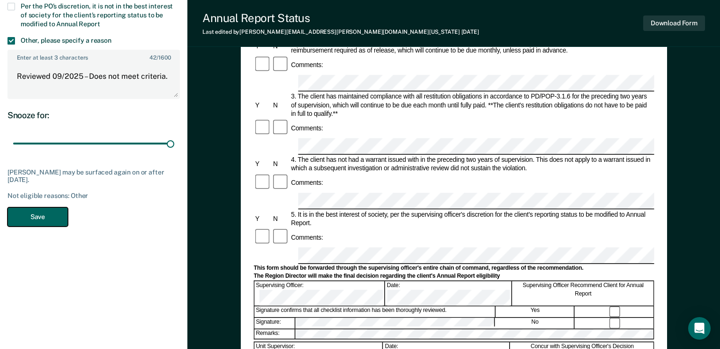
click at [58, 218] on button "Save" at bounding box center [37, 216] width 60 height 19
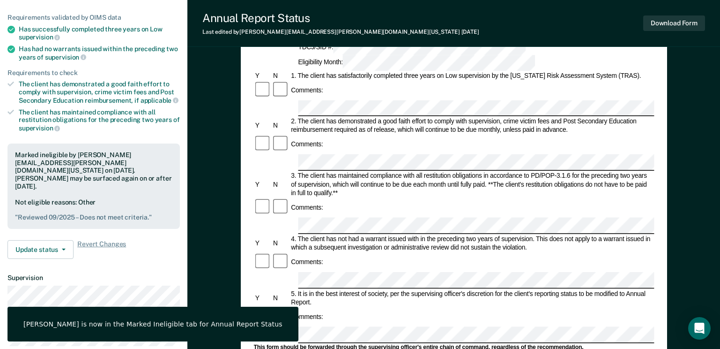
scroll to position [0, 0]
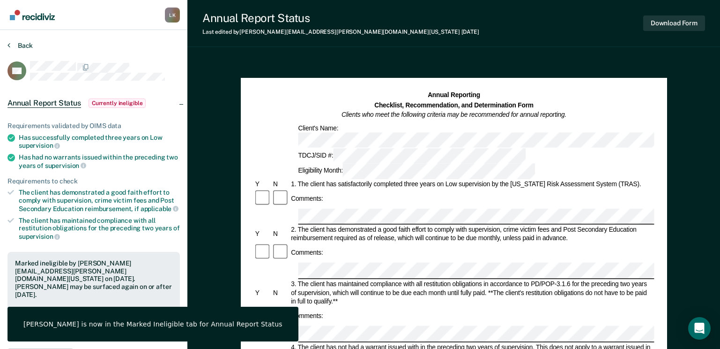
click at [26, 41] on section "Back RH Annual Report Status Currently ineligible Requirements validated by OIM…" at bounding box center [93, 255] width 187 height 451
click at [24, 49] on button "Back" at bounding box center [19, 45] width 25 height 8
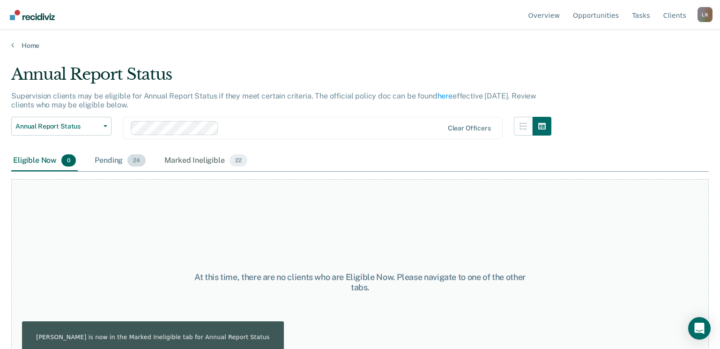
click at [107, 164] on div "Pending 24" at bounding box center [120, 160] width 55 height 21
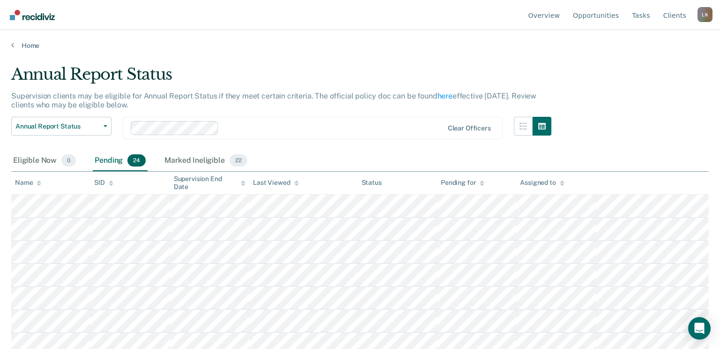
drag, startPoint x: 38, startPoint y: 184, endPoint x: 46, endPoint y: 183, distance: 8.1
click at [38, 184] on icon at bounding box center [39, 184] width 5 height 2
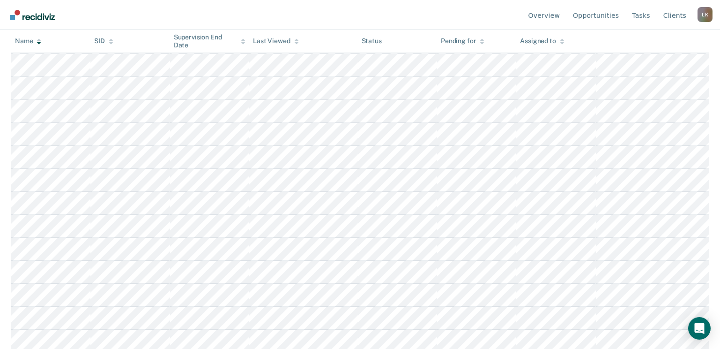
scroll to position [187, 0]
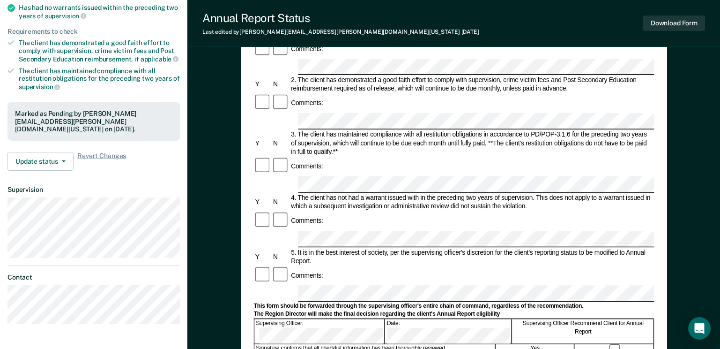
scroll to position [187, 0]
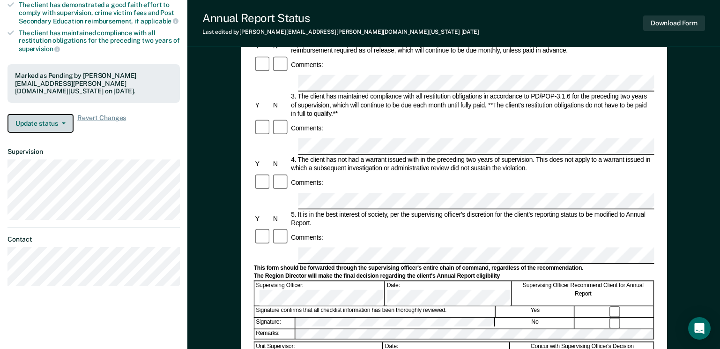
click at [39, 121] on button "Update status" at bounding box center [40, 123] width 66 height 19
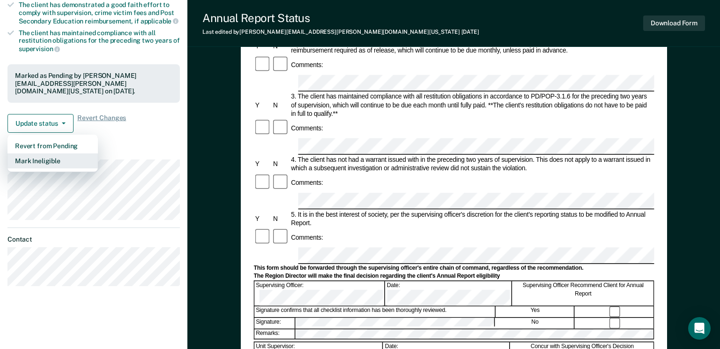
click at [40, 153] on button "Mark Ineligible" at bounding box center [52, 160] width 90 height 15
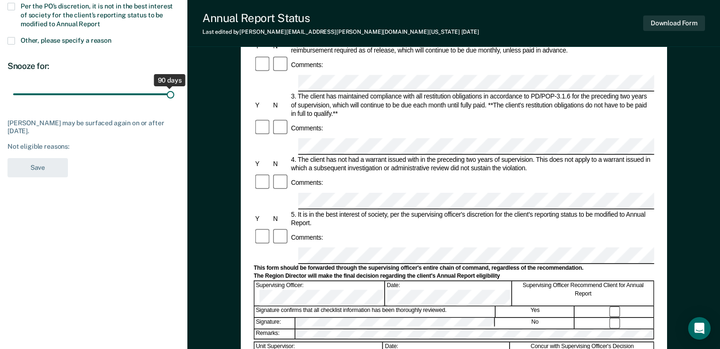
drag, startPoint x: 67, startPoint y: 95, endPoint x: 182, endPoint y: 107, distance: 115.9
type input "90"
click at [174, 103] on input "range" at bounding box center [93, 94] width 161 height 16
click at [12, 39] on span at bounding box center [10, 40] width 7 height 7
click at [112, 37] on input "Other, please specify a reason" at bounding box center [112, 37] width 0 height 0
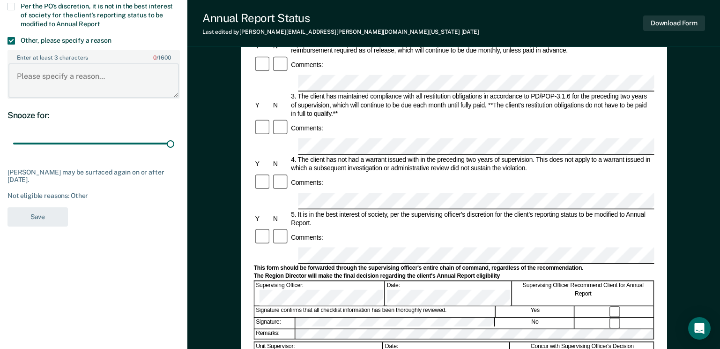
click at [63, 74] on textarea "Enter at least 3 characters 0 / 1600" at bounding box center [93, 80] width 171 height 35
paste textarea "Reviewed 09/2025 – Meets criteria."
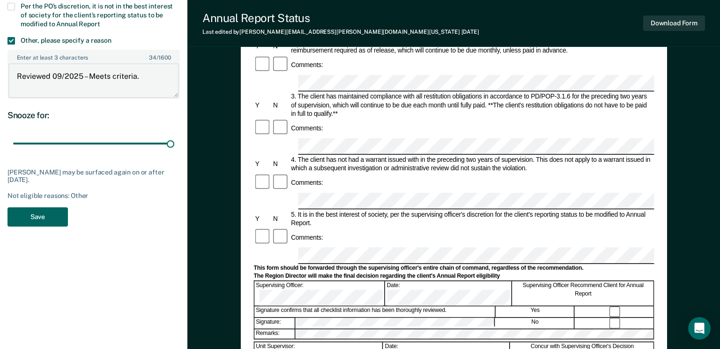
type textarea "Reviewed 09/2025 – Meets criteria."
click at [43, 213] on button "Save" at bounding box center [37, 216] width 60 height 19
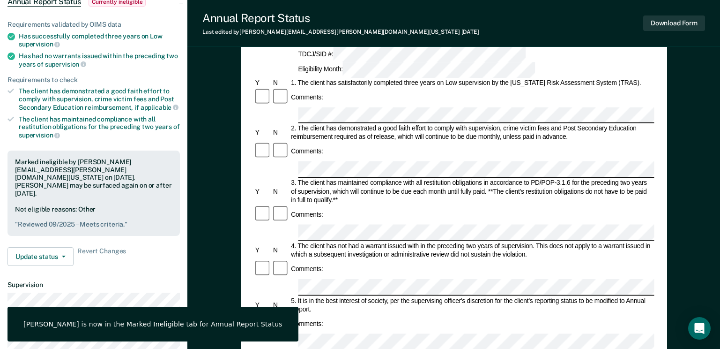
scroll to position [0, 0]
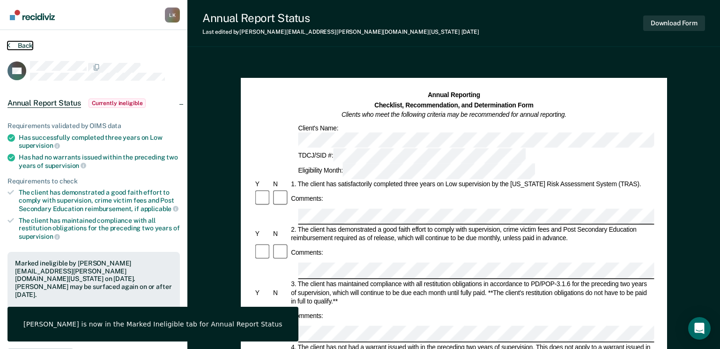
click at [21, 45] on button "Back" at bounding box center [19, 45] width 25 height 8
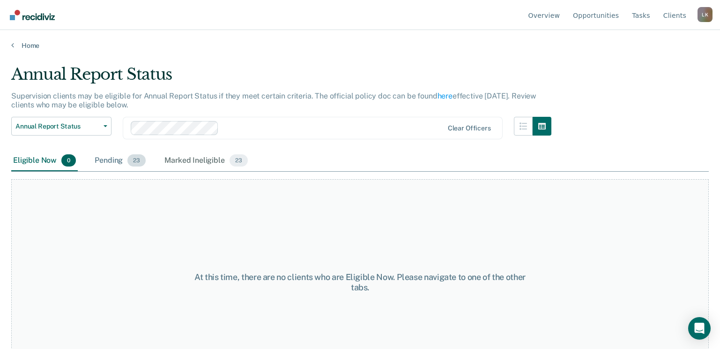
click at [112, 162] on div "Pending 23" at bounding box center [120, 160] width 55 height 21
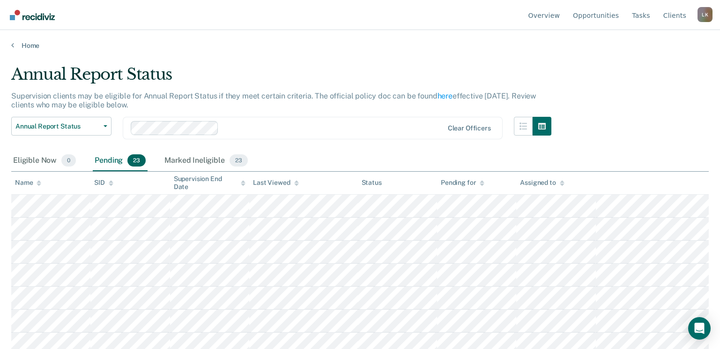
click at [38, 185] on icon at bounding box center [39, 184] width 5 height 2
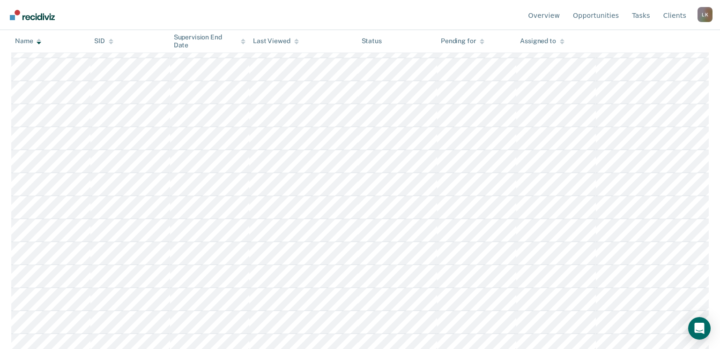
scroll to position [234, 0]
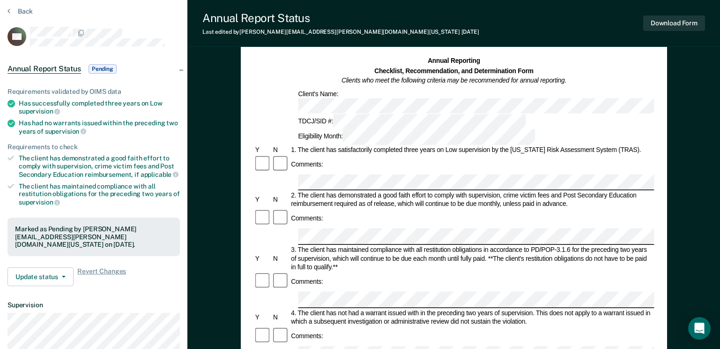
scroll to position [94, 0]
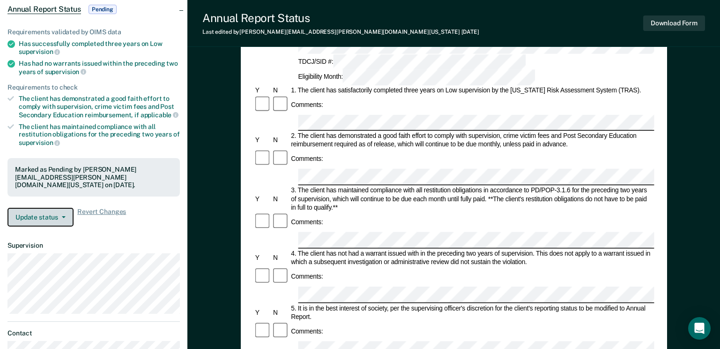
click at [39, 210] on button "Update status" at bounding box center [40, 217] width 66 height 19
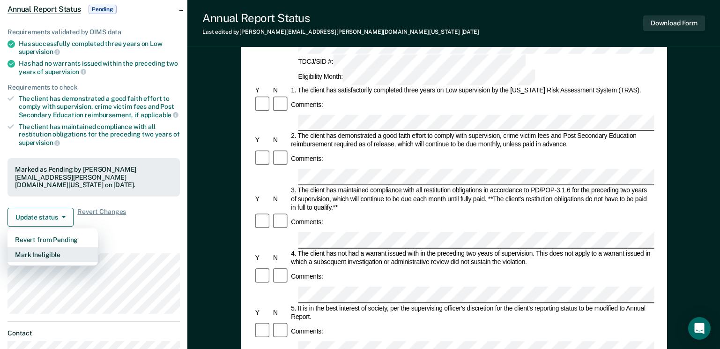
click at [44, 247] on button "Mark Ineligible" at bounding box center [52, 254] width 90 height 15
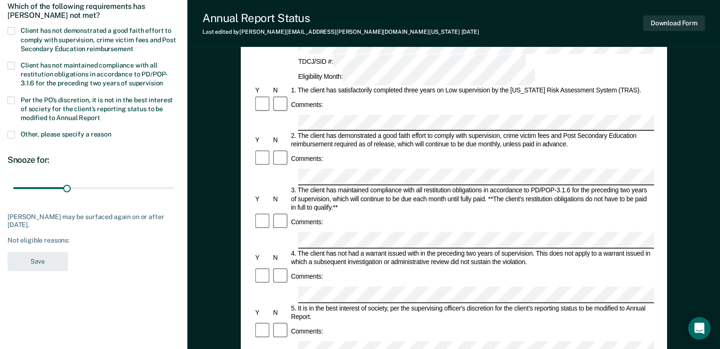
click at [9, 132] on span at bounding box center [10, 134] width 7 height 7
click at [112, 131] on input "Other, please specify a reason" at bounding box center [112, 131] width 0 height 0
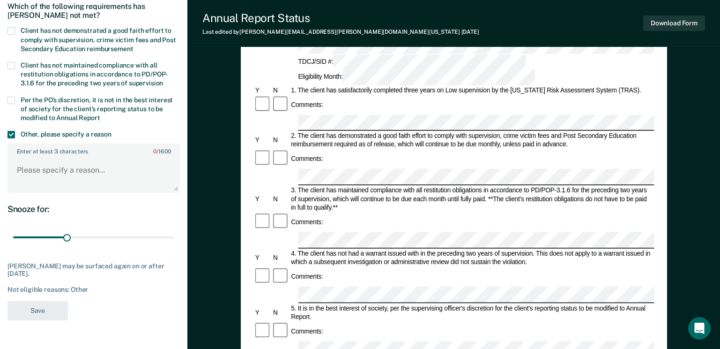
click at [52, 149] on label "Enter at least 3 characters 0 / 1600" at bounding box center [93, 149] width 171 height 10
click at [52, 157] on textarea "Enter at least 3 characters 0 / 1600" at bounding box center [93, 174] width 171 height 35
paste textarea "Reviewed 09/2025 – Does not meet criteria."
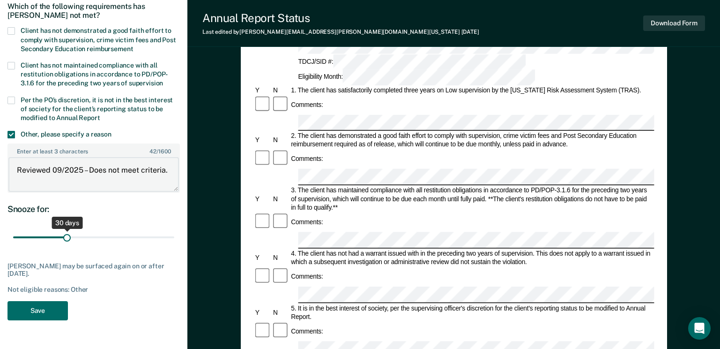
type textarea "Reviewed 09/2025 – Does not meet criteria."
drag, startPoint x: 66, startPoint y: 238, endPoint x: 216, endPoint y: 242, distance: 149.5
type input "90"
click at [174, 242] on input "range" at bounding box center [93, 237] width 161 height 16
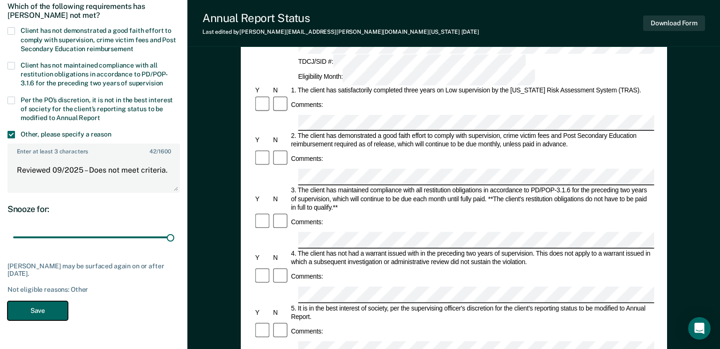
click at [40, 313] on button "Save" at bounding box center [37, 310] width 60 height 19
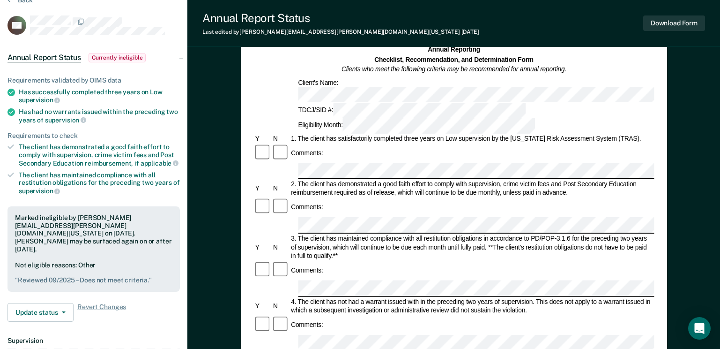
scroll to position [0, 0]
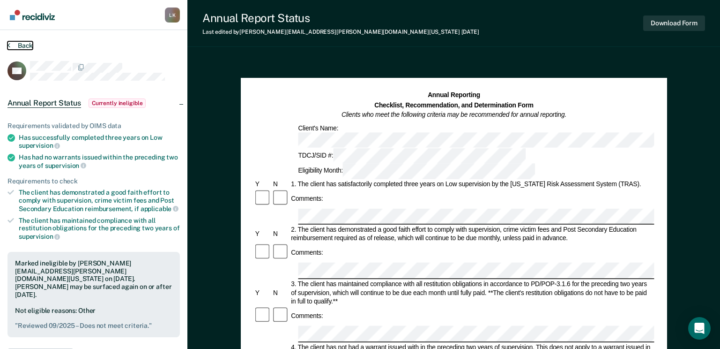
click at [24, 43] on button "Back" at bounding box center [19, 45] width 25 height 8
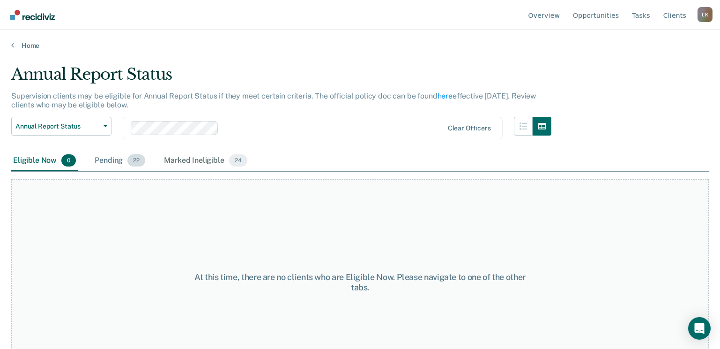
click at [112, 159] on div "Pending 22" at bounding box center [120, 160] width 54 height 21
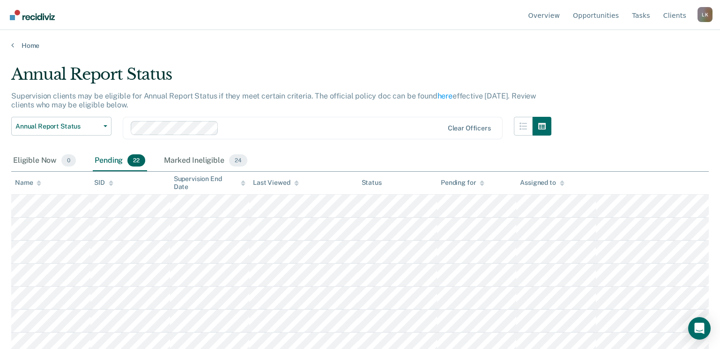
click at [37, 182] on icon at bounding box center [39, 181] width 5 height 2
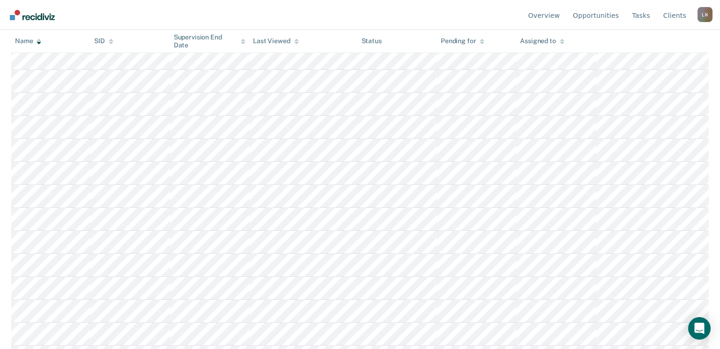
scroll to position [234, 0]
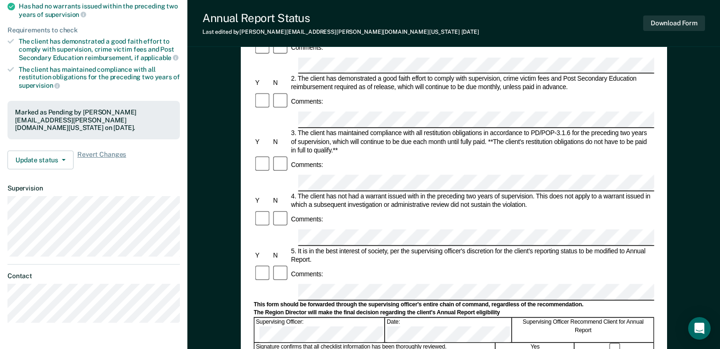
scroll to position [187, 0]
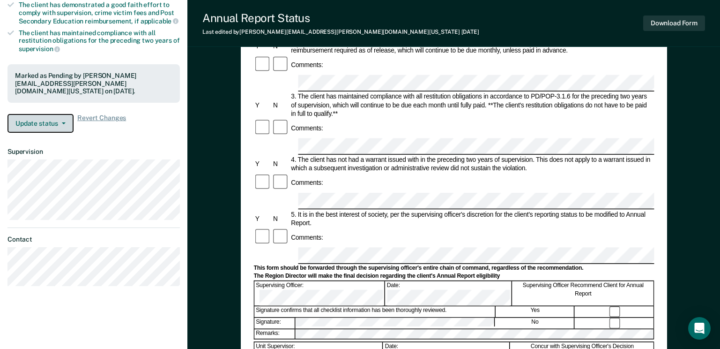
click at [49, 116] on button "Update status" at bounding box center [40, 123] width 66 height 19
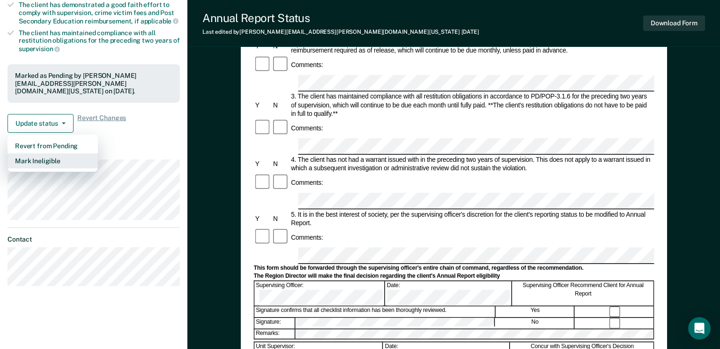
click at [42, 153] on button "Mark Ineligible" at bounding box center [52, 160] width 90 height 15
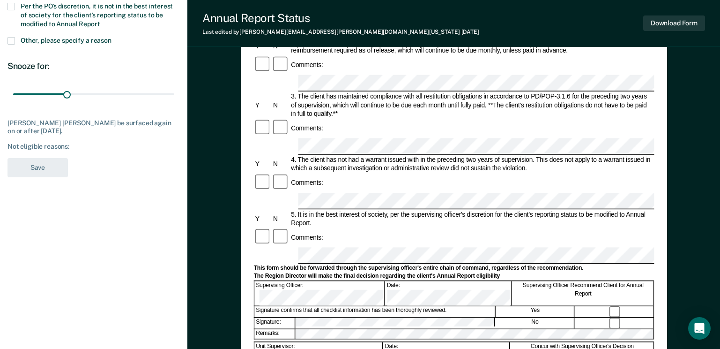
click at [10, 38] on span at bounding box center [10, 40] width 7 height 7
click at [112, 37] on input "Other, please specify a reason" at bounding box center [112, 37] width 0 height 0
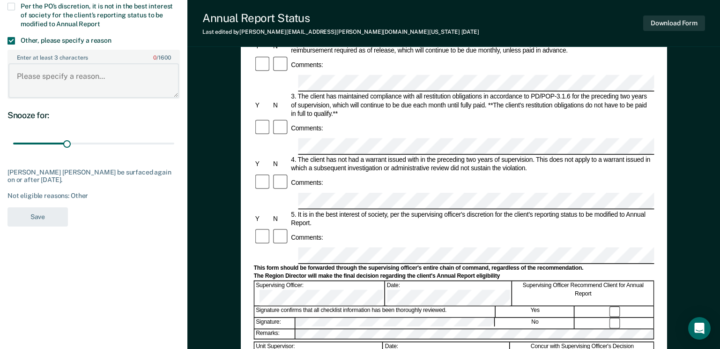
click at [54, 78] on textarea "Enter at least 3 characters 0 / 1600" at bounding box center [93, 80] width 171 height 35
paste textarea "Reviewed 09/2025 – Meets criteria."
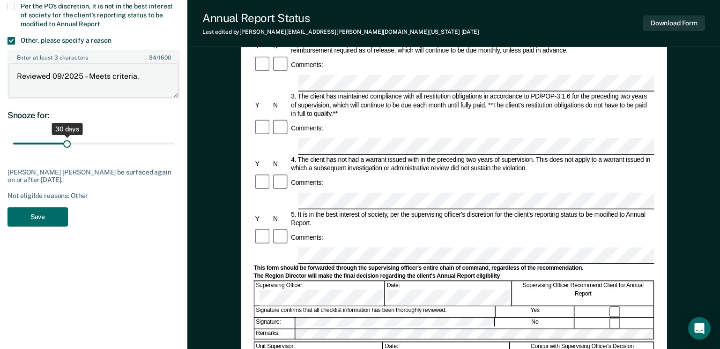
type textarea "Reviewed 09/2025 – Meets criteria."
drag, startPoint x: 67, startPoint y: 145, endPoint x: 141, endPoint y: 170, distance: 77.2
type input "90"
click at [174, 150] on input "range" at bounding box center [93, 143] width 161 height 16
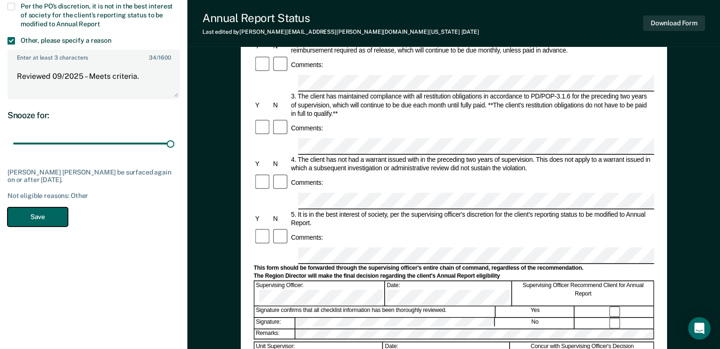
click at [57, 218] on button "Save" at bounding box center [37, 216] width 60 height 19
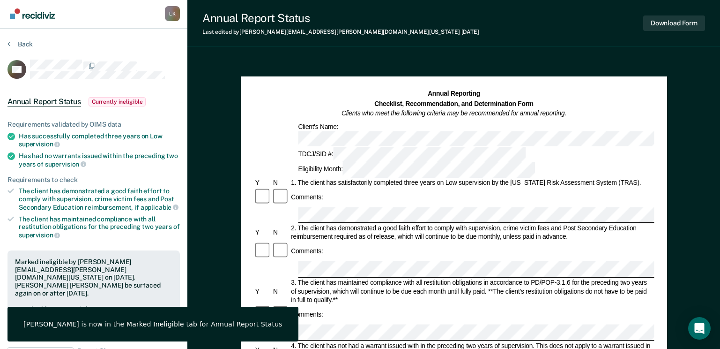
scroll to position [0, 0]
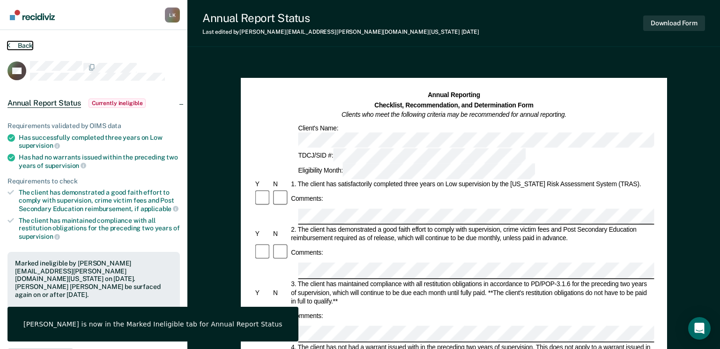
click at [22, 46] on button "Back" at bounding box center [19, 45] width 25 height 8
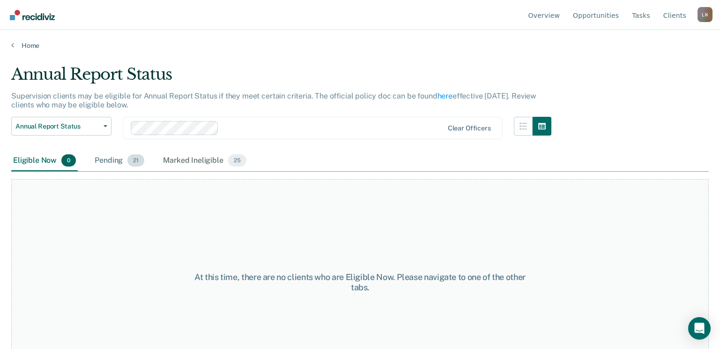
click at [108, 167] on div "Pending 21" at bounding box center [119, 160] width 53 height 21
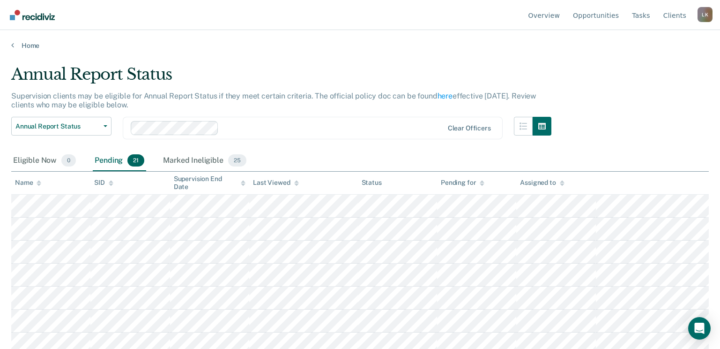
click at [39, 186] on icon at bounding box center [39, 183] width 5 height 6
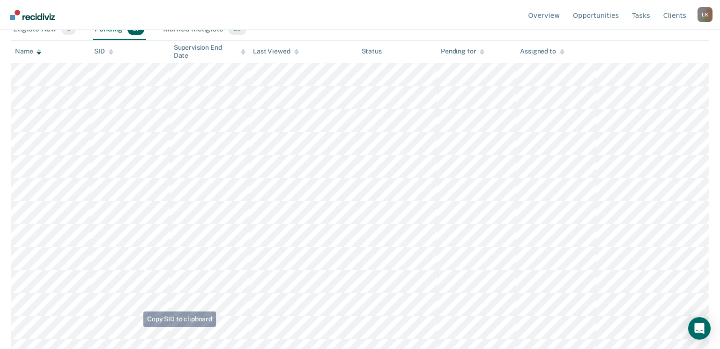
scroll to position [141, 0]
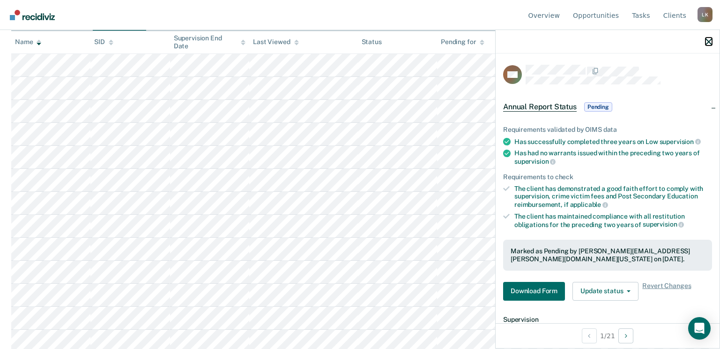
click at [711, 42] on icon "button" at bounding box center [709, 41] width 7 height 7
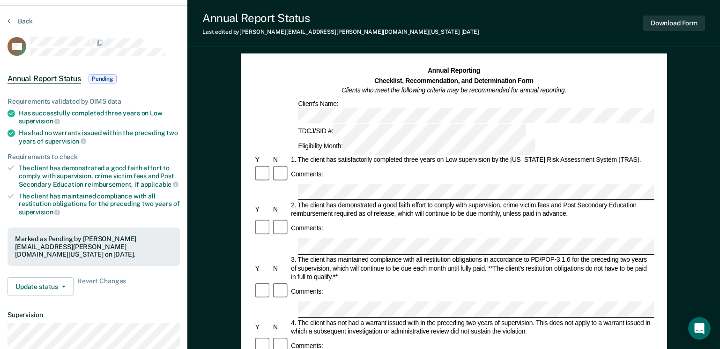
scroll to position [94, 0]
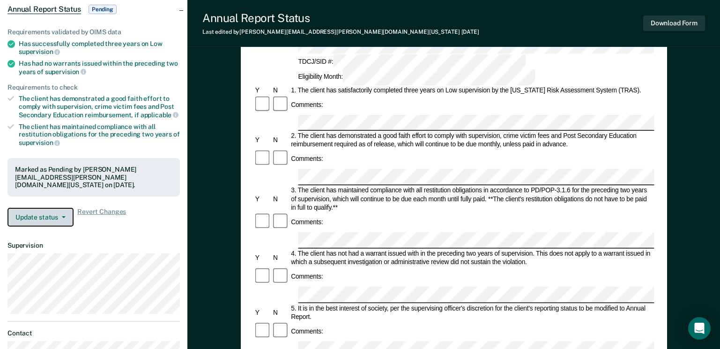
click at [64, 212] on button "Update status" at bounding box center [40, 217] width 66 height 19
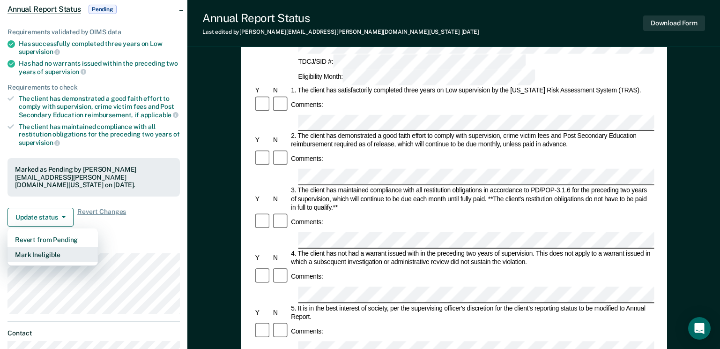
click at [39, 247] on button "Mark Ineligible" at bounding box center [52, 254] width 90 height 15
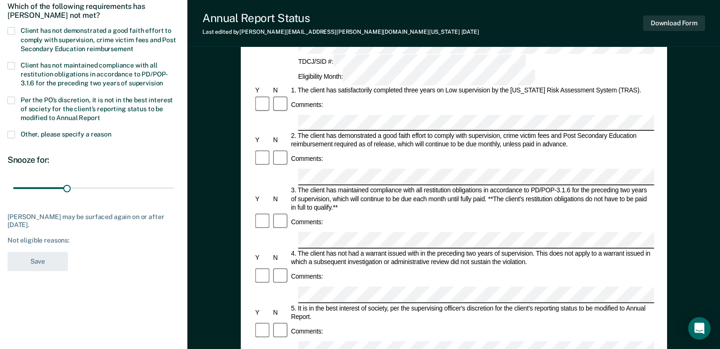
click at [13, 131] on span at bounding box center [10, 134] width 7 height 7
click at [112, 131] on input "Other, please specify a reason" at bounding box center [112, 131] width 0 height 0
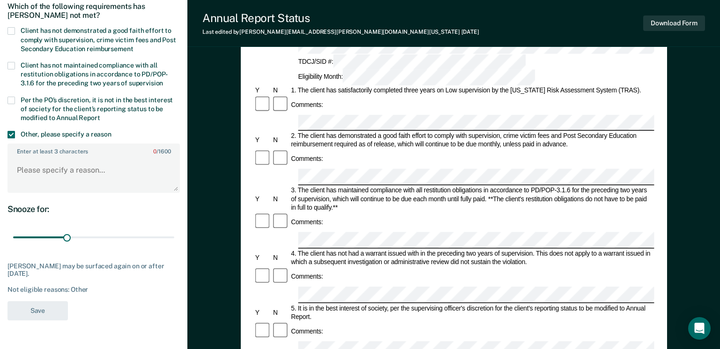
click at [51, 153] on label "Enter at least 3 characters 0 / 1600" at bounding box center [93, 149] width 171 height 10
click at [51, 157] on textarea "Enter at least 3 characters 0 / 1600" at bounding box center [93, 174] width 171 height 35
paste textarea "Reviewed 09/2025 – Meets criteria."
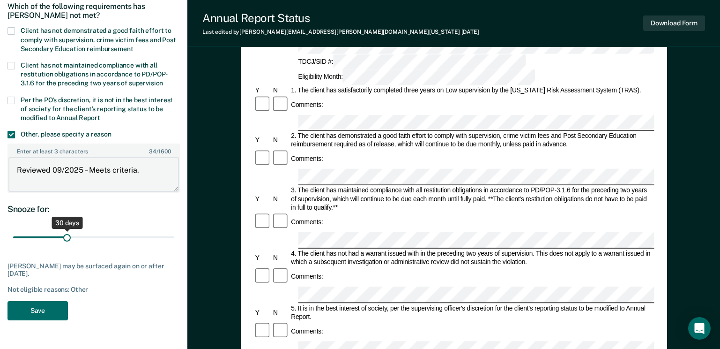
type textarea "Reviewed 09/2025 – Meets criteria."
drag, startPoint x: 68, startPoint y: 235, endPoint x: 145, endPoint y: 256, distance: 79.8
type input "90"
click at [174, 242] on input "range" at bounding box center [93, 237] width 161 height 16
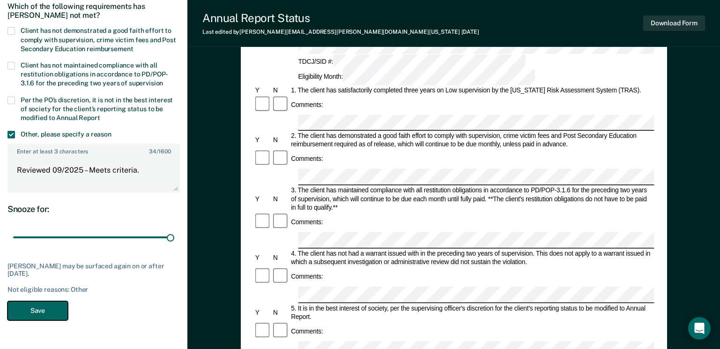
click at [31, 317] on button "Save" at bounding box center [37, 310] width 60 height 19
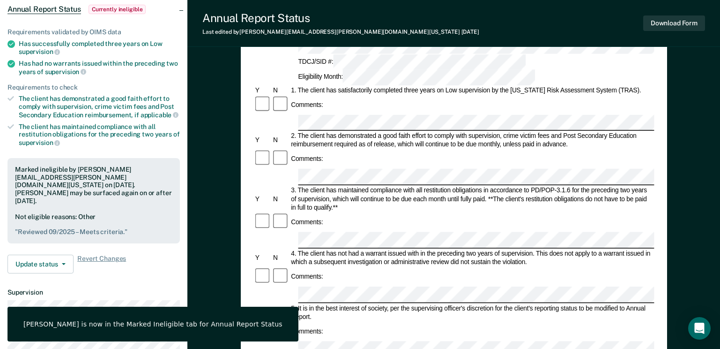
scroll to position [0, 0]
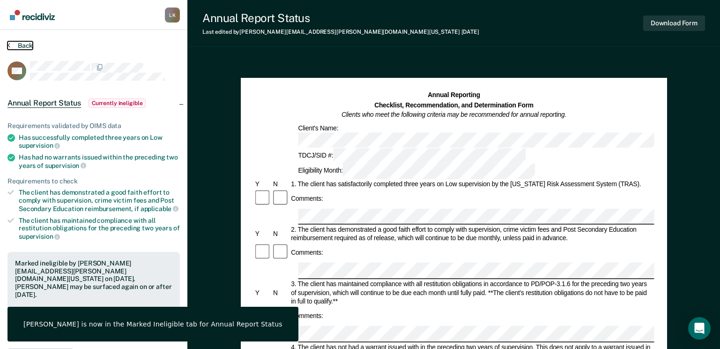
click at [23, 45] on button "Back" at bounding box center [19, 45] width 25 height 8
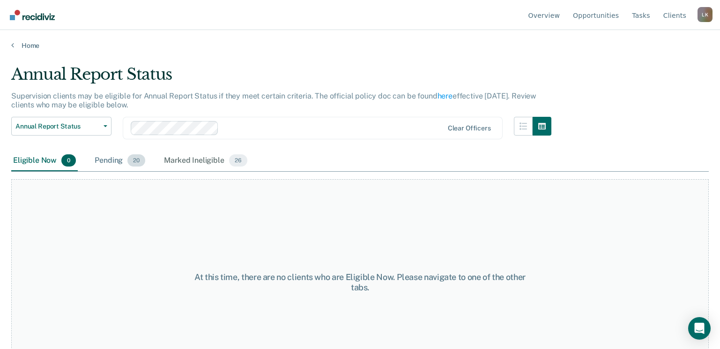
click at [117, 162] on div "Pending 20" at bounding box center [120, 160] width 54 height 21
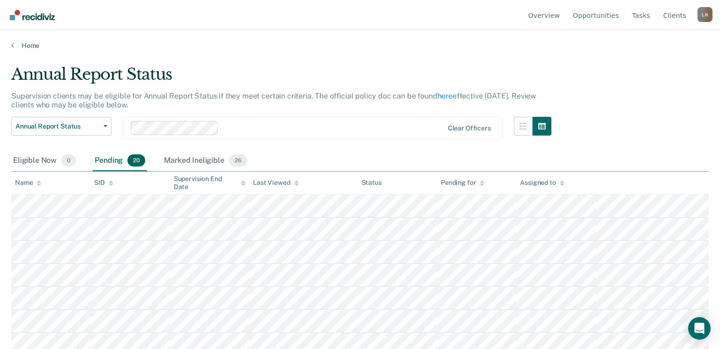
click at [37, 186] on icon at bounding box center [39, 183] width 5 height 6
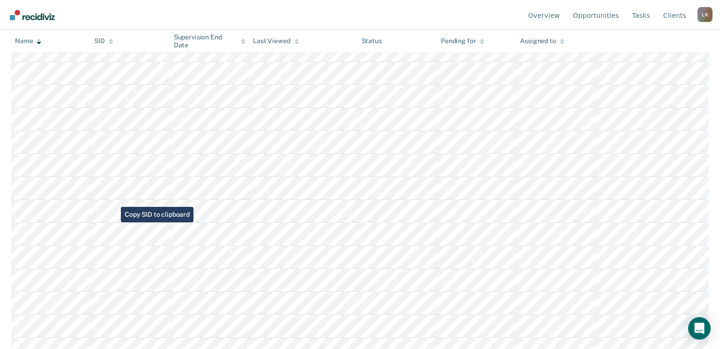
scroll to position [234, 0]
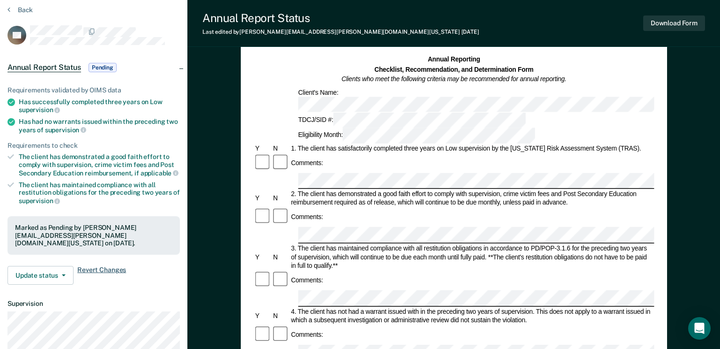
scroll to position [94, 0]
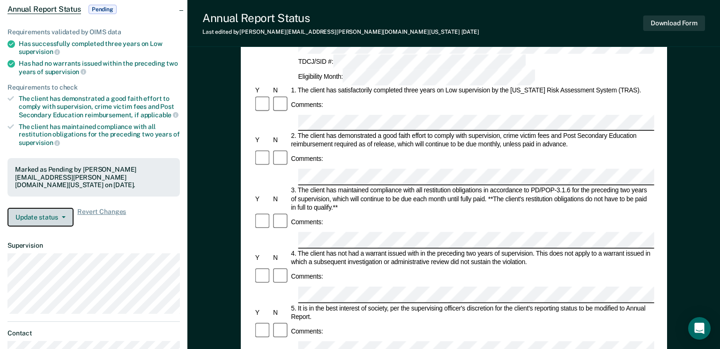
click at [53, 208] on button "Update status" at bounding box center [40, 217] width 66 height 19
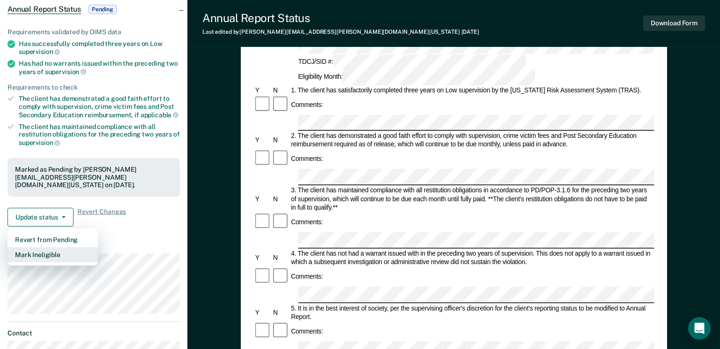
click at [38, 247] on button "Mark Ineligible" at bounding box center [52, 254] width 90 height 15
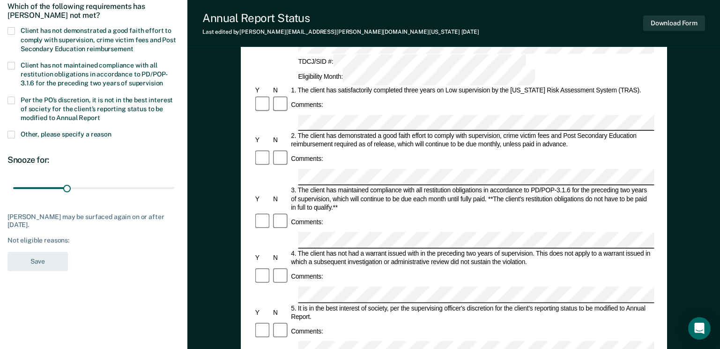
click at [11, 135] on span at bounding box center [10, 134] width 7 height 7
click at [112, 131] on input "Other, please specify a reason" at bounding box center [112, 131] width 0 height 0
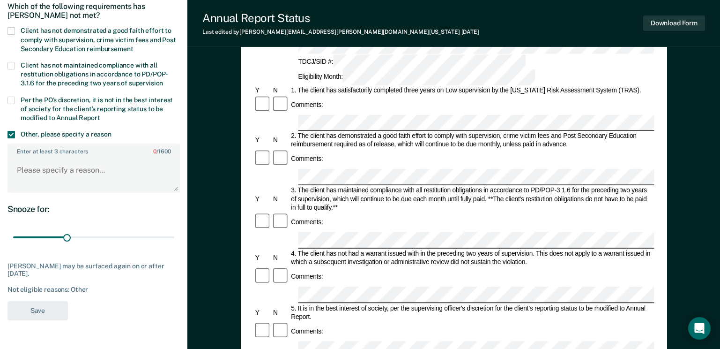
click at [39, 150] on label "Enter at least 3 characters 0 / 1600" at bounding box center [93, 149] width 171 height 10
click at [39, 157] on textarea "Enter at least 3 characters 0 / 1600" at bounding box center [93, 174] width 171 height 35
paste textarea "Reviewed 09/2025 – Meets criteria."
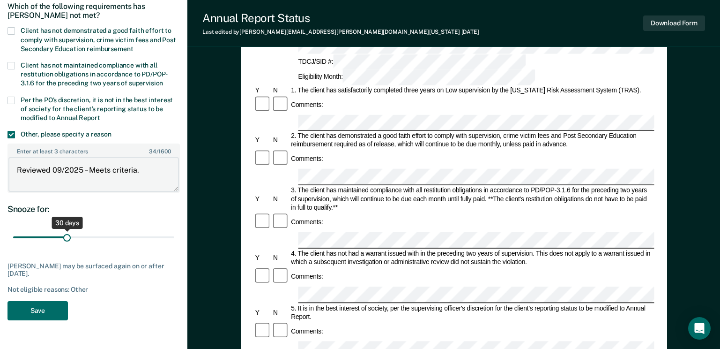
type textarea "Reviewed 09/2025 – Meets criteria."
drag, startPoint x: 70, startPoint y: 237, endPoint x: 182, endPoint y: 235, distance: 112.0
type input "90"
click at [174, 235] on input "range" at bounding box center [93, 237] width 161 height 16
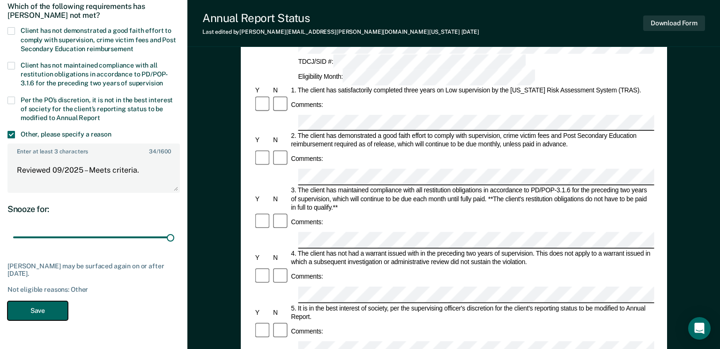
click at [52, 307] on button "Save" at bounding box center [37, 310] width 60 height 19
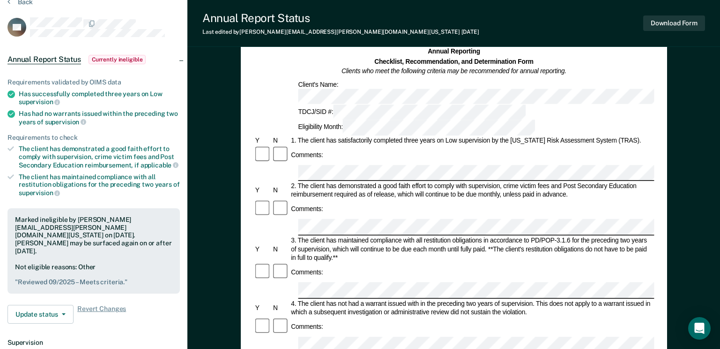
scroll to position [0, 0]
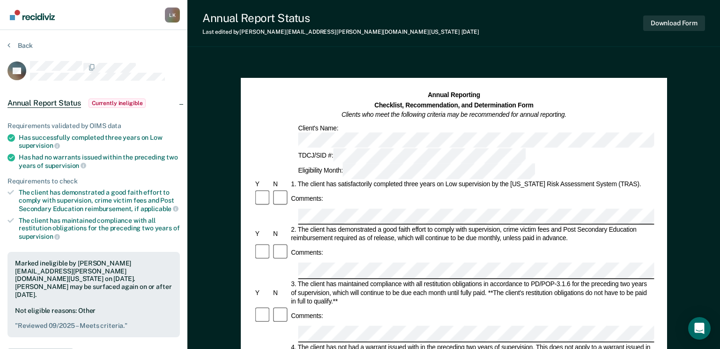
click at [22, 40] on section "Back JM Annual Report Status Currently ineligible Requirements validated by OIM…" at bounding box center [93, 284] width 187 height 509
click at [22, 41] on section "Back JM Annual Report Status Currently ineligible Requirements validated by OIM…" at bounding box center [93, 284] width 187 height 509
drag, startPoint x: 22, startPoint y: 41, endPoint x: 18, endPoint y: 48, distance: 8.4
click at [18, 48] on button "Back" at bounding box center [19, 45] width 25 height 8
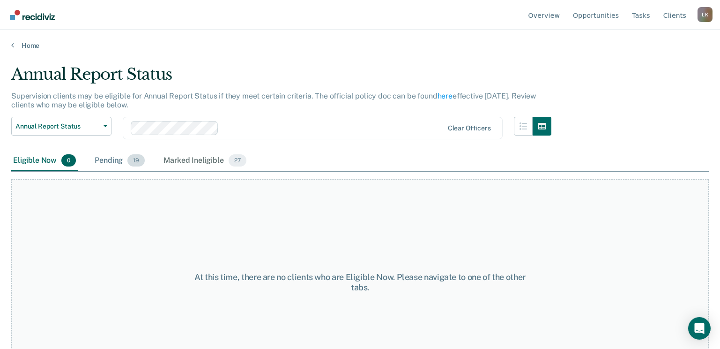
click at [104, 166] on div "Pending 19" at bounding box center [120, 160] width 54 height 21
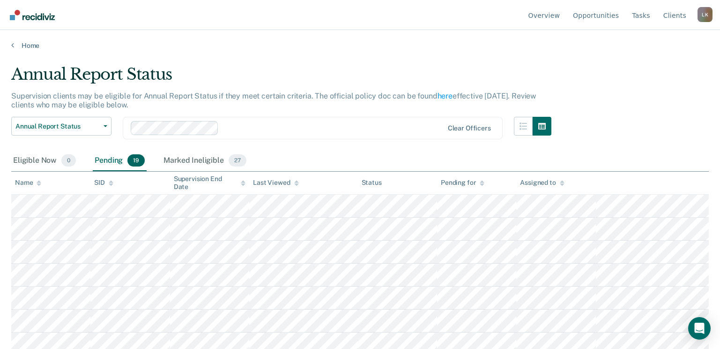
click at [37, 185] on icon at bounding box center [39, 183] width 5 height 6
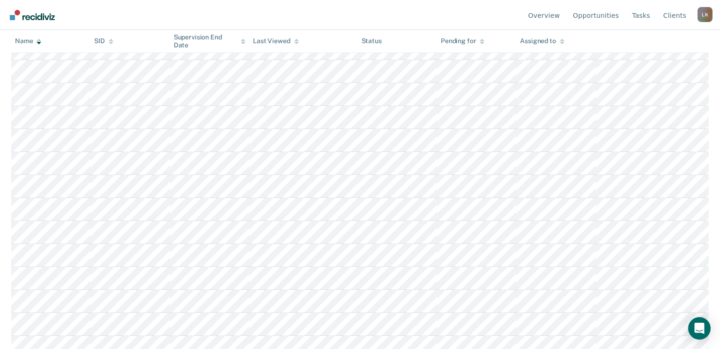
scroll to position [281, 0]
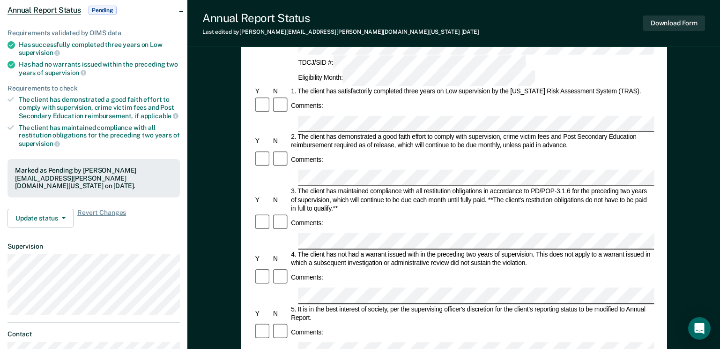
scroll to position [94, 0]
click at [45, 208] on button "Update status" at bounding box center [40, 217] width 66 height 19
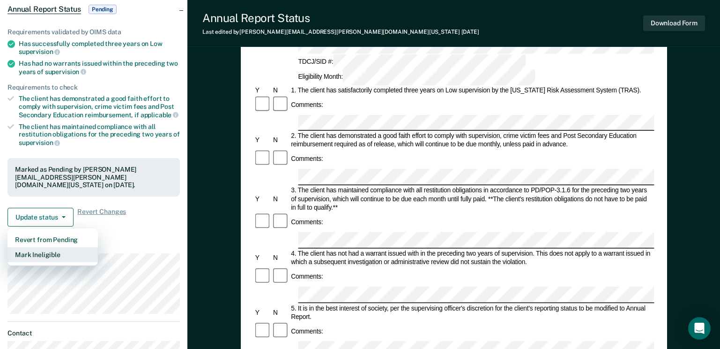
click at [45, 249] on button "Mark Ineligible" at bounding box center [52, 254] width 90 height 15
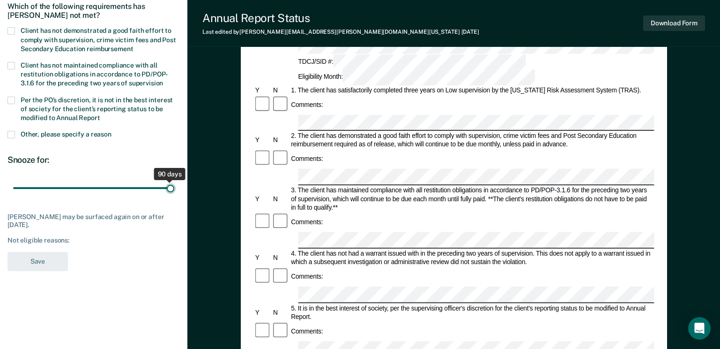
drag, startPoint x: 67, startPoint y: 186, endPoint x: 193, endPoint y: 178, distance: 125.9
type input "90"
click at [174, 180] on input "range" at bounding box center [93, 188] width 161 height 16
click at [14, 131] on span at bounding box center [10, 134] width 7 height 7
click at [112, 131] on input "Other, please specify a reason" at bounding box center [112, 131] width 0 height 0
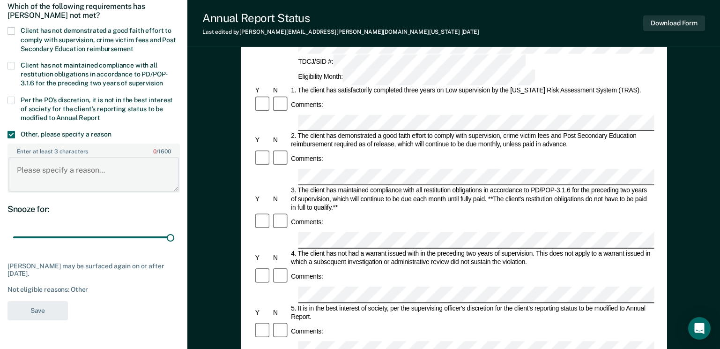
click at [51, 172] on textarea "Enter at least 3 characters 0 / 1600" at bounding box center [93, 174] width 171 height 35
paste textarea "Reviewed 09/2025 – Meets criteria."
drag, startPoint x: 140, startPoint y: 170, endPoint x: -2, endPoint y: 171, distance: 141.5
click at [0, 171] on html "Looks like you’re using Internet Explorer 11. For faster loading and a better e…" at bounding box center [360, 80] width 720 height 349
paste textarea "Does not meet"
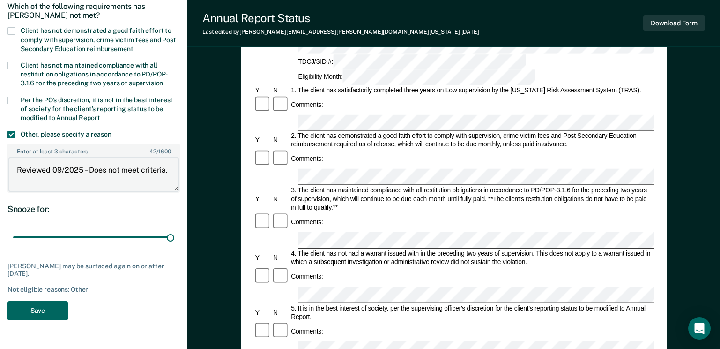
type textarea "Reviewed 09/2025 – Does not meet criteria."
click at [28, 307] on button "Save" at bounding box center [37, 310] width 60 height 19
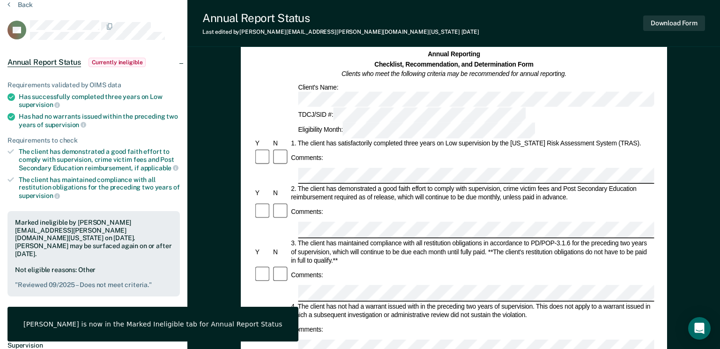
scroll to position [0, 0]
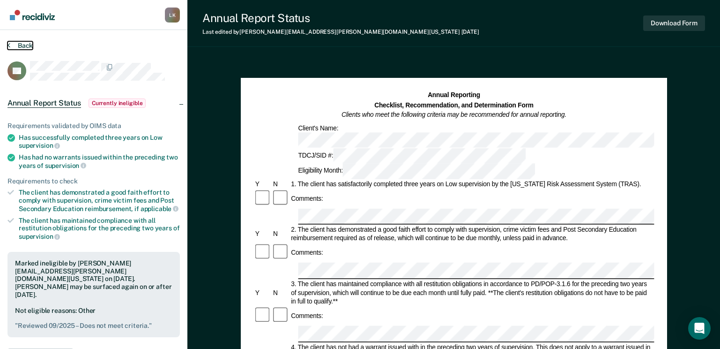
click at [23, 46] on button "Back" at bounding box center [19, 45] width 25 height 8
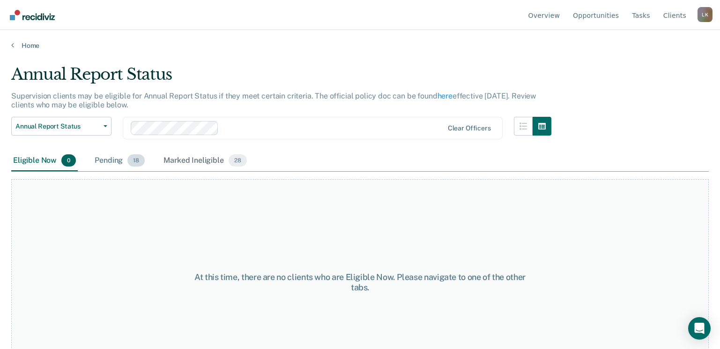
click at [107, 158] on div "Pending 18" at bounding box center [120, 160] width 54 height 21
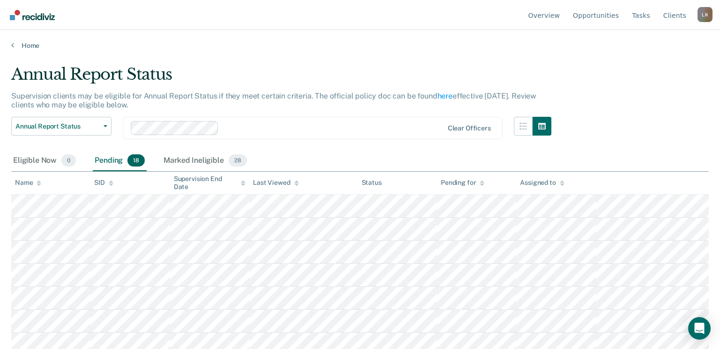
click at [37, 183] on icon at bounding box center [39, 183] width 5 height 6
click at [195, 160] on div "Marked Ineligible 28" at bounding box center [205, 160] width 87 height 21
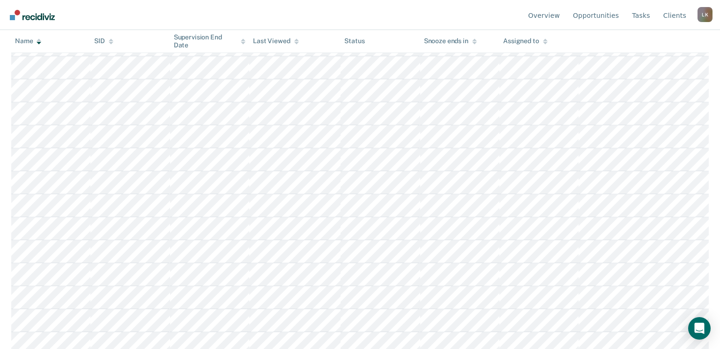
scroll to position [489, 0]
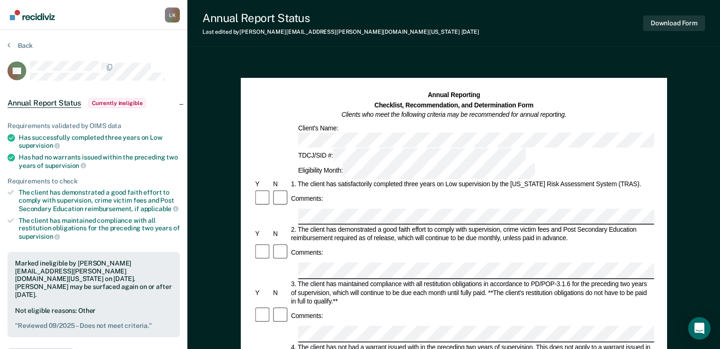
click at [8, 40] on section "Back RP Annual Report Status Currently ineligible Requirements validated by OIM…" at bounding box center [93, 284] width 187 height 509
click at [17, 45] on button "Back" at bounding box center [19, 45] width 25 height 8
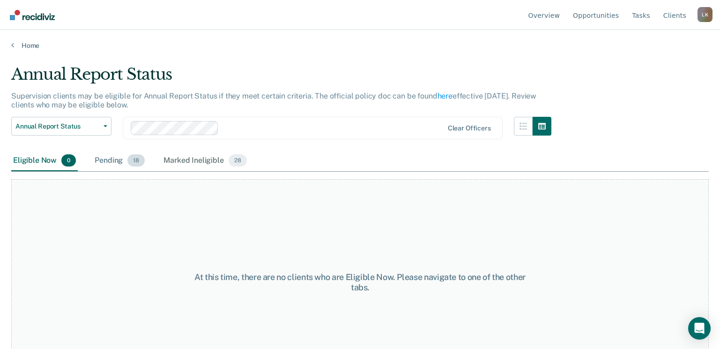
click at [117, 157] on div "Pending 18" at bounding box center [120, 160] width 54 height 21
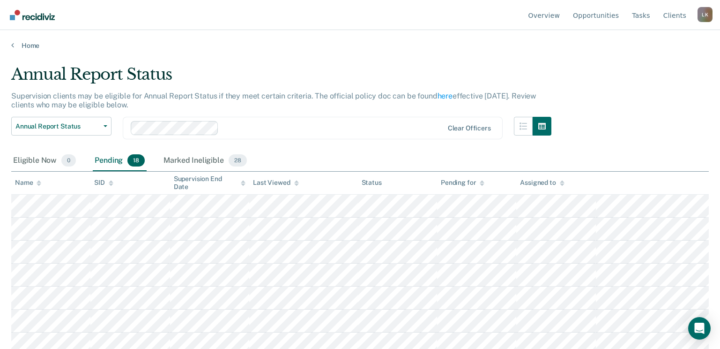
click at [38, 181] on icon at bounding box center [39, 181] width 5 height 2
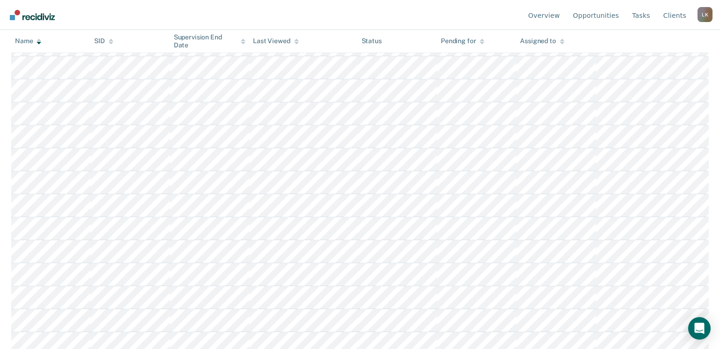
scroll to position [187, 0]
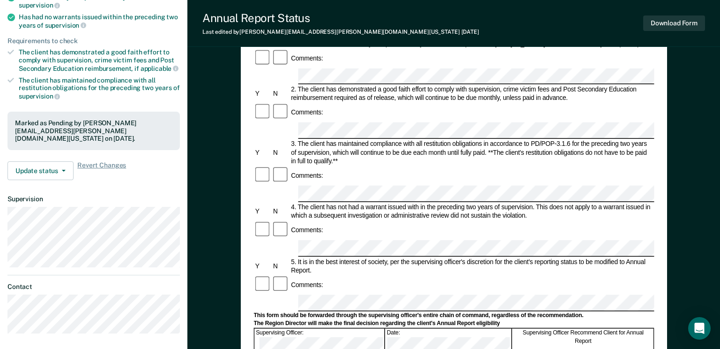
scroll to position [141, 0]
click at [50, 161] on button "Update status" at bounding box center [40, 170] width 66 height 19
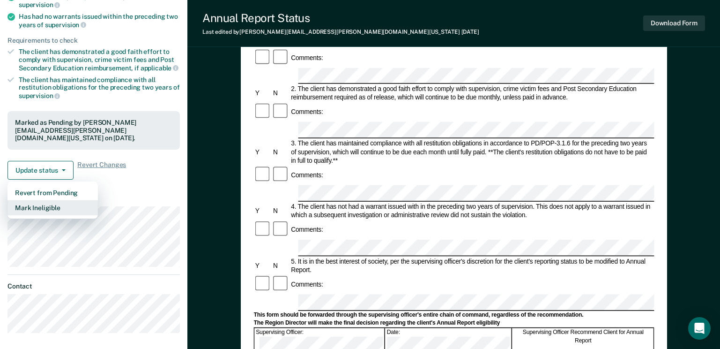
click at [43, 200] on button "Mark Ineligible" at bounding box center [52, 207] width 90 height 15
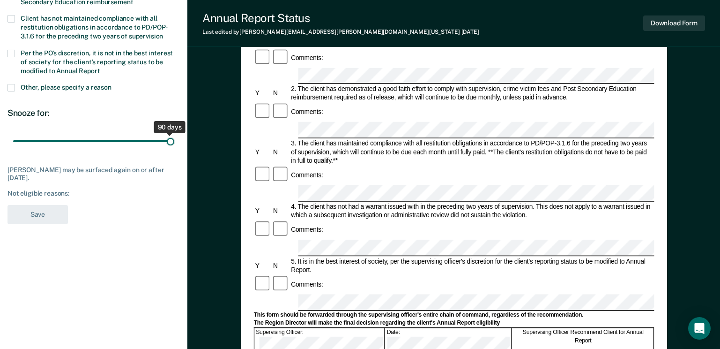
drag, startPoint x: 67, startPoint y: 142, endPoint x: 194, endPoint y: 142, distance: 127.4
type input "90"
click at [174, 142] on input "range" at bounding box center [93, 141] width 161 height 16
click at [9, 85] on div "SS Which of the following requirements has [PERSON_NAME] not met? Client has no…" at bounding box center [93, 74] width 172 height 309
click at [9, 85] on span at bounding box center [10, 87] width 7 height 7
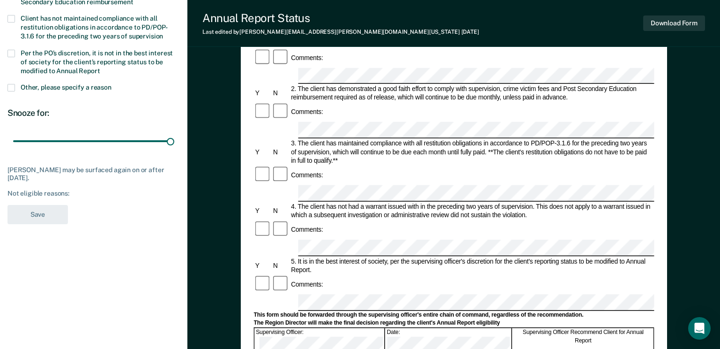
click at [112, 84] on input "Other, please specify a reason" at bounding box center [112, 84] width 0 height 0
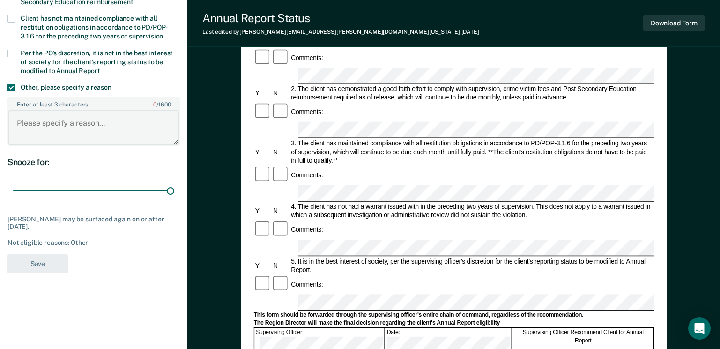
click at [43, 123] on textarea "Enter at least 3 characters 0 / 1600" at bounding box center [93, 127] width 171 height 35
paste textarea "Reviewed 09/2025 – Meets criteria."
type textarea "Reviewed 09/2025 – Meets criteria."
click at [44, 264] on button "Save" at bounding box center [37, 263] width 60 height 19
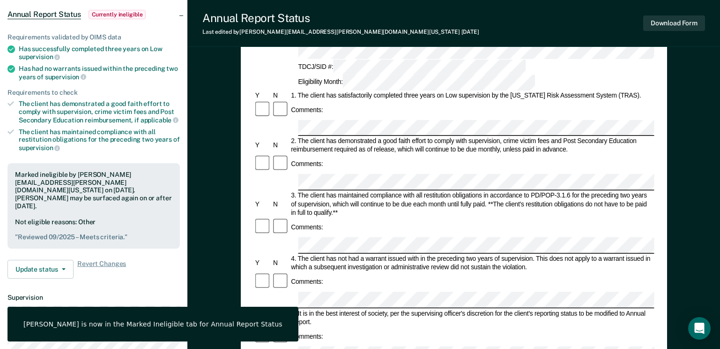
scroll to position [0, 0]
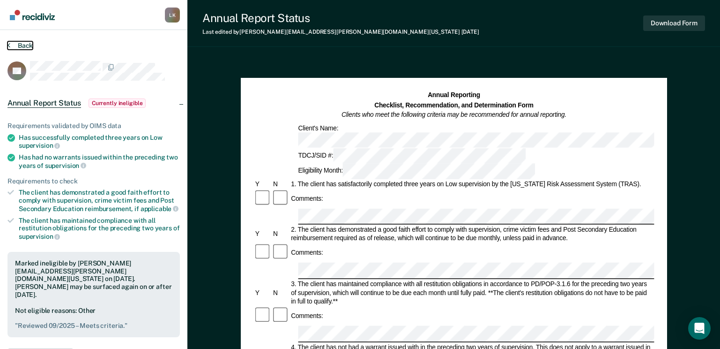
click at [24, 46] on button "Back" at bounding box center [19, 45] width 25 height 8
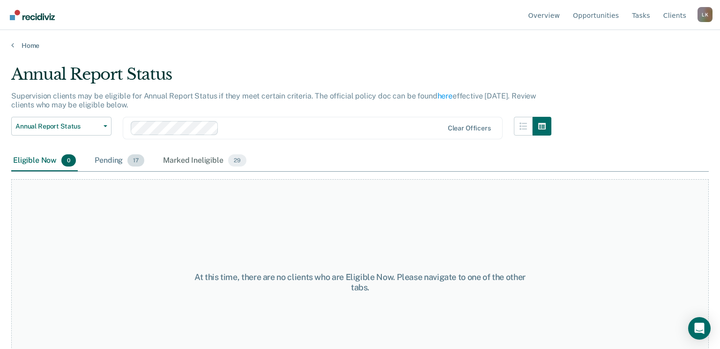
click at [105, 154] on div "Pending 17" at bounding box center [119, 160] width 53 height 21
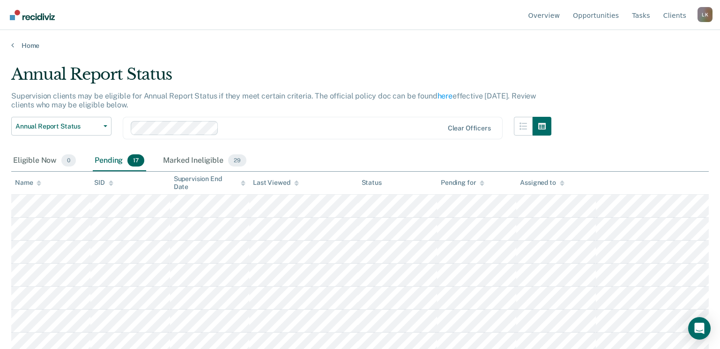
click at [36, 183] on div "Name" at bounding box center [28, 183] width 26 height 8
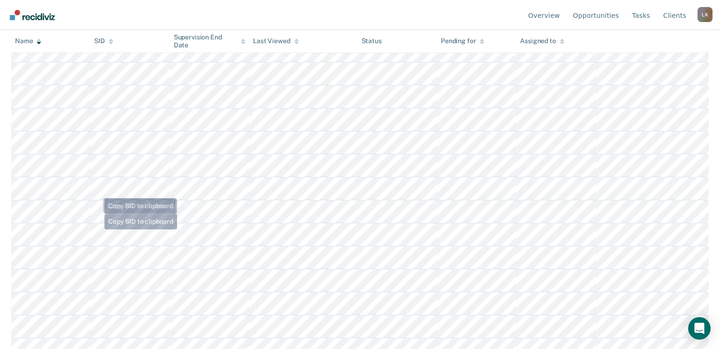
scroll to position [236, 0]
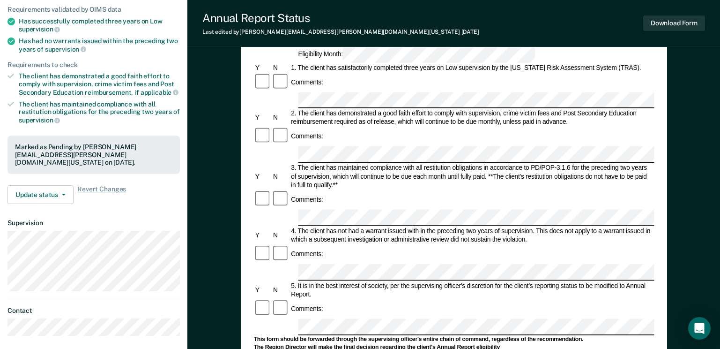
scroll to position [141, 0]
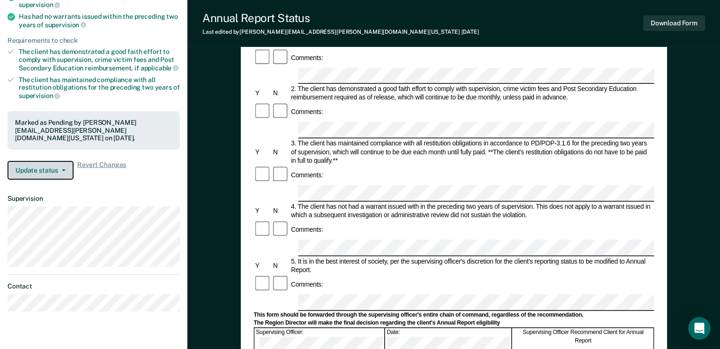
click at [56, 167] on button "Update status" at bounding box center [40, 170] width 66 height 19
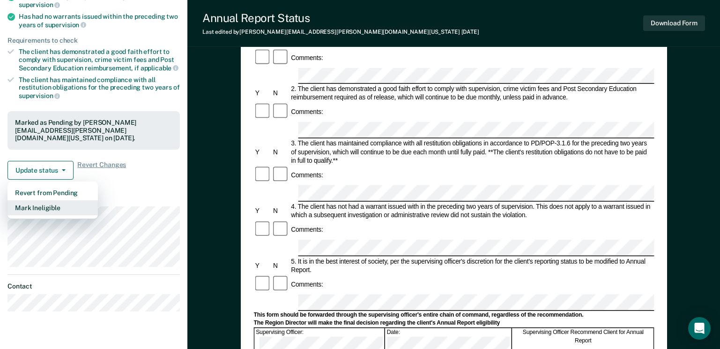
click at [44, 200] on button "Mark Ineligible" at bounding box center [52, 207] width 90 height 15
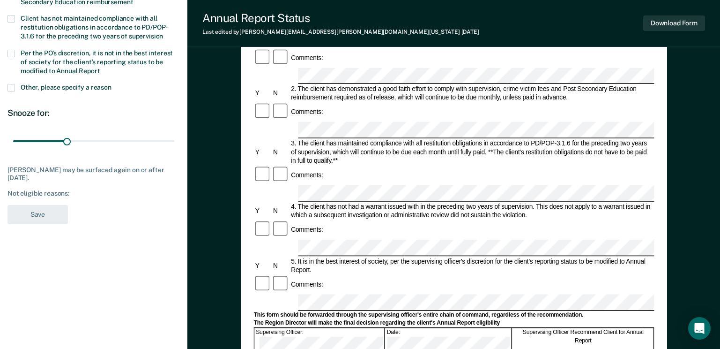
click at [12, 88] on span at bounding box center [10, 87] width 7 height 7
click at [112, 84] on input "Other, please specify a reason" at bounding box center [112, 84] width 0 height 0
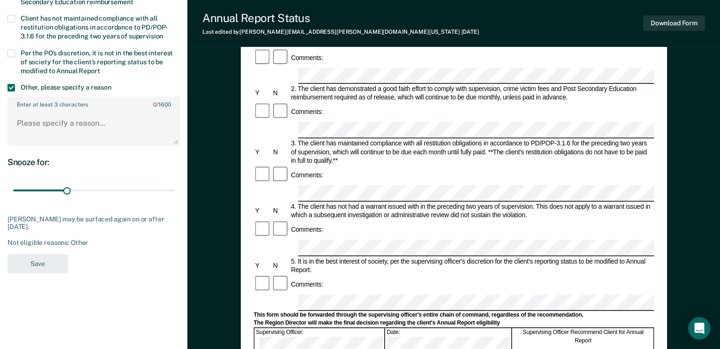
click at [35, 105] on label "Enter at least 3 characters 0 / 1600" at bounding box center [93, 102] width 171 height 10
click at [35, 110] on textarea "Enter at least 3 characters 0 / 1600" at bounding box center [93, 127] width 171 height 35
paste textarea "Reviewed 09/2025 – Meets criteria."
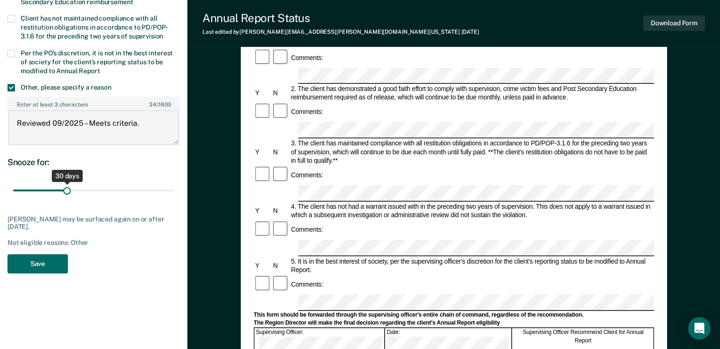
type textarea "Reviewed 09/2025 – Meets criteria."
drag, startPoint x: 68, startPoint y: 192, endPoint x: 227, endPoint y: 200, distance: 159.0
type input "90"
click at [174, 199] on input "range" at bounding box center [93, 190] width 161 height 16
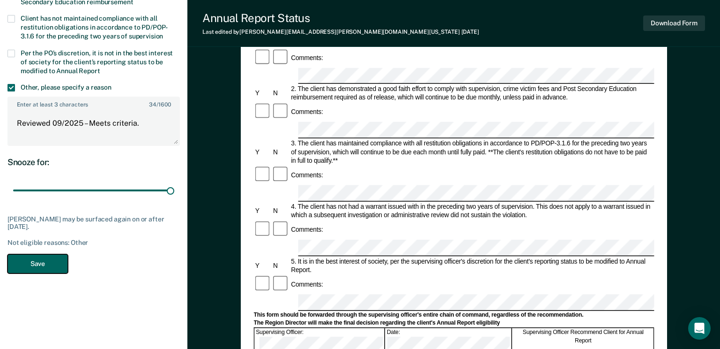
click at [38, 271] on button "Save" at bounding box center [37, 263] width 60 height 19
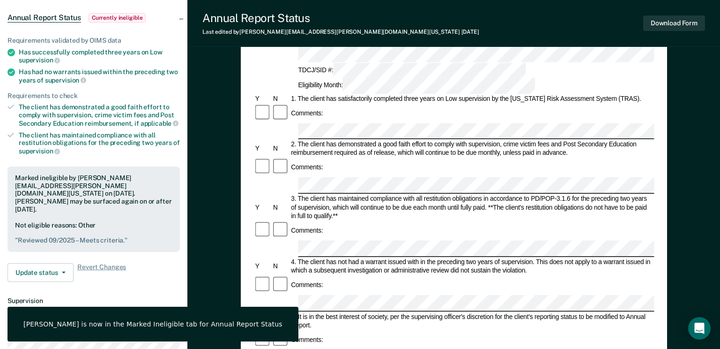
scroll to position [0, 0]
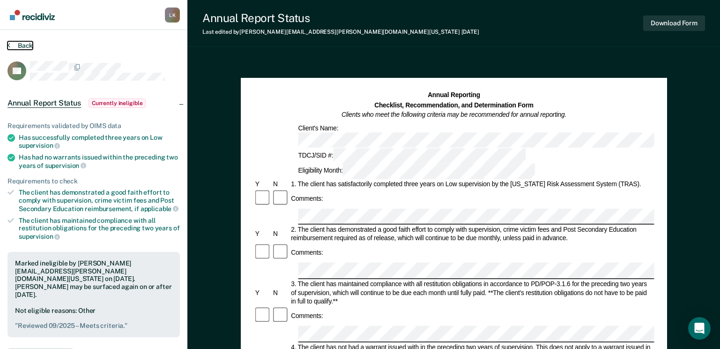
click at [25, 47] on button "Back" at bounding box center [19, 45] width 25 height 8
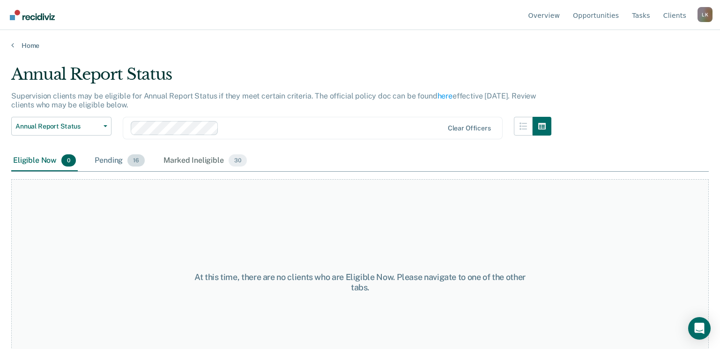
click at [97, 161] on div "Pending 16" at bounding box center [120, 160] width 54 height 21
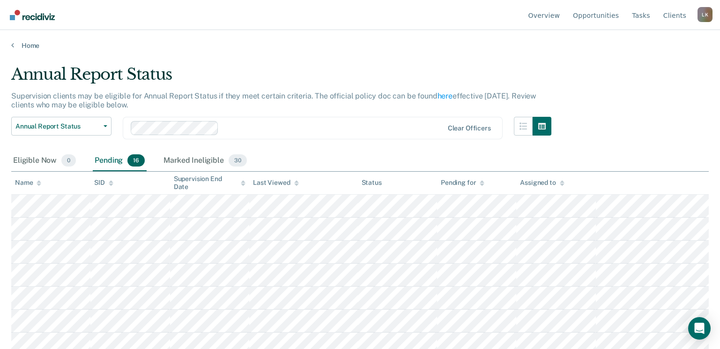
click at [39, 185] on icon at bounding box center [39, 184] width 5 height 2
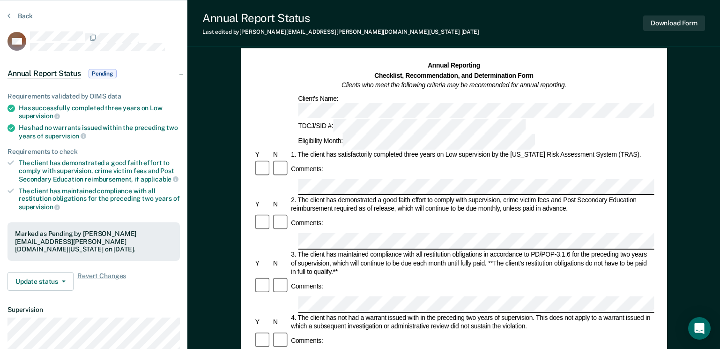
scroll to position [141, 0]
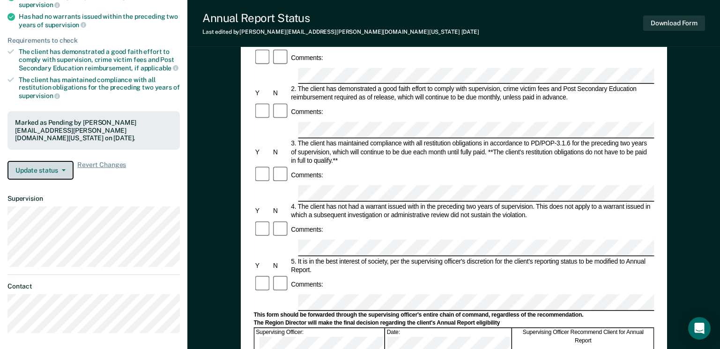
click at [36, 166] on button "Update status" at bounding box center [40, 170] width 66 height 19
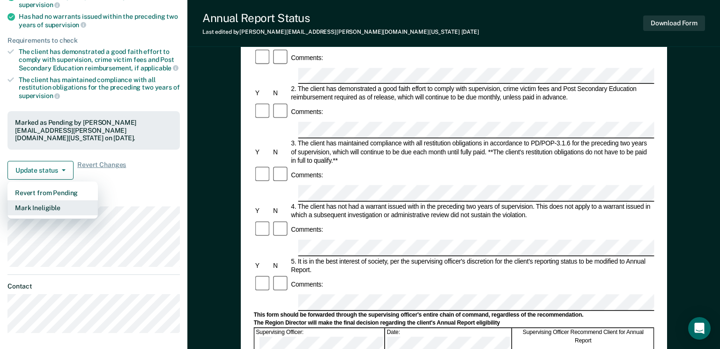
click at [42, 200] on button "Mark Ineligible" at bounding box center [52, 207] width 90 height 15
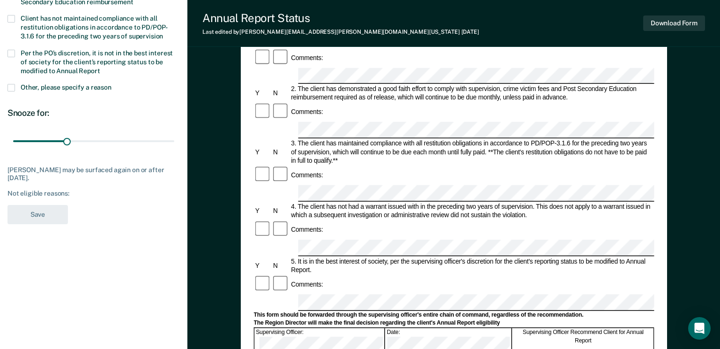
click at [12, 92] on label "Other, please specify a reason" at bounding box center [93, 88] width 172 height 9
click at [112, 84] on input "Other, please specify a reason" at bounding box center [112, 84] width 0 height 0
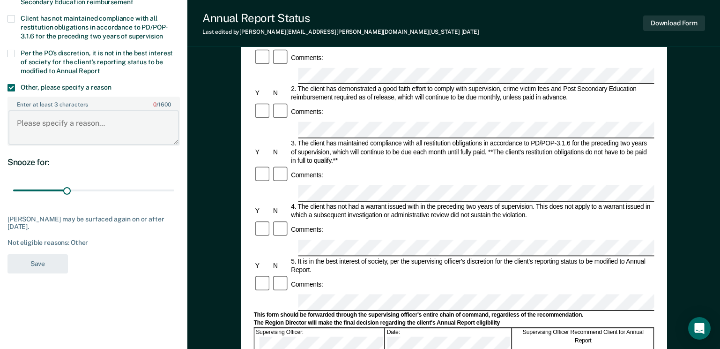
click at [36, 126] on textarea "Enter at least 3 characters 0 / 1600" at bounding box center [93, 127] width 171 height 35
paste textarea "Reviewed 09/2025 – Meets criteria."
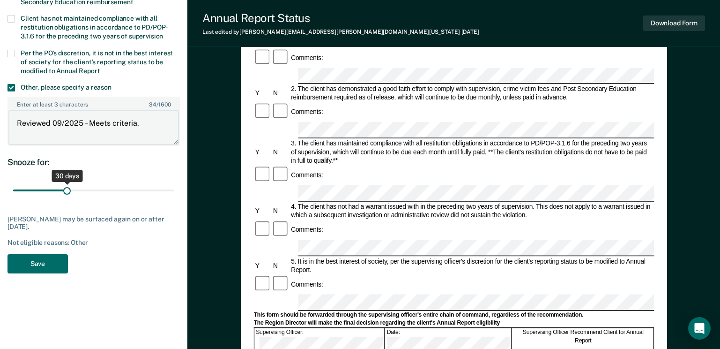
type textarea "Reviewed 09/2025 – Meets criteria."
drag, startPoint x: 67, startPoint y: 192, endPoint x: 211, endPoint y: 200, distance: 144.1
type input "90"
click at [174, 194] on input "range" at bounding box center [93, 190] width 161 height 16
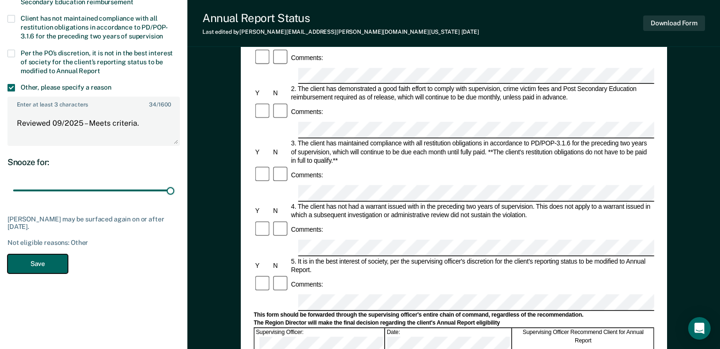
click at [35, 262] on button "Save" at bounding box center [37, 263] width 60 height 19
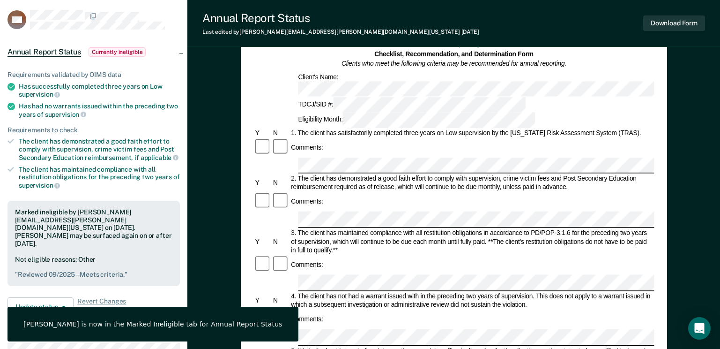
scroll to position [0, 0]
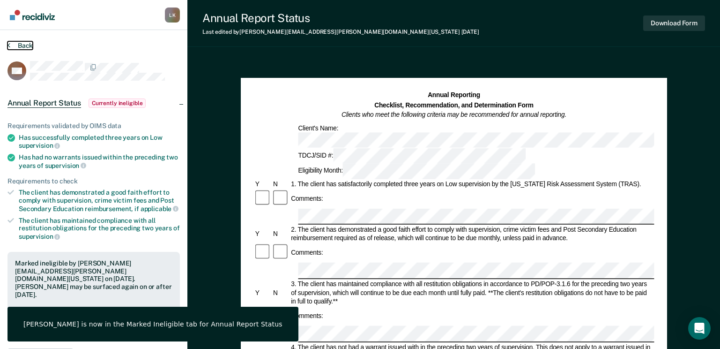
click at [24, 43] on button "Back" at bounding box center [19, 45] width 25 height 8
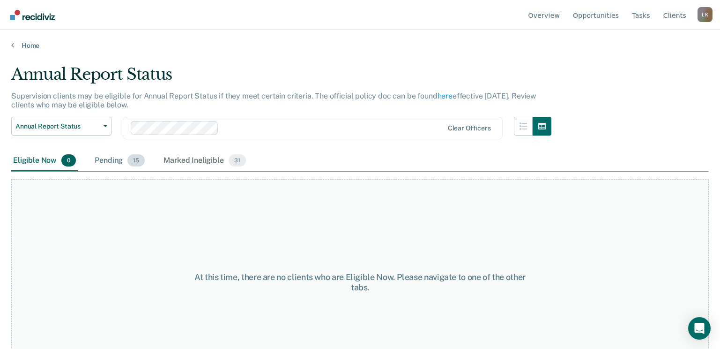
click at [112, 166] on div "Pending 15" at bounding box center [120, 160] width 54 height 21
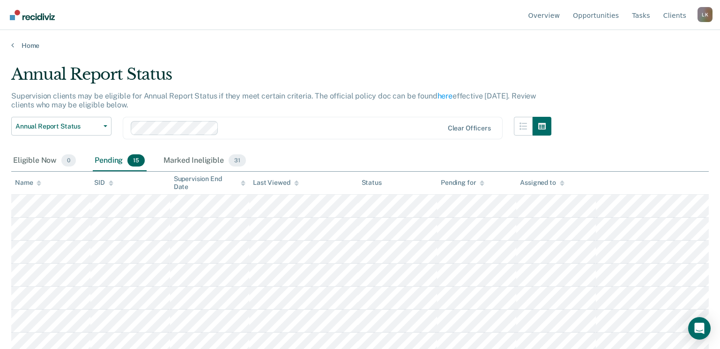
click at [37, 186] on icon at bounding box center [39, 183] width 5 height 6
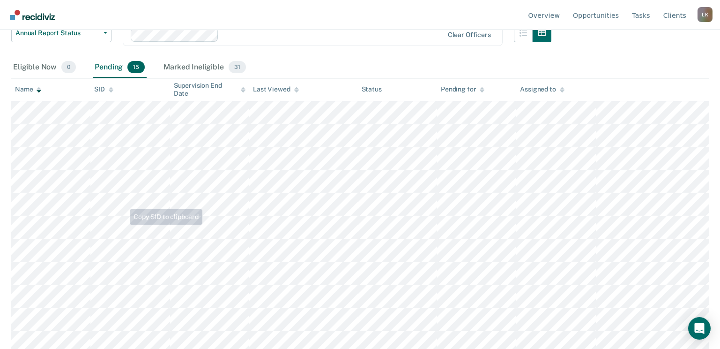
scroll to position [190, 0]
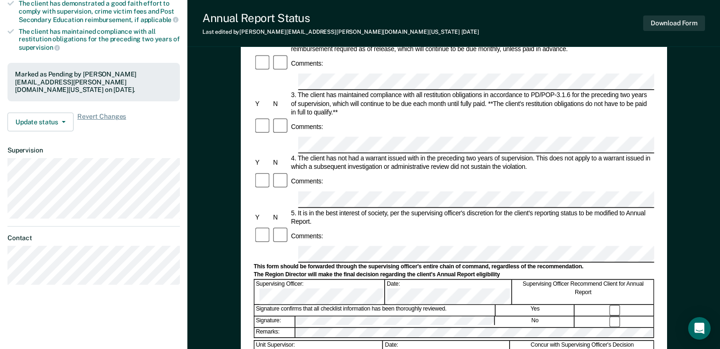
scroll to position [187, 0]
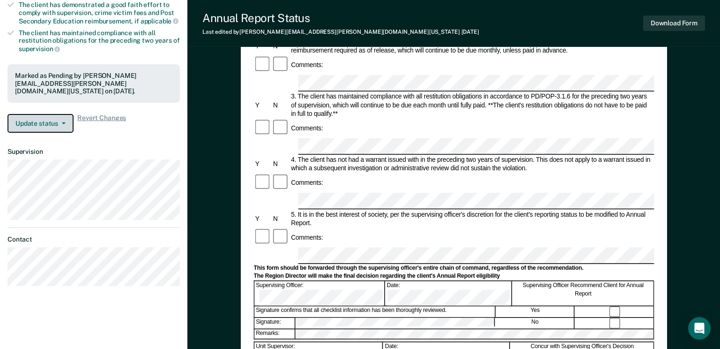
click at [48, 114] on button "Update status" at bounding box center [40, 123] width 66 height 19
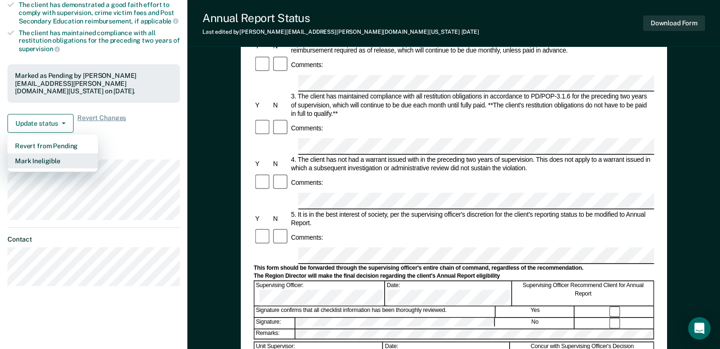
click at [60, 155] on button "Mark Ineligible" at bounding box center [52, 160] width 90 height 15
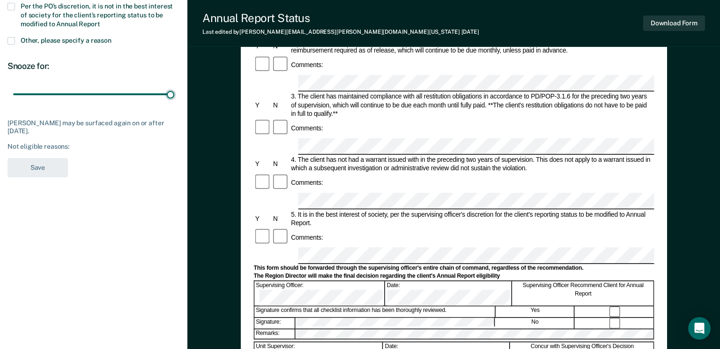
drag, startPoint x: 67, startPoint y: 94, endPoint x: 179, endPoint y: 94, distance: 112.4
type input "90"
click at [174, 99] on input "range" at bounding box center [93, 94] width 161 height 16
click at [11, 41] on span at bounding box center [10, 40] width 7 height 7
click at [112, 37] on input "Other, please specify a reason" at bounding box center [112, 37] width 0 height 0
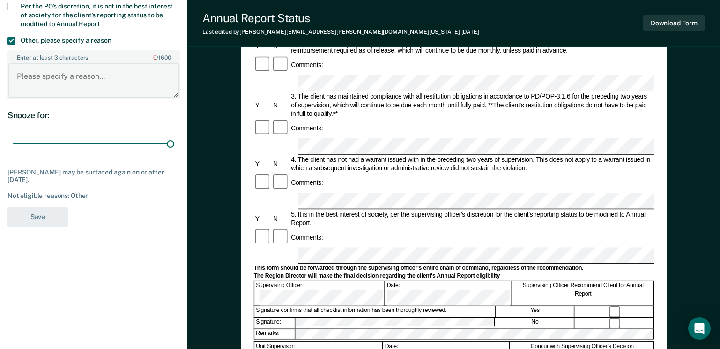
click at [44, 77] on textarea "Enter at least 3 characters 0 / 1600" at bounding box center [93, 80] width 171 height 35
paste textarea "Reviewed 09/2025 – Meets criteria."
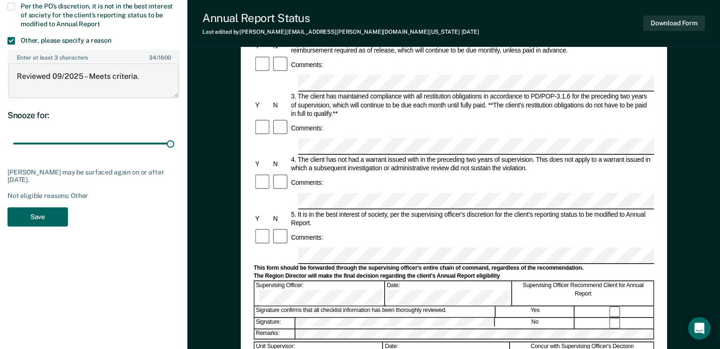
type textarea "Reviewed 09/2025 – Meets criteria."
click at [44, 217] on button "Save" at bounding box center [37, 216] width 60 height 19
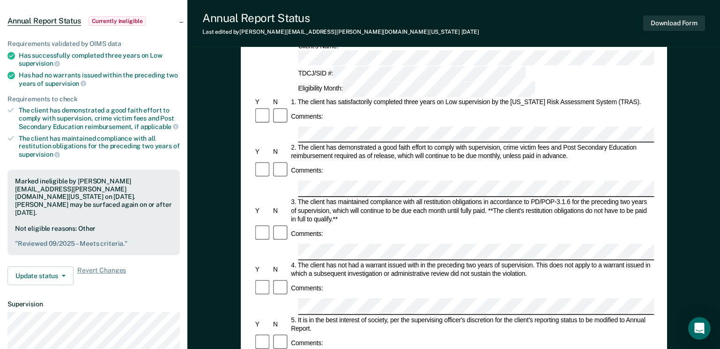
scroll to position [0, 0]
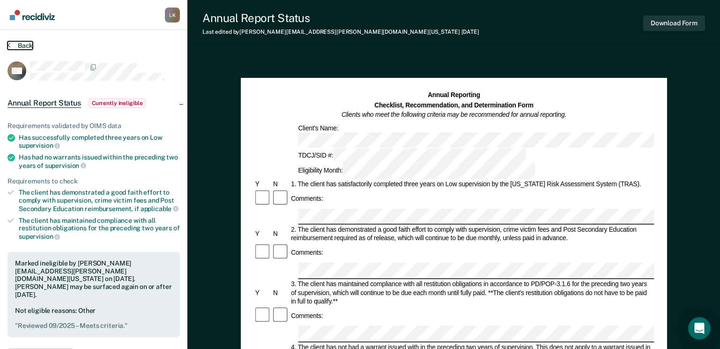
click at [29, 46] on button "Back" at bounding box center [19, 45] width 25 height 8
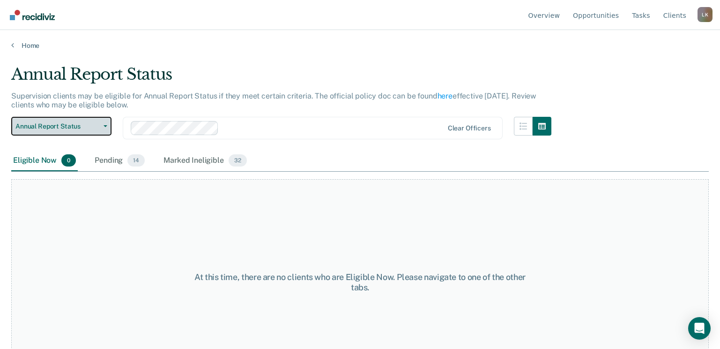
click at [77, 125] on span "Annual Report Status" at bounding box center [57, 126] width 84 height 8
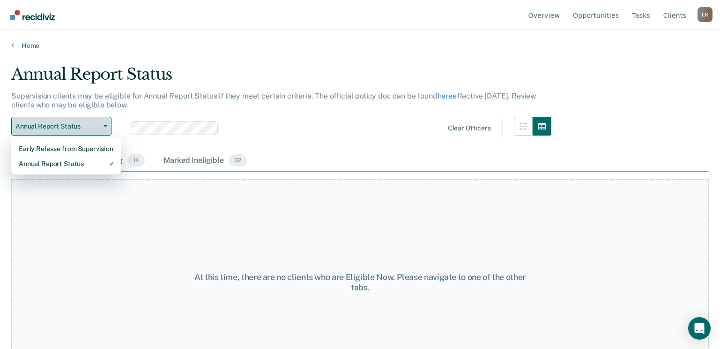
click at [77, 125] on span "Annual Report Status" at bounding box center [57, 126] width 84 height 8
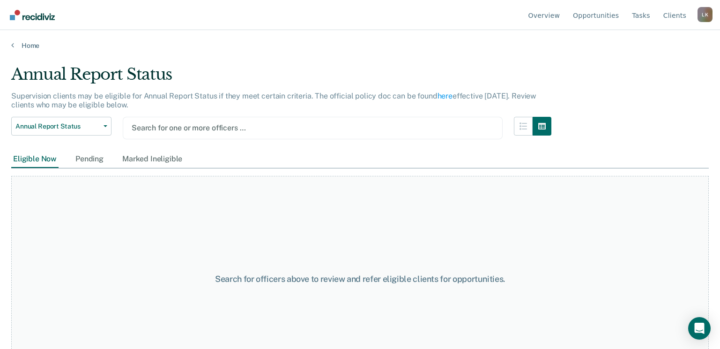
type input "m"
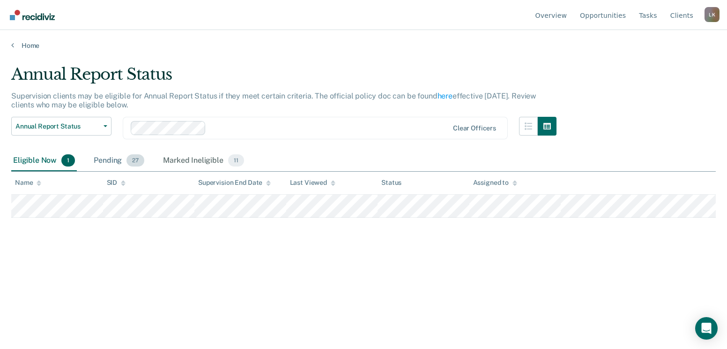
click at [111, 160] on div "Pending 27" at bounding box center [119, 160] width 54 height 21
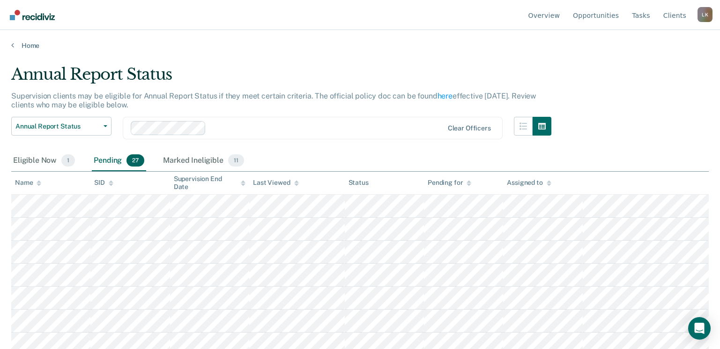
click at [40, 184] on icon at bounding box center [39, 184] width 5 height 2
